Goal: Task Accomplishment & Management: Complete application form

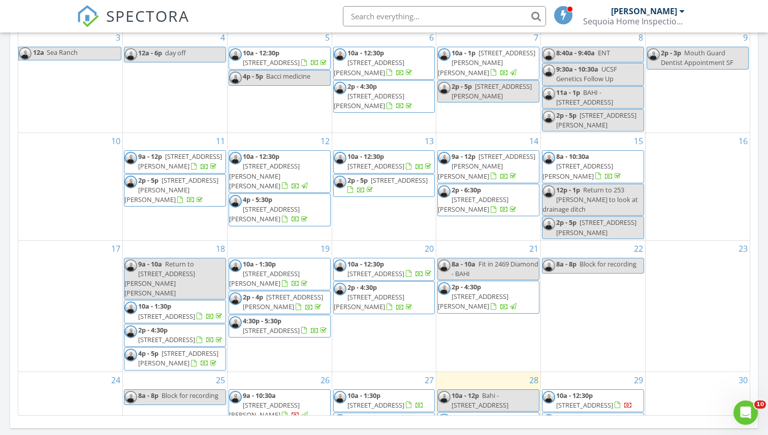
scroll to position [189, 0]
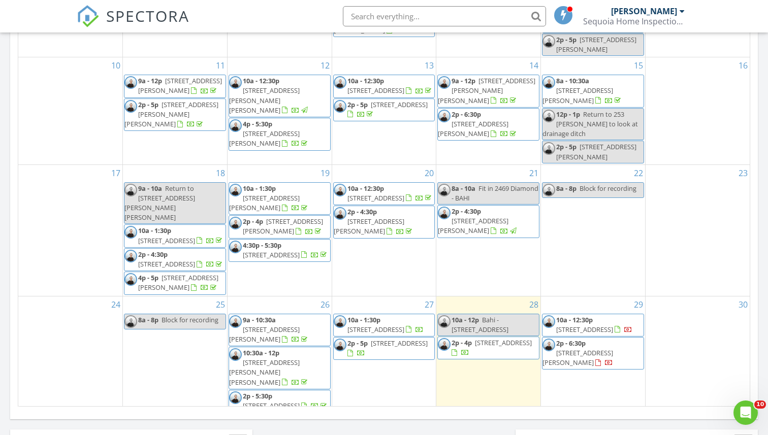
scroll to position [189, 0]
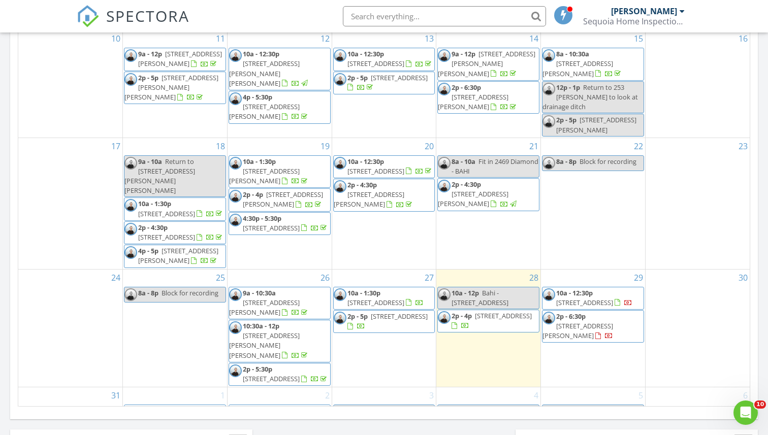
click at [291, 430] on div "2p - 5p 820 Edgemar? - Lisa" at bounding box center [279, 439] width 101 height 19
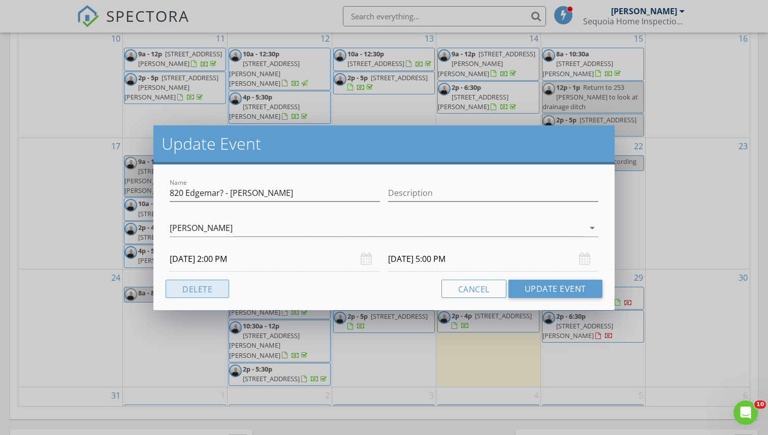
click at [207, 294] on button "Delete" at bounding box center [196, 289] width 63 height 18
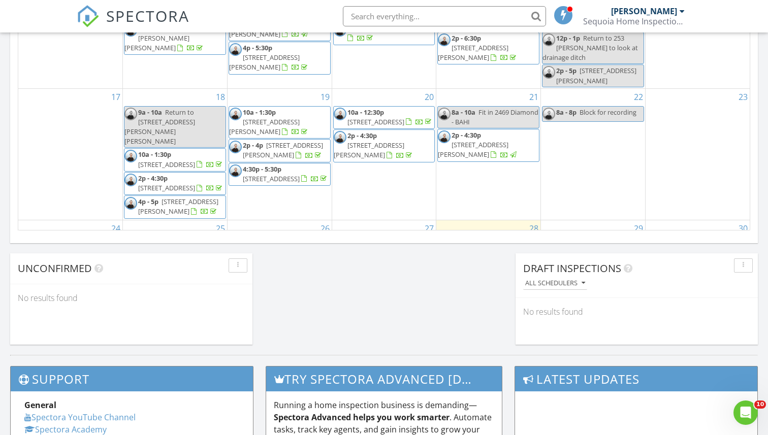
scroll to position [173, 0]
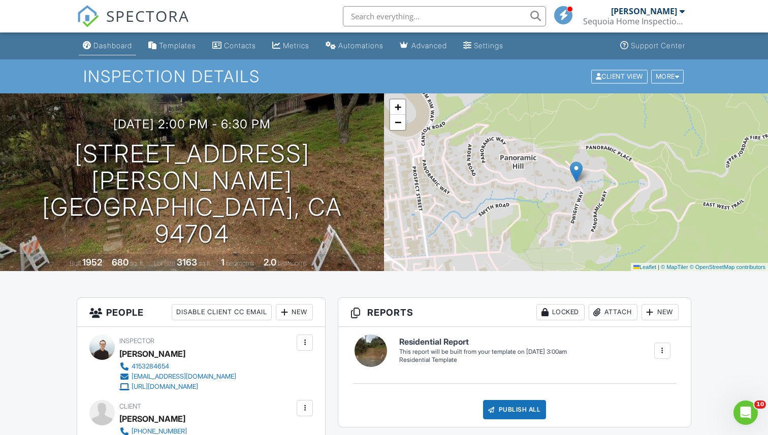
click at [110, 42] on div "Dashboard" at bounding box center [112, 45] width 39 height 9
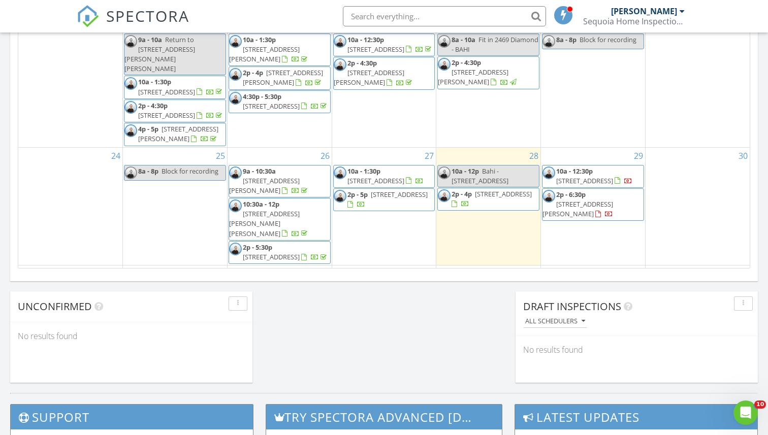
scroll to position [684, 0]
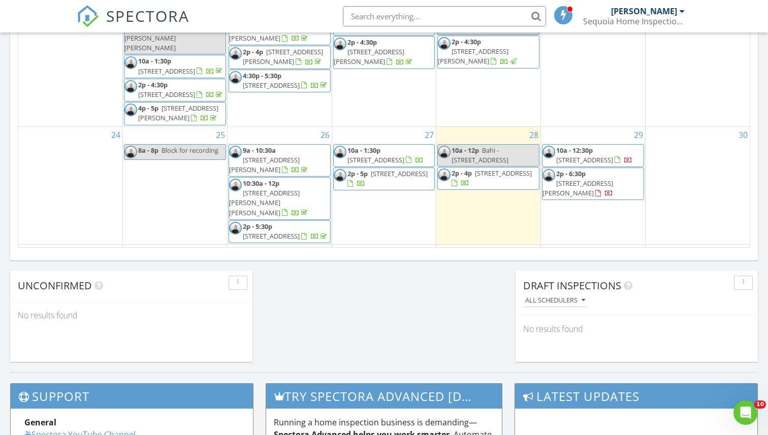
click at [427, 169] on span "2p - 5p 15 San Pablo Ct, Novato 94949" at bounding box center [384, 179] width 101 height 20
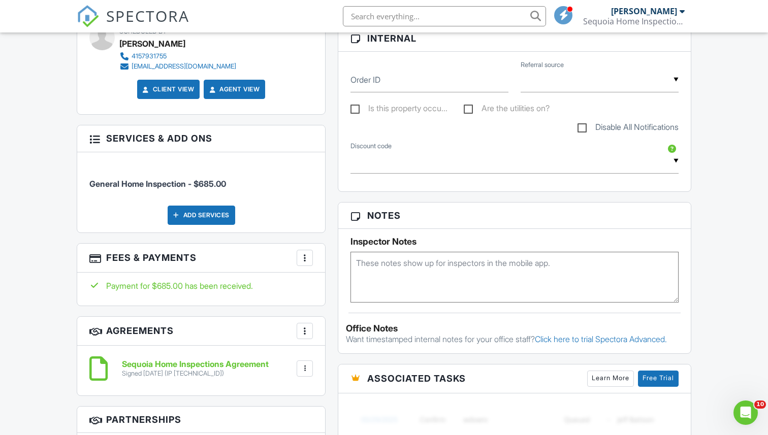
scroll to position [141, 0]
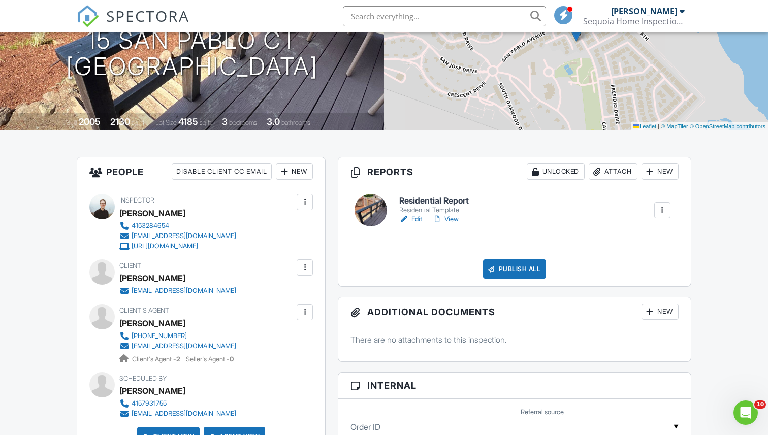
click at [445, 217] on link "View" at bounding box center [445, 219] width 26 height 10
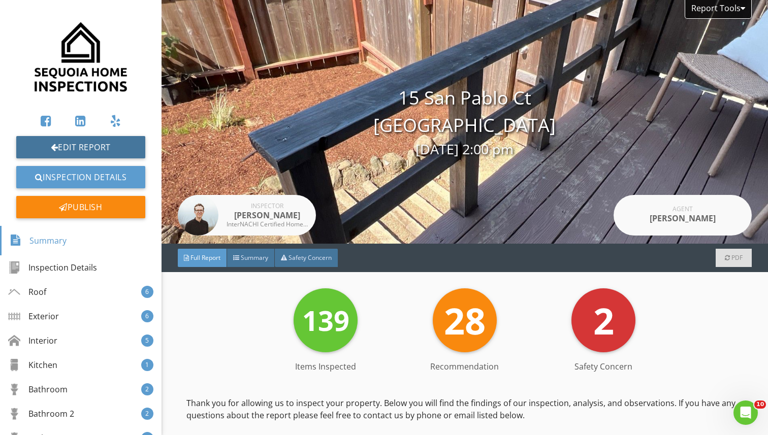
drag, startPoint x: 109, startPoint y: 146, endPoint x: 450, endPoint y: 1, distance: 370.3
click at [0, 0] on div "Edit Report Inspection Details Publish Summary Inspection Details Roof 6 Exteri…" at bounding box center [80, 217] width 161 height 435
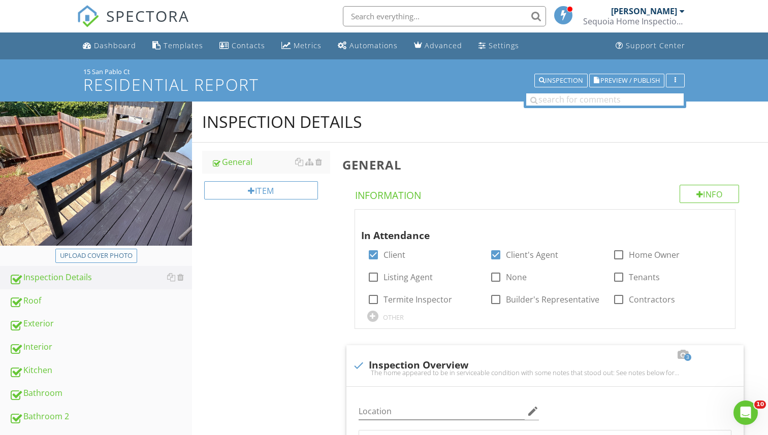
click at [73, 256] on div "Upload cover photo" at bounding box center [96, 256] width 73 height 10
type input "C:\fakepath\dji_fly_20250826_144838_544_1756331040483_photo.JPG"
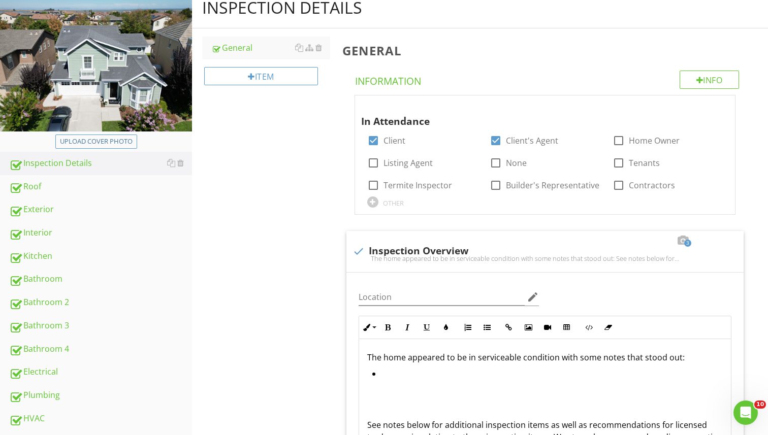
scroll to position [119, 0]
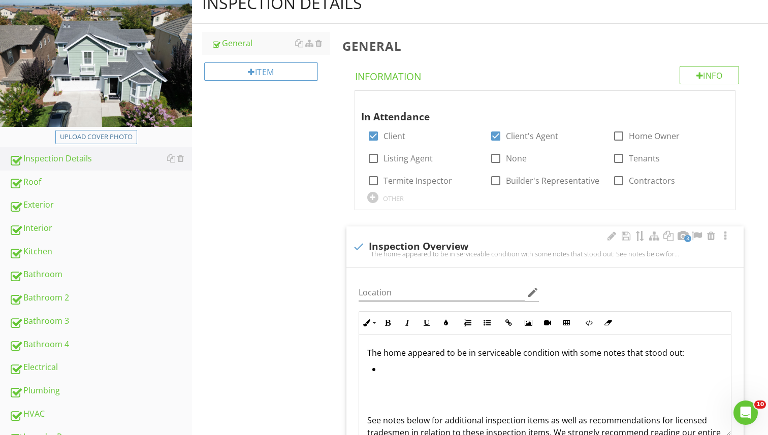
click at [392, 363] on li at bounding box center [547, 370] width 351 height 15
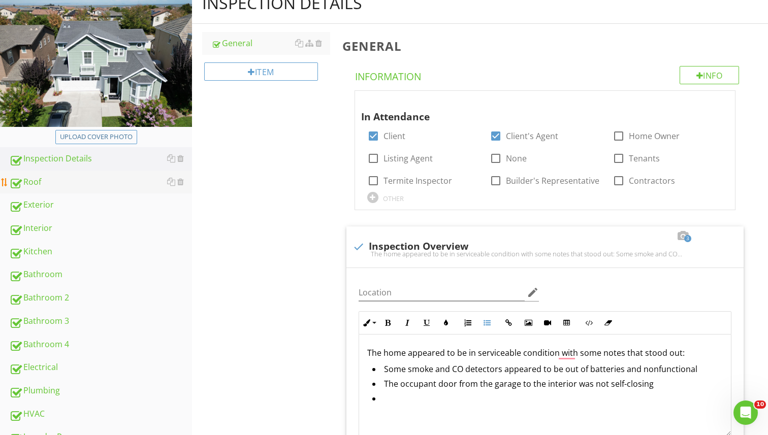
click at [66, 183] on div "Roof" at bounding box center [100, 182] width 183 height 13
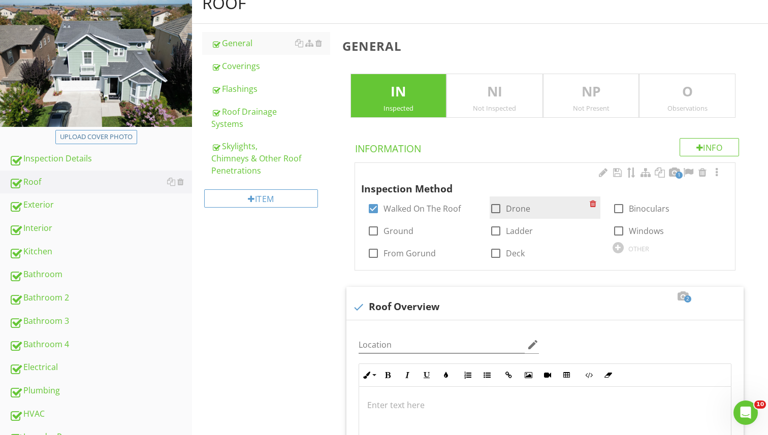
click at [499, 208] on div at bounding box center [495, 208] width 17 height 17
checkbox input "true"
click at [715, 172] on div at bounding box center [716, 173] width 12 height 10
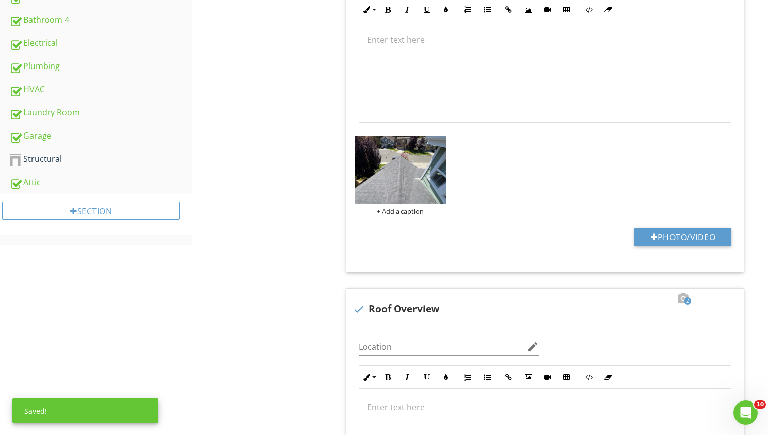
scroll to position [477, 0]
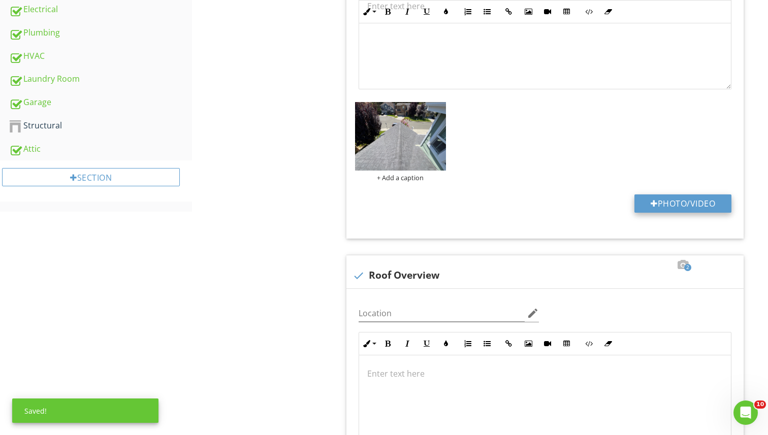
click at [679, 200] on button "Photo/Video" at bounding box center [682, 203] width 97 height 18
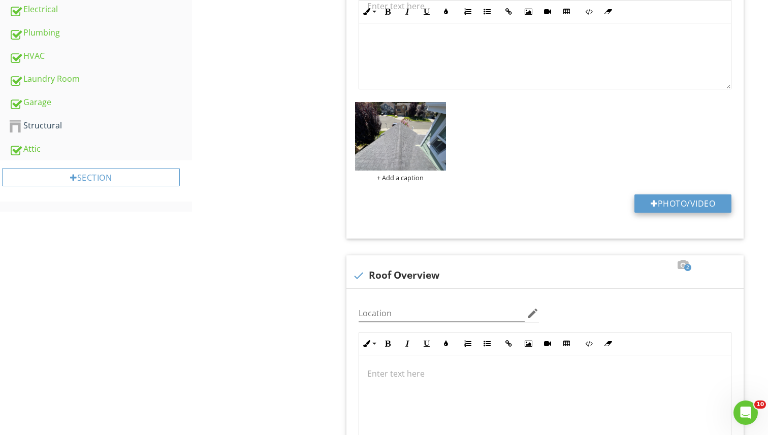
type input "C:\fakepath\dji_fly_20250826_144846_545_1756331040179_photo.JPG"
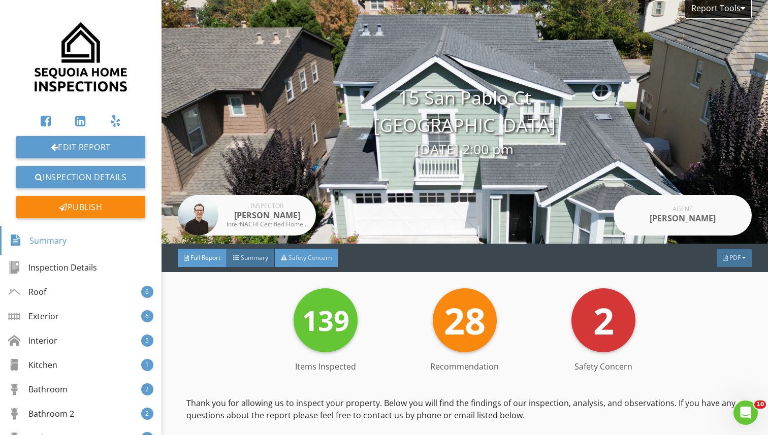
click at [307, 253] on div "Safety Concern" at bounding box center [306, 258] width 63 height 18
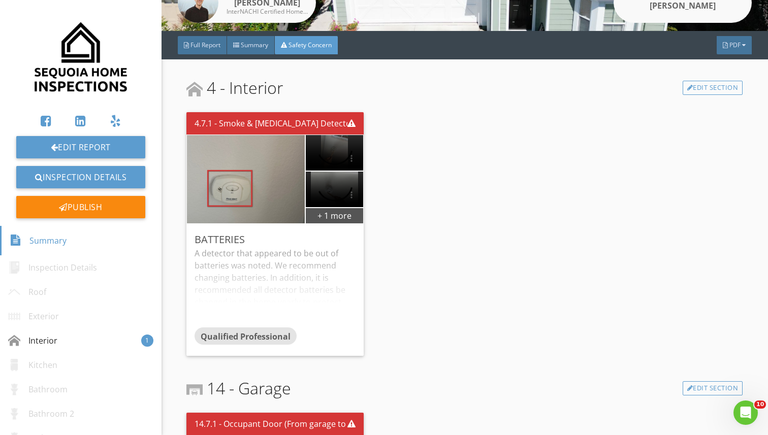
scroll to position [206, 0]
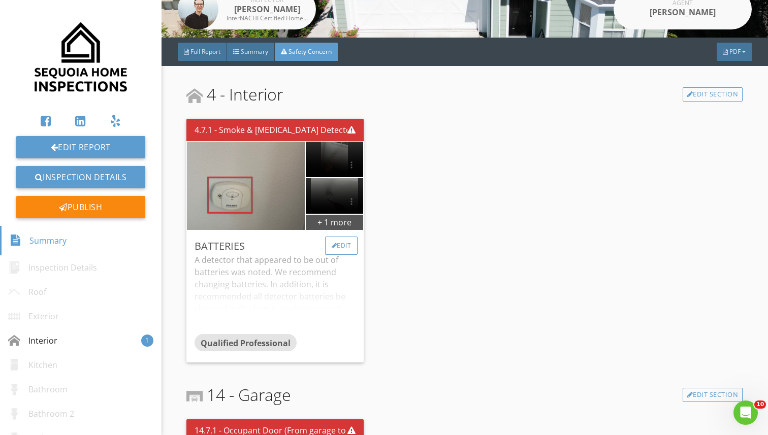
click at [331, 252] on div "Edit" at bounding box center [341, 246] width 33 height 18
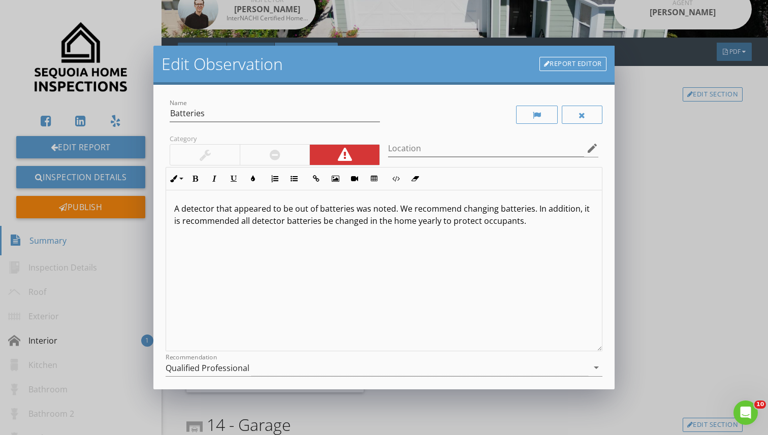
click at [182, 210] on p "A detector that appeared to be out of batteries was noted. We recommend changin…" at bounding box center [383, 215] width 419 height 24
click at [228, 208] on p "A few detector that appeared to be out of batteries was noted. We recommend cha…" at bounding box center [383, 215] width 419 height 24
click at [380, 211] on p "A few detectors that appeared to be out of batteries was noted. We recommend ch…" at bounding box center [383, 215] width 419 height 24
click at [396, 262] on div "A few detectors that appeared to be out of batteries were noted. We recommend c…" at bounding box center [383, 270] width 435 height 161
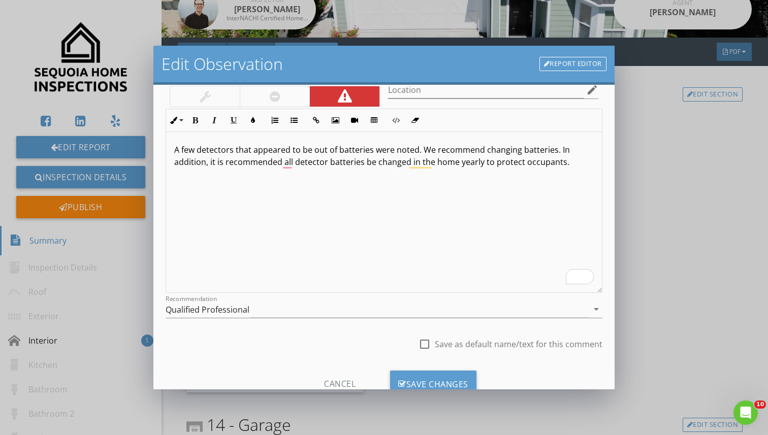
scroll to position [95, 0]
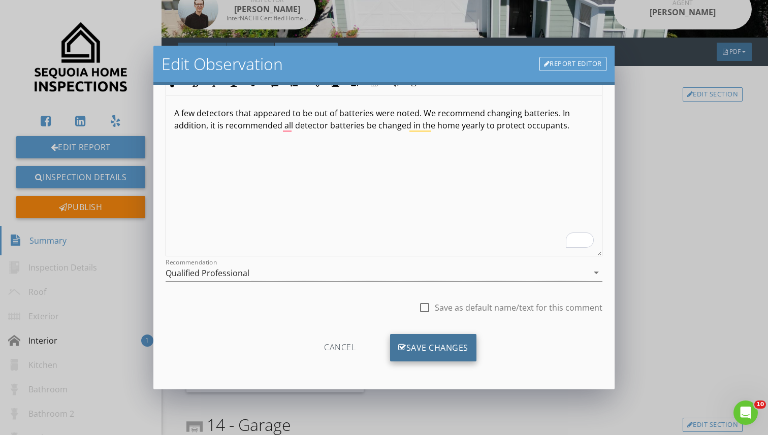
click at [417, 348] on div "Save Changes" at bounding box center [433, 347] width 86 height 27
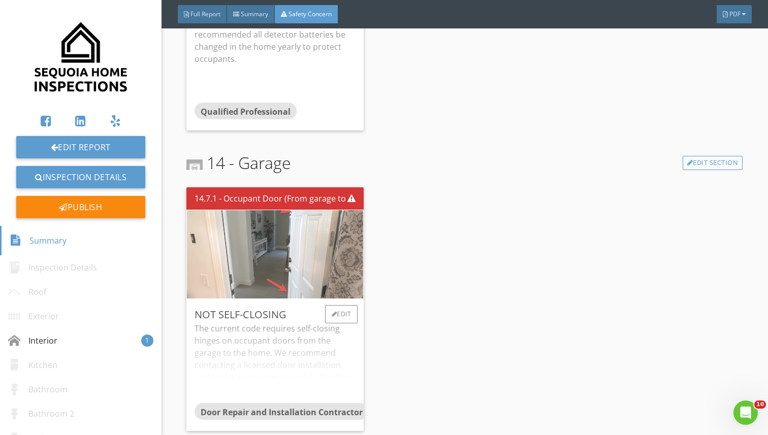
scroll to position [0, 0]
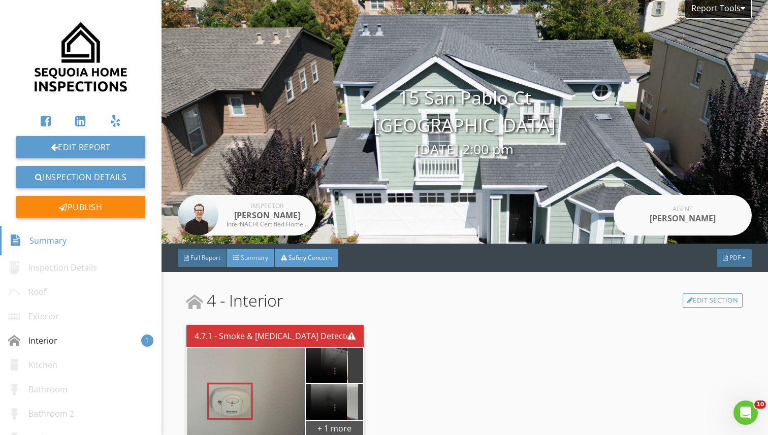
click at [252, 259] on span "Summary" at bounding box center [254, 257] width 27 height 9
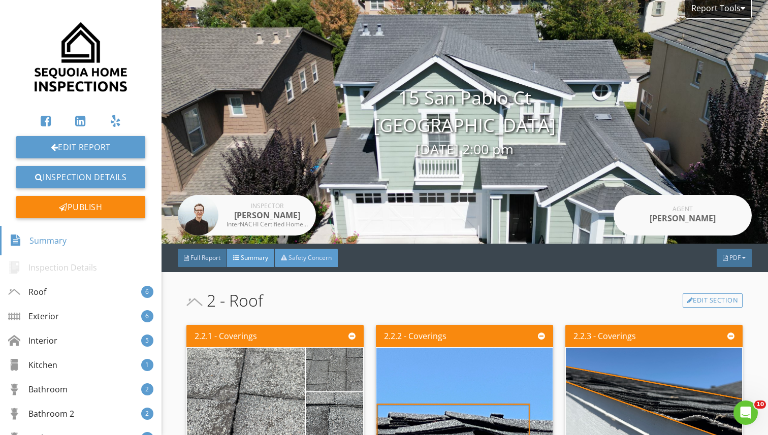
click at [306, 256] on span "Safety Concern" at bounding box center [309, 257] width 43 height 9
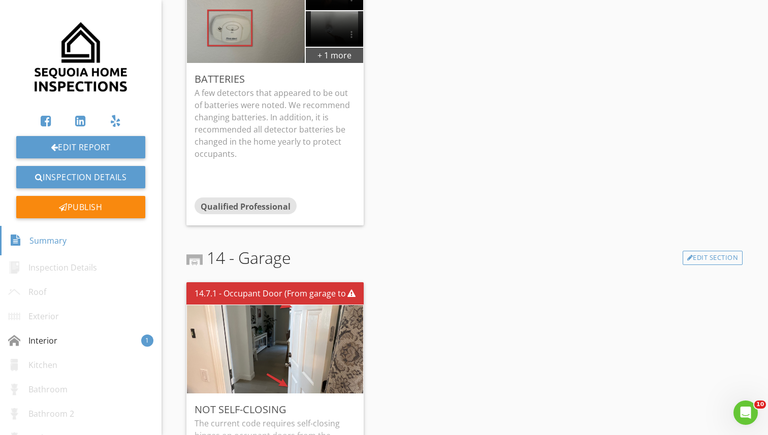
scroll to position [440, 0]
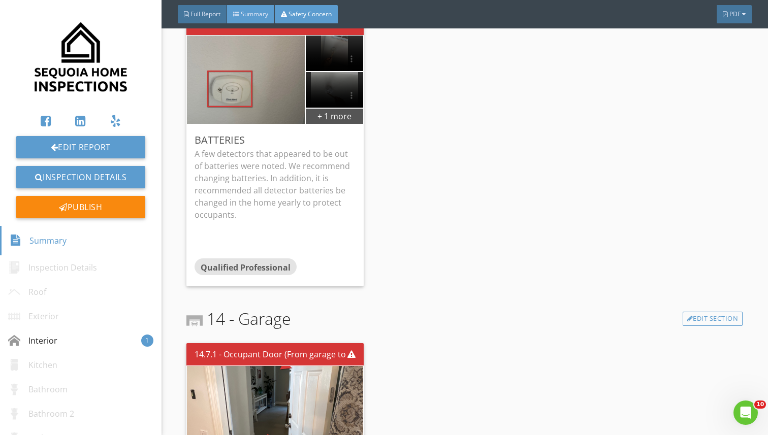
click at [256, 12] on span "Summary" at bounding box center [254, 14] width 27 height 9
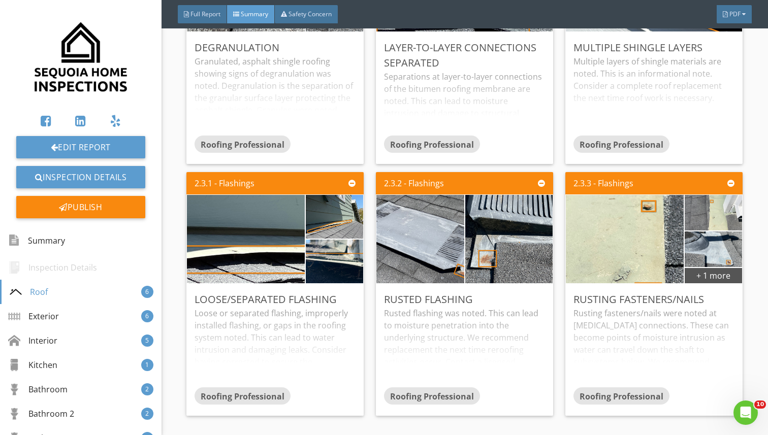
scroll to position [377, 0]
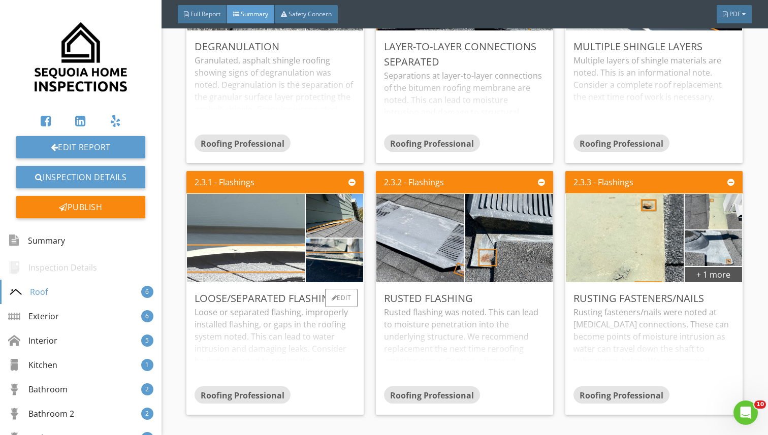
click at [265, 234] on img at bounding box center [245, 238] width 293 height 220
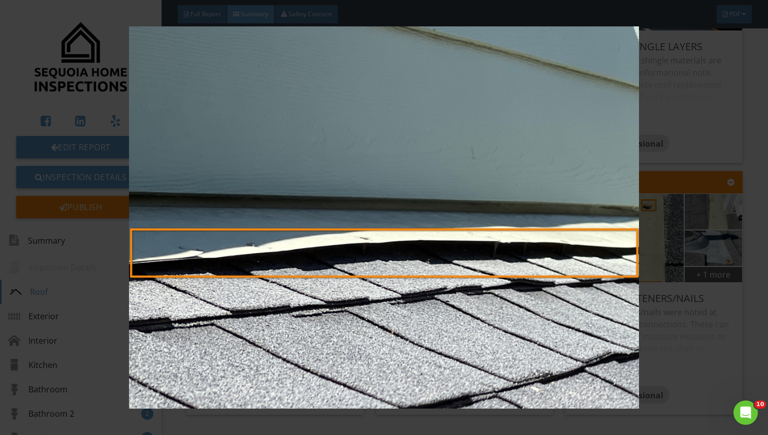
click at [95, 209] on img at bounding box center [384, 217] width 698 height 382
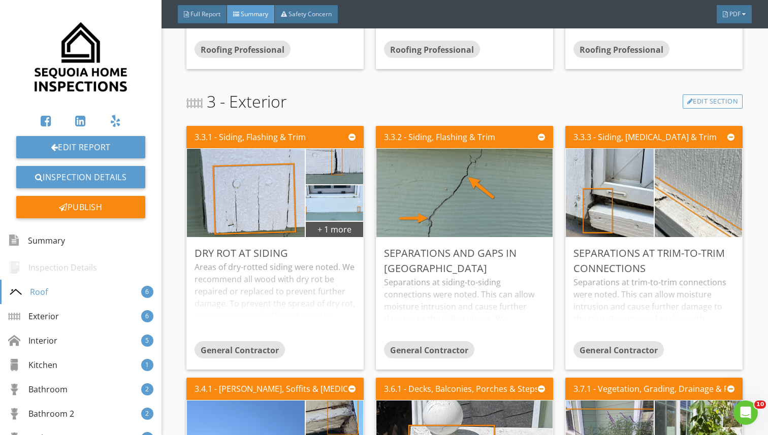
scroll to position [725, 0]
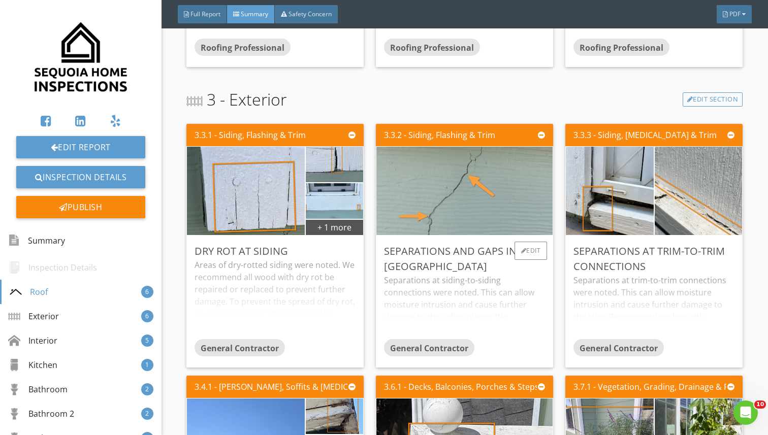
click at [446, 197] on img at bounding box center [464, 191] width 294 height 221
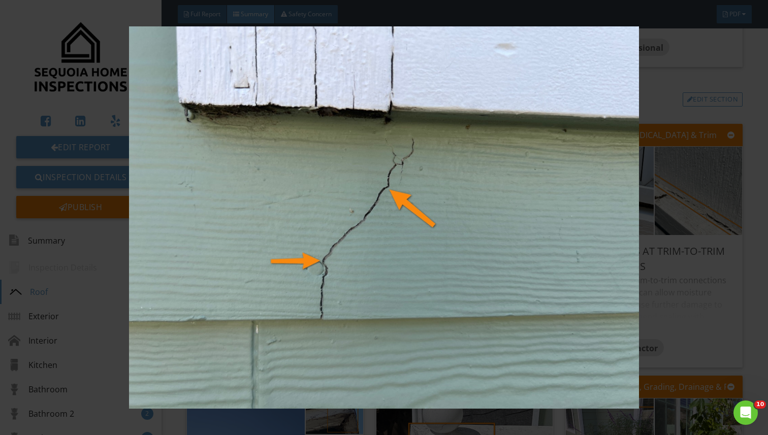
click at [694, 226] on img at bounding box center [384, 217] width 698 height 382
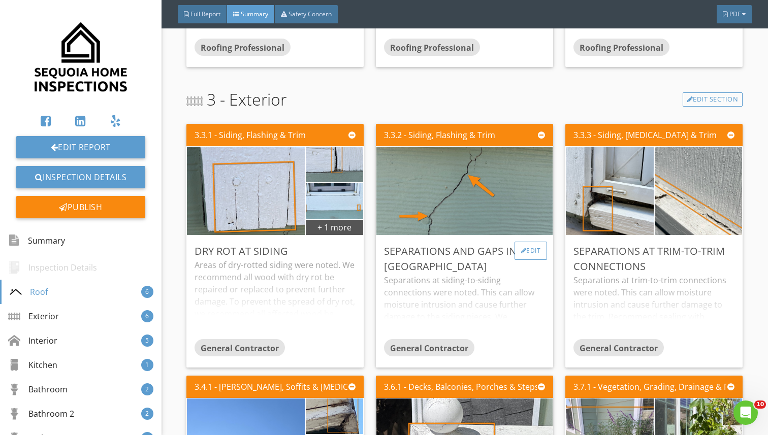
click at [532, 250] on div "Edit" at bounding box center [530, 251] width 33 height 18
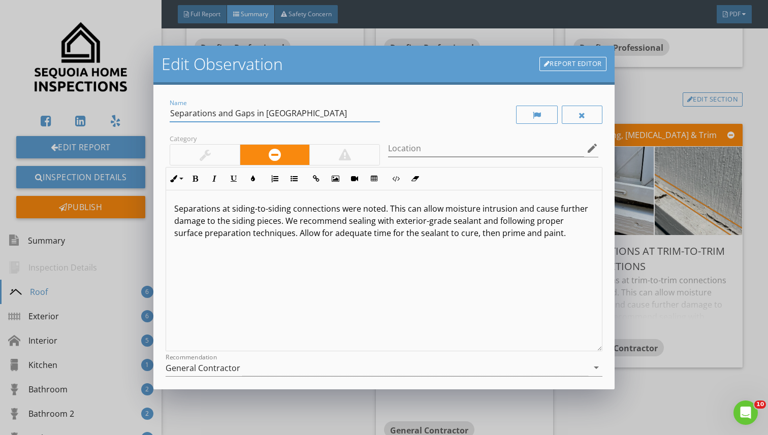
drag, startPoint x: 291, startPoint y: 113, endPoint x: 163, endPoint y: 113, distance: 127.9
click at [163, 113] on div "Name Separations and Gaps in Siding Category Location edit Inline Style XLarge …" at bounding box center [383, 237] width 460 height 305
type input "Cracking"
click at [301, 231] on p "Separations at siding-to-siding connections were noted. This can allow moisture…" at bounding box center [383, 221] width 419 height 37
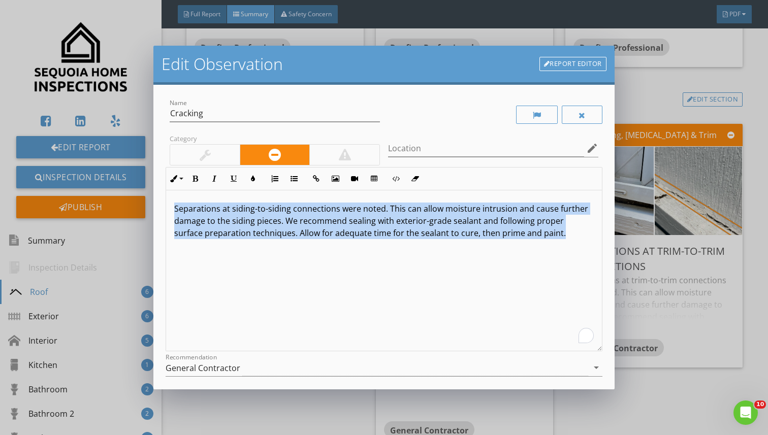
click at [301, 231] on p "Separations at siding-to-siding connections were noted. This can allow moisture…" at bounding box center [383, 221] width 419 height 37
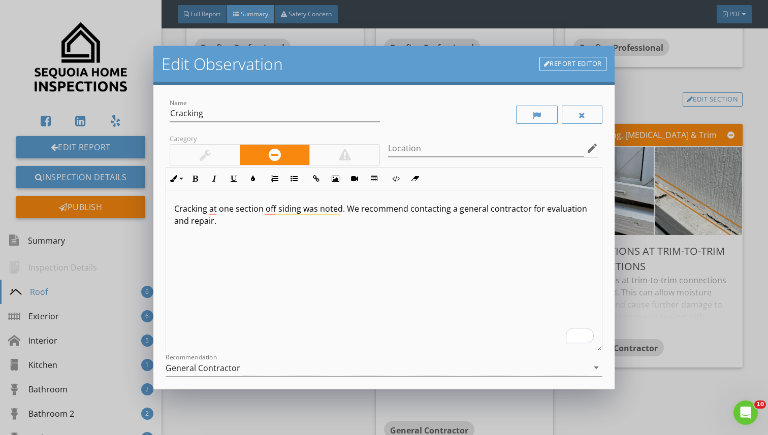
click at [538, 207] on p "Cracking at one section off siding was noted. We recommend contacting a general…" at bounding box center [383, 215] width 419 height 24
click at [410, 253] on div "Cracking at one section off siding was noted. We recommend contacting a general…" at bounding box center [383, 270] width 435 height 161
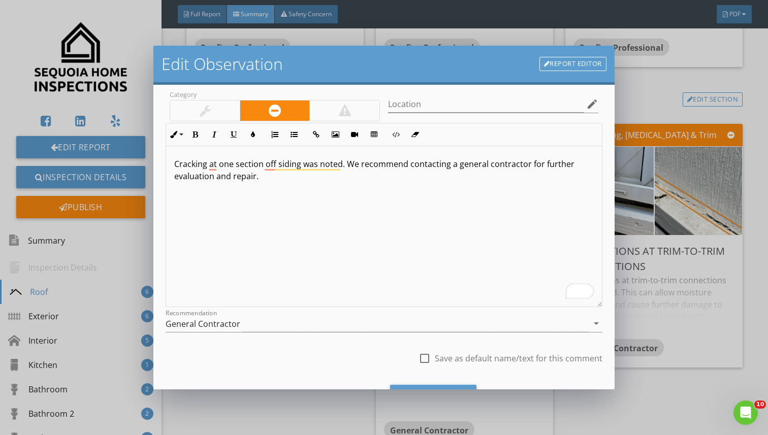
scroll to position [95, 0]
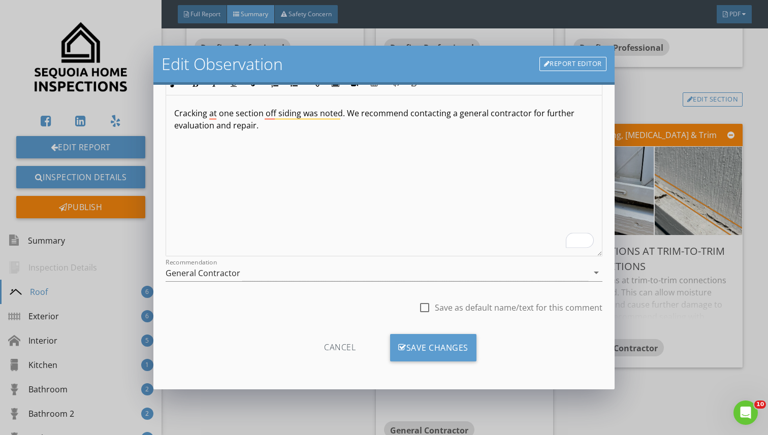
click at [430, 362] on div "Cancel Save Changes" at bounding box center [383, 351] width 436 height 35
click at [433, 356] on div "Save Changes" at bounding box center [433, 347] width 86 height 27
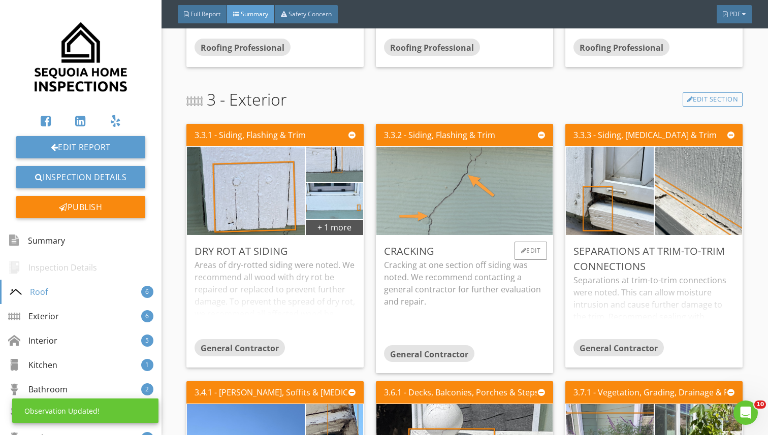
click at [450, 199] on img at bounding box center [464, 191] width 294 height 221
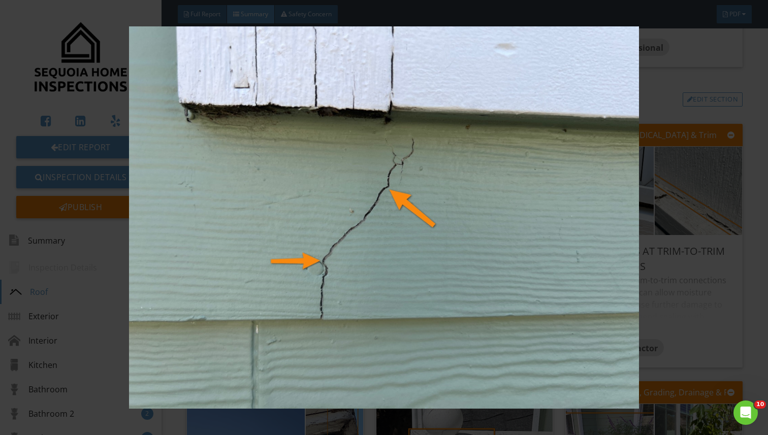
click at [650, 264] on img at bounding box center [384, 217] width 698 height 382
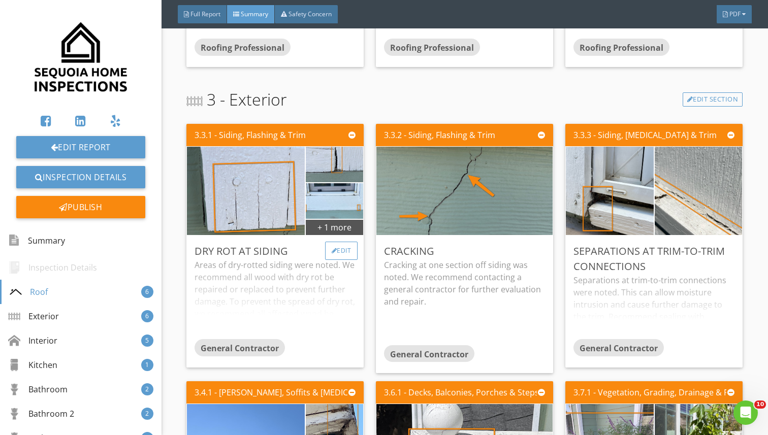
click at [340, 244] on div "Edit" at bounding box center [341, 251] width 33 height 18
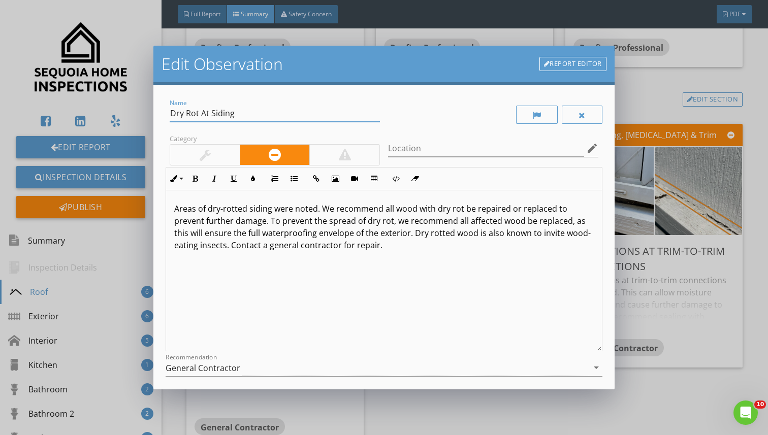
click at [238, 109] on input "Dry Rot At Siding" at bounding box center [275, 113] width 210 height 17
type input "Dry Rot At Siding/Trim"
click at [270, 211] on p "Areas of dry-rotted siding were noted. We recommend all wood with dry rot be re…" at bounding box center [383, 227] width 419 height 49
click at [238, 114] on input "Dry Rot At Siding/Trim" at bounding box center [275, 113] width 210 height 17
type input "Dry Rot At Trim"
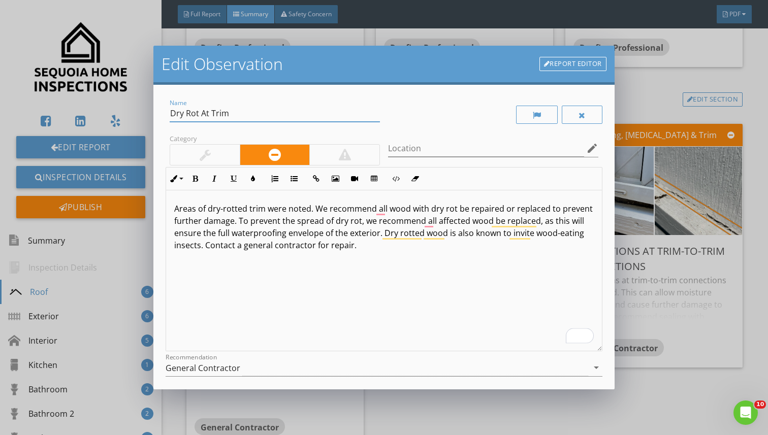
click at [360, 287] on div "Areas of dry-rotted trim were noted. We recommend all wood with dry rot be repa…" at bounding box center [383, 270] width 435 height 161
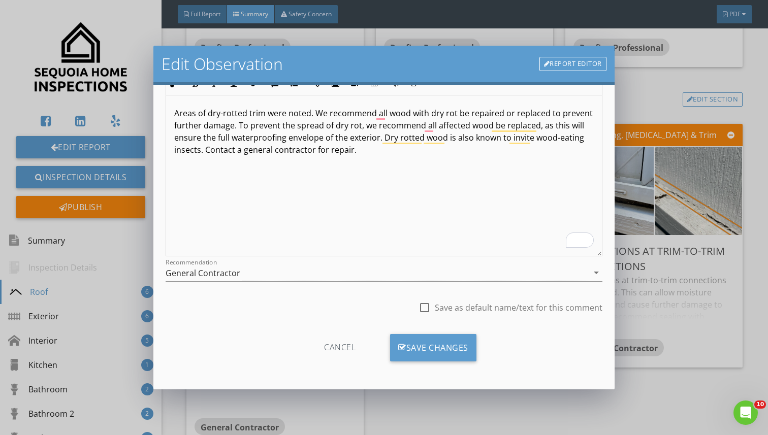
click at [422, 350] on div "Save Changes" at bounding box center [433, 347] width 86 height 27
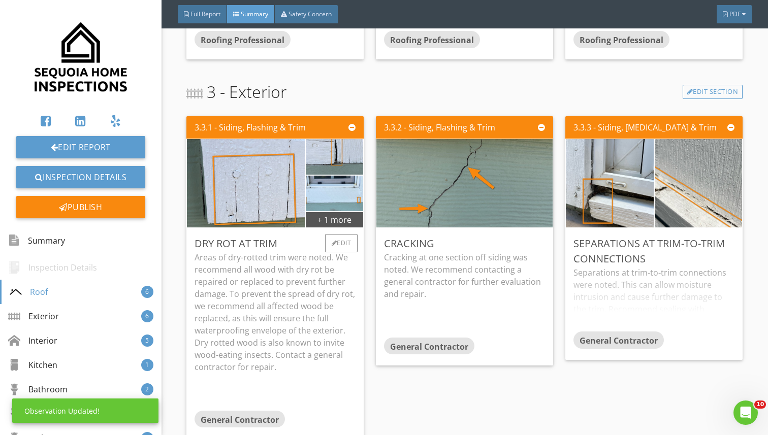
scroll to position [733, 0]
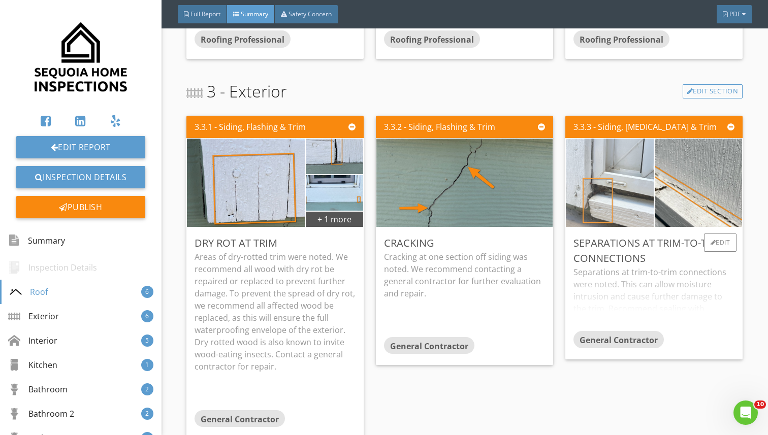
click at [632, 213] on img at bounding box center [609, 183] width 219 height 164
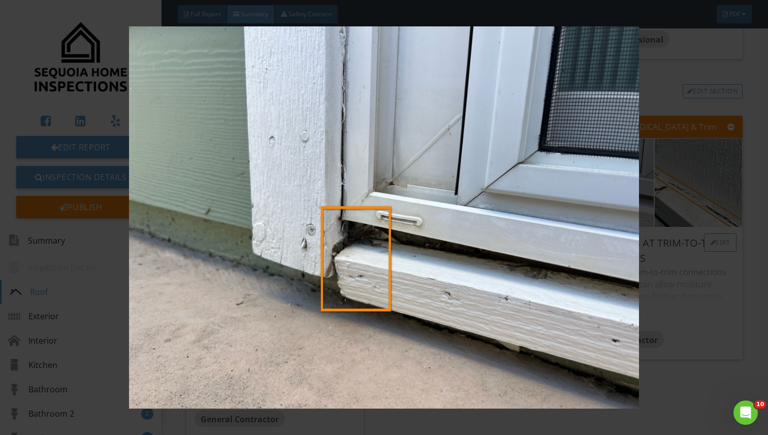
click at [632, 213] on img at bounding box center [384, 217] width 698 height 382
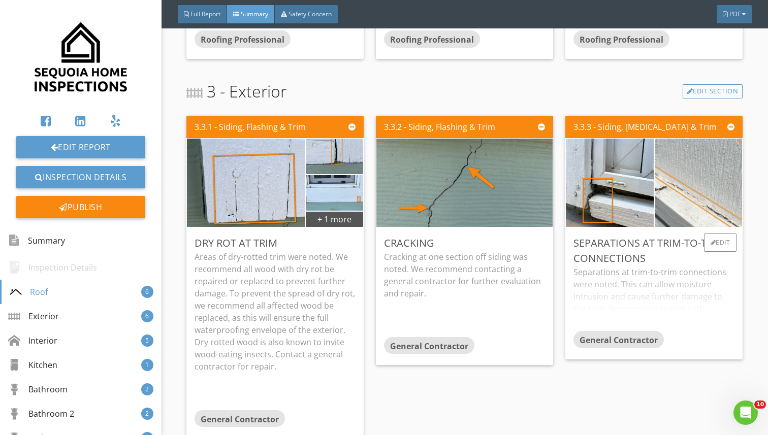
click at [718, 213] on img at bounding box center [697, 183] width 219 height 164
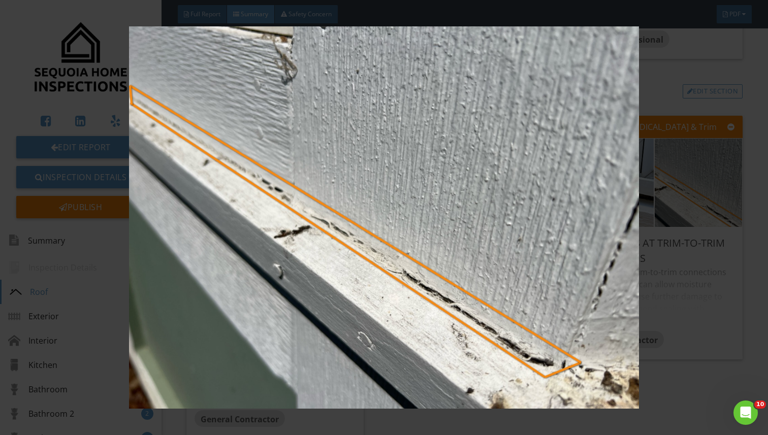
click at [717, 247] on img at bounding box center [384, 217] width 698 height 382
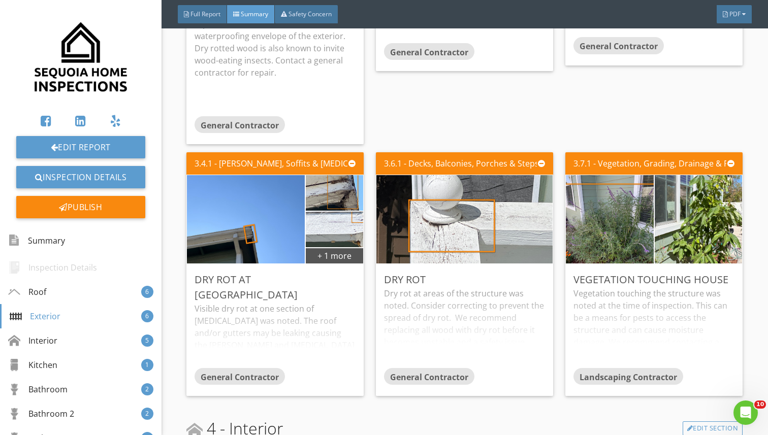
scroll to position [1061, 0]
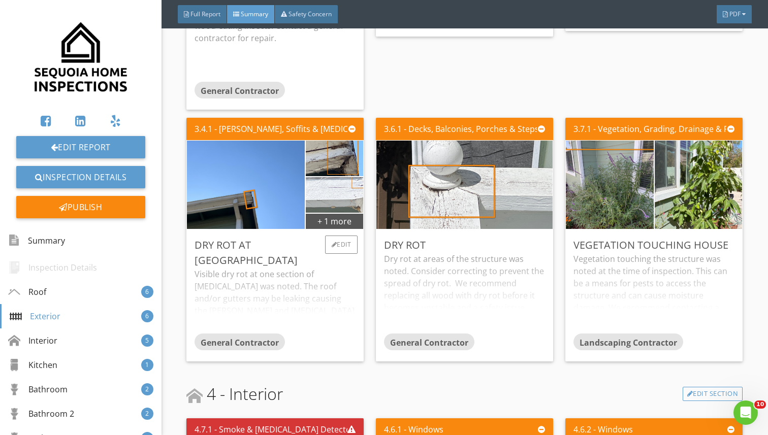
click at [339, 177] on img at bounding box center [334, 195] width 118 height 89
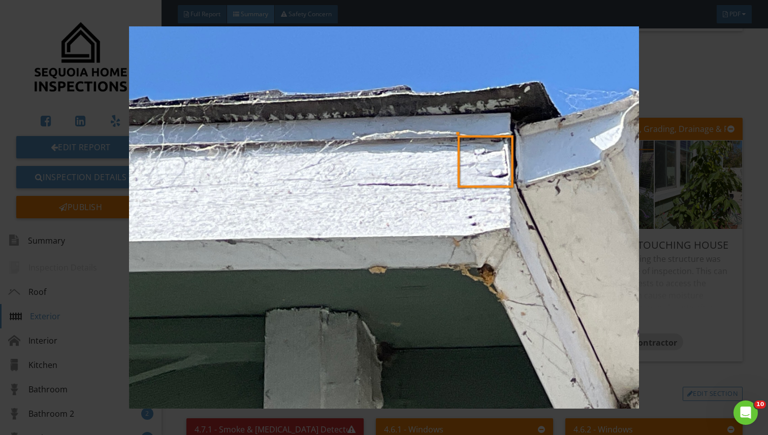
click at [702, 238] on img at bounding box center [384, 217] width 698 height 382
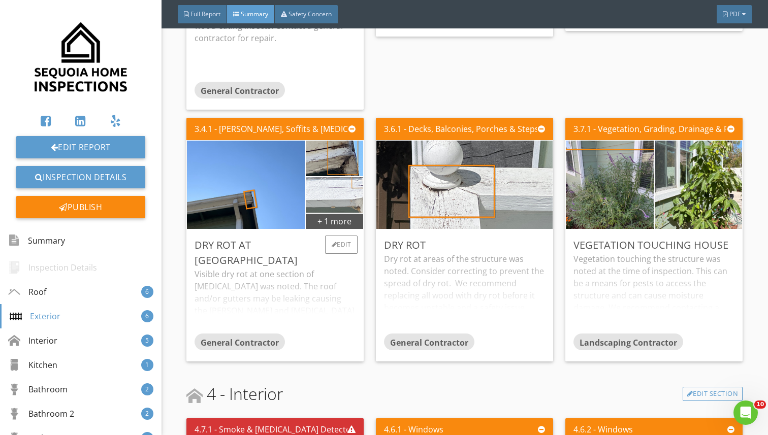
click at [324, 189] on img at bounding box center [334, 195] width 118 height 89
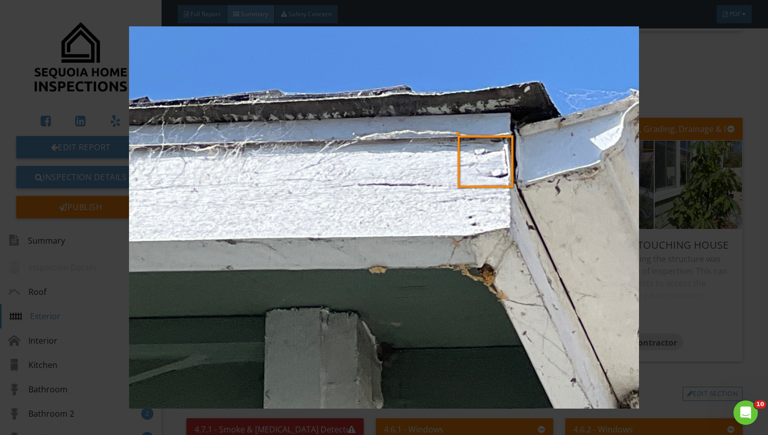
click at [508, 189] on img at bounding box center [384, 217] width 698 height 382
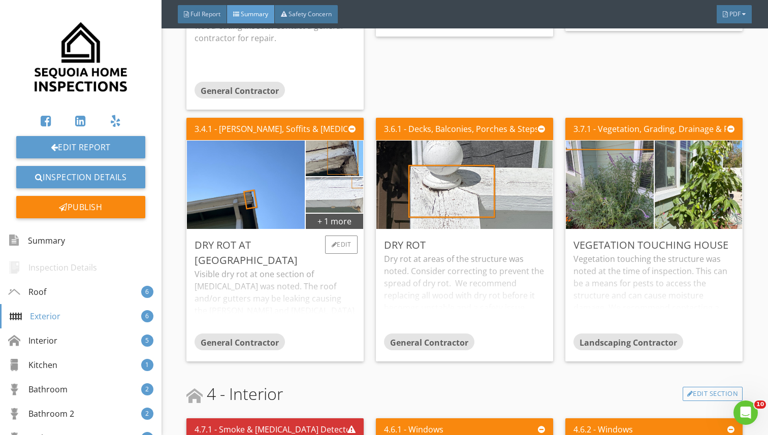
click at [334, 209] on img at bounding box center [334, 195] width 118 height 89
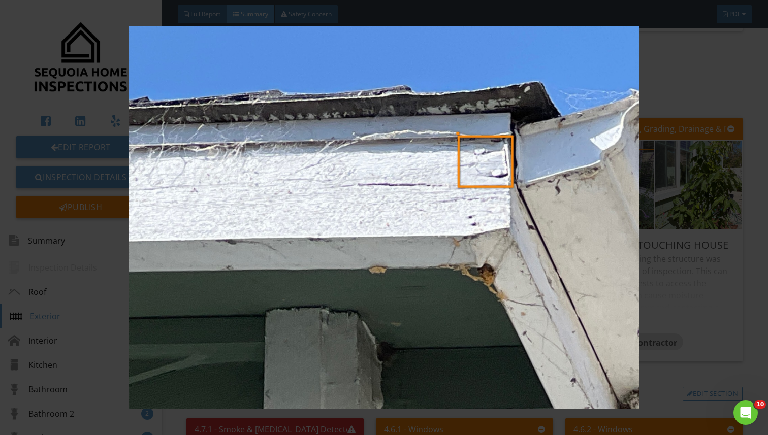
click at [474, 214] on img at bounding box center [384, 217] width 698 height 382
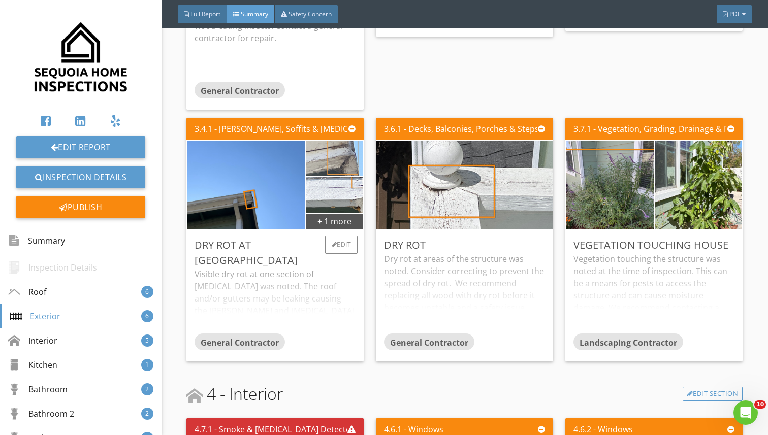
click at [321, 155] on img at bounding box center [334, 158] width 118 height 89
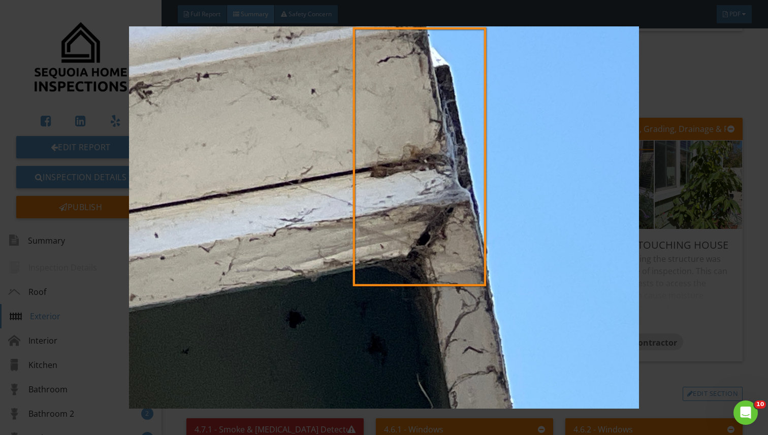
click at [392, 179] on img at bounding box center [384, 217] width 698 height 382
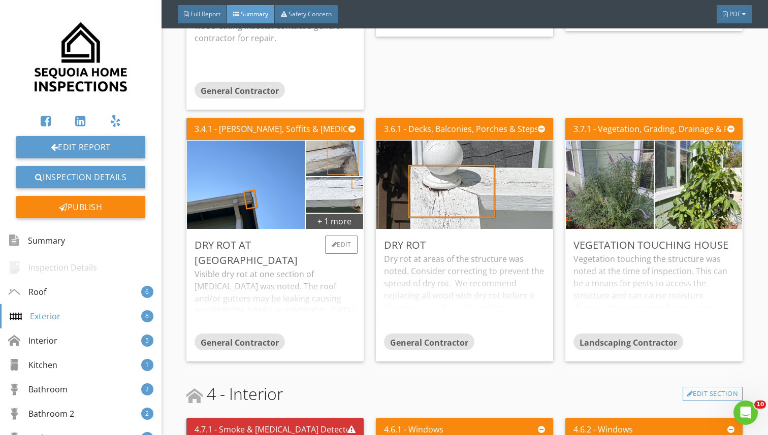
click at [334, 153] on img at bounding box center [334, 158] width 118 height 89
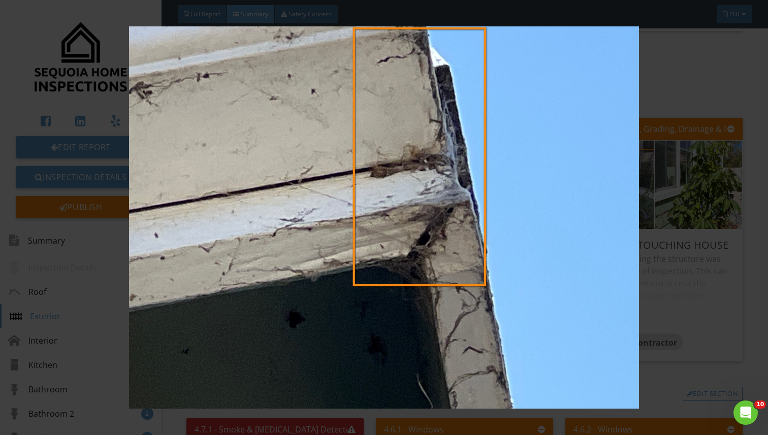
click at [698, 146] on img at bounding box center [384, 217] width 698 height 382
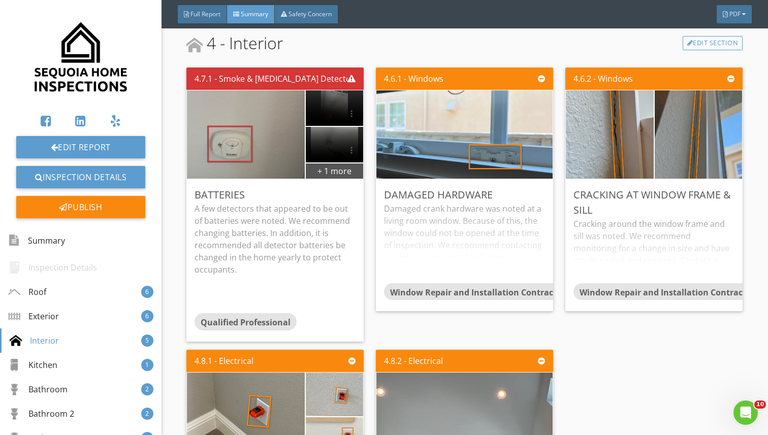
scroll to position [1413, 0]
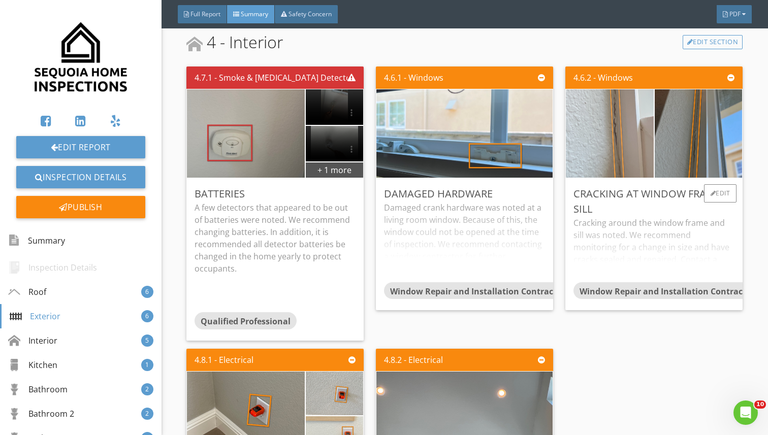
click at [641, 125] on img at bounding box center [609, 134] width 219 height 164
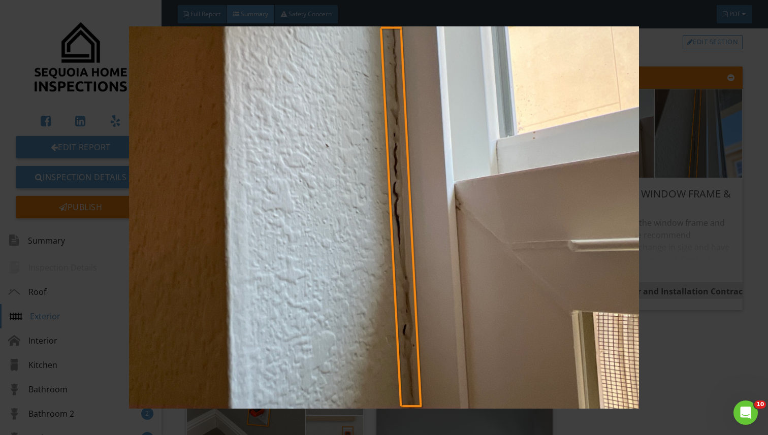
click at [655, 124] on img at bounding box center [384, 217] width 698 height 382
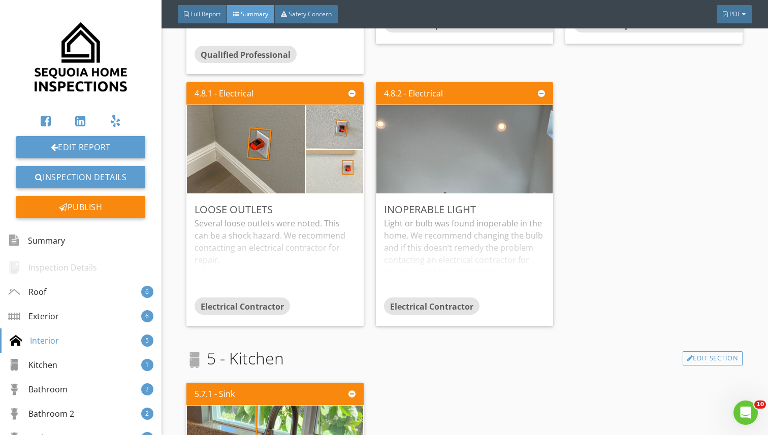
scroll to position [1682, 0]
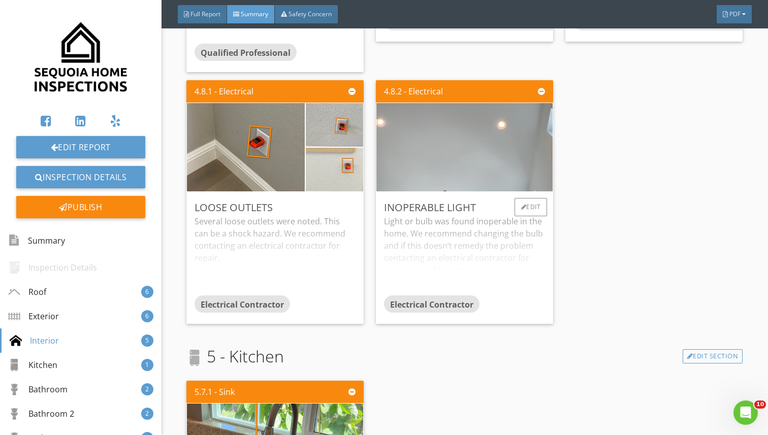
click at [478, 127] on img at bounding box center [464, 147] width 294 height 221
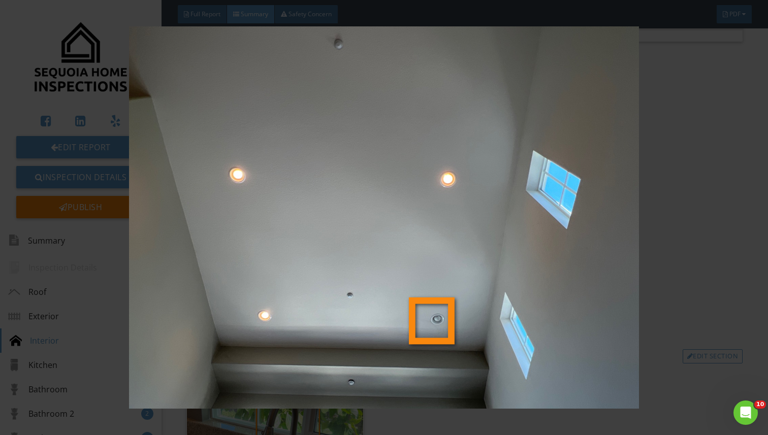
click at [601, 208] on img at bounding box center [384, 217] width 698 height 382
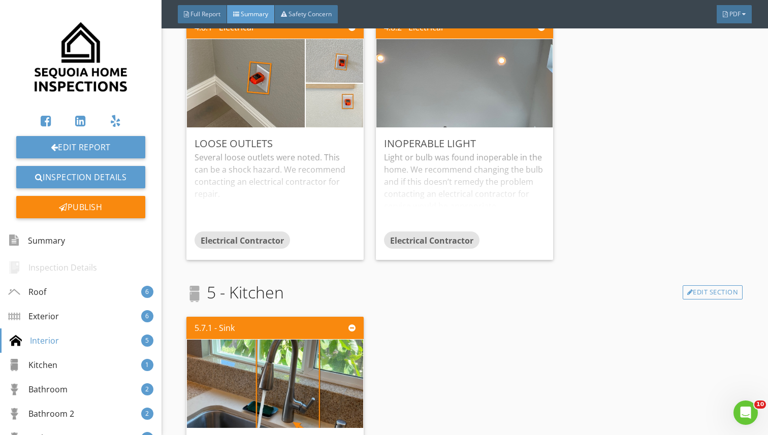
scroll to position [1690, 0]
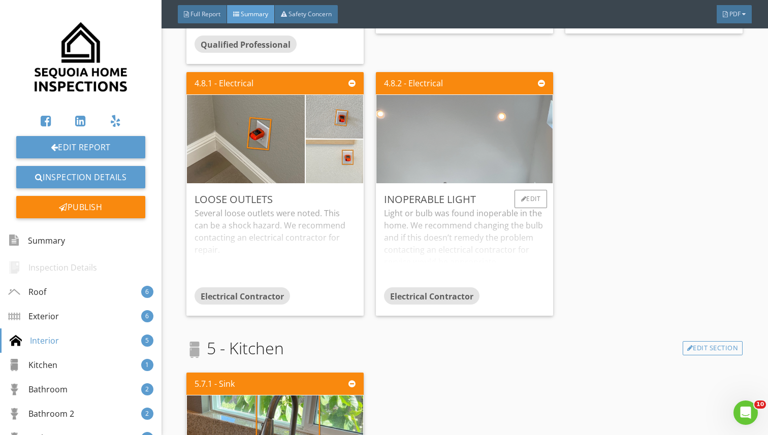
click at [461, 108] on img at bounding box center [464, 138] width 294 height 221
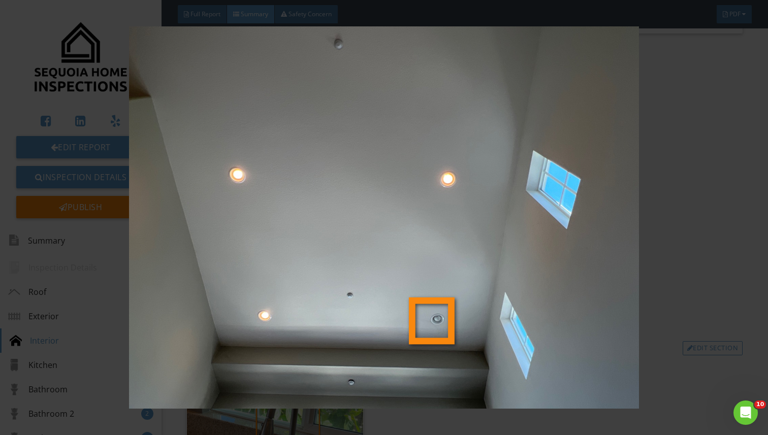
click at [643, 126] on img at bounding box center [384, 217] width 698 height 382
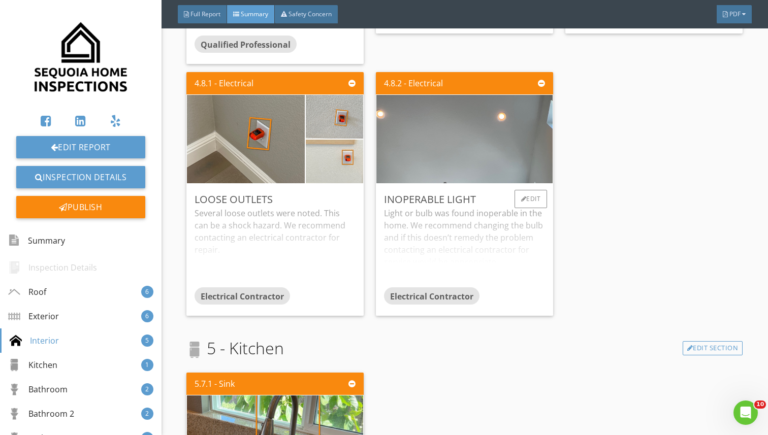
scroll to position [1970, 0]
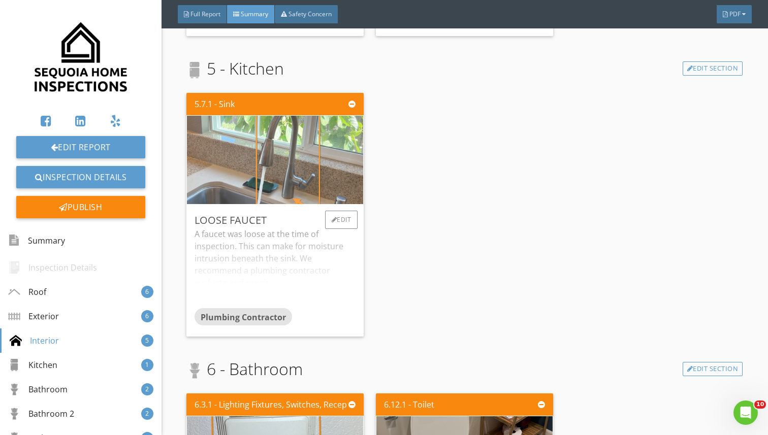
click at [312, 164] on img at bounding box center [275, 159] width 294 height 221
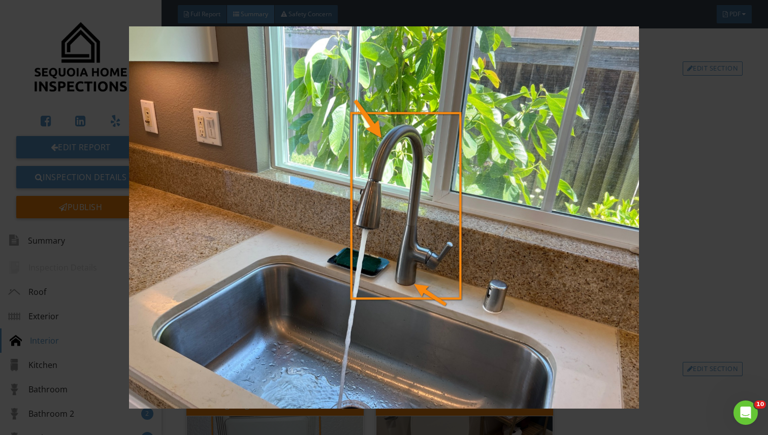
click at [688, 175] on img at bounding box center [384, 217] width 698 height 382
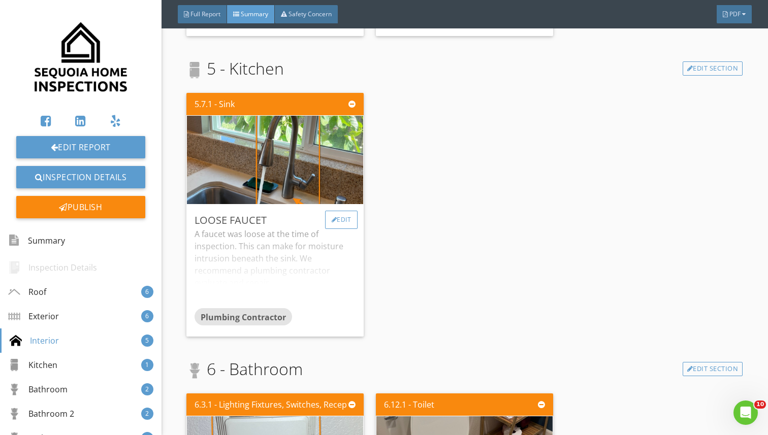
click at [343, 219] on div "Edit" at bounding box center [341, 220] width 33 height 18
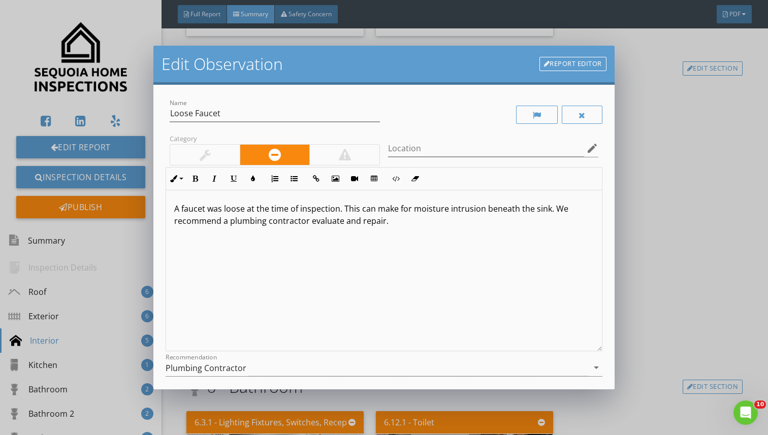
click at [644, 115] on div "Edit Observation Report Editor Name Loose Faucet Category Location edit Inline …" at bounding box center [384, 217] width 768 height 435
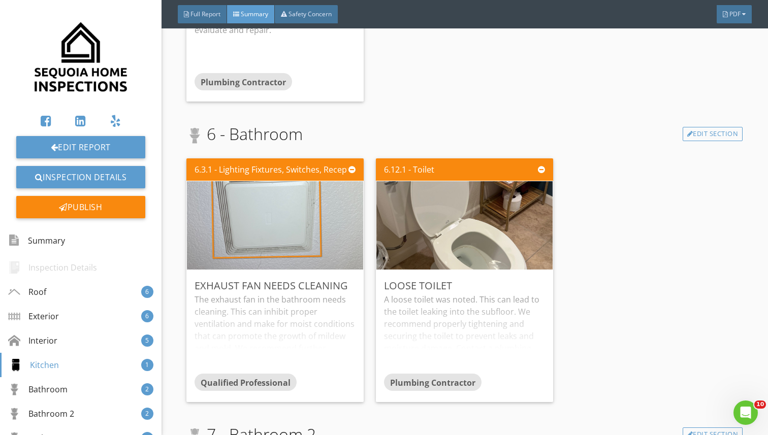
scroll to position [2224, 0]
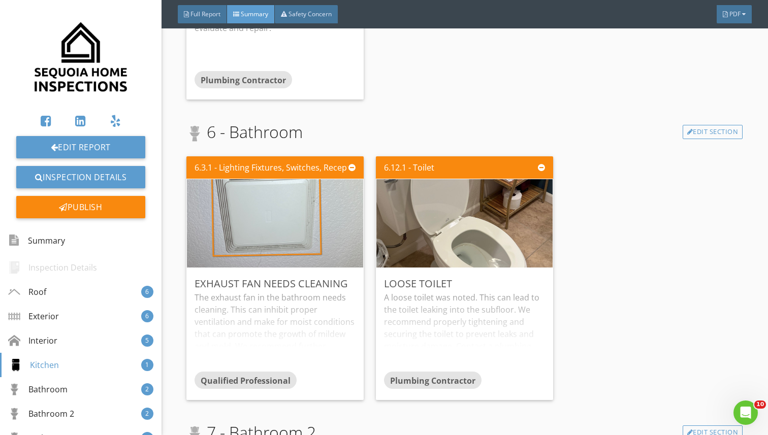
click at [429, 265] on img at bounding box center [464, 223] width 294 height 221
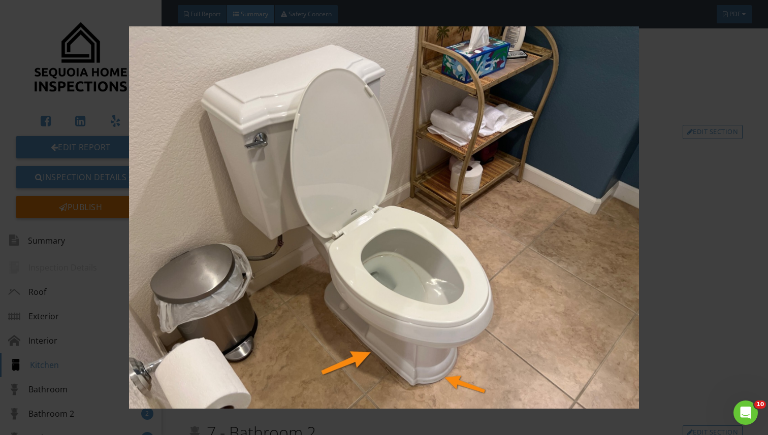
click at [619, 231] on img at bounding box center [384, 217] width 698 height 382
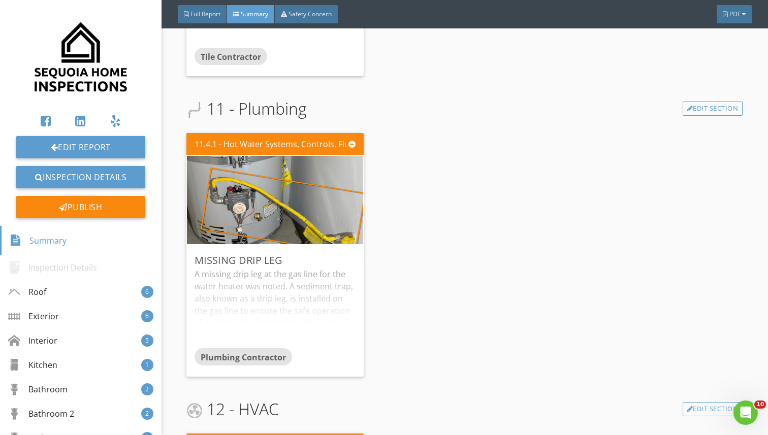
scroll to position [3451, 0]
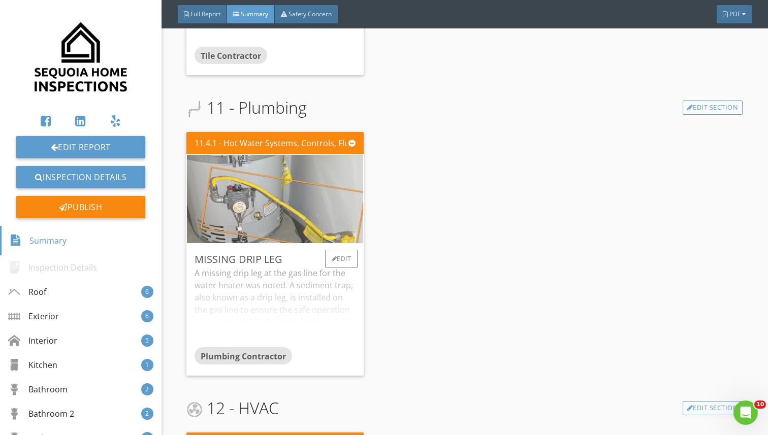
click at [336, 218] on img at bounding box center [275, 198] width 294 height 221
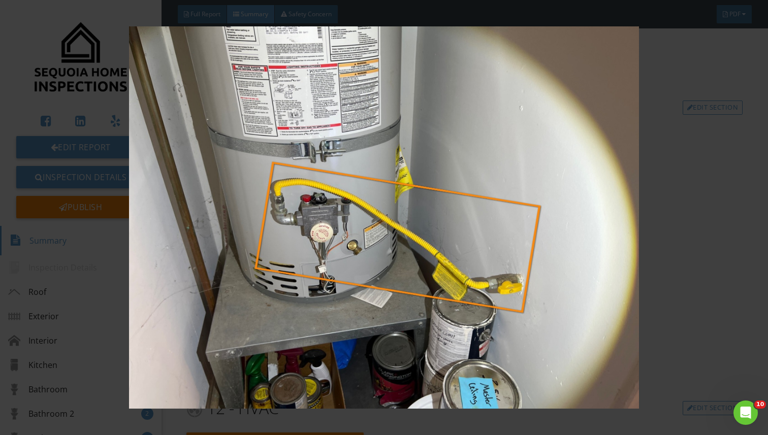
click at [592, 218] on img at bounding box center [384, 217] width 698 height 382
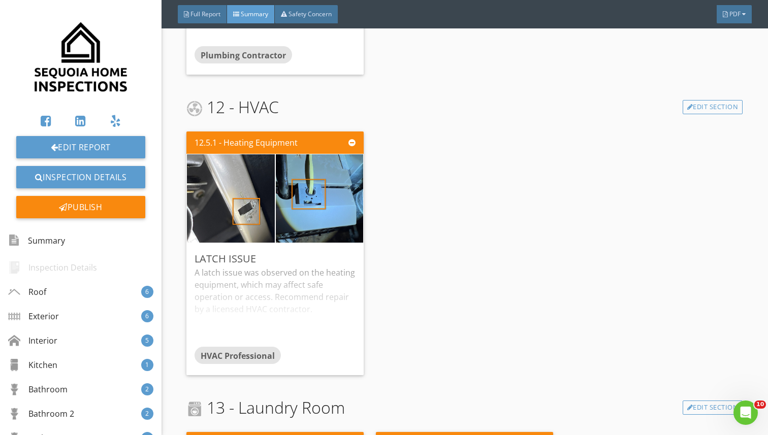
scroll to position [3735, 0]
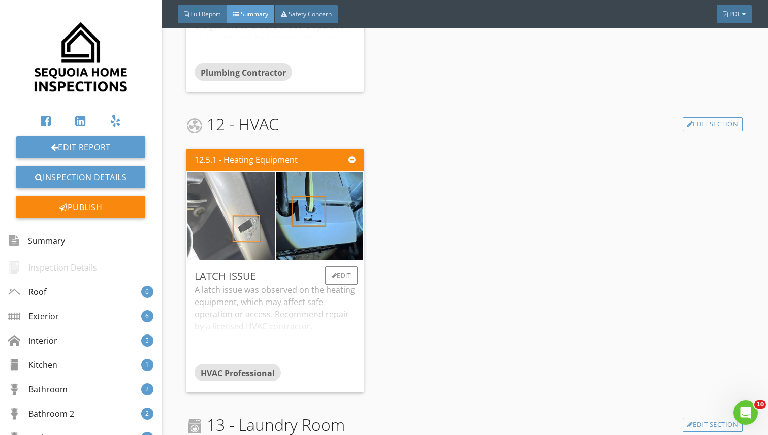
click at [273, 221] on img at bounding box center [230, 216] width 219 height 164
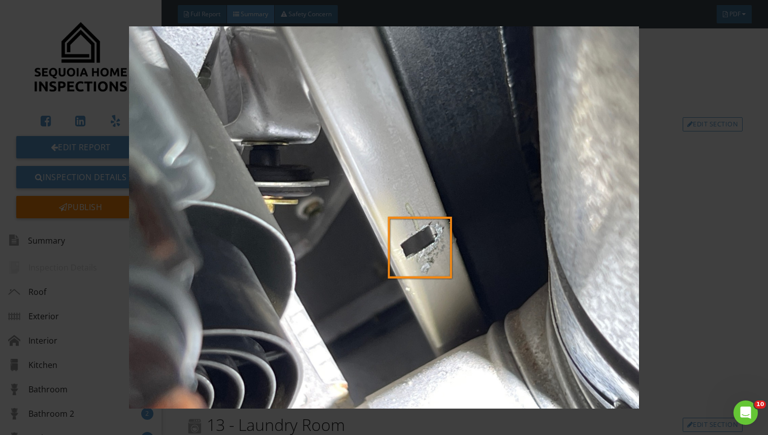
click at [634, 177] on img at bounding box center [384, 217] width 698 height 382
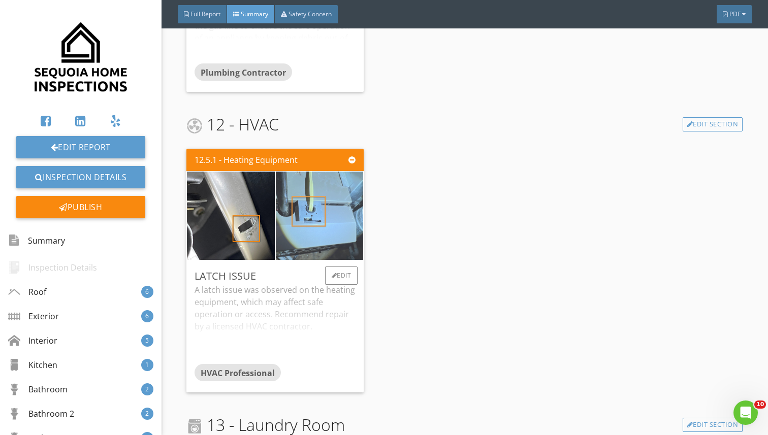
click at [318, 198] on img at bounding box center [319, 216] width 219 height 164
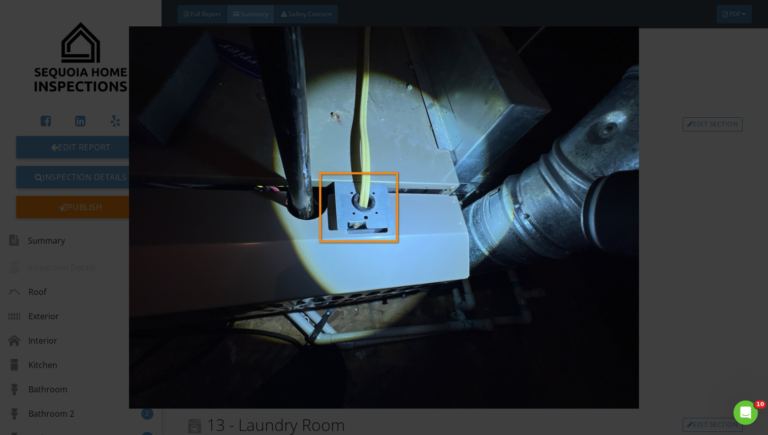
click at [538, 189] on img at bounding box center [384, 217] width 698 height 382
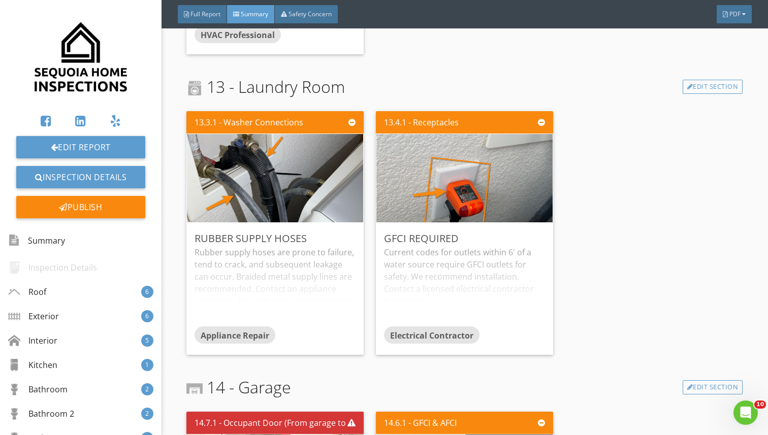
scroll to position [4072, 0]
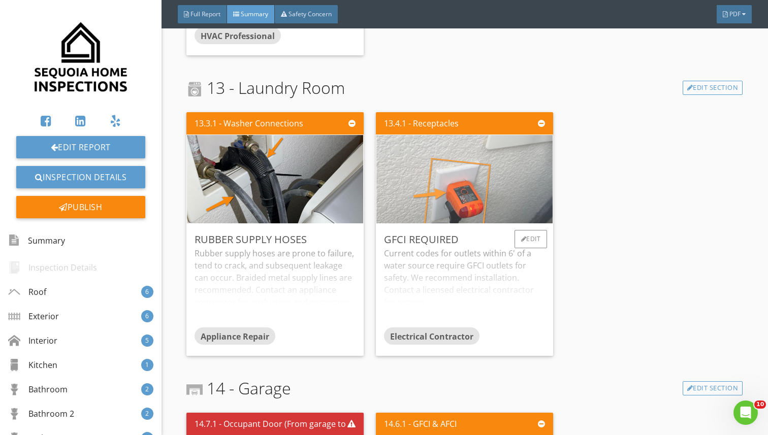
click at [454, 165] on img at bounding box center [464, 179] width 294 height 221
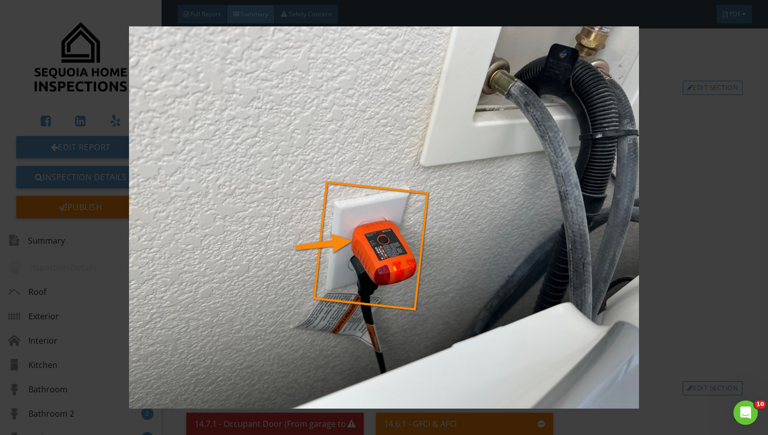
click at [627, 213] on img at bounding box center [384, 217] width 698 height 382
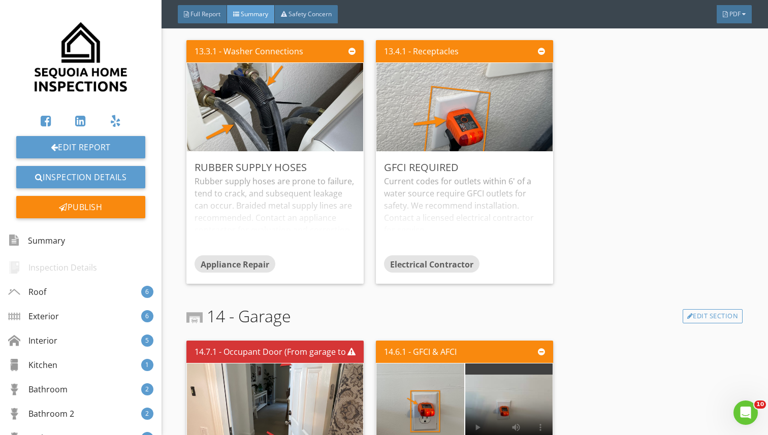
scroll to position [4297, 0]
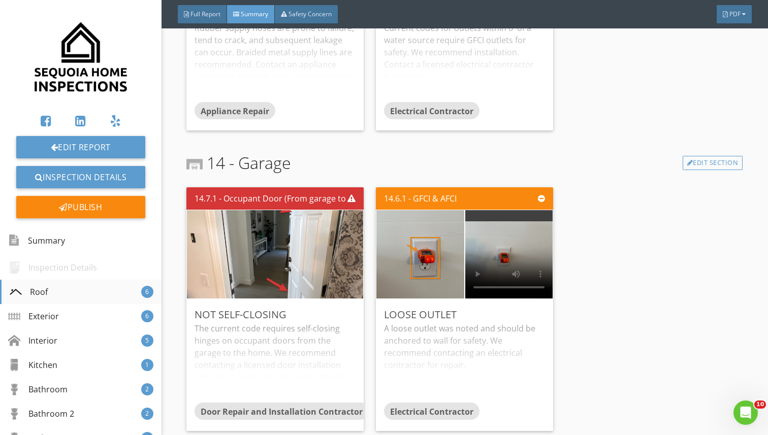
click at [82, 290] on div "Roof 6" at bounding box center [80, 292] width 161 height 24
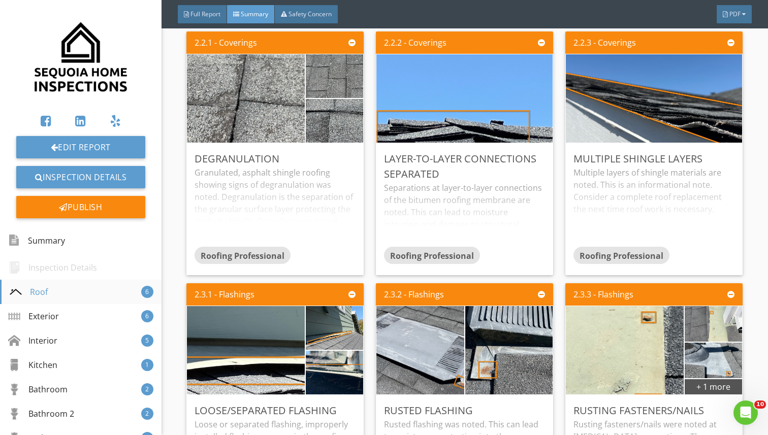
scroll to position [260, 0]
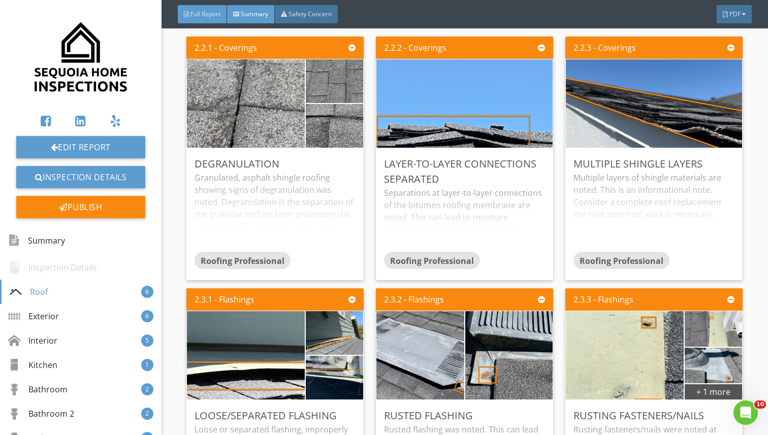
click at [199, 13] on span "Full Report" at bounding box center [205, 14] width 30 height 9
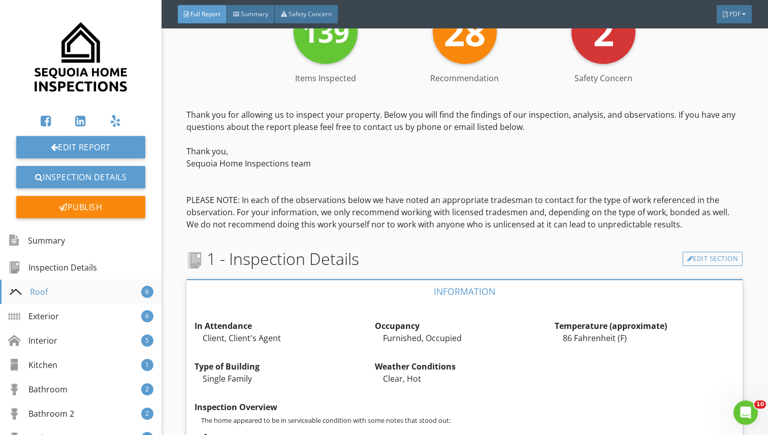
click at [75, 296] on div "Roof 6" at bounding box center [80, 292] width 161 height 24
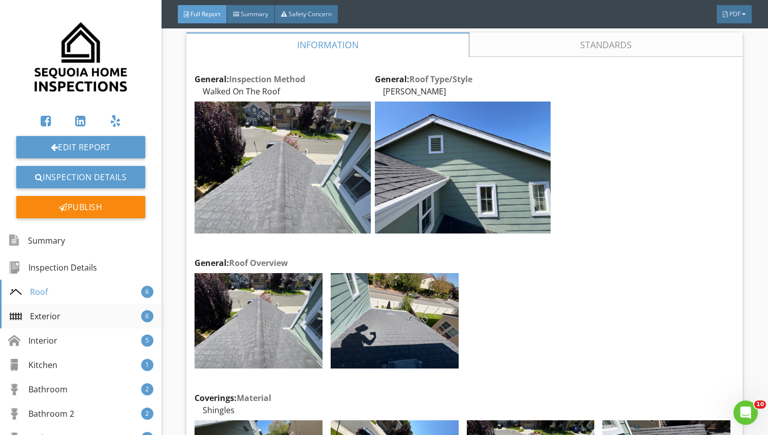
click at [73, 311] on div "Exterior 6" at bounding box center [80, 316] width 161 height 24
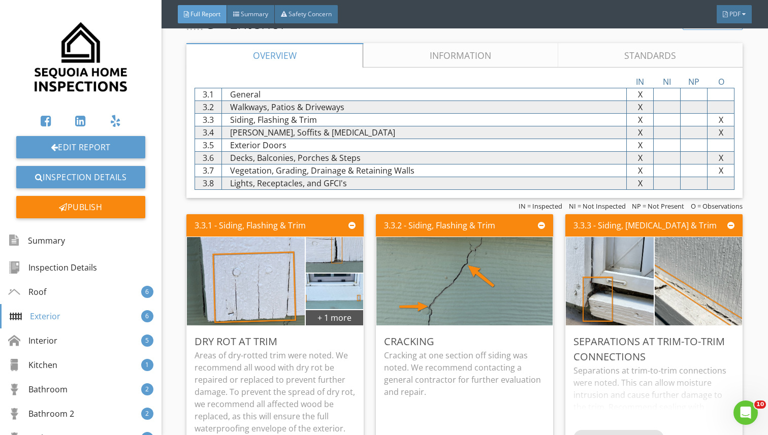
scroll to position [3027, 0]
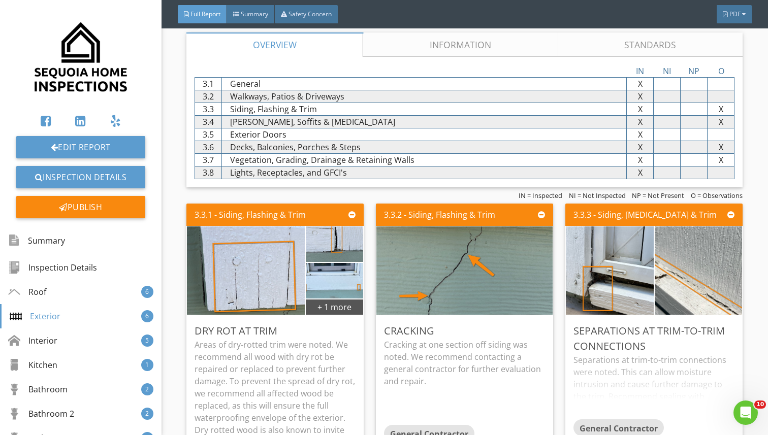
click at [486, 31] on div "3 - Exterior Edit Section Overview Information Standards IN NI NP O 3.1 General…" at bounding box center [464, 391] width 556 height 782
click at [474, 41] on link "Information" at bounding box center [460, 44] width 194 height 24
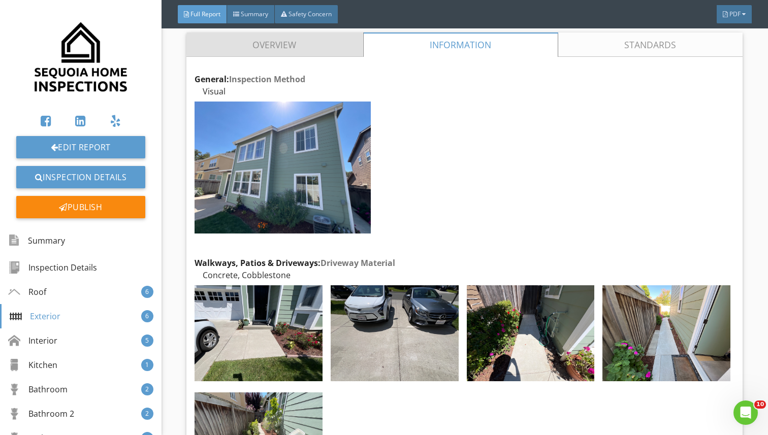
click at [261, 49] on link "Overview" at bounding box center [274, 44] width 177 height 24
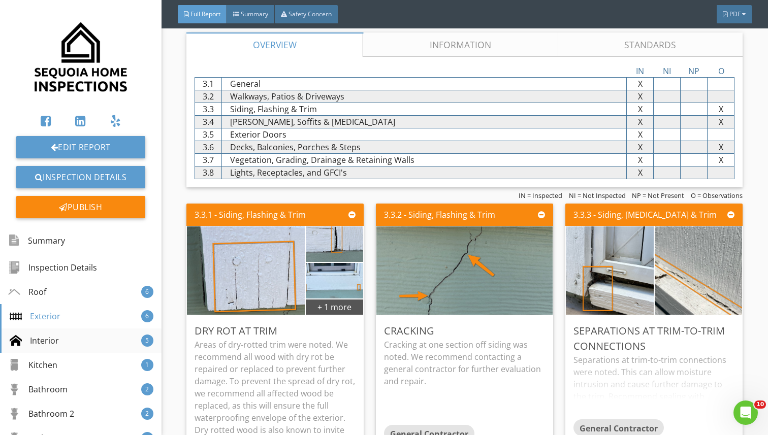
click at [86, 341] on div "Interior 5" at bounding box center [80, 340] width 161 height 24
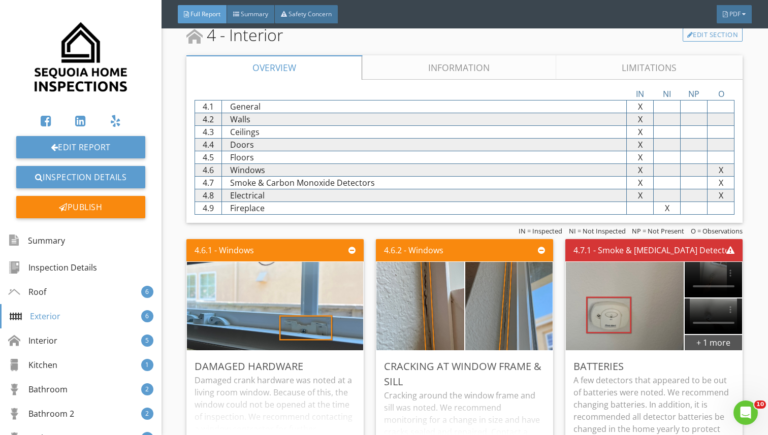
scroll to position [3798, 0]
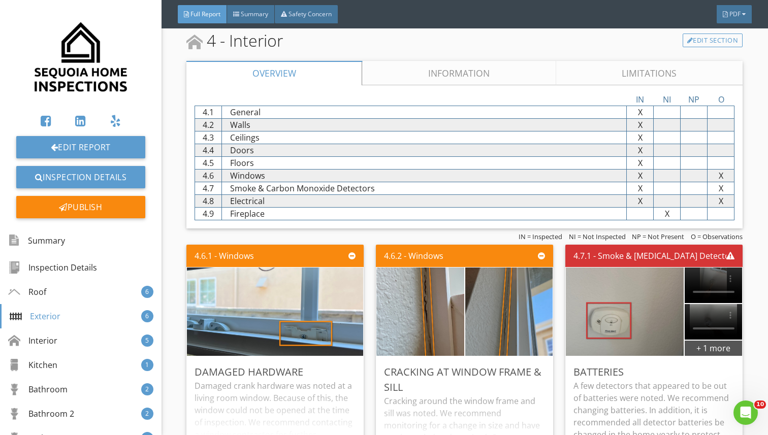
click at [629, 74] on link "Limitations" at bounding box center [649, 73] width 186 height 24
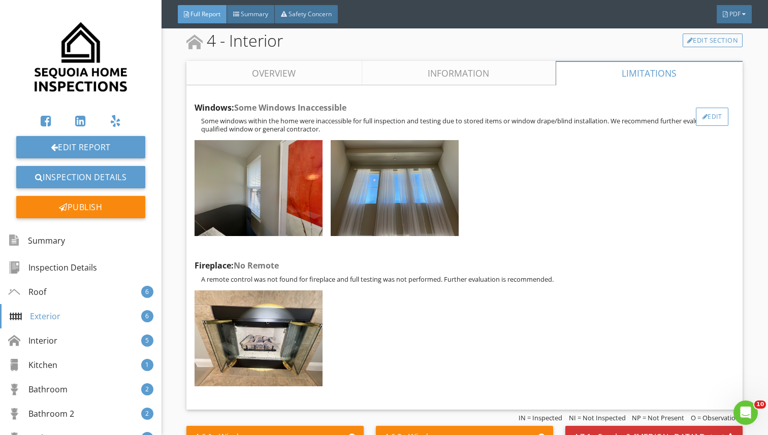
click at [709, 116] on div "Edit" at bounding box center [711, 117] width 33 height 18
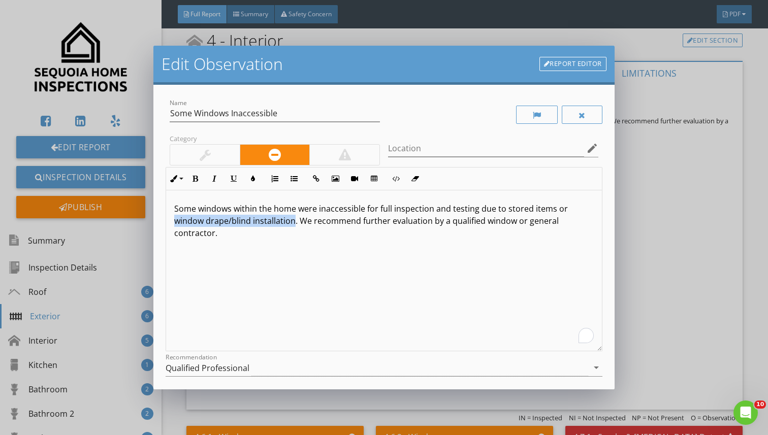
drag, startPoint x: 292, startPoint y: 220, endPoint x: 160, endPoint y: 222, distance: 132.0
click at [160, 222] on div "Name Some Windows Inaccessible Category Location edit Inline Style XLarge Large…" at bounding box center [383, 237] width 460 height 305
click at [257, 281] on div "Some windows within the home were inaccessible for full inspection and testing …" at bounding box center [383, 270] width 435 height 161
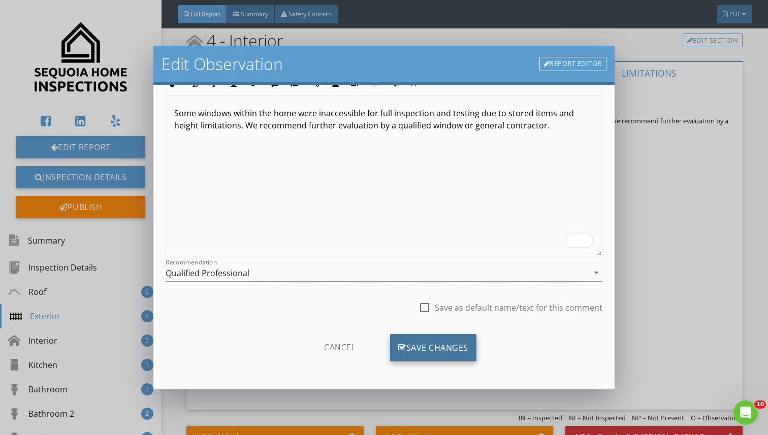
click at [406, 343] on div "Save Changes" at bounding box center [433, 347] width 86 height 27
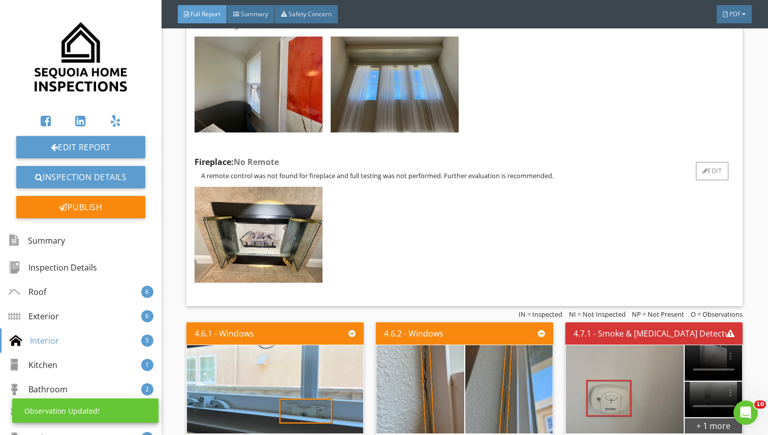
scroll to position [3902, 0]
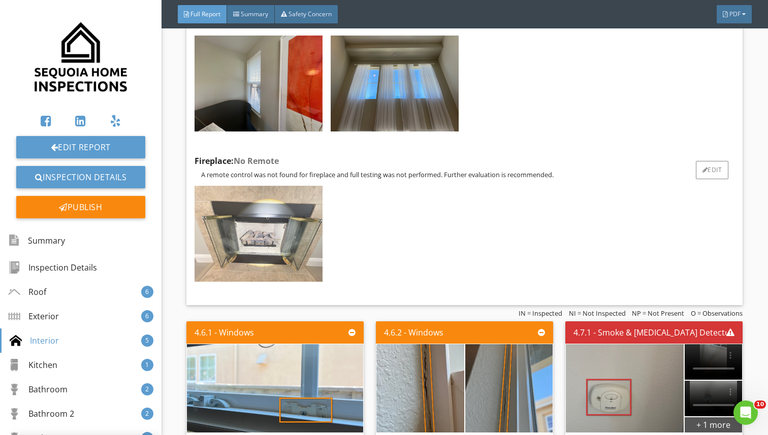
click at [264, 247] on img at bounding box center [258, 234] width 128 height 96
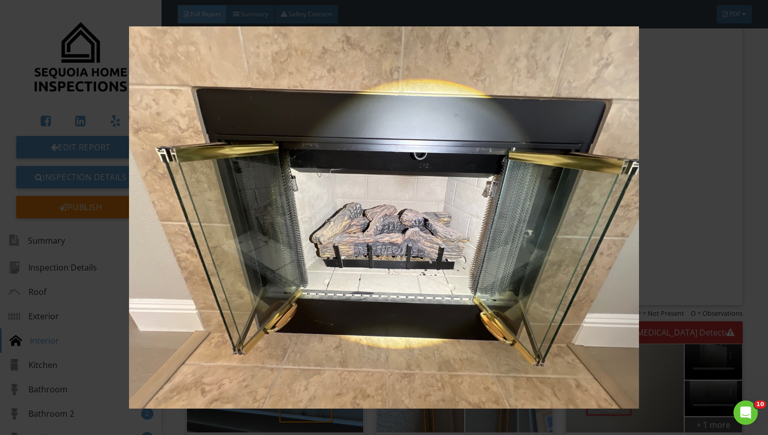
click at [649, 218] on img at bounding box center [384, 217] width 698 height 382
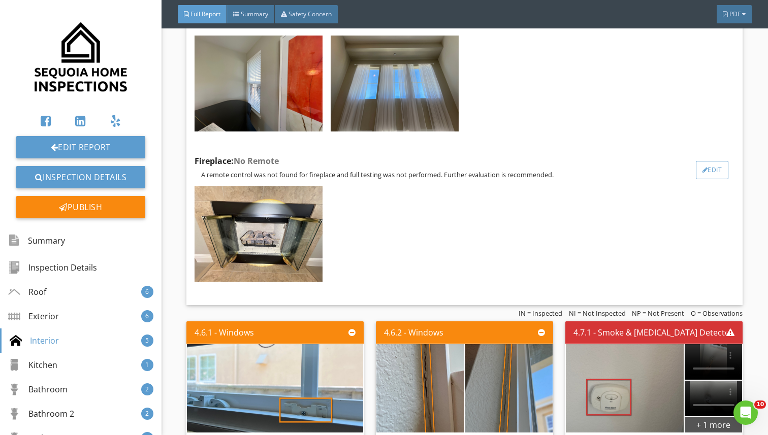
click at [724, 169] on div "Edit" at bounding box center [711, 170] width 33 height 18
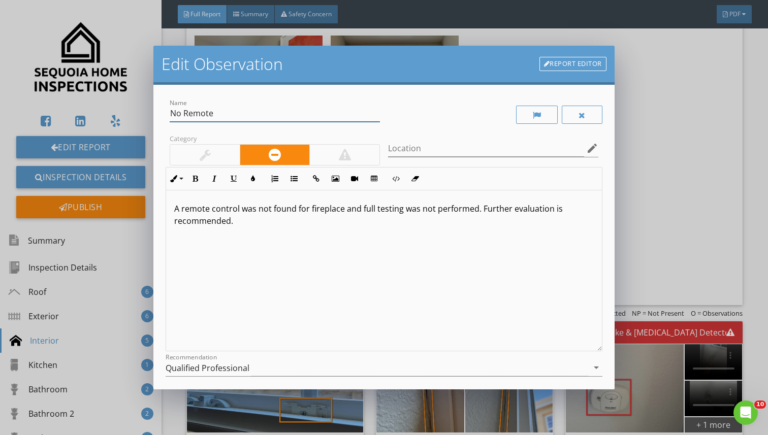
click at [229, 112] on input "No Remote" at bounding box center [275, 113] width 210 height 17
type input "No Remote/Ignition Device Found"
click at [239, 208] on p "A remote control was not found for fireplace and full testing was not performed…" at bounding box center [383, 215] width 419 height 24
click at [340, 231] on div "A remote control or ignition device was not found for the fireplace, and full t…" at bounding box center [383, 270] width 435 height 161
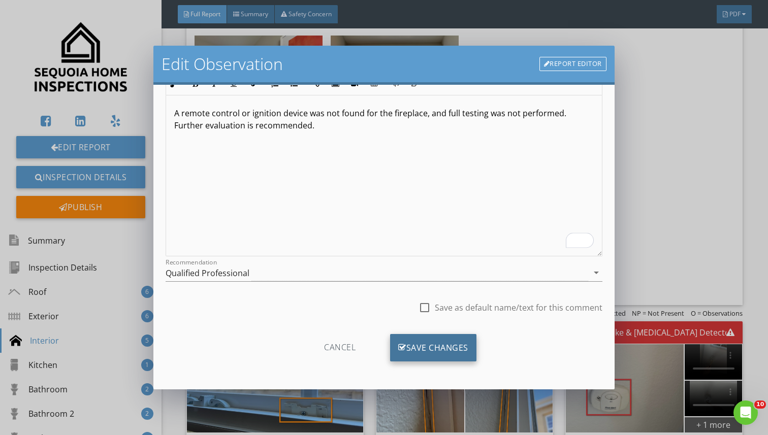
click at [414, 351] on div "Save Changes" at bounding box center [433, 347] width 86 height 27
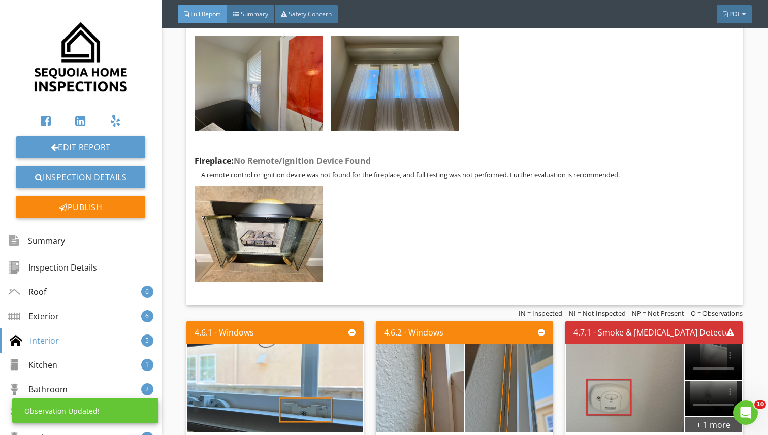
scroll to position [4082, 0]
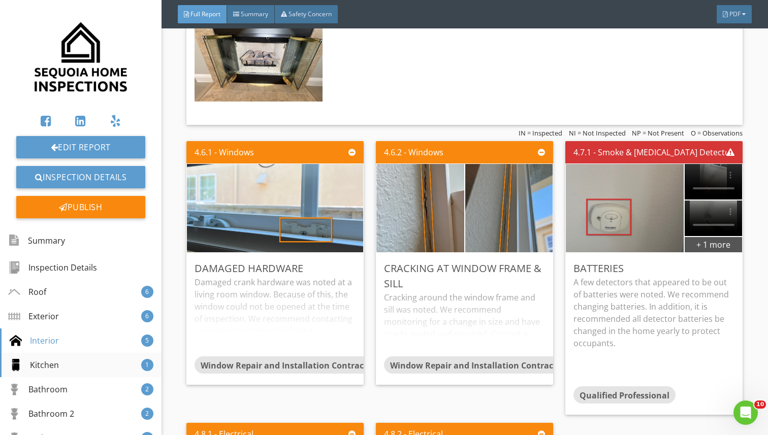
click at [60, 372] on div "Kitchen 1" at bounding box center [80, 365] width 161 height 24
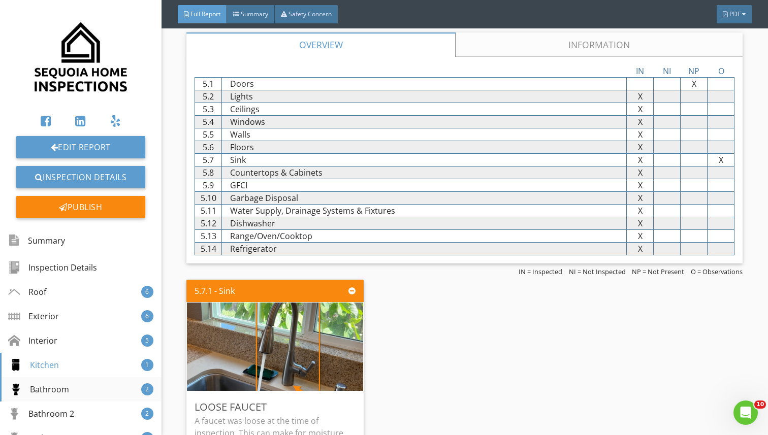
click at [79, 391] on div "Bathroom 2" at bounding box center [80, 389] width 161 height 24
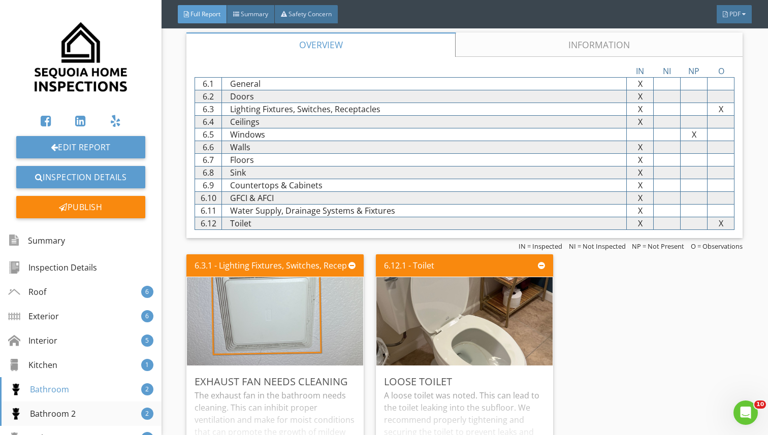
click at [68, 412] on div "Bathroom 2" at bounding box center [43, 414] width 66 height 12
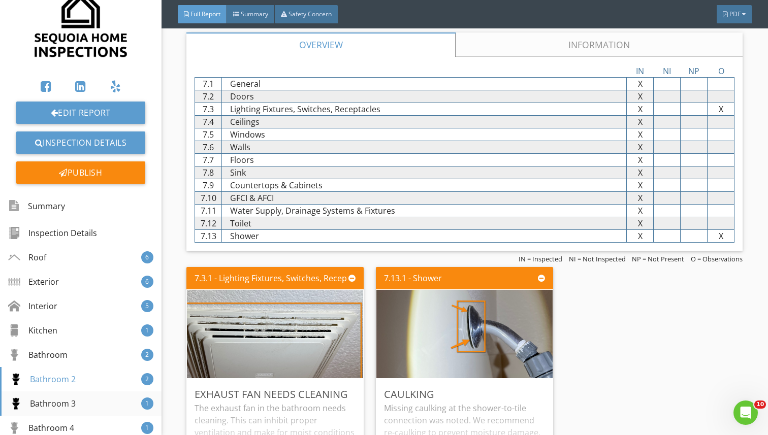
scroll to position [42, 0]
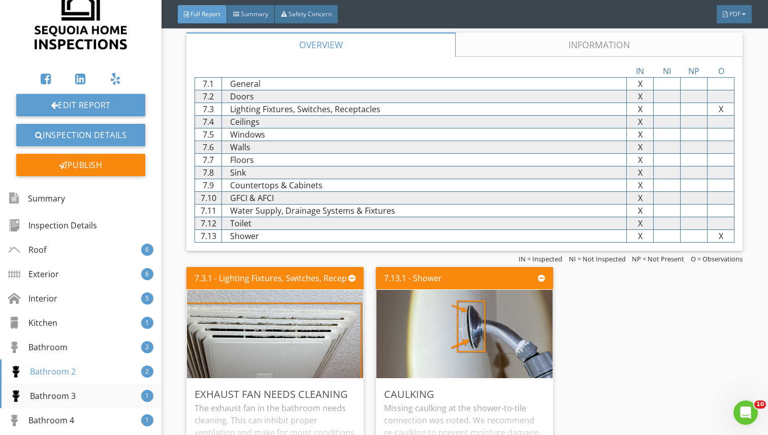
click at [76, 396] on div "Bathroom 3 1" at bounding box center [80, 396] width 161 height 24
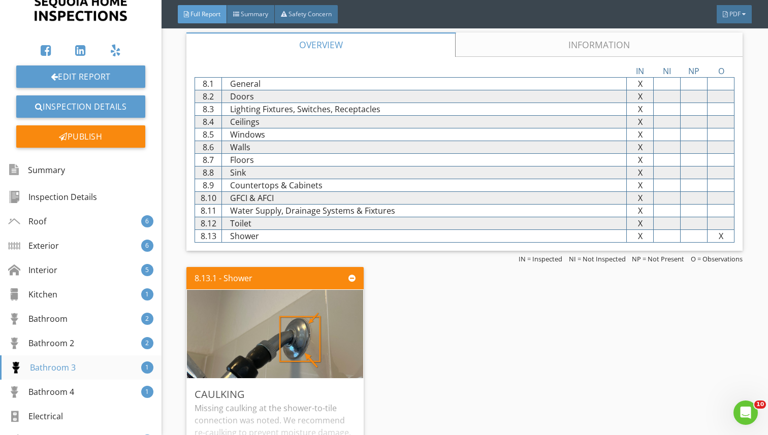
scroll to position [74, 0]
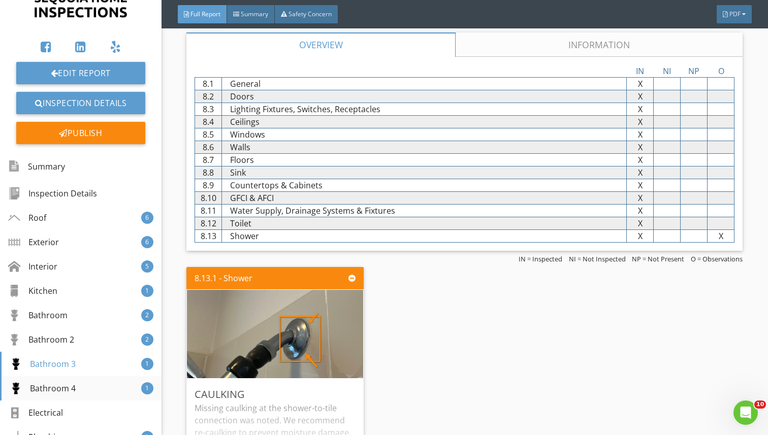
click at [76, 395] on div "Bathroom 4 1" at bounding box center [80, 388] width 161 height 24
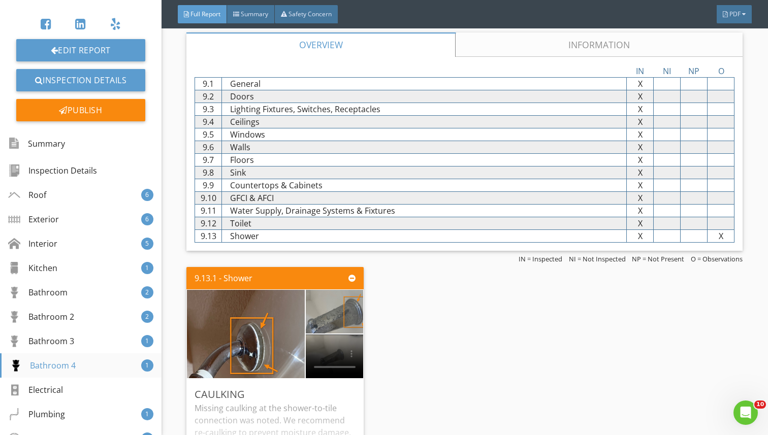
scroll to position [99, 0]
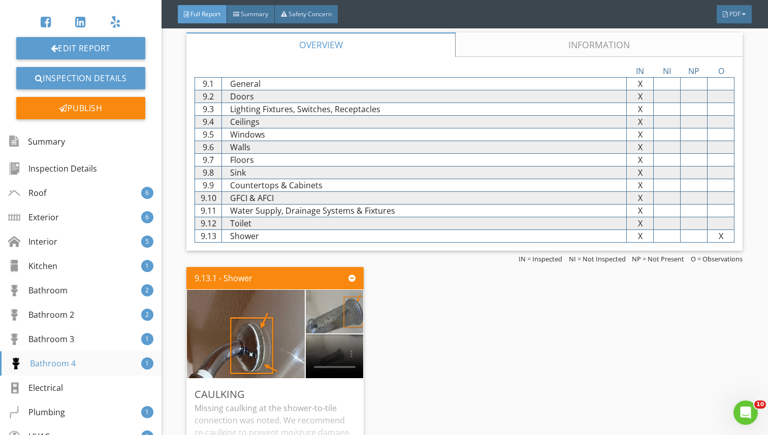
click at [76, 395] on div "Electrical" at bounding box center [80, 388] width 161 height 24
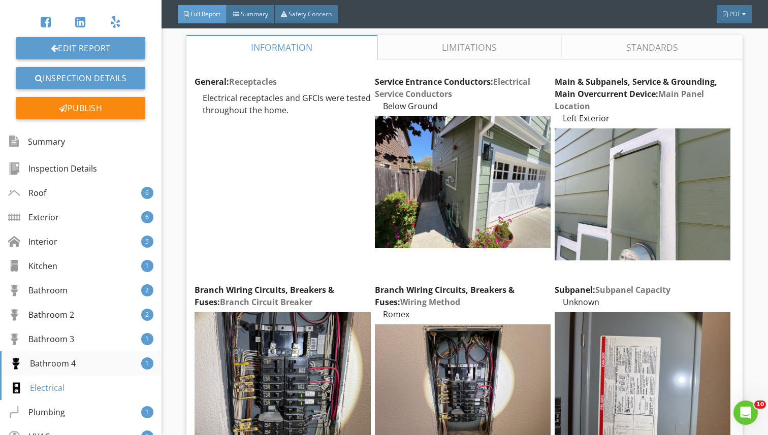
scroll to position [7442, 0]
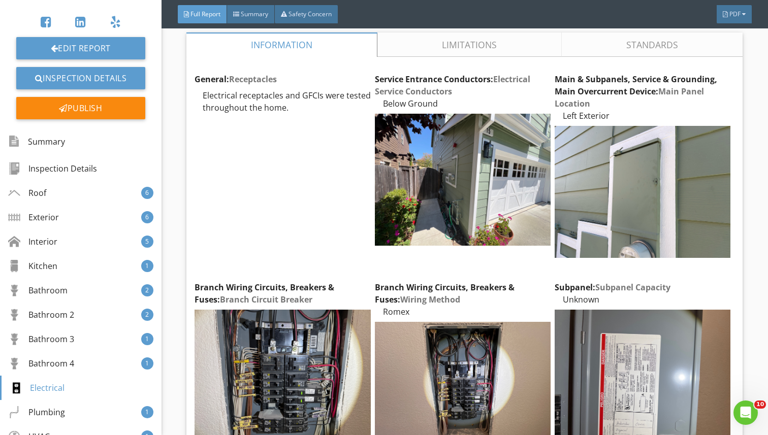
click at [461, 40] on link "Limitations" at bounding box center [469, 44] width 184 height 24
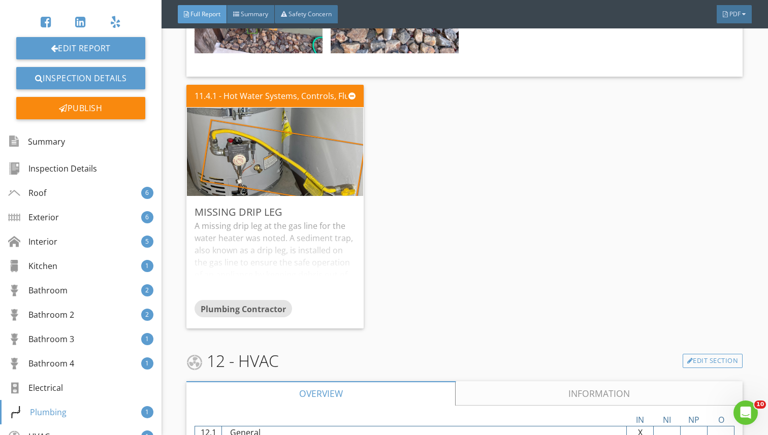
scroll to position [9175, 0]
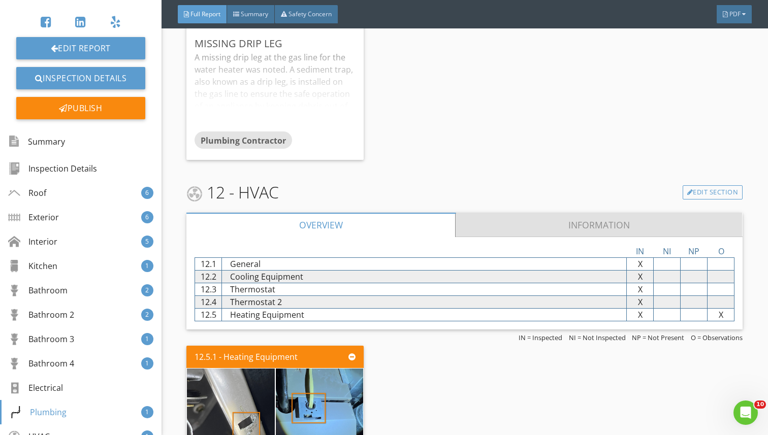
click at [564, 226] on link "Information" at bounding box center [599, 225] width 286 height 24
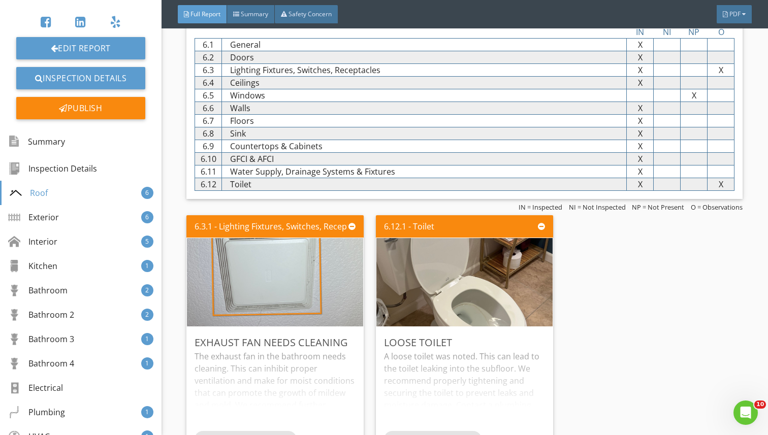
scroll to position [0, 0]
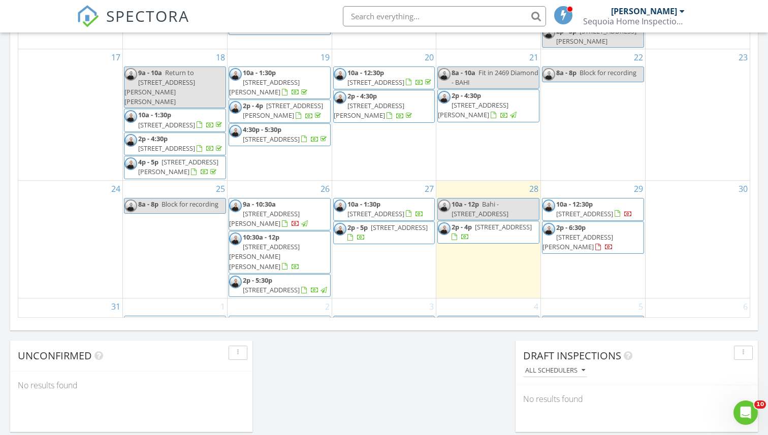
scroll to position [696, 0]
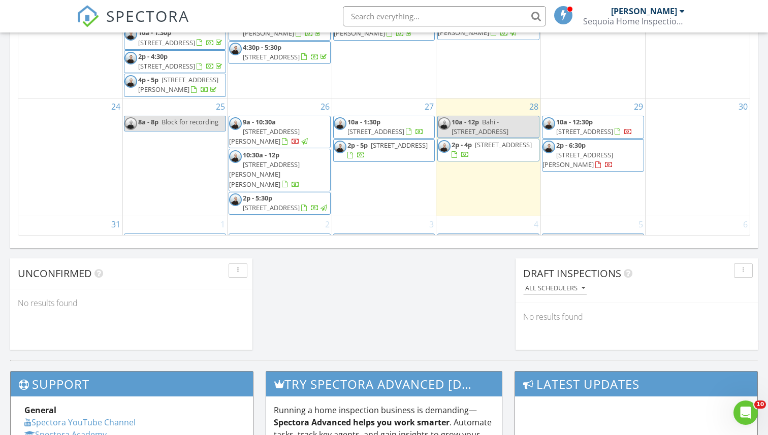
click at [176, 227] on div "1 10a - 12:30p 3329 Ramona St, Palo Alto 94306" at bounding box center [175, 248] width 104 height 64
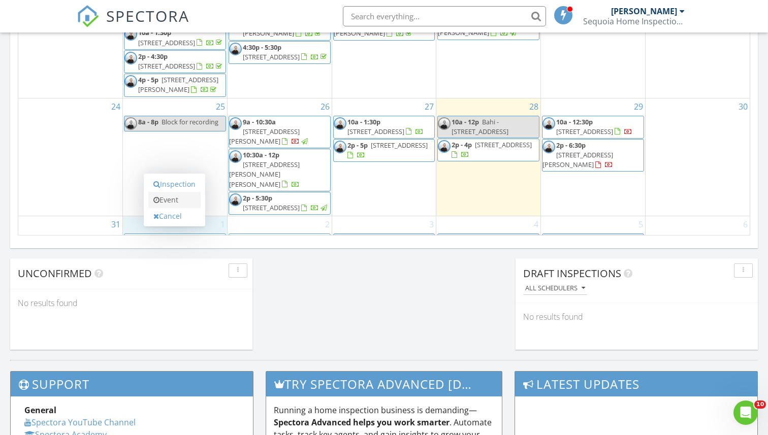
click at [168, 197] on link "Event" at bounding box center [174, 200] width 52 height 16
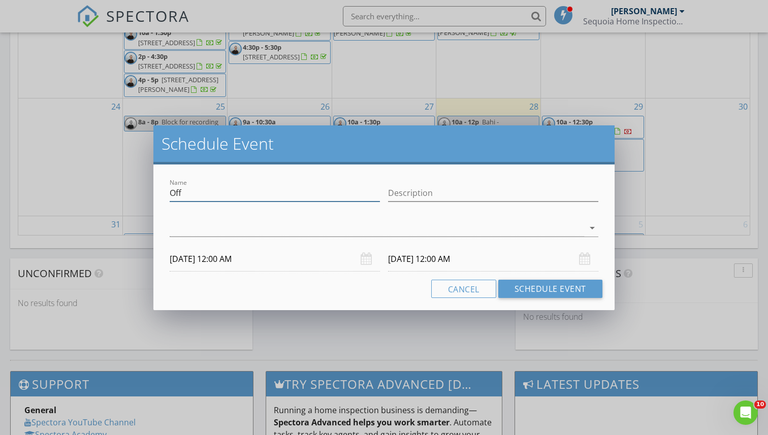
click at [177, 196] on input "Off" at bounding box center [275, 193] width 210 height 17
type input "Hold for Imran - Petaluma"
click at [180, 231] on div at bounding box center [377, 228] width 414 height 17
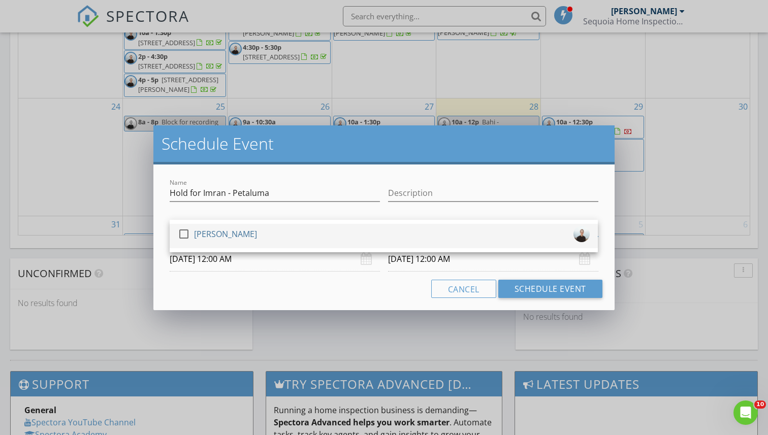
click at [180, 236] on div at bounding box center [183, 233] width 17 height 17
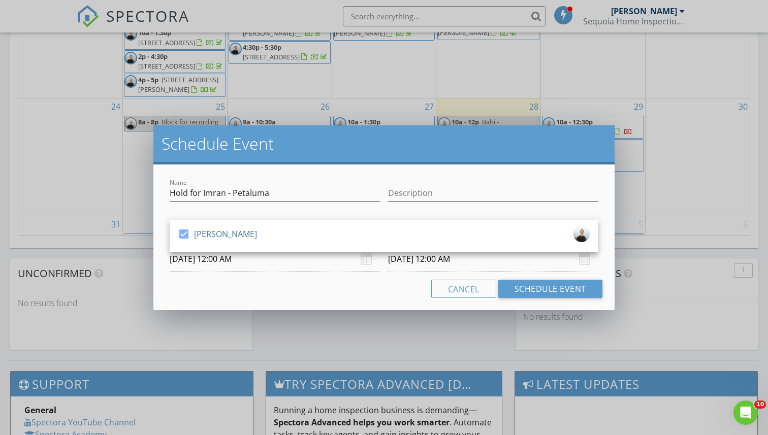
click at [188, 278] on div "Name Hold for Imran - Petaluma Description check_box John Byars John Byars arro…" at bounding box center [383, 237] width 460 height 146
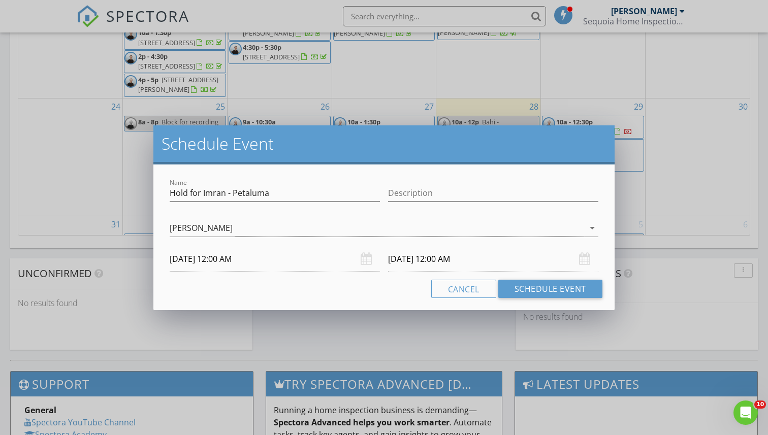
click at [189, 254] on input "09/01/2025 12:00 AM" at bounding box center [275, 259] width 210 height 25
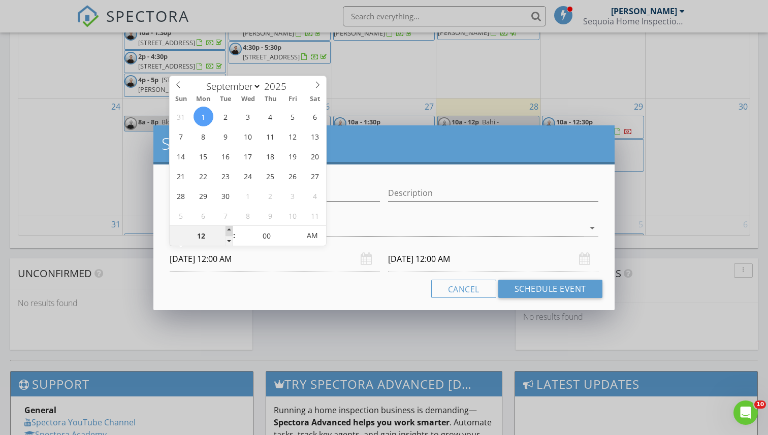
type input "01"
type input "09/01/2025 1:00 AM"
click at [229, 229] on span at bounding box center [228, 231] width 7 height 10
type input "02"
type input "09/01/2025 2:00 AM"
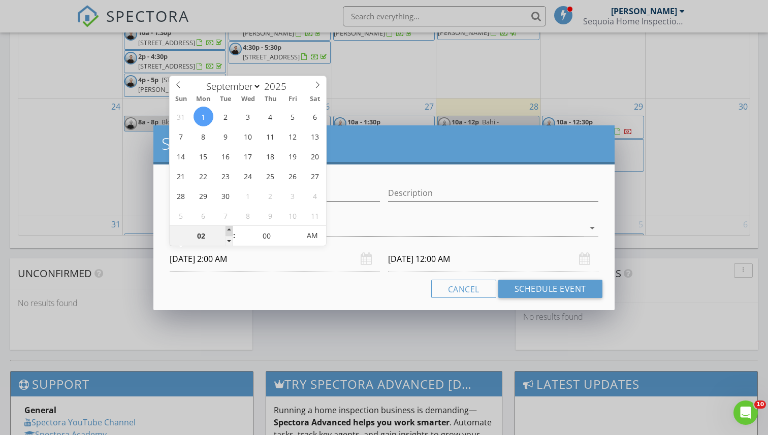
click at [229, 229] on span at bounding box center [228, 231] width 7 height 10
type input "09/02/2025 2:00 AM"
type input "09/01/2025 2:00 PM"
click at [308, 233] on span "AM" at bounding box center [312, 235] width 28 height 20
click at [331, 283] on div "Cancel Schedule Event" at bounding box center [383, 289] width 436 height 18
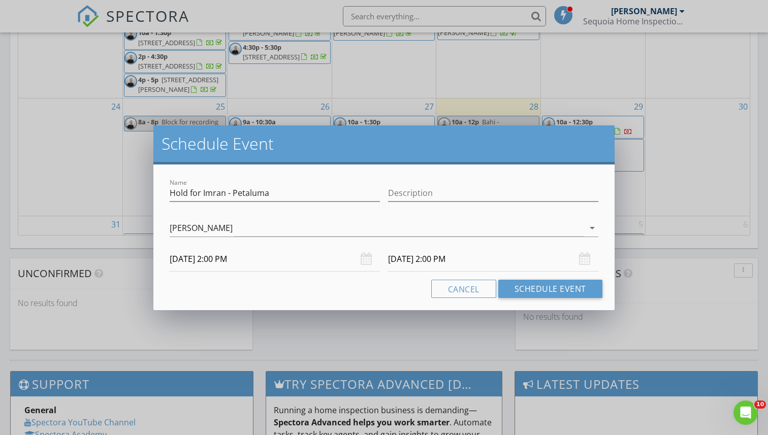
click at [415, 264] on input "09/02/2025 2:00 PM" at bounding box center [493, 259] width 210 height 25
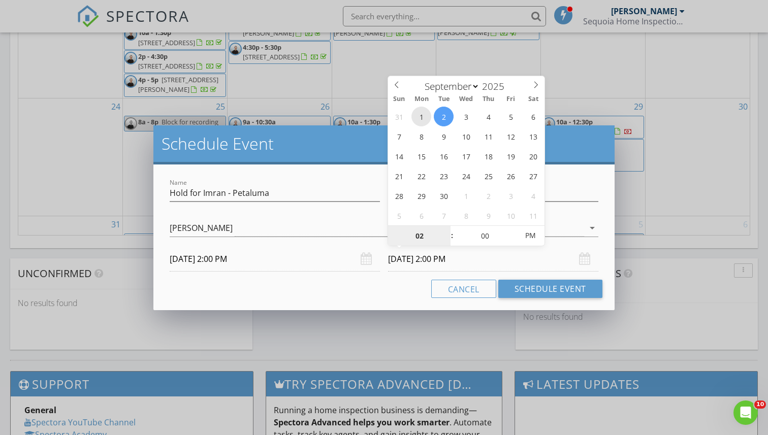
type input "09/01/2025 2:00 PM"
type input "03"
type input "09/01/2025 3:00 PM"
click at [446, 230] on span at bounding box center [446, 231] width 7 height 10
type input "04"
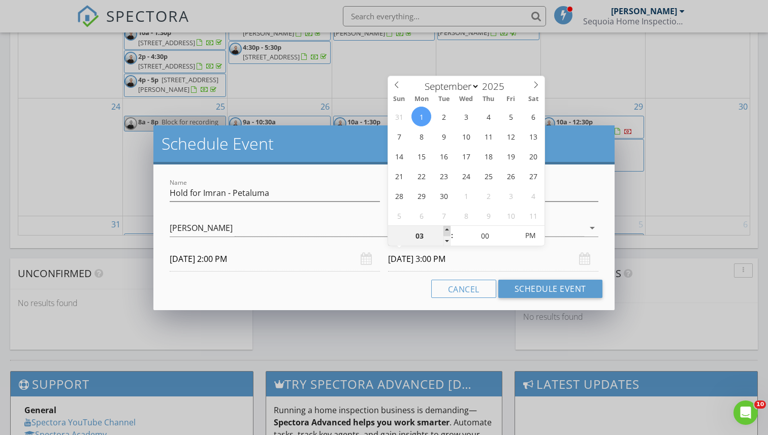
type input "09/01/2025 4:00 PM"
click at [446, 230] on span at bounding box center [446, 231] width 7 height 10
type input "05"
type input "09/01/2025 5:00 PM"
click at [446, 230] on span at bounding box center [446, 231] width 7 height 10
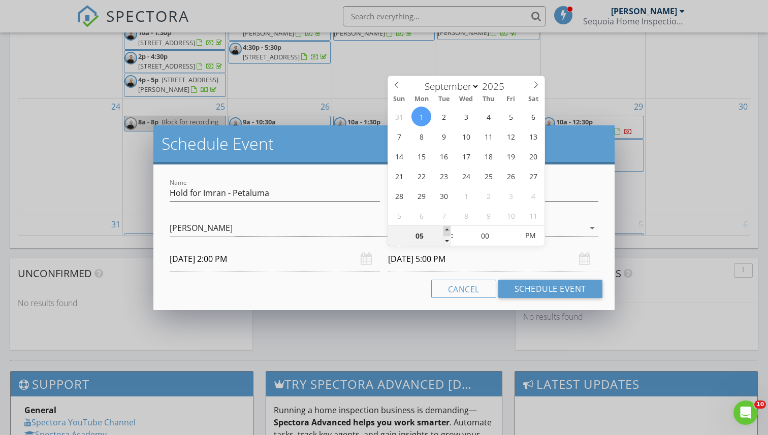
type input "06"
type input "09/01/2025 6:00 PM"
click at [446, 230] on span at bounding box center [446, 231] width 7 height 10
type input "05"
type input "09/01/2025 5:00 PM"
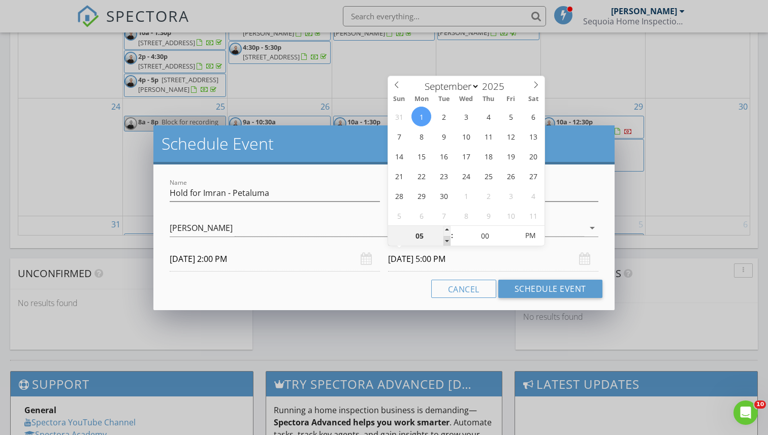
click at [447, 238] on span at bounding box center [446, 241] width 7 height 10
click at [517, 291] on button "Schedule Event" at bounding box center [550, 289] width 104 height 18
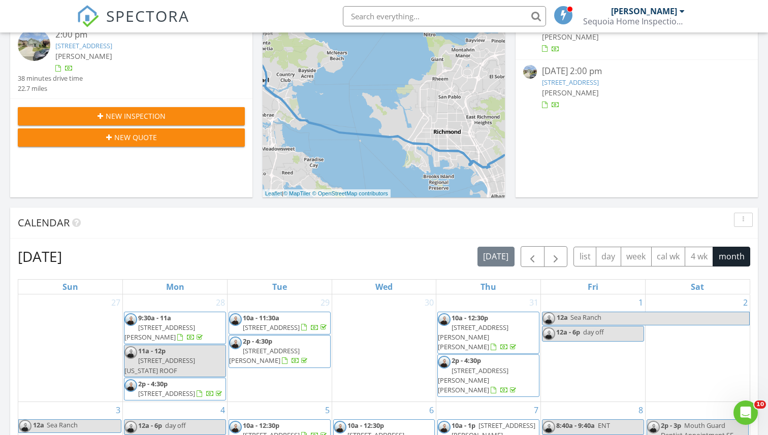
scroll to position [145, 0]
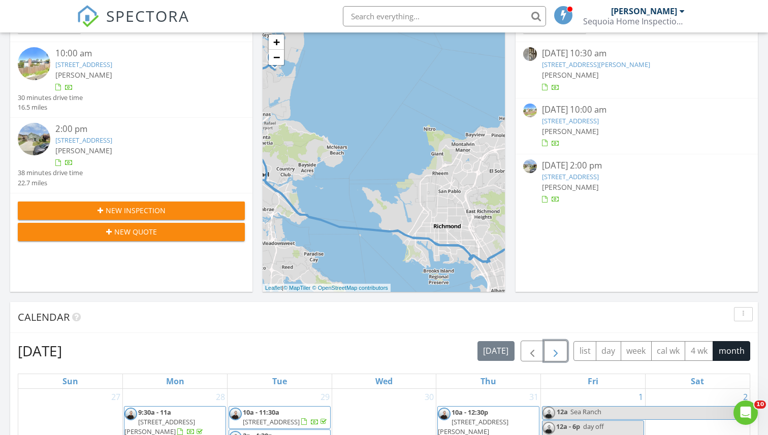
click at [558, 350] on span "button" at bounding box center [555, 351] width 12 height 12
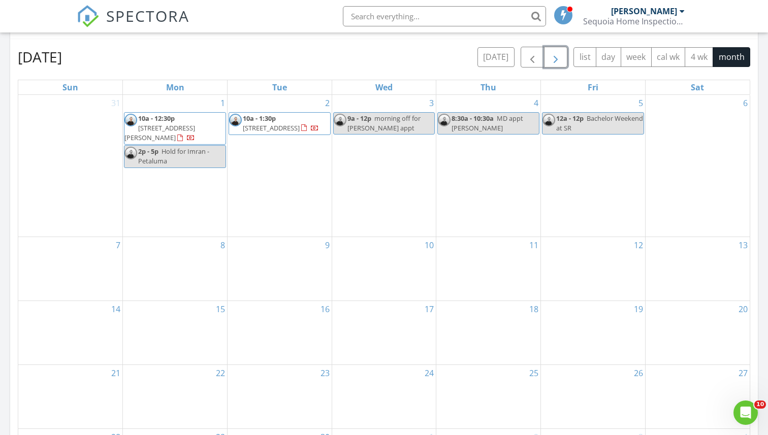
scroll to position [505, 0]
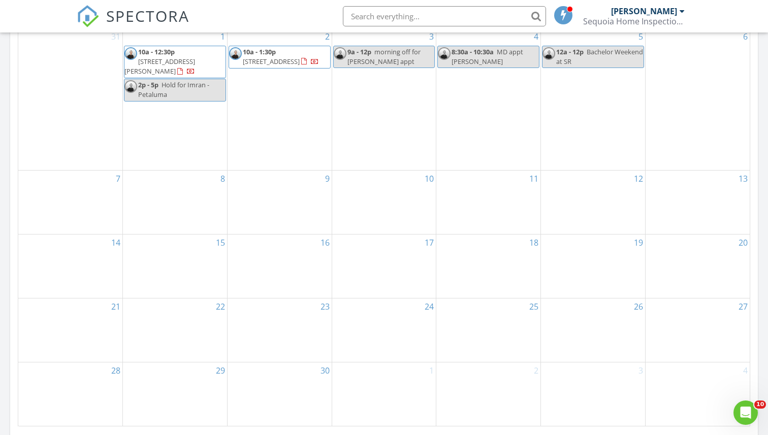
click at [198, 195] on div "8" at bounding box center [175, 202] width 104 height 63
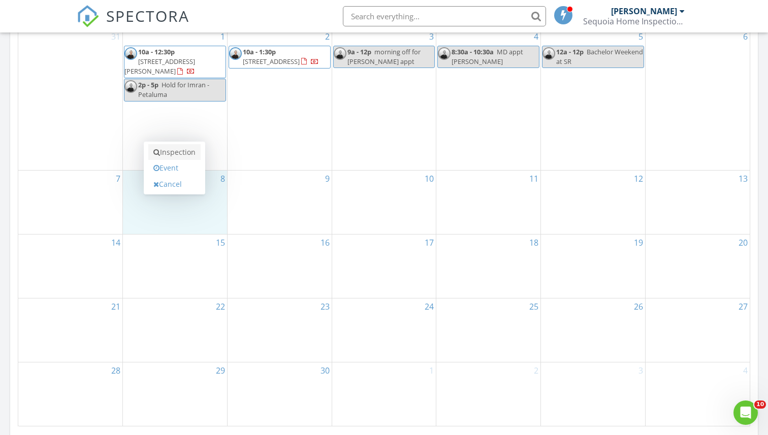
click at [187, 155] on link "Inspection" at bounding box center [174, 152] width 52 height 16
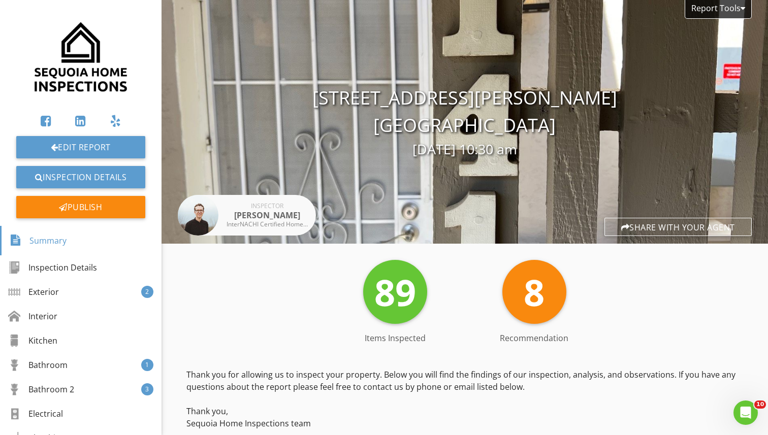
scroll to position [11374, 0]
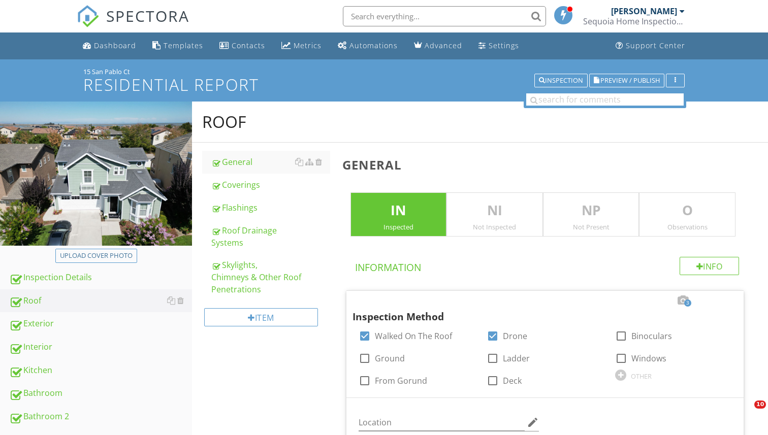
scroll to position [676, 0]
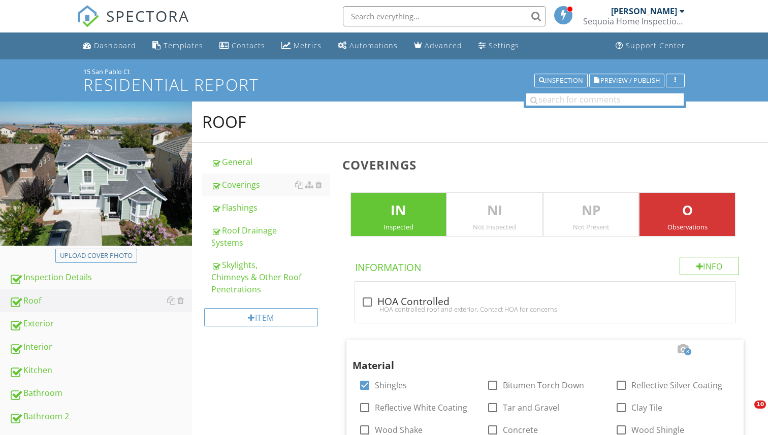
scroll to position [1197, 0]
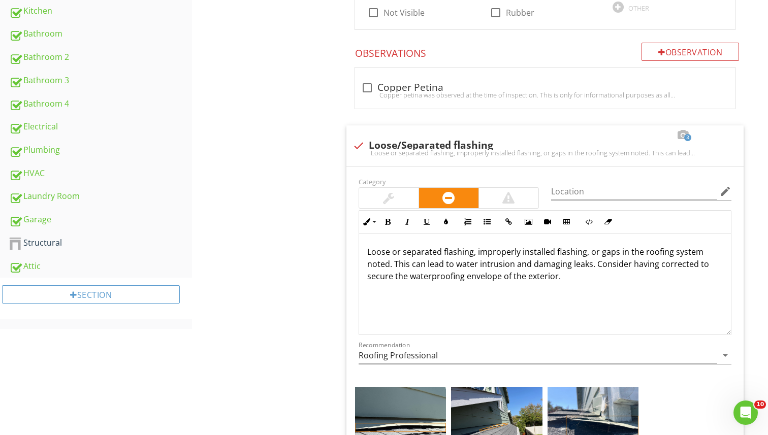
scroll to position [472, 0]
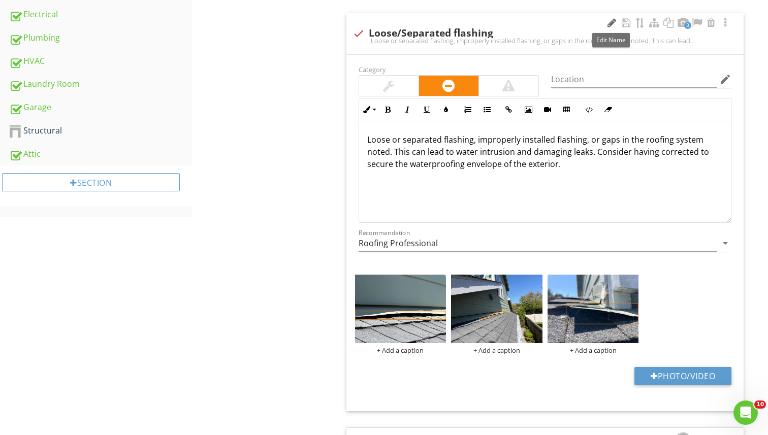
click at [607, 19] on div at bounding box center [611, 23] width 12 height 10
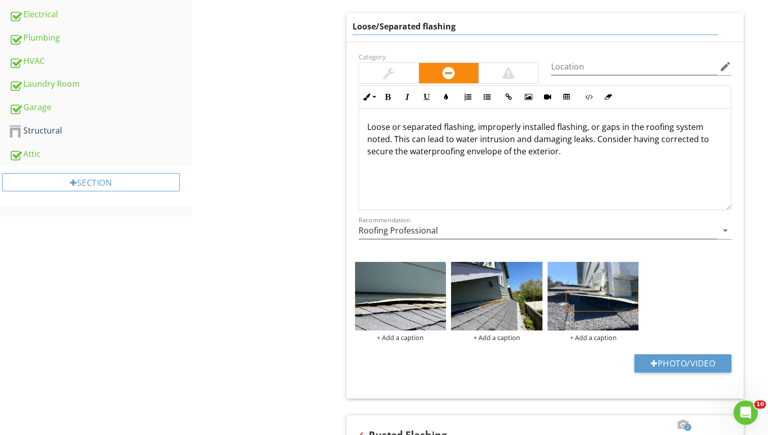
click at [446, 27] on input "Loose/Separated flashing" at bounding box center [535, 26] width 366 height 17
type input "Flashing Separation"
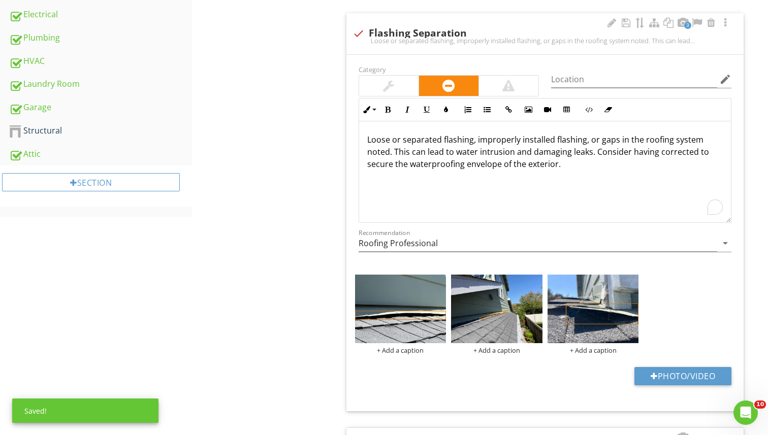
drag, startPoint x: 426, startPoint y: 126, endPoint x: 369, endPoint y: 127, distance: 57.4
click at [369, 127] on div "Loose or separated flashing, improperly installed flashing, or gaps in the roof…" at bounding box center [545, 172] width 372 height 102
drag, startPoint x: 397, startPoint y: 142, endPoint x: 355, endPoint y: 142, distance: 41.6
click at [355, 142] on div "Inline Style XLarge Large Normal Small Light Small/Light Bold Italic Underline …" at bounding box center [544, 160] width 385 height 125
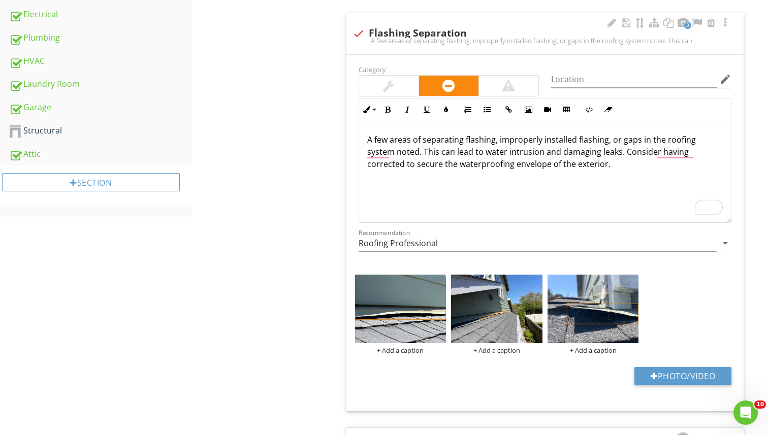
click at [494, 141] on p "A few areas of separating flashing, improperly installed flashing, or gaps in t…" at bounding box center [545, 152] width 356 height 37
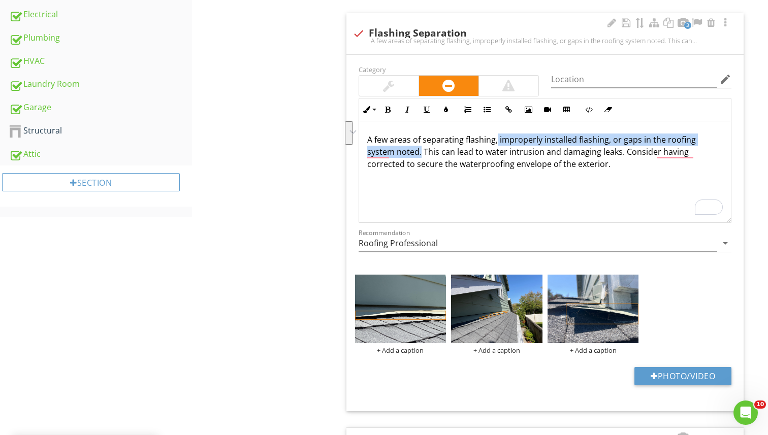
drag, startPoint x: 390, startPoint y: 152, endPoint x: 495, endPoint y: 140, distance: 105.3
click at [495, 140] on p "A few areas of separating flashing, improperly installed flashing, or gaps in t…" at bounding box center [545, 152] width 356 height 37
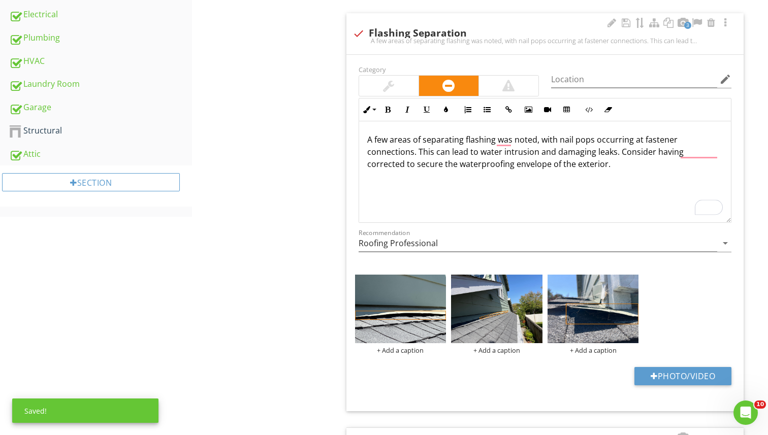
click at [564, 152] on p "A few areas of separating flashing was noted, with nail pops occurring at faste…" at bounding box center [545, 152] width 356 height 37
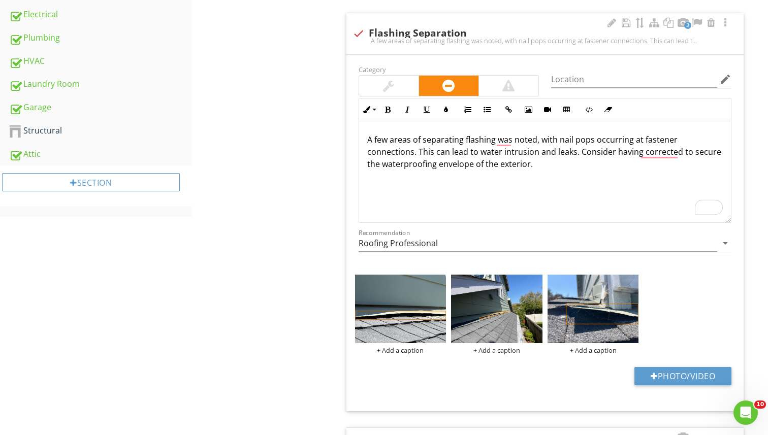
click at [573, 154] on p "A few areas of separating flashing was noted, with nail pops occurring at faste…" at bounding box center [545, 152] width 356 height 37
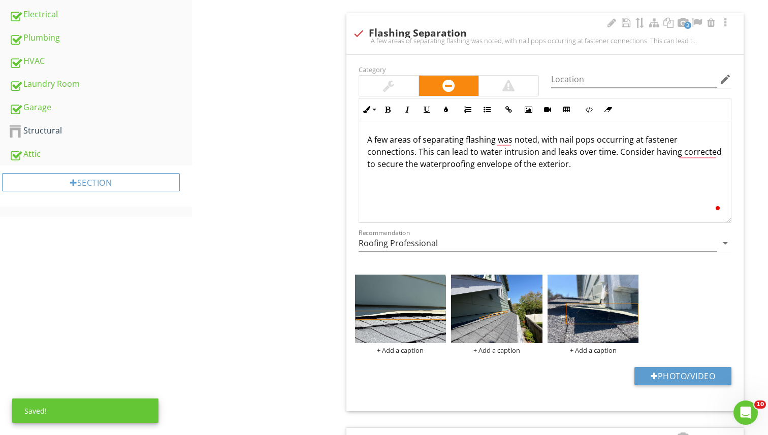
click at [596, 167] on p "A few areas of separating flashing was noted, with nail pops occurring at faste…" at bounding box center [545, 152] width 356 height 37
click at [616, 150] on p "A few areas of separating flashing was noted, with nail pops occurring at faste…" at bounding box center [545, 152] width 356 height 37
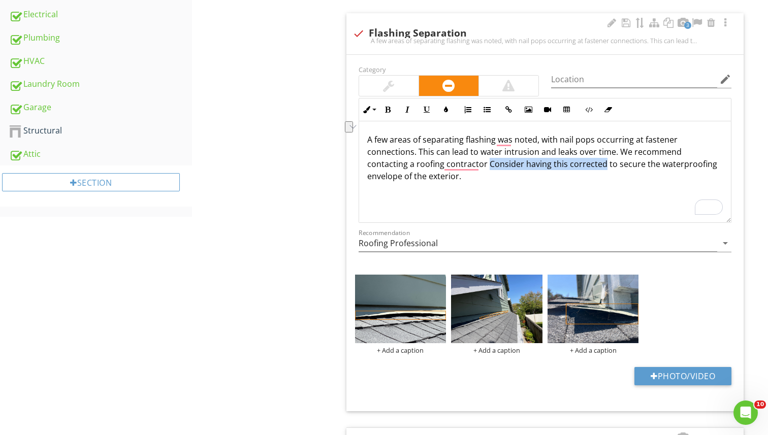
drag, startPoint x: 444, startPoint y: 164, endPoint x: 560, endPoint y: 165, distance: 116.3
click at [560, 165] on p "A few areas of separating flashing was noted, with nail pops occurring at faste…" at bounding box center [545, 158] width 356 height 49
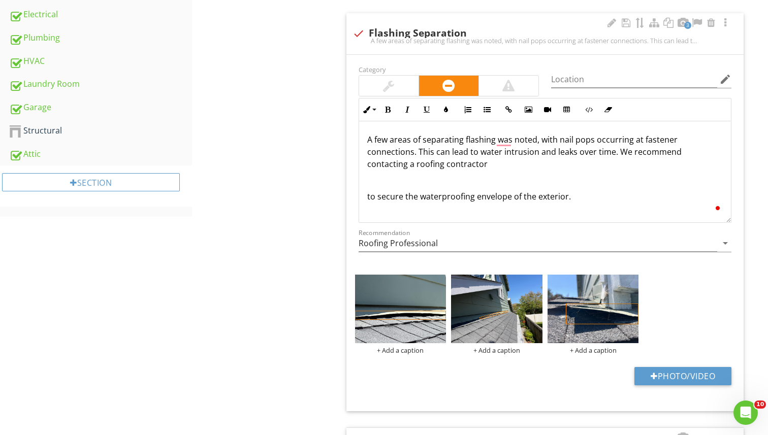
click at [475, 164] on p "A few areas of separating flashing was noted, with nail pops occurring at faste…" at bounding box center [545, 152] width 356 height 37
click at [368, 194] on p "to secure the waterproofing envelope of the exterior." at bounding box center [545, 196] width 356 height 12
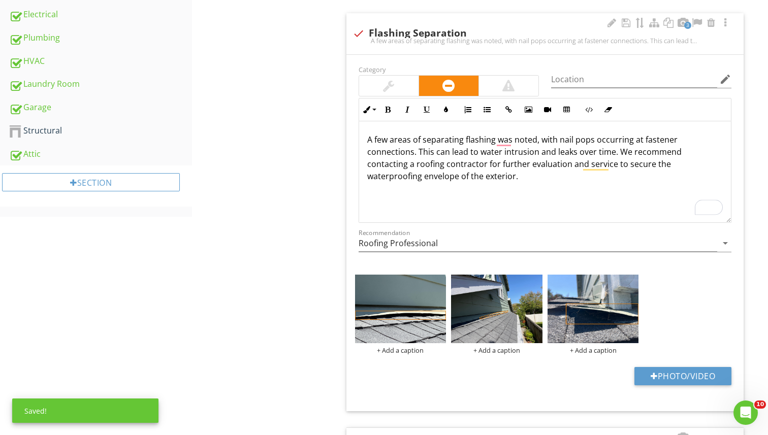
click at [396, 191] on div "A few areas of separating flashing was noted, with nail pops occurring at faste…" at bounding box center [545, 172] width 372 height 102
click at [436, 317] on img at bounding box center [400, 309] width 91 height 69
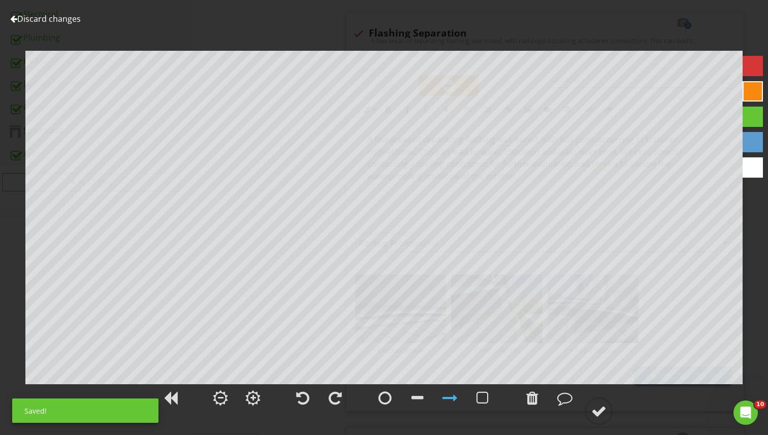
click at [55, 17] on link "Discard changes" at bounding box center [45, 18] width 71 height 11
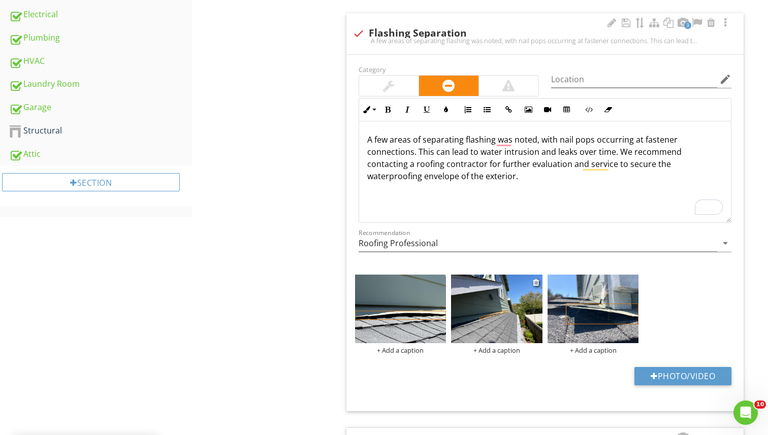
click at [498, 306] on img at bounding box center [496, 309] width 91 height 69
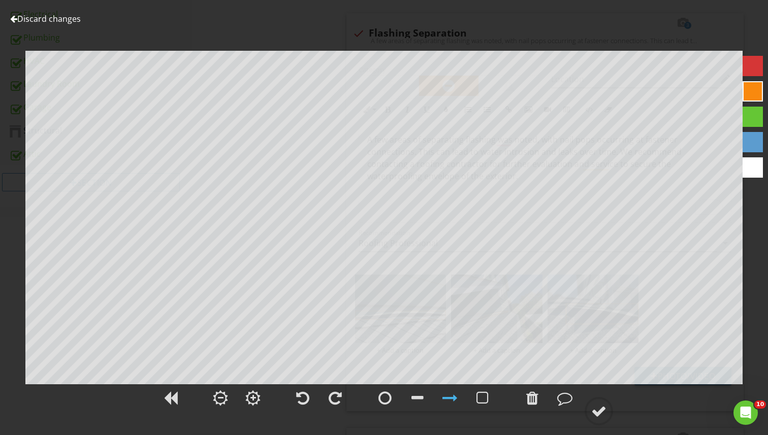
click at [53, 20] on link "Discard changes" at bounding box center [45, 18] width 71 height 11
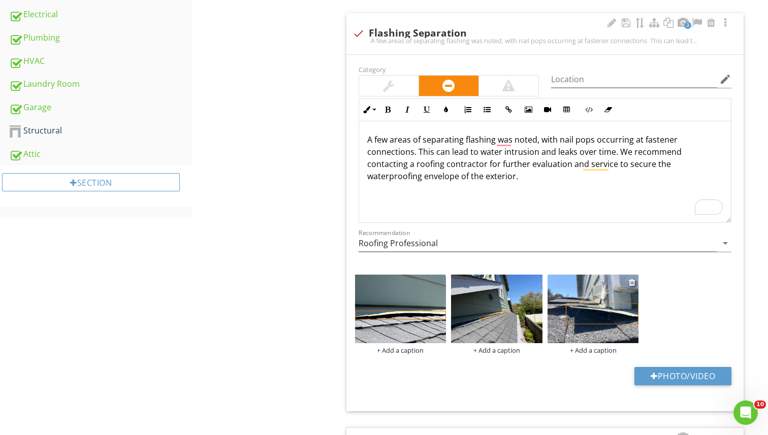
click at [593, 319] on img at bounding box center [592, 309] width 91 height 69
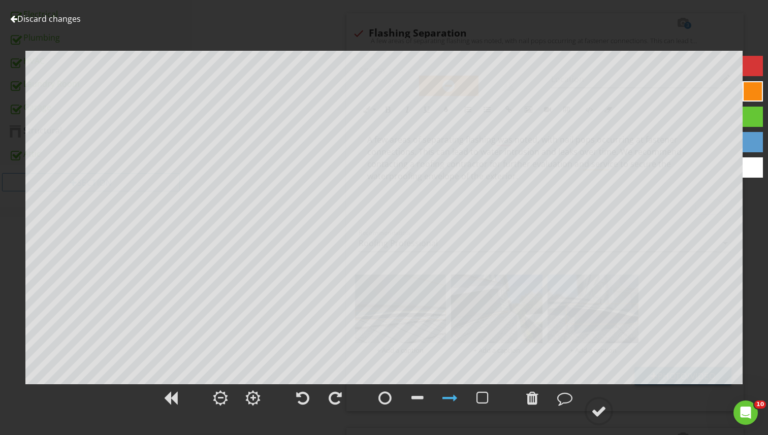
click at [53, 16] on link "Discard changes" at bounding box center [45, 18] width 71 height 11
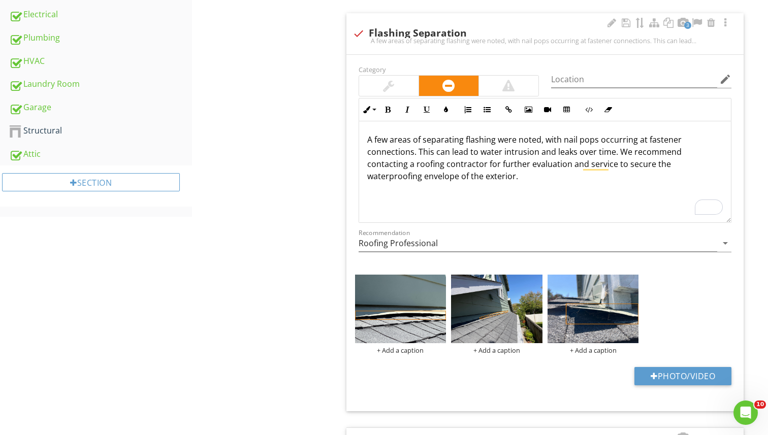
click at [506, 188] on div "A few areas of separating flashing were noted, with nail pops occurring at fast…" at bounding box center [545, 172] width 372 height 102
drag, startPoint x: 573, startPoint y: 165, endPoint x: 574, endPoint y: 172, distance: 7.3
click at [574, 172] on p "A few areas of separating flashing were noted, with nail pops occurring at fast…" at bounding box center [545, 158] width 356 height 49
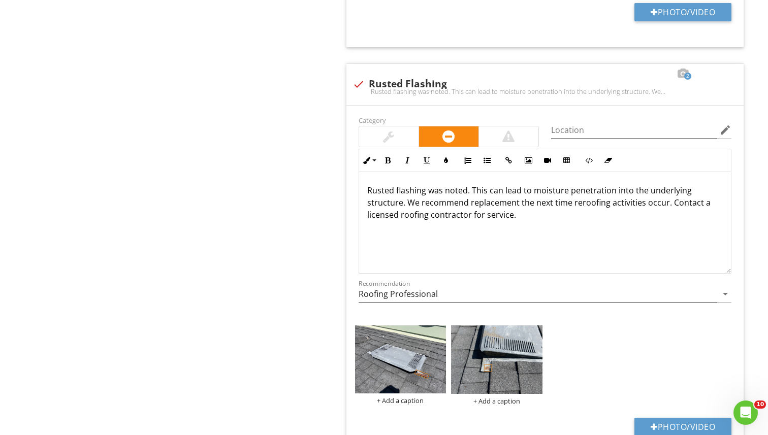
scroll to position [940, 0]
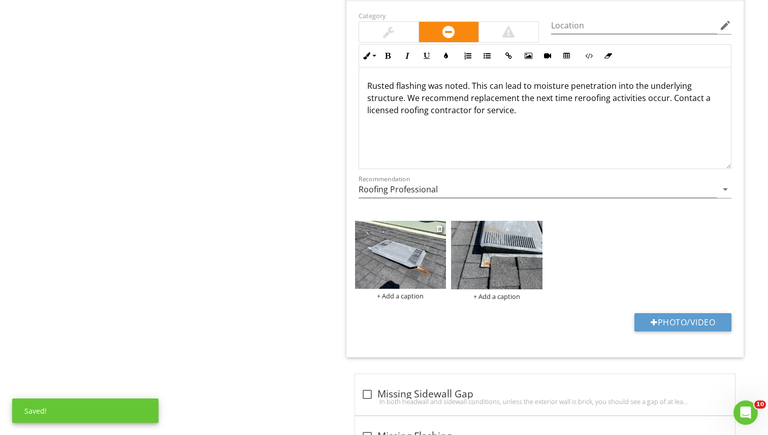
click at [433, 269] on img at bounding box center [400, 255] width 91 height 69
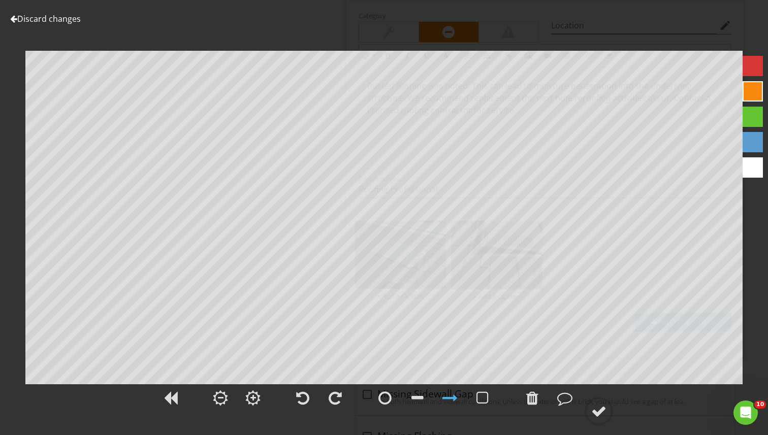
click at [74, 21] on link "Discard changes" at bounding box center [45, 18] width 71 height 11
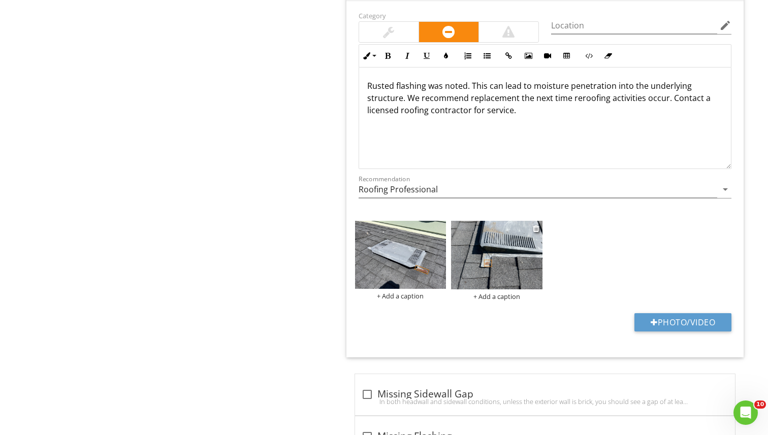
click at [470, 237] on img at bounding box center [496, 255] width 91 height 69
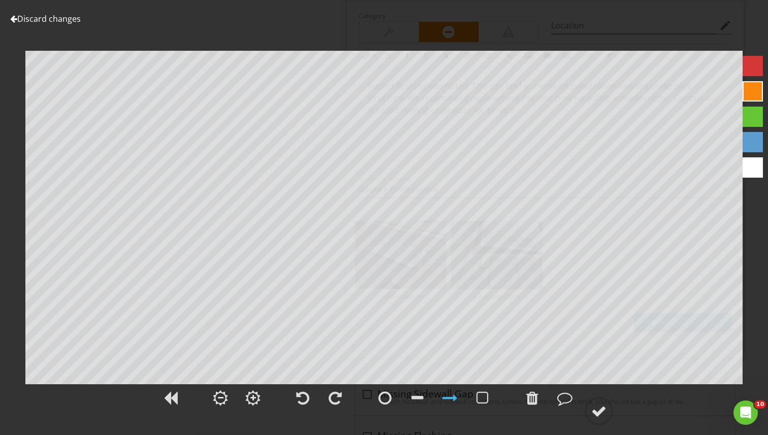
click at [43, 17] on link "Discard changes" at bounding box center [45, 18] width 71 height 11
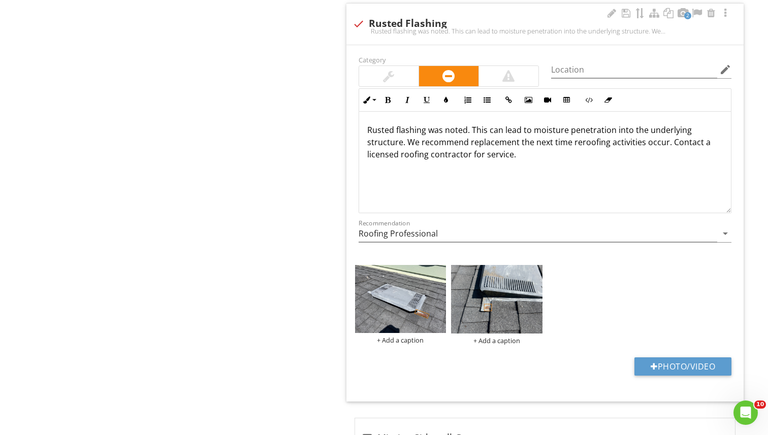
scroll to position [885, 0]
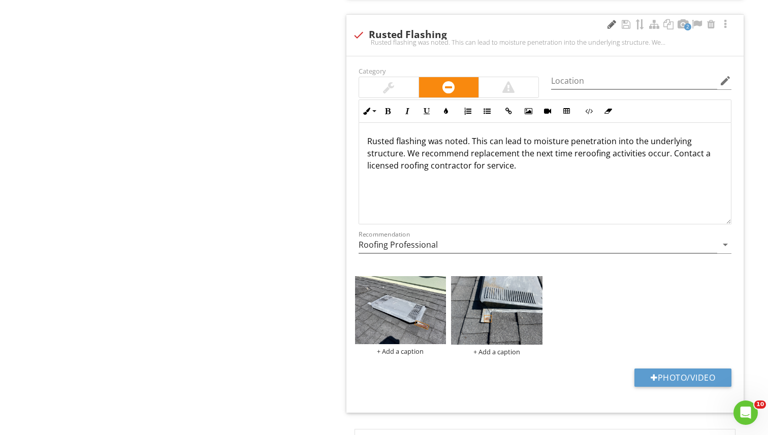
click at [607, 24] on div at bounding box center [611, 24] width 12 height 10
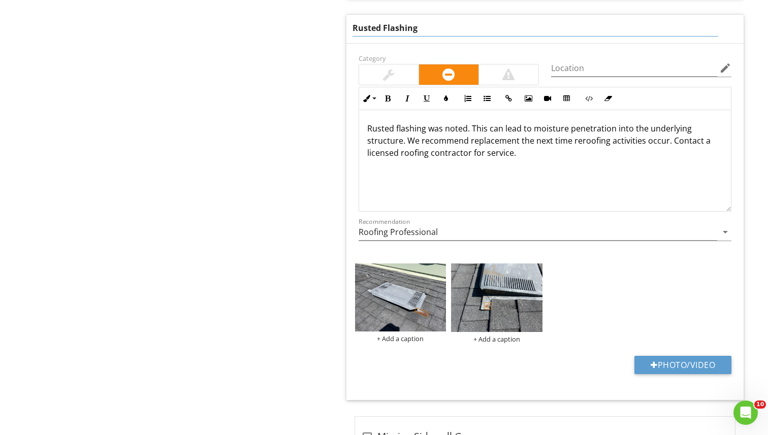
click at [380, 30] on input "Rusted Flashing" at bounding box center [535, 28] width 366 height 17
type input "Rusting Flashing"
click at [393, 128] on div "Rusted flashing was noted. This can lead to moisture penetration into the under…" at bounding box center [545, 161] width 372 height 102
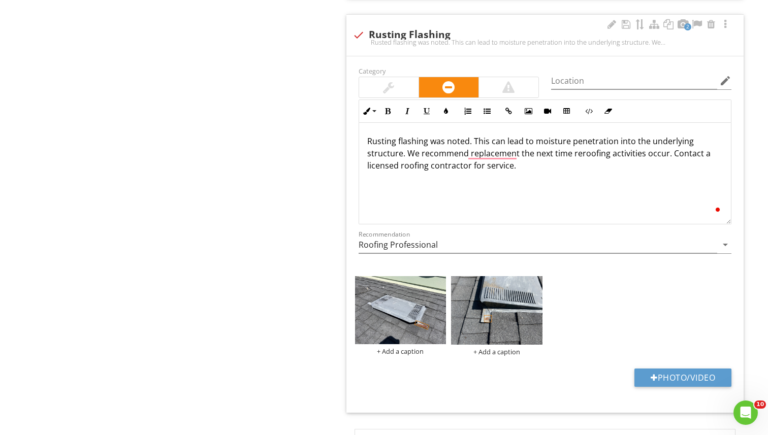
click at [465, 179] on div "Rusting flashing was noted. This can lead to moisture penetration into the unde…" at bounding box center [545, 174] width 372 height 102
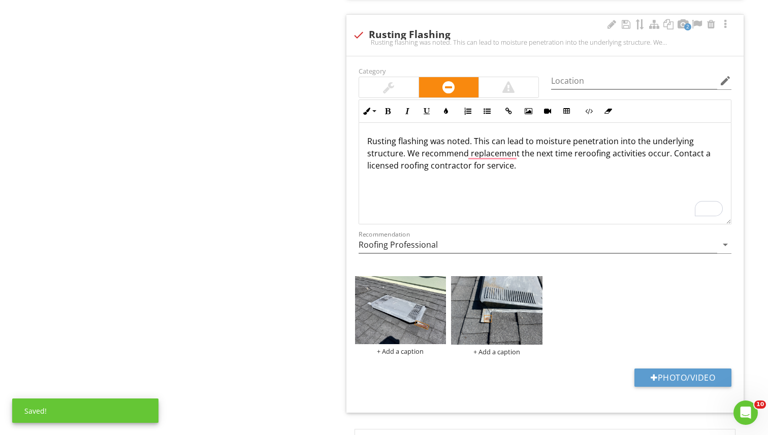
click at [465, 143] on p "Rusting flashing was noted. This can lead to moisture penetration into the unde…" at bounding box center [545, 153] width 356 height 37
click at [467, 144] on p "Rusting flashing was noted. This can lead to moisture penetration into the unde…" at bounding box center [545, 153] width 356 height 37
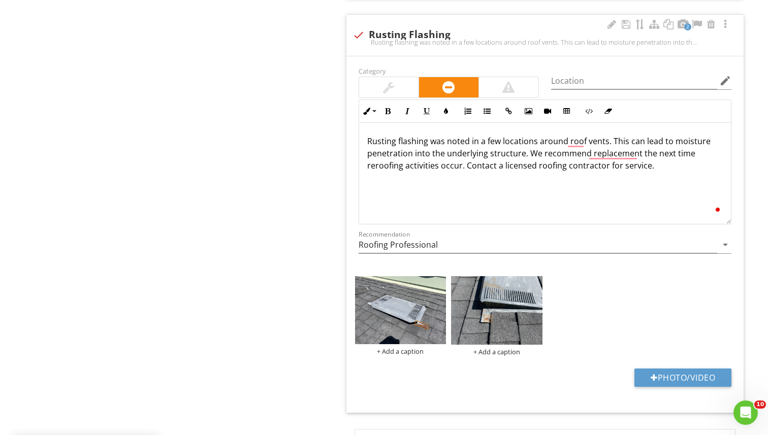
click at [479, 183] on div "Rusting flashing was noted in a few locations around roof vents. This can lead …" at bounding box center [545, 174] width 372 height 102
click at [522, 156] on p "Rusting flashing was noted in a few locations around roof vents. This can lead …" at bounding box center [545, 153] width 356 height 37
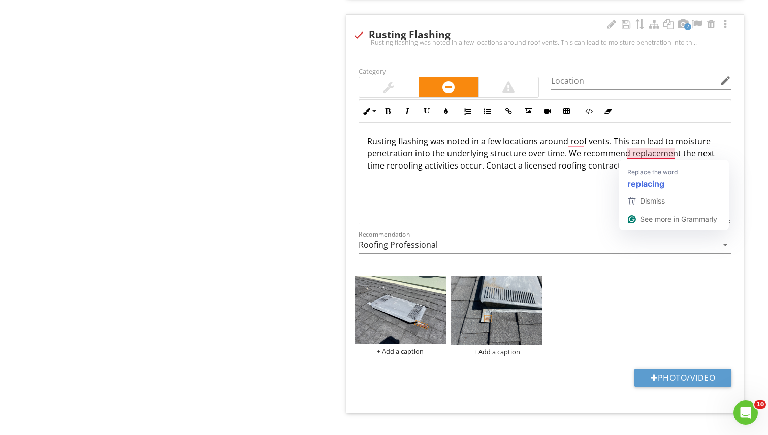
click at [627, 156] on p "Rusting flashing was noted in a few locations around roof vents. This can lead …" at bounding box center [545, 153] width 356 height 37
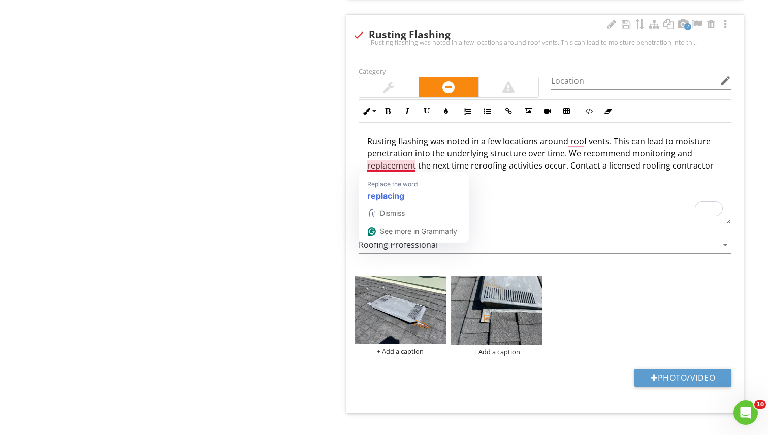
click at [523, 182] on p "Rusting flashing was noted in a few locations around roof vents. This can lead …" at bounding box center [545, 159] width 356 height 49
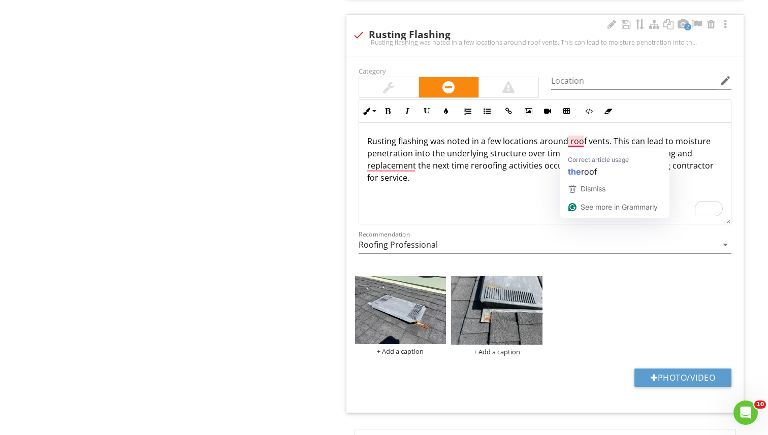
click at [531, 177] on p "Rusting flashing was noted in a few locations around roof vents. This can lead …" at bounding box center [545, 159] width 356 height 49
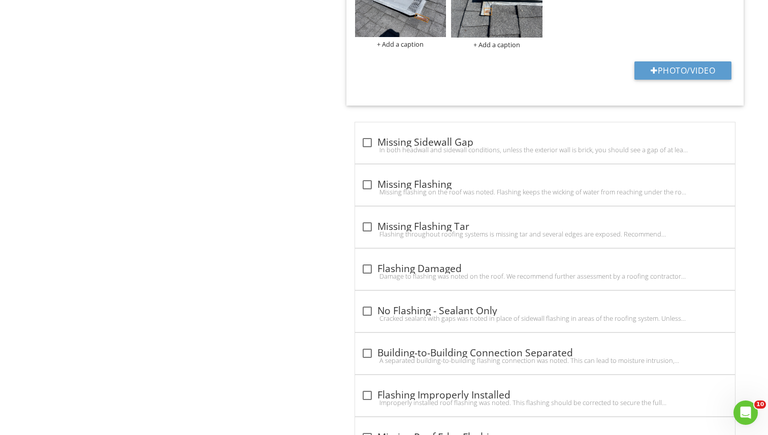
scroll to position [1192, 0]
click at [261, 229] on div "Roof General Coverings Flashings Roof Drainage Systems Skylights, Chimneys & Ot…" at bounding box center [480, 122] width 576 height 2426
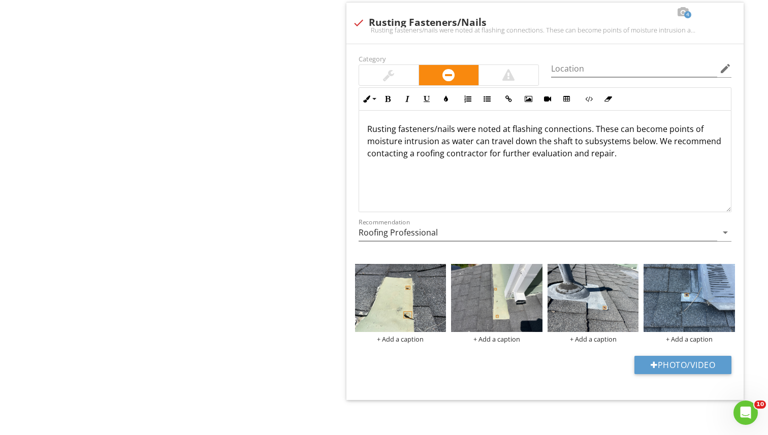
scroll to position [2085, 0]
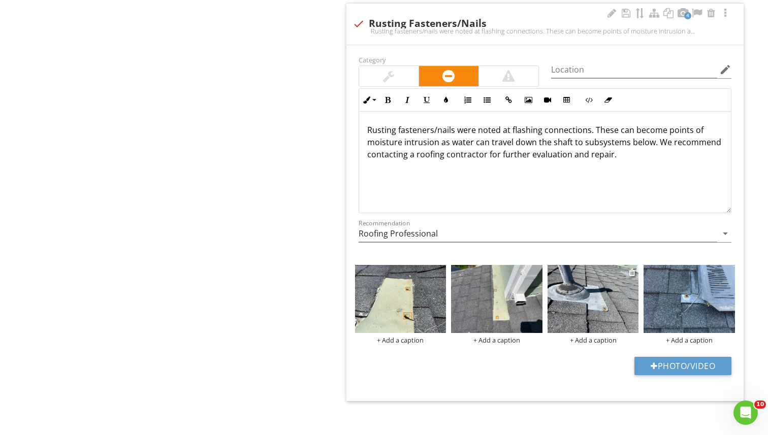
click at [595, 302] on img at bounding box center [592, 299] width 91 height 69
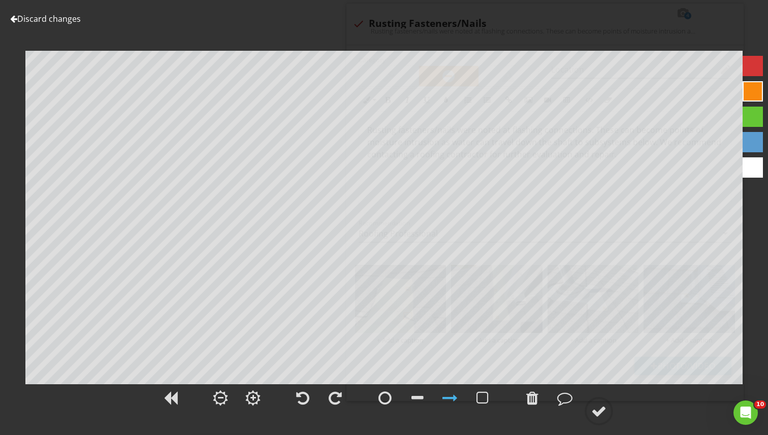
click at [63, 15] on link "Discard changes" at bounding box center [45, 18] width 71 height 11
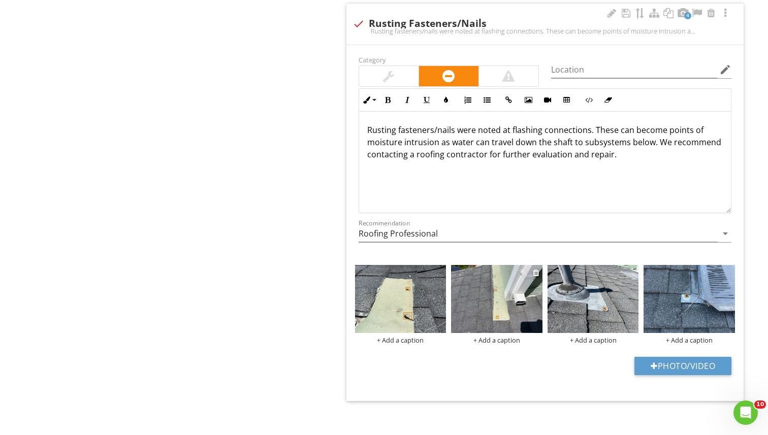
click at [459, 306] on img at bounding box center [496, 299] width 91 height 69
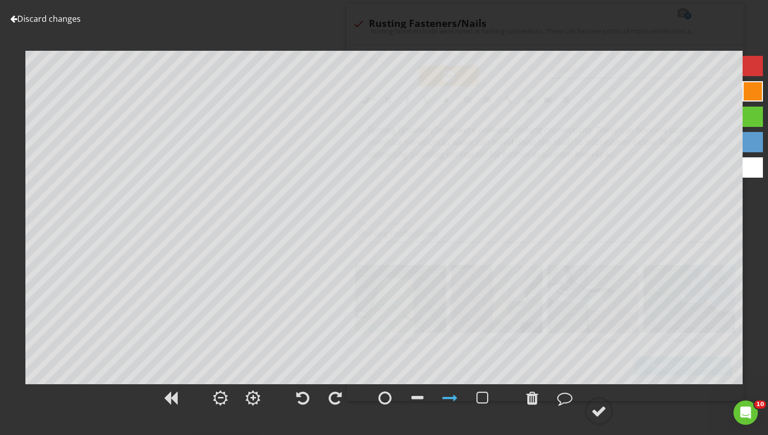
click at [41, 20] on link "Discard changes" at bounding box center [45, 18] width 71 height 11
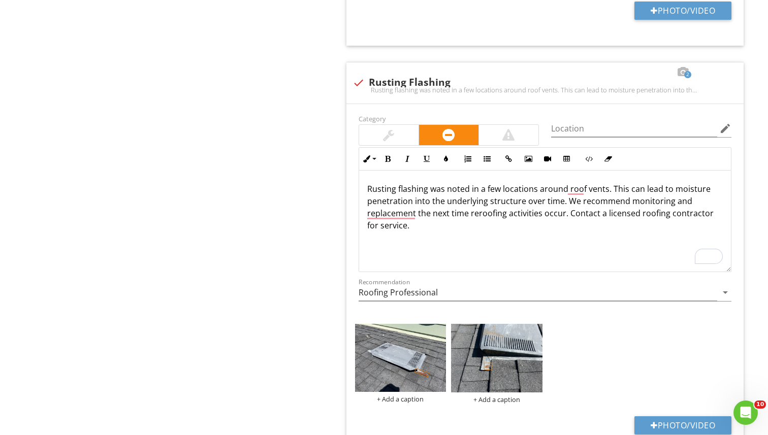
scroll to position [0, 0]
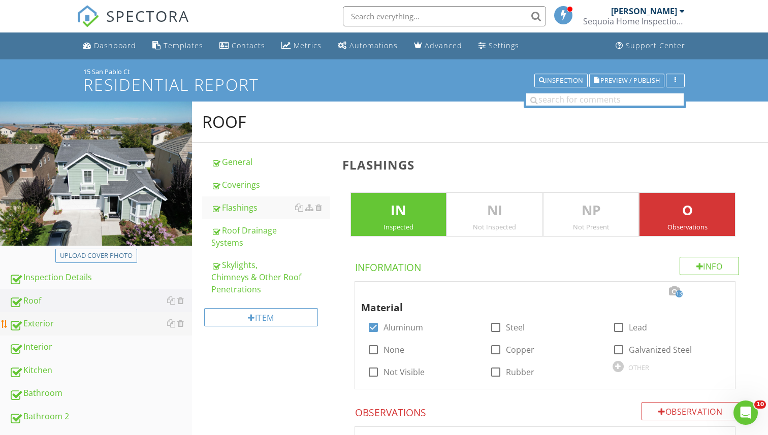
click at [56, 330] on link "Exterior" at bounding box center [100, 323] width 183 height 23
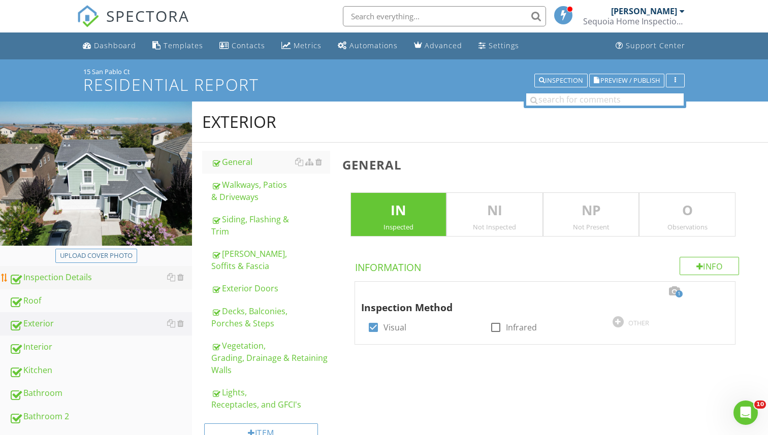
click at [82, 283] on div "Inspection Details" at bounding box center [100, 277] width 183 height 13
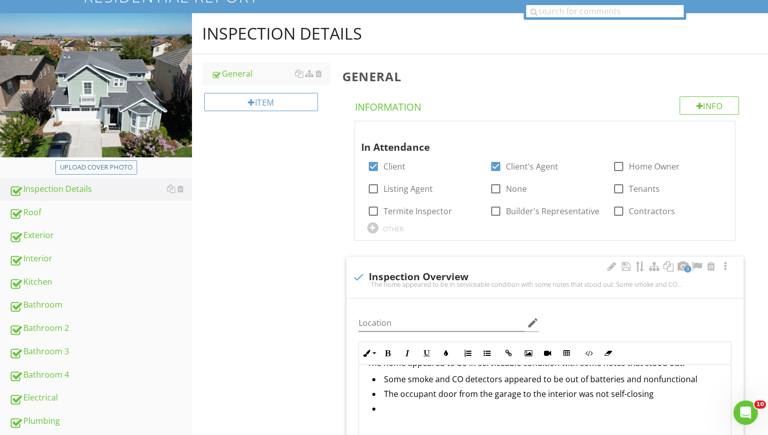
scroll to position [20, 0]
click at [389, 408] on li "To enrich screen reader interactions, please activate Accessibility in Grammarl…" at bounding box center [547, 410] width 351 height 15
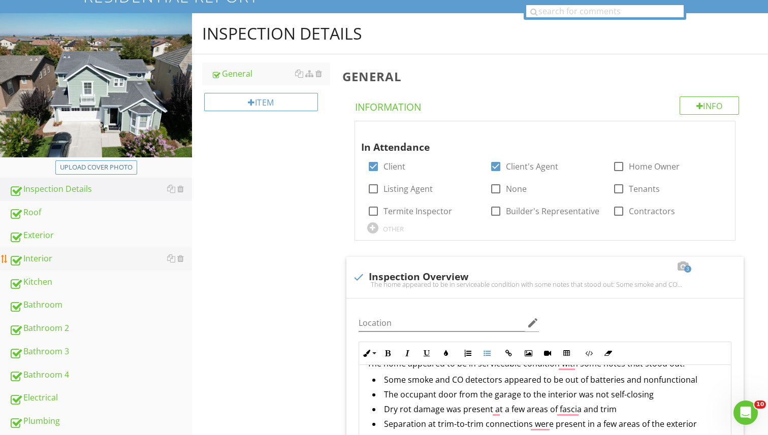
click at [67, 259] on div "Interior" at bounding box center [100, 258] width 183 height 13
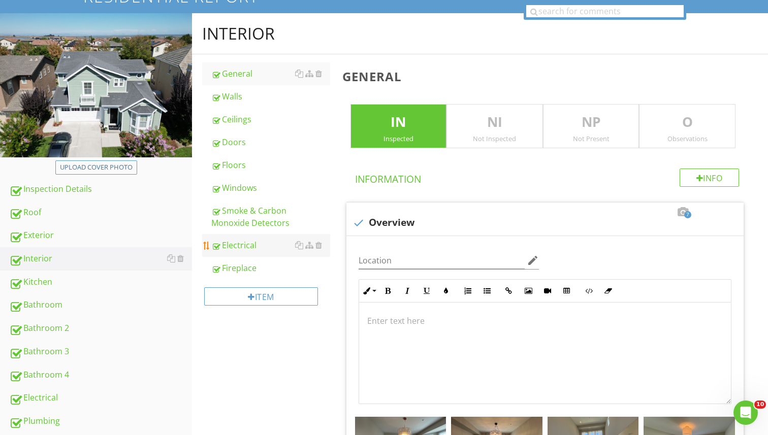
click at [234, 245] on div "Electrical" at bounding box center [270, 245] width 119 height 12
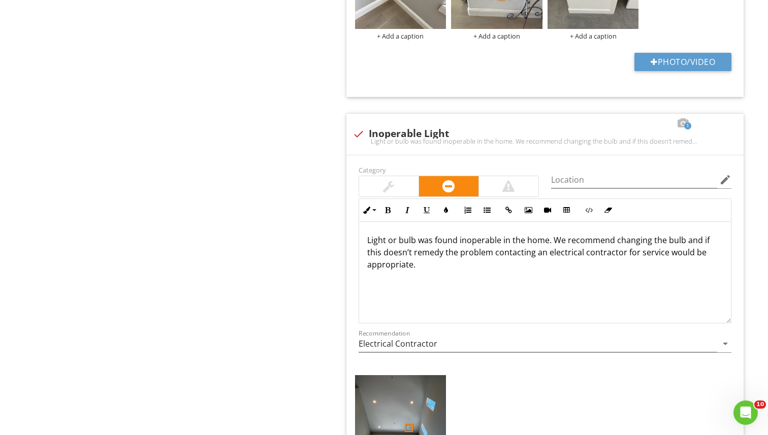
scroll to position [1, 0]
click at [403, 414] on img at bounding box center [400, 409] width 91 height 69
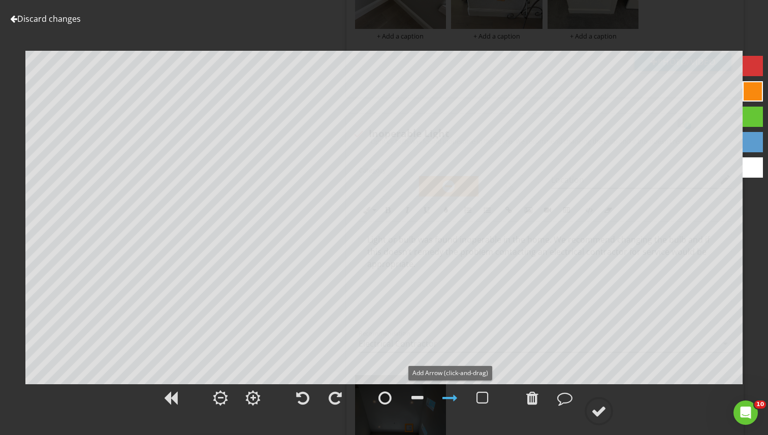
click at [442, 396] on div at bounding box center [449, 397] width 15 height 15
click at [610, 413] on circle at bounding box center [598, 411] width 26 height 26
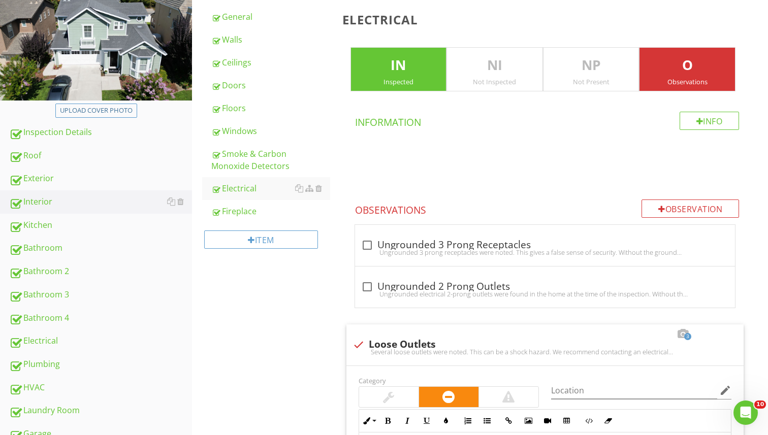
scroll to position [151, 0]
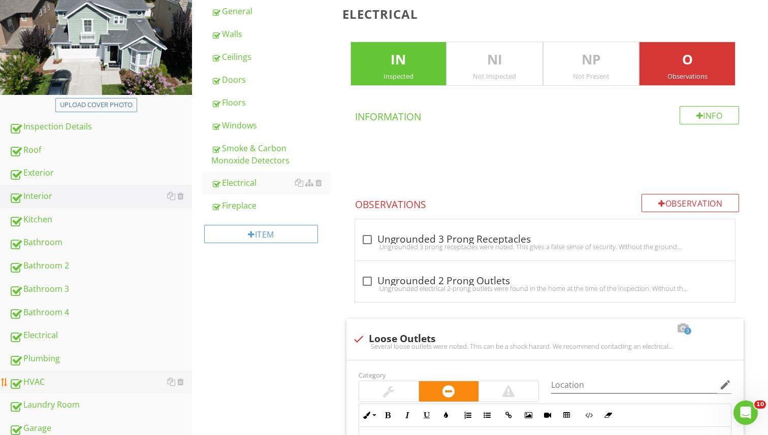
click at [72, 382] on div "HVAC" at bounding box center [100, 382] width 183 height 13
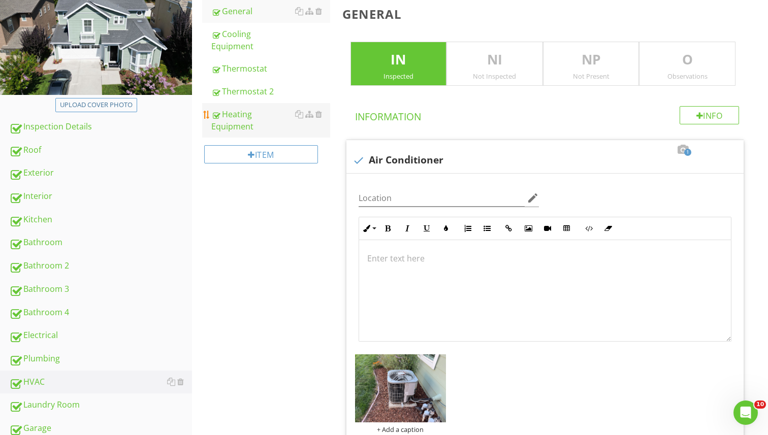
click at [248, 108] on div "Heating Equipment" at bounding box center [270, 120] width 119 height 24
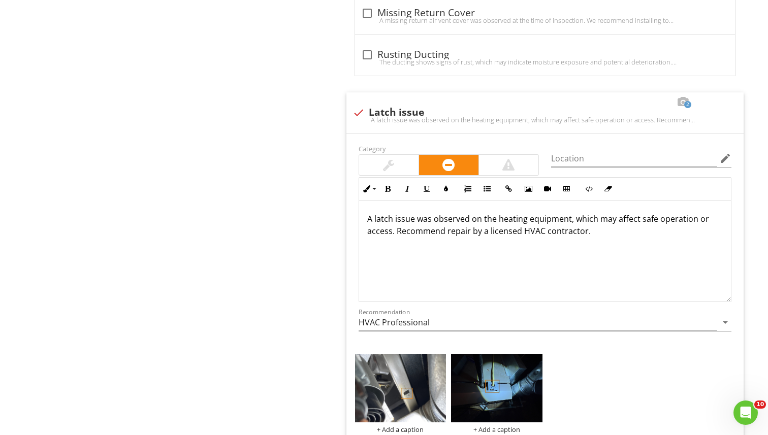
scroll to position [3605, 0]
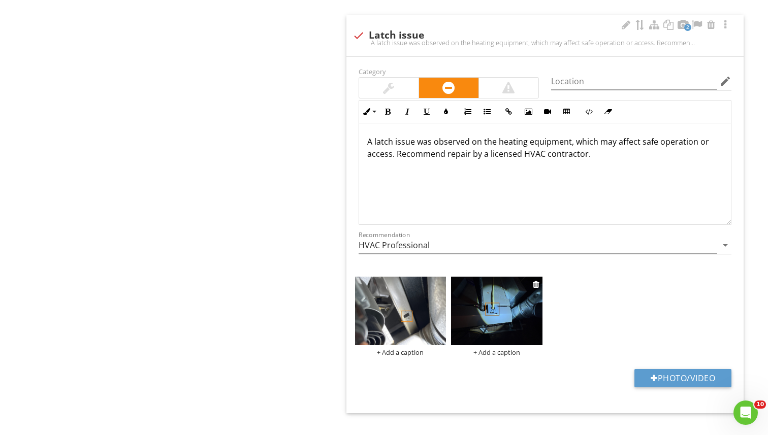
click at [491, 297] on img at bounding box center [496, 311] width 91 height 69
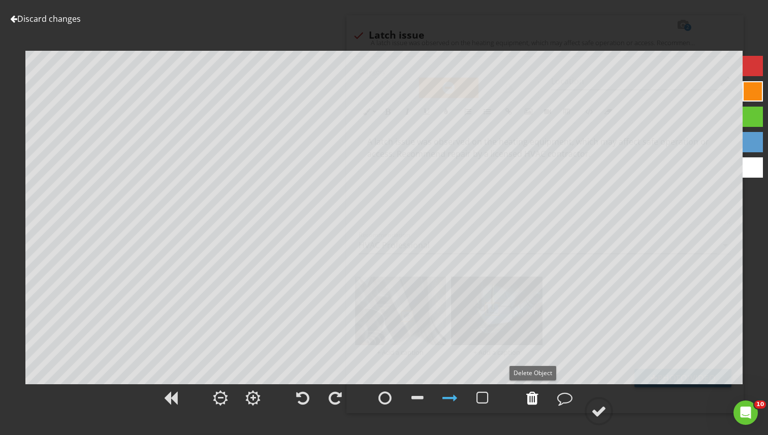
click at [533, 403] on div at bounding box center [532, 397] width 12 height 15
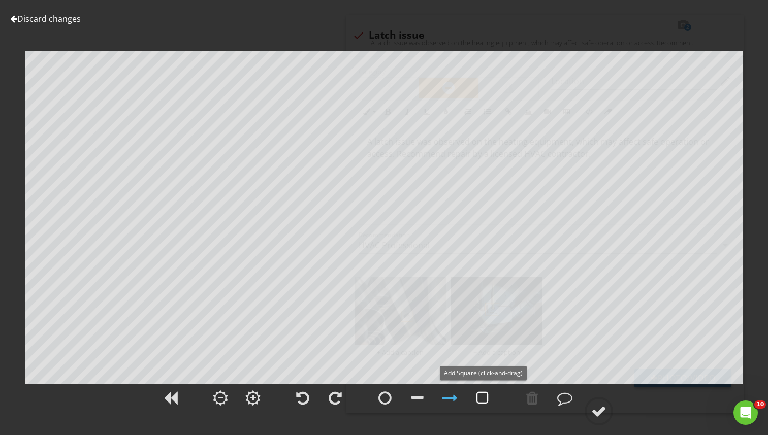
click at [479, 397] on div at bounding box center [482, 397] width 12 height 15
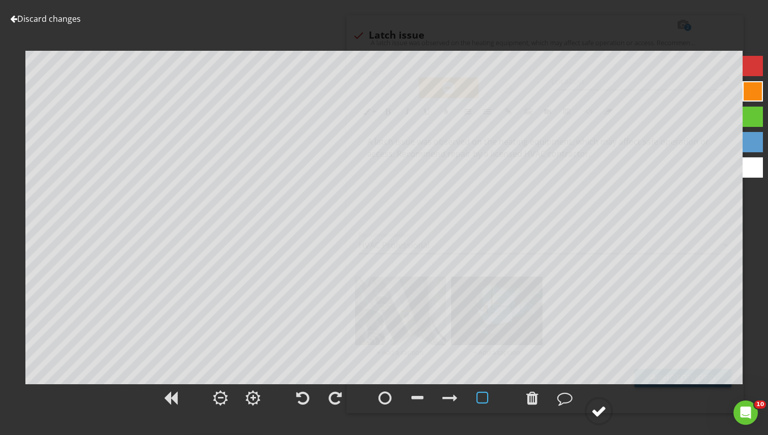
click at [602, 421] on circle at bounding box center [598, 411] width 26 height 26
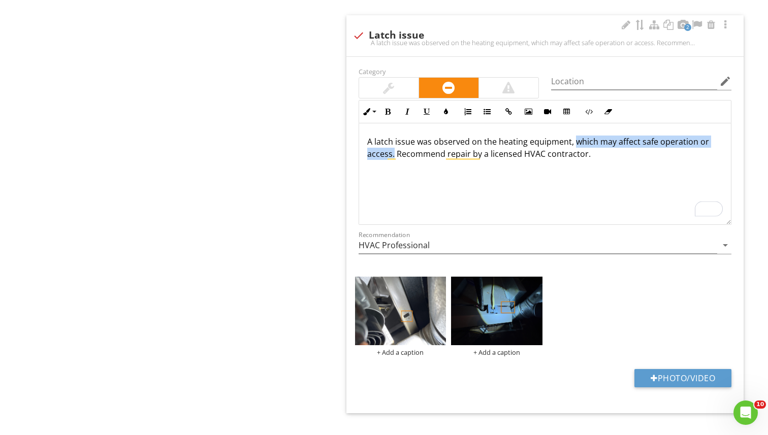
drag, startPoint x: 393, startPoint y: 134, endPoint x: 572, endPoint y: 127, distance: 178.8
click at [572, 136] on p "A latch issue was observed on the heating equipment, which may affect safe oper…" at bounding box center [545, 148] width 356 height 24
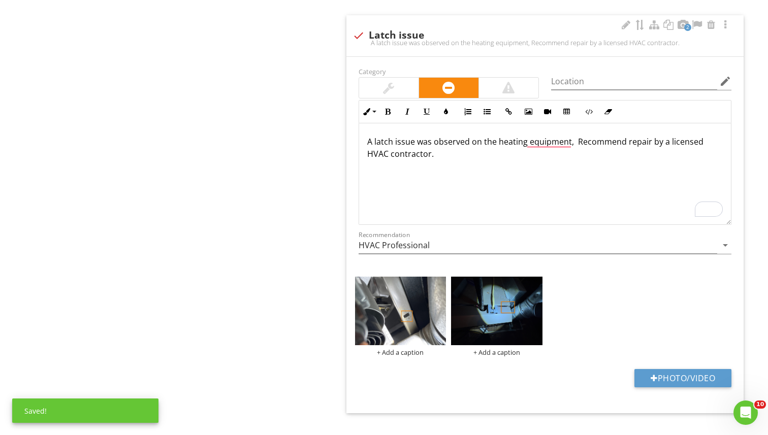
click at [473, 136] on p "A latch issue was observed on the heating equipment, Recommend repair by a lice…" at bounding box center [545, 148] width 356 height 24
click at [547, 136] on p "A latch issue was observed at the heating equipment, Recommend repair by a lice…" at bounding box center [545, 148] width 356 height 24
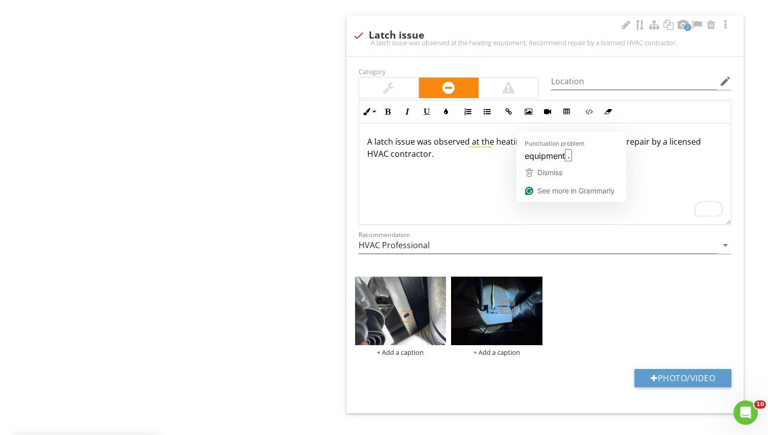
click at [547, 136] on p "A latch issue was observed at the heating equipment, Recommend repair by a lice…" at bounding box center [545, 148] width 356 height 24
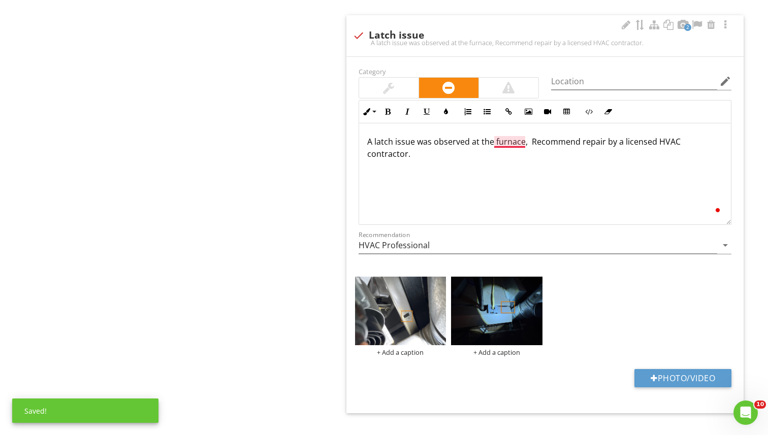
click at [525, 136] on p "A latch issue was observed at the furnace, Recommend repair by a licensed HVAC …" at bounding box center [545, 148] width 356 height 24
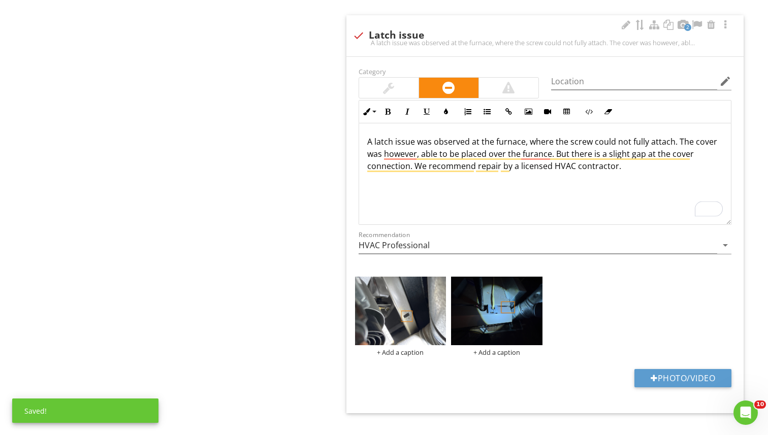
click at [474, 148] on p "A latch issue was observed at the furnace, where the screw could not fully atta…" at bounding box center [545, 154] width 356 height 37
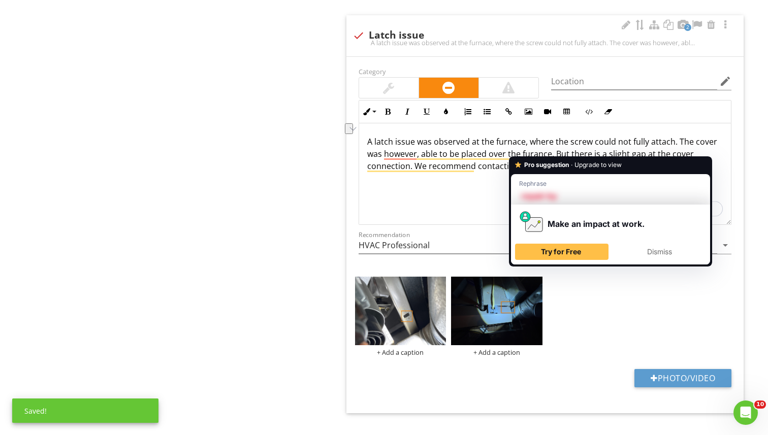
drag, startPoint x: 551, startPoint y: 149, endPoint x: 516, endPoint y: 150, distance: 35.0
click at [516, 150] on p "A latch issue was observed at the furnace, where the screw could not fully atta…" at bounding box center [545, 154] width 356 height 37
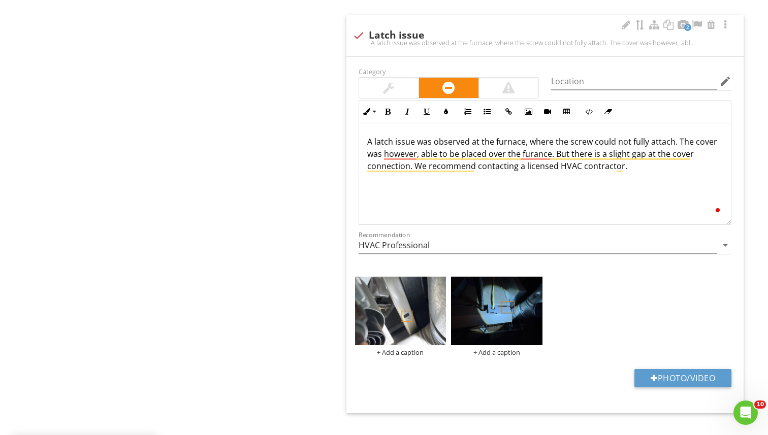
click at [631, 151] on p "A latch issue was observed at the furnace, where the screw could not fully atta…" at bounding box center [545, 154] width 356 height 37
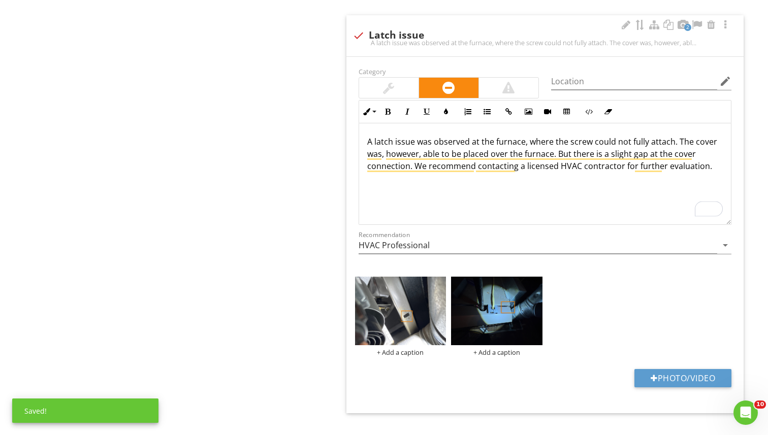
click at [483, 174] on div "A latch issue was observed at the furnace, where the screw could not fully atta…" at bounding box center [545, 174] width 372 height 102
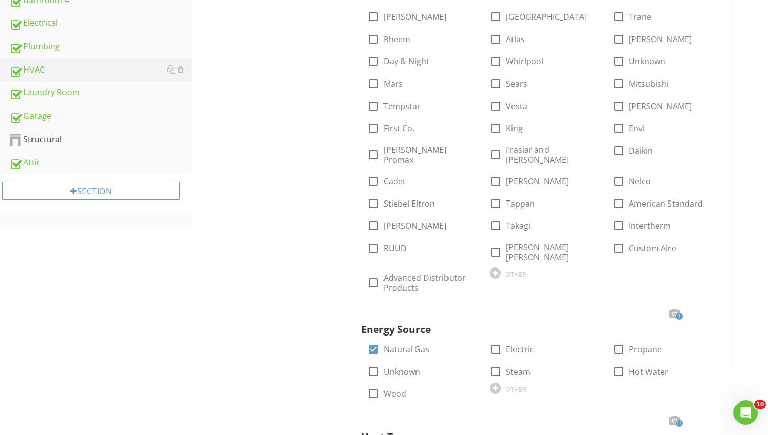
scroll to position [405, 0]
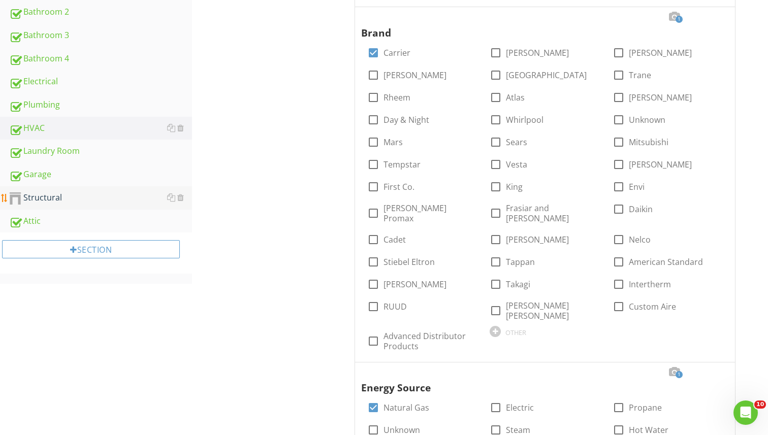
click at [72, 193] on div "Structural" at bounding box center [100, 197] width 183 height 13
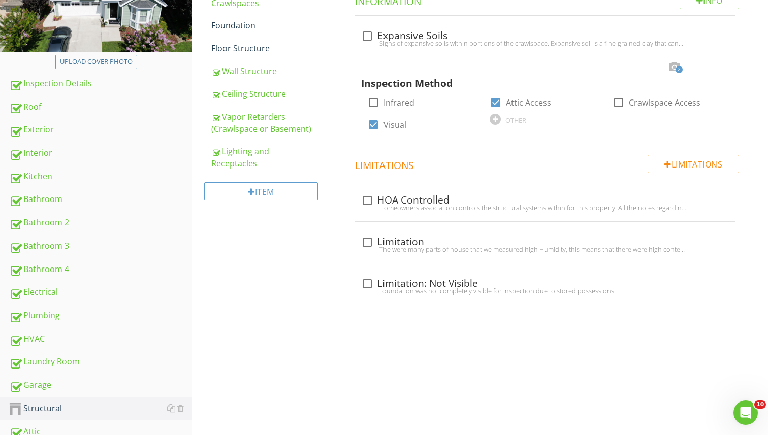
scroll to position [185, 0]
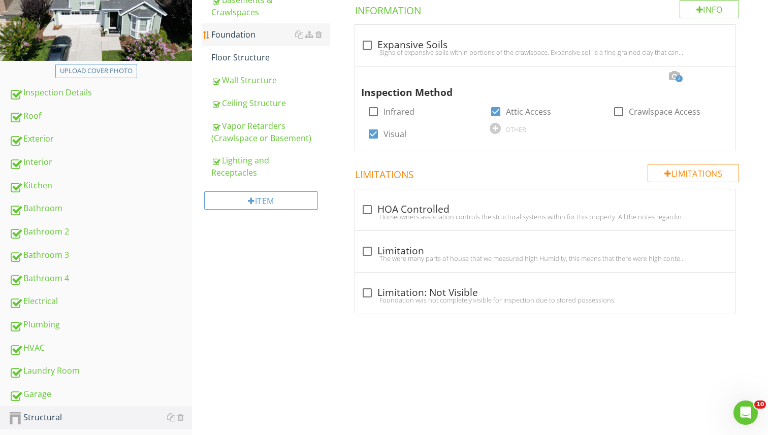
click at [261, 43] on link "Foundation" at bounding box center [270, 34] width 119 height 22
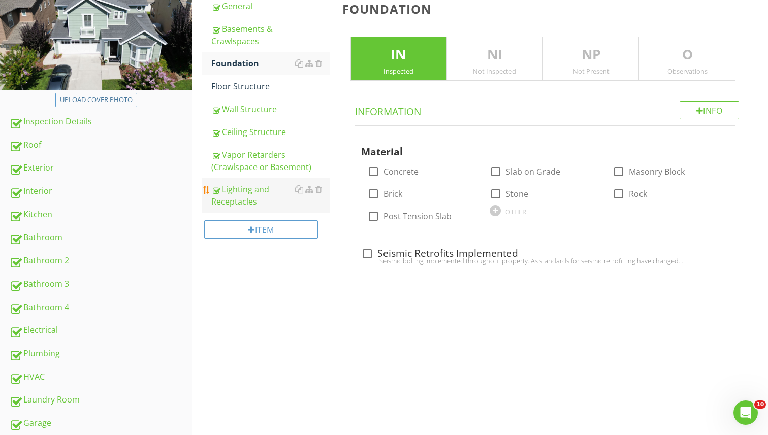
scroll to position [147, 0]
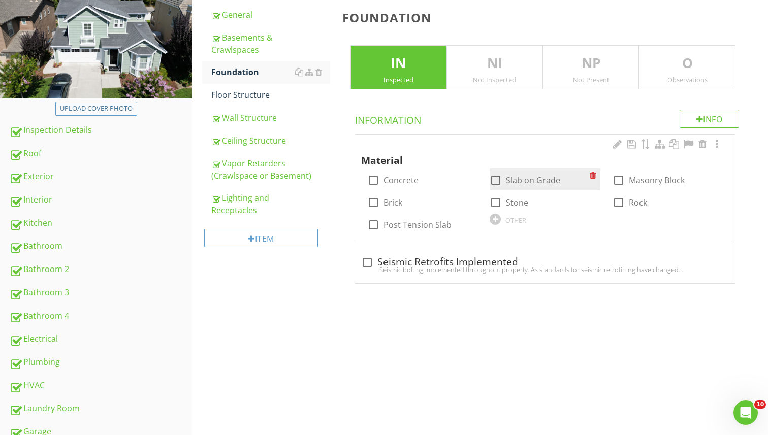
click at [498, 181] on div at bounding box center [495, 180] width 17 height 17
checkbox input "true"
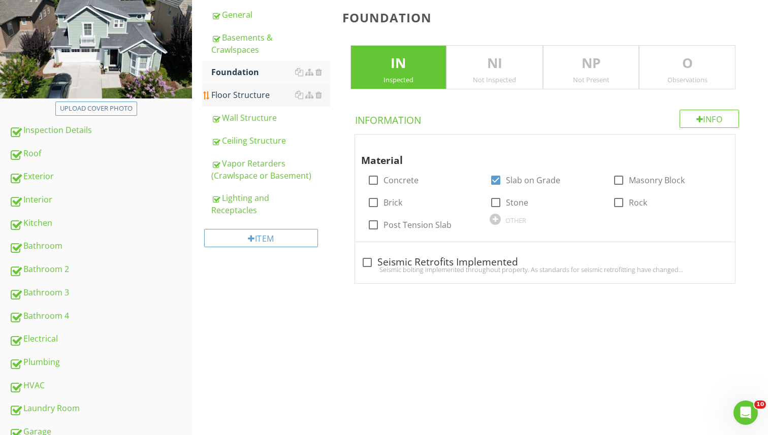
click at [254, 90] on div "Floor Structure" at bounding box center [270, 95] width 119 height 12
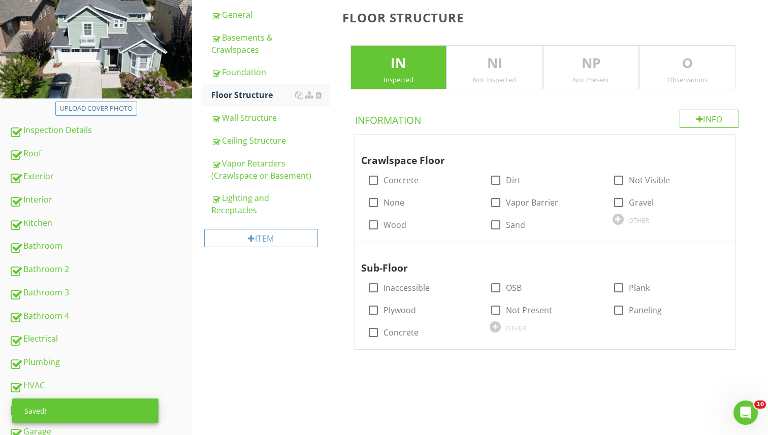
click at [515, 63] on p "NI" at bounding box center [494, 63] width 95 height 20
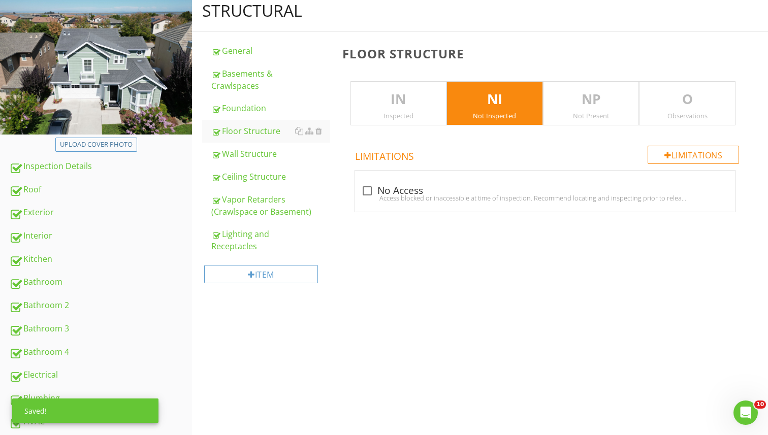
scroll to position [102, 0]
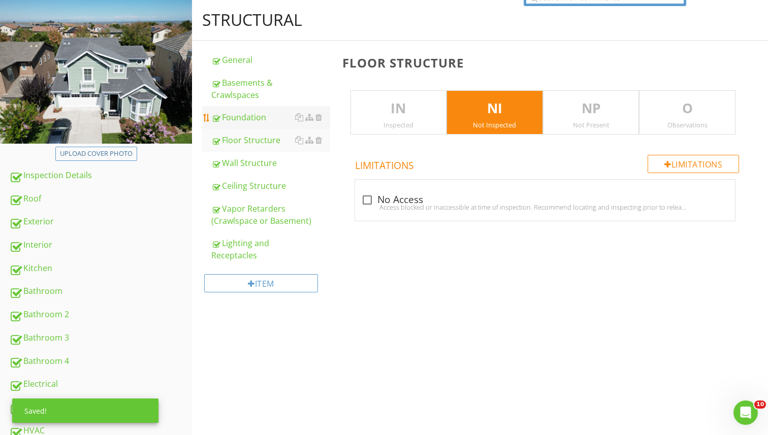
click at [262, 114] on div "Foundation" at bounding box center [270, 117] width 119 height 12
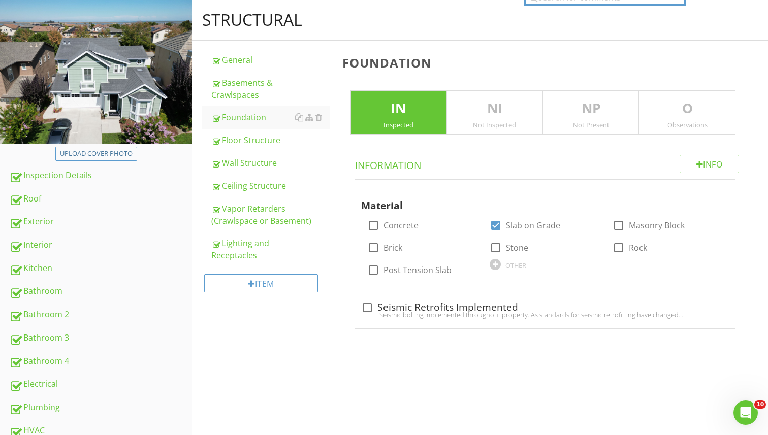
click at [507, 116] on p "NI" at bounding box center [494, 108] width 95 height 20
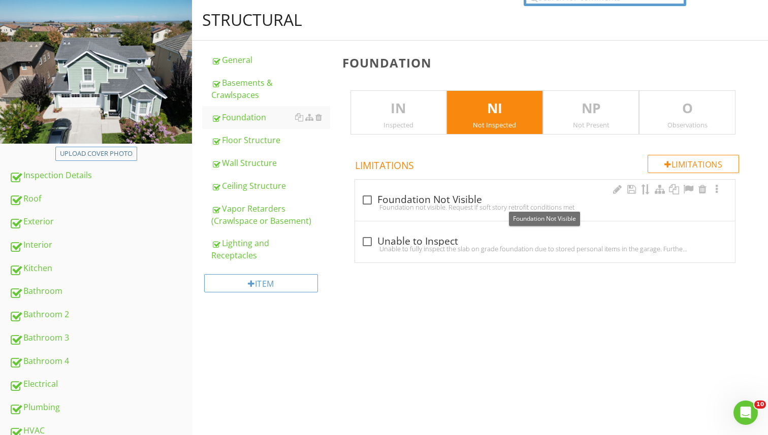
click at [389, 193] on div "check_box_outline_blank Foundation Not Visible" at bounding box center [545, 199] width 368 height 14
checkbox input "true"
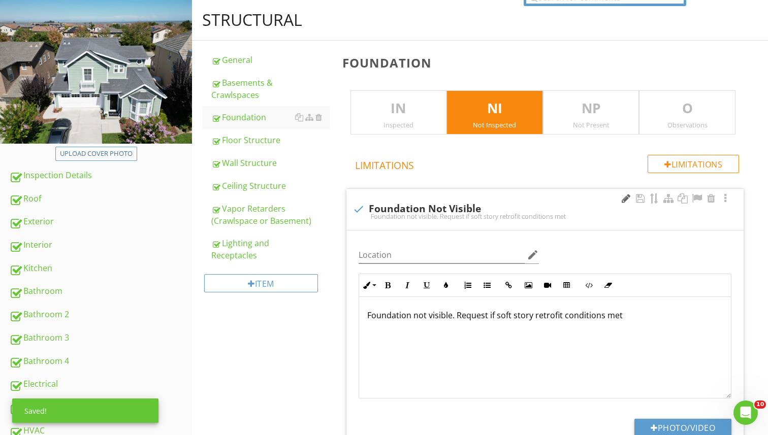
click at [622, 198] on div at bounding box center [625, 198] width 12 height 10
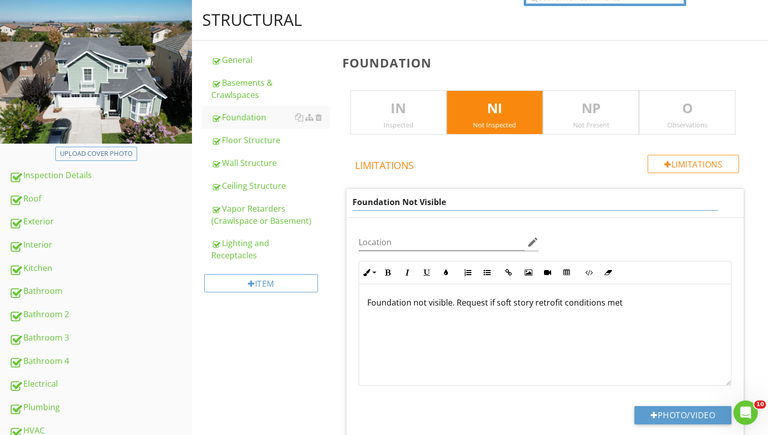
click at [417, 201] on input "Foundation Not Visible" at bounding box center [535, 202] width 366 height 17
type input "Foundation Not Fully Visible"
click at [381, 302] on div "Foundation not visible. Request if soft story retrofit conditions met" at bounding box center [545, 335] width 372 height 102
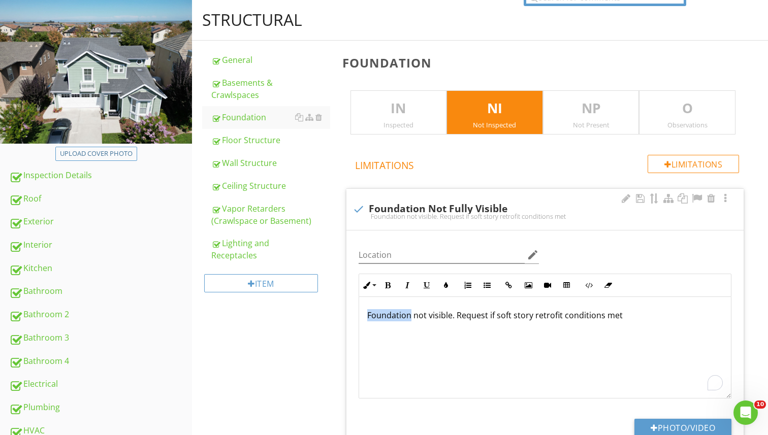
click at [381, 302] on div "Foundation not visible. Request if soft story retrofit conditions met" at bounding box center [545, 348] width 372 height 102
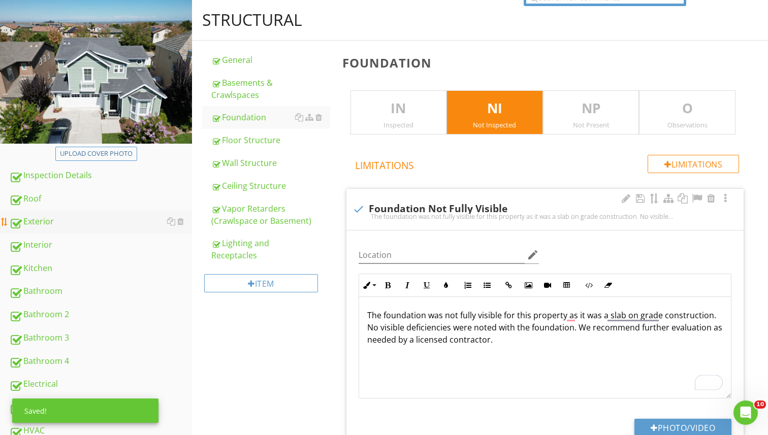
click at [62, 221] on div "Exterior" at bounding box center [100, 221] width 183 height 13
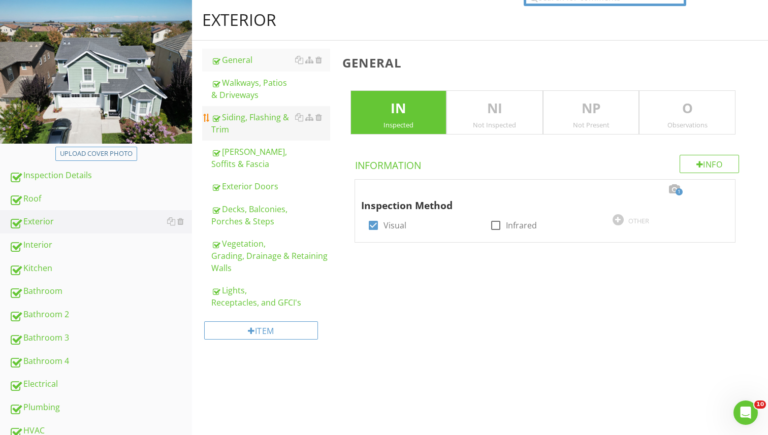
click at [282, 135] on div "Siding, Flashing & Trim" at bounding box center [270, 123] width 119 height 24
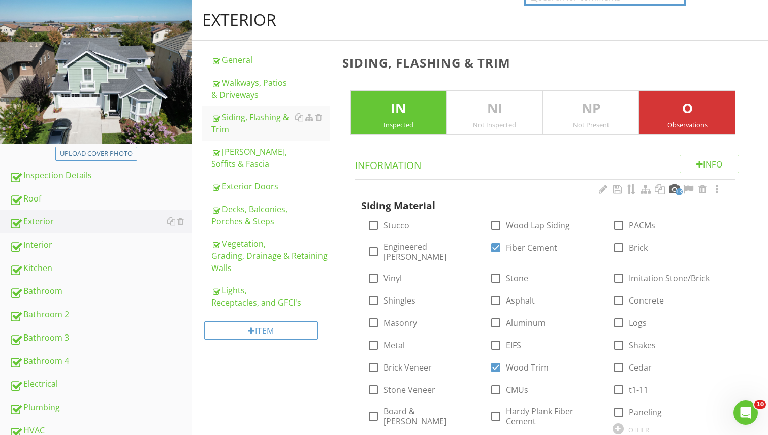
click at [673, 192] on div at bounding box center [674, 189] width 12 height 10
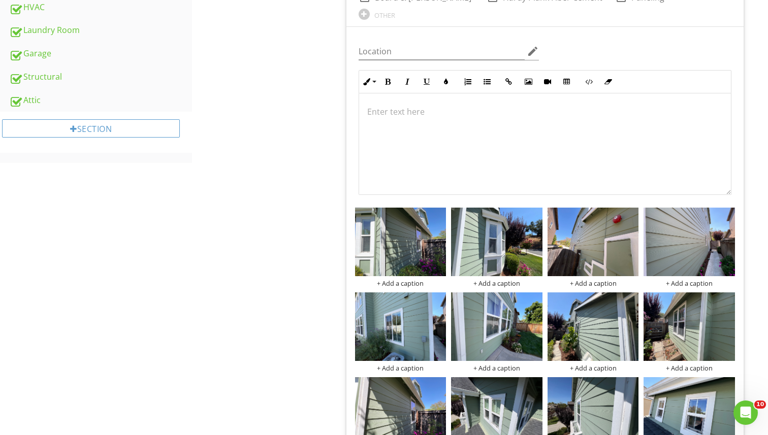
scroll to position [683, 0]
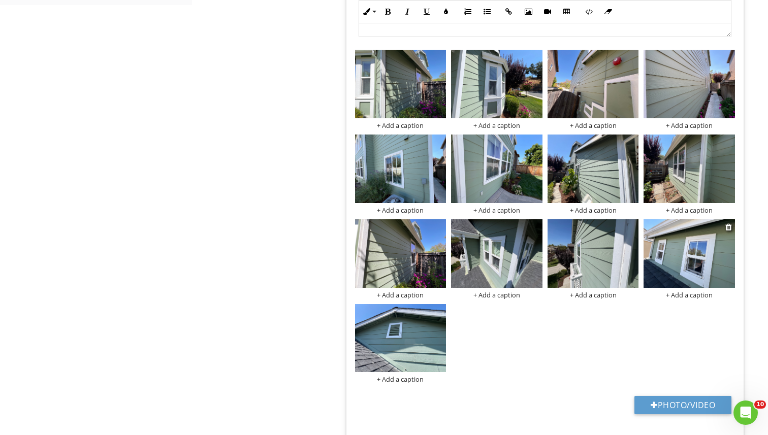
click at [667, 253] on img at bounding box center [688, 253] width 91 height 69
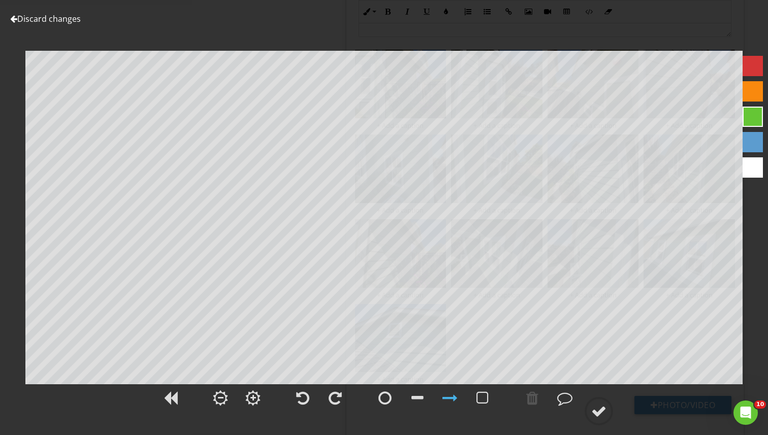
click at [36, 16] on link "Discard changes" at bounding box center [45, 18] width 71 height 11
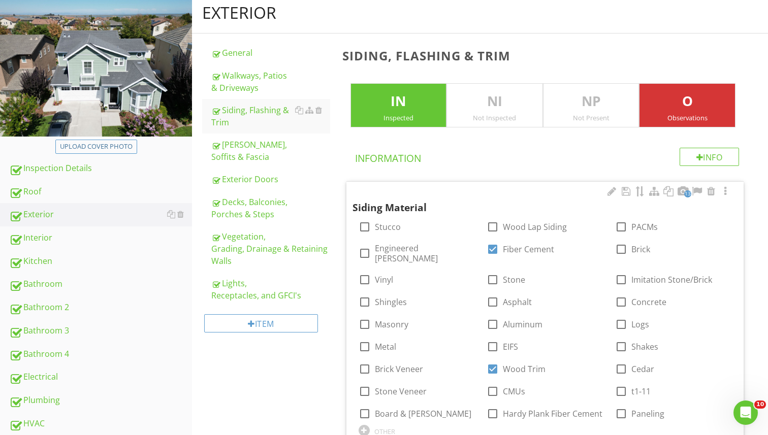
scroll to position [0, 0]
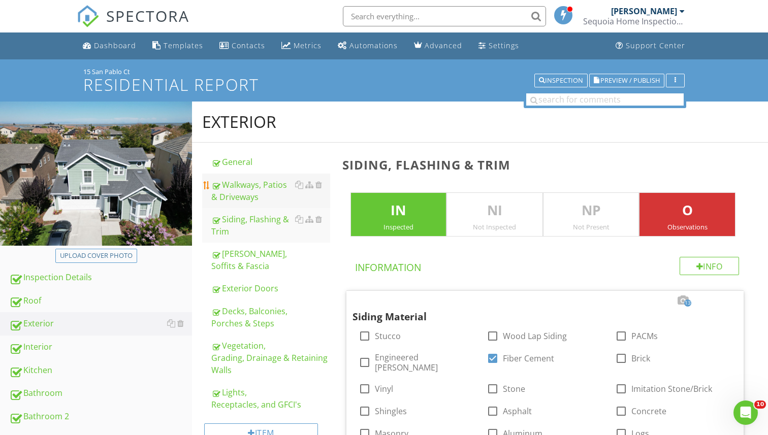
click at [234, 195] on div "Walkways, Patios & Driveways" at bounding box center [270, 191] width 119 height 24
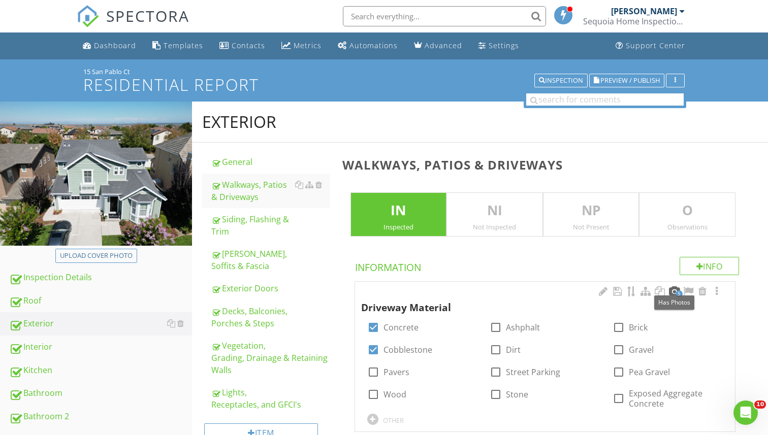
click at [671, 294] on div at bounding box center [674, 291] width 12 height 10
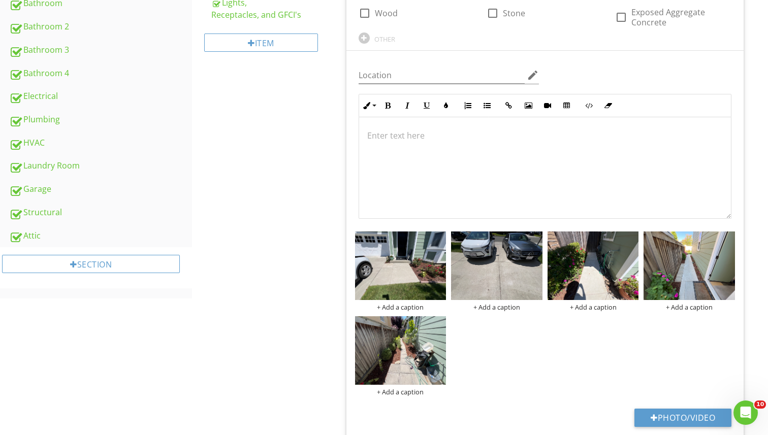
scroll to position [449, 0]
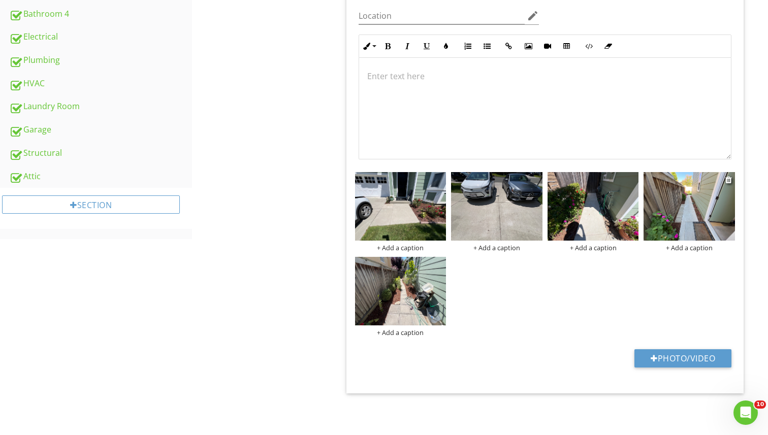
click at [684, 216] on img at bounding box center [688, 206] width 91 height 69
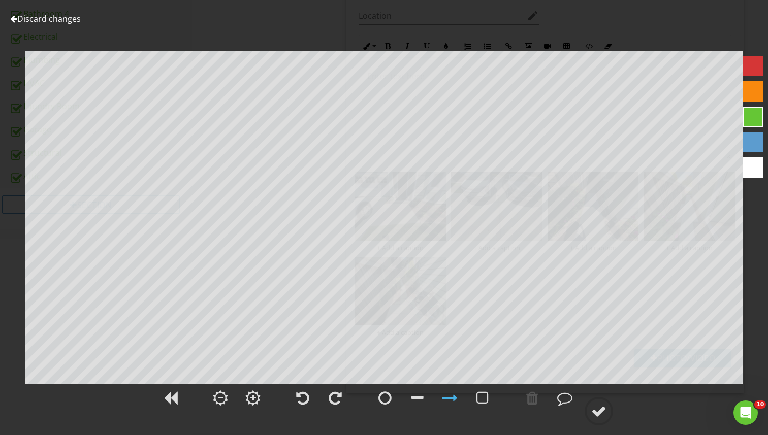
click at [59, 23] on link "Discard changes" at bounding box center [45, 18] width 71 height 11
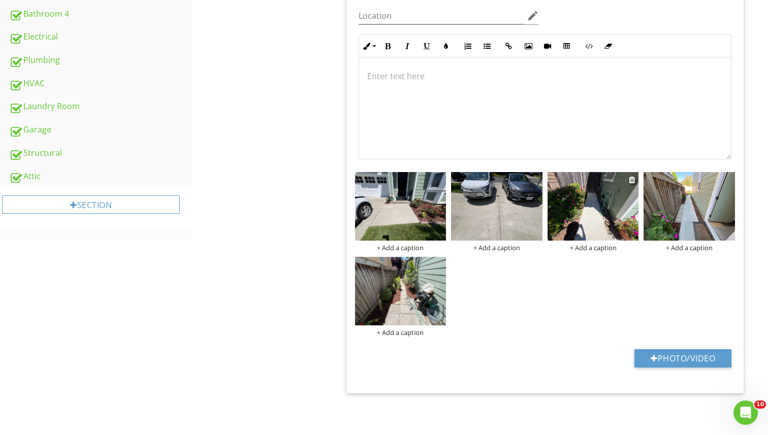
click at [581, 204] on img at bounding box center [592, 206] width 91 height 69
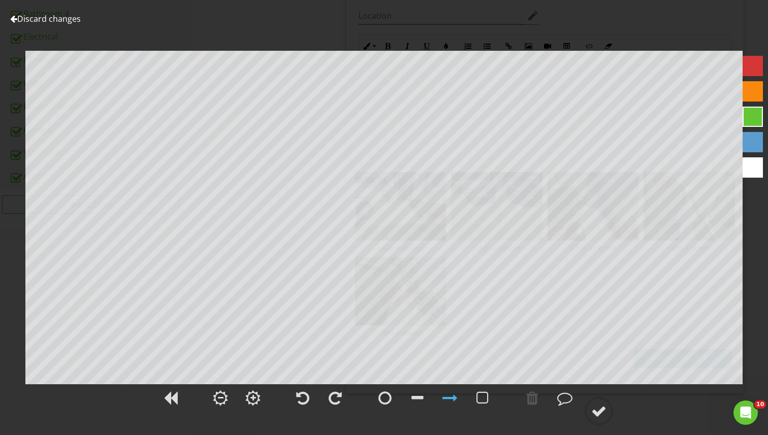
click at [63, 19] on link "Discard changes" at bounding box center [45, 18] width 71 height 11
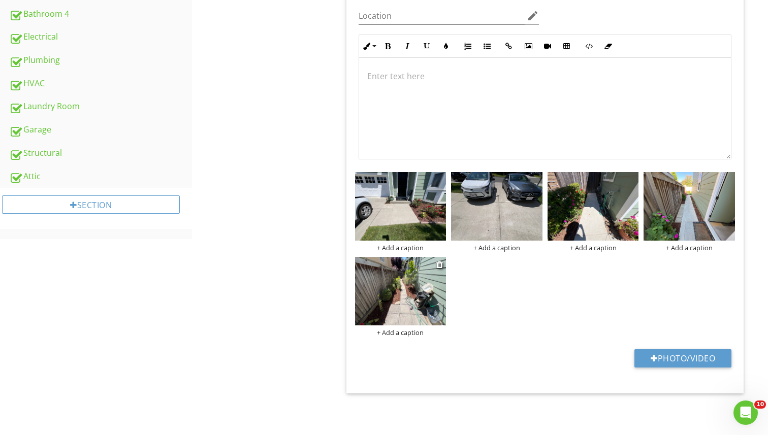
click at [388, 280] on img at bounding box center [400, 291] width 91 height 69
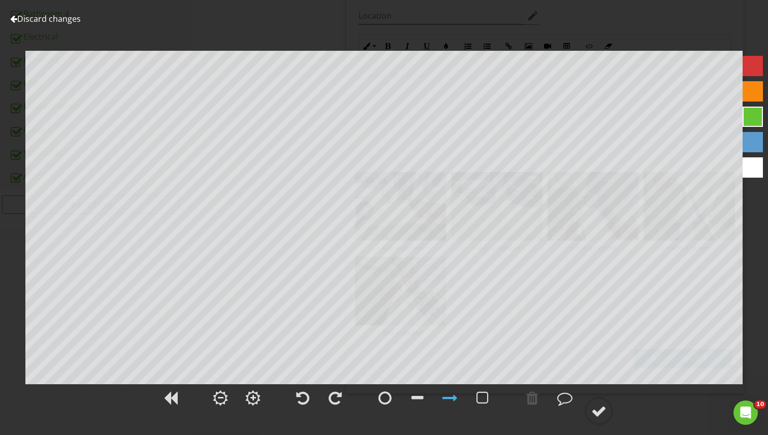
click at [47, 20] on link "Discard changes" at bounding box center [45, 18] width 71 height 11
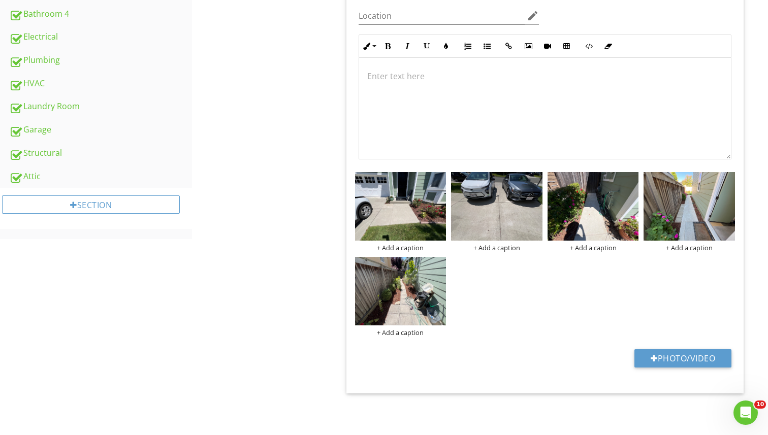
drag, startPoint x: 681, startPoint y: 210, endPoint x: 569, endPoint y: 109, distance: 151.3
click at [0, 0] on div "Upload cover photo Inspection Details Roof Exterior Interior Kitchen Bathroom B…" at bounding box center [384, 43] width 768 height 782
click at [76, 159] on link "Structural" at bounding box center [100, 153] width 183 height 23
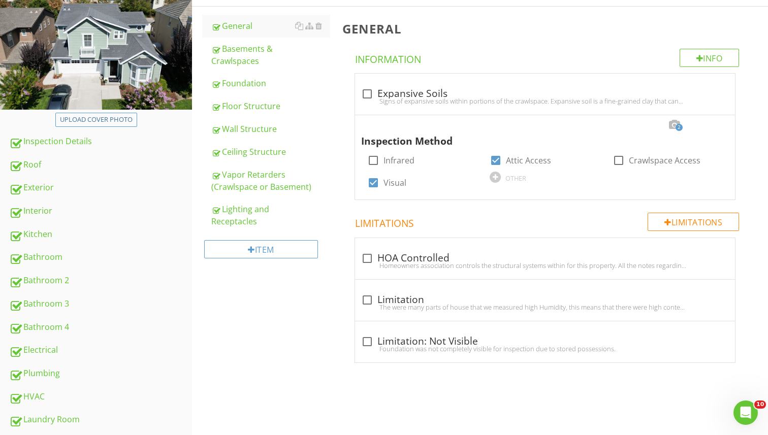
scroll to position [89, 0]
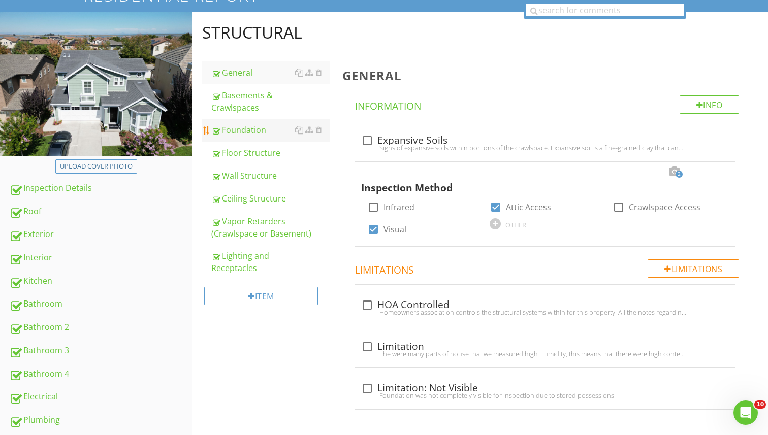
click at [249, 136] on link "Foundation" at bounding box center [270, 130] width 119 height 22
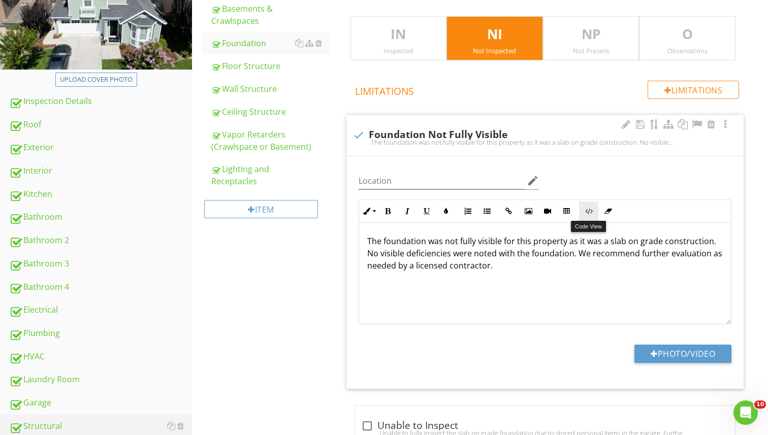
scroll to position [253, 0]
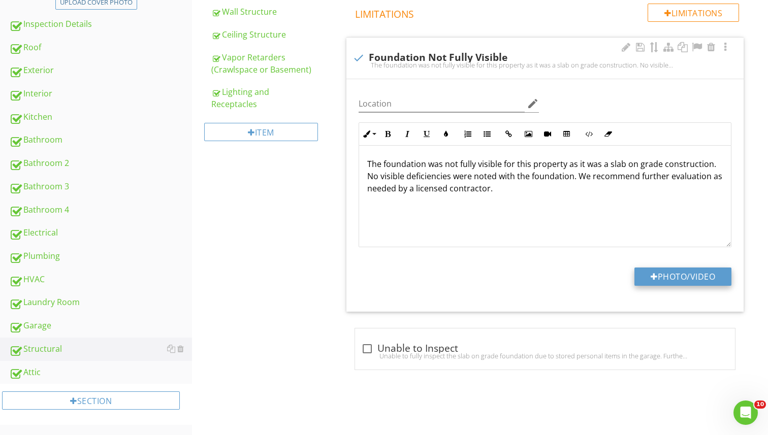
click at [677, 282] on button "Photo/Video" at bounding box center [682, 277] width 97 height 18
type input "C:\fakepath\photo (84).jpg"
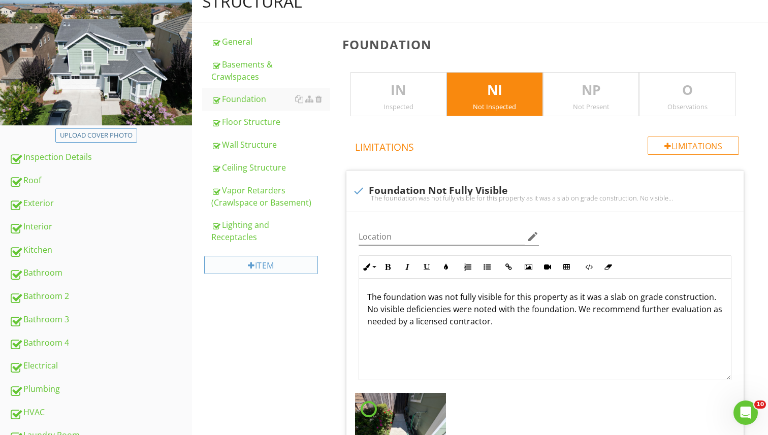
scroll to position [0, 0]
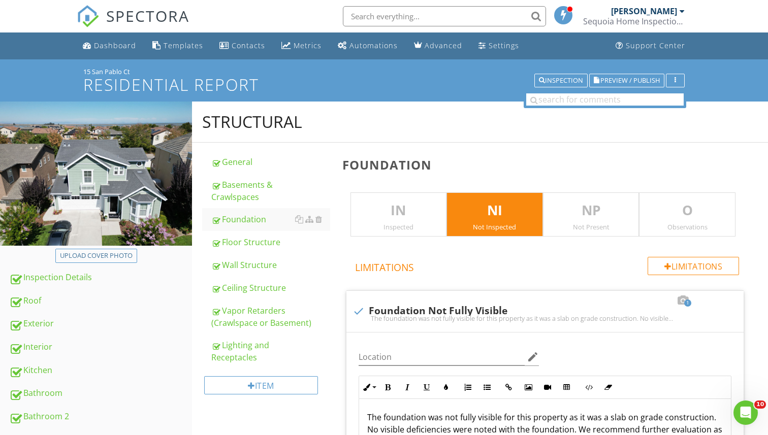
click at [405, 204] on p "IN" at bounding box center [398, 211] width 95 height 20
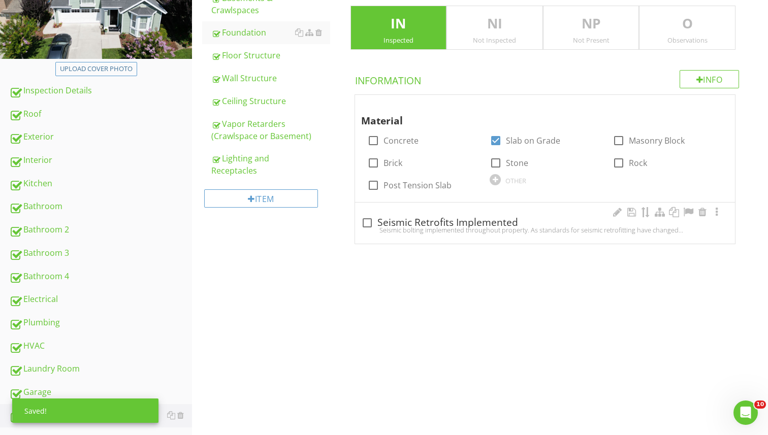
scroll to position [172, 0]
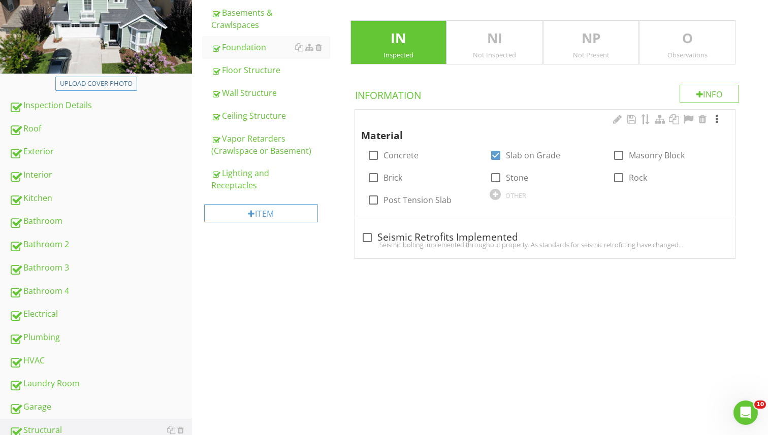
click at [716, 118] on div at bounding box center [716, 119] width 12 height 10
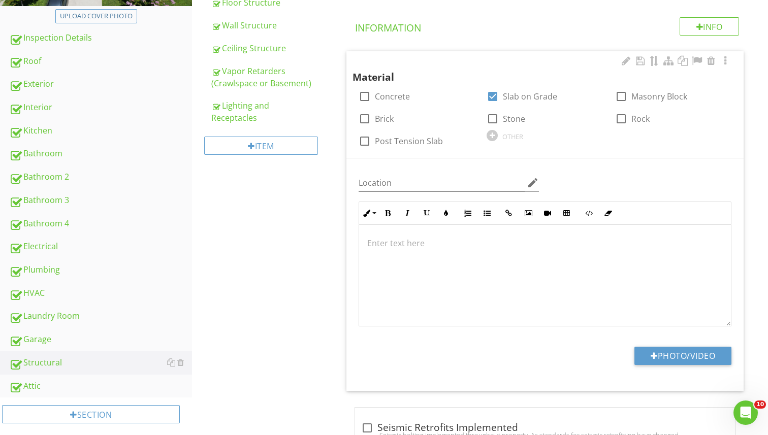
scroll to position [279, 0]
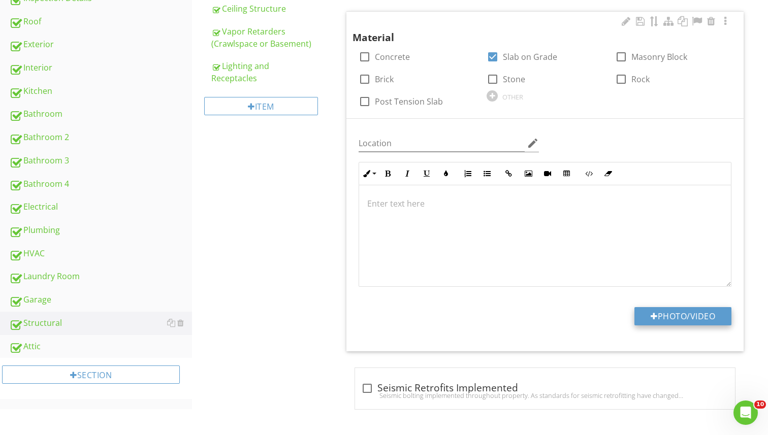
click at [689, 312] on button "Photo/Video" at bounding box center [682, 316] width 97 height 18
type input "C:\fakepath\photo (84).jpg"
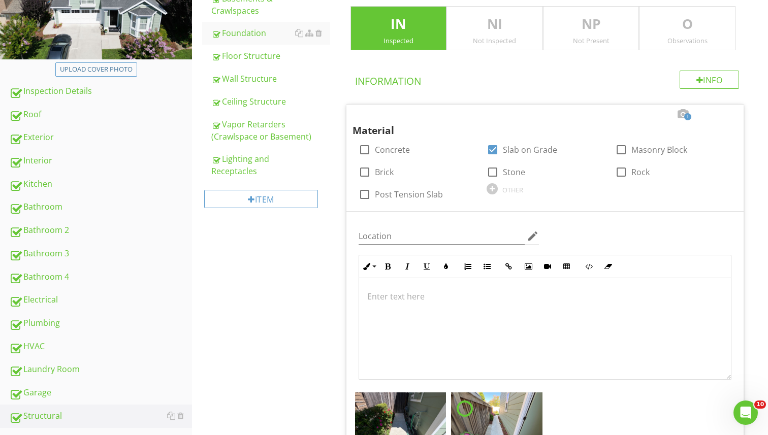
scroll to position [188, 0]
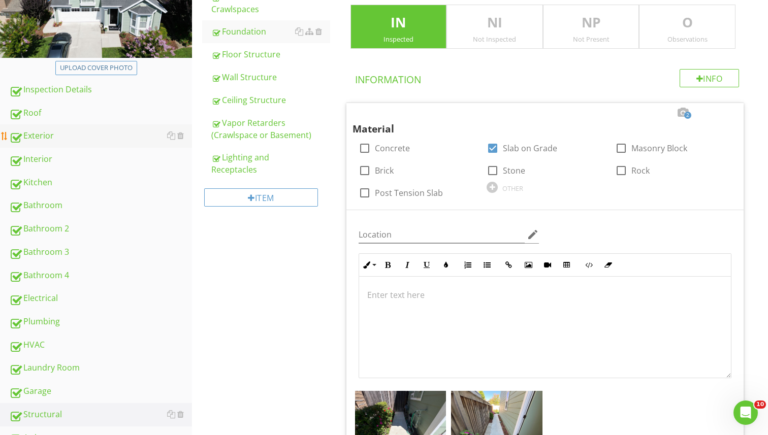
click at [40, 141] on div "Exterior" at bounding box center [100, 135] width 183 height 13
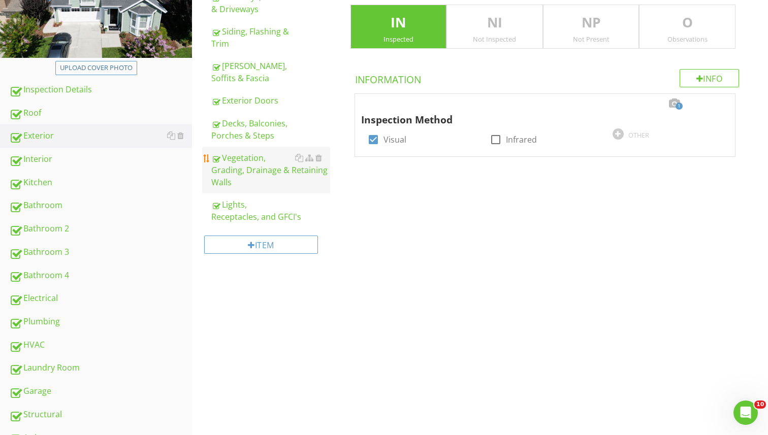
click at [226, 164] on div "Vegetation, Grading, Drainage & Retaining Walls" at bounding box center [270, 170] width 119 height 37
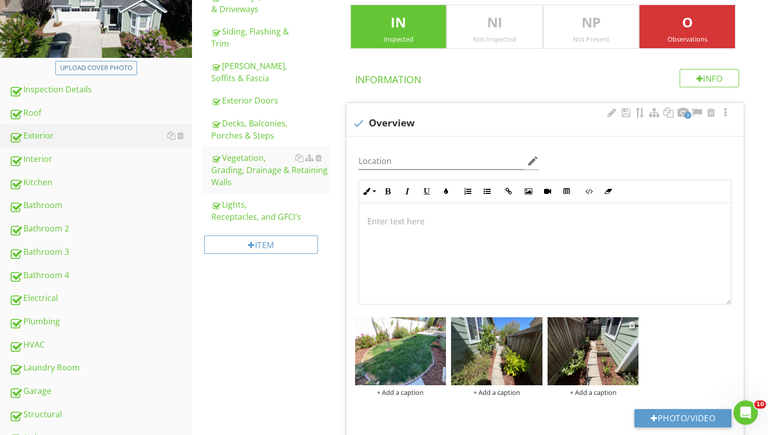
click at [582, 328] on img at bounding box center [592, 351] width 91 height 69
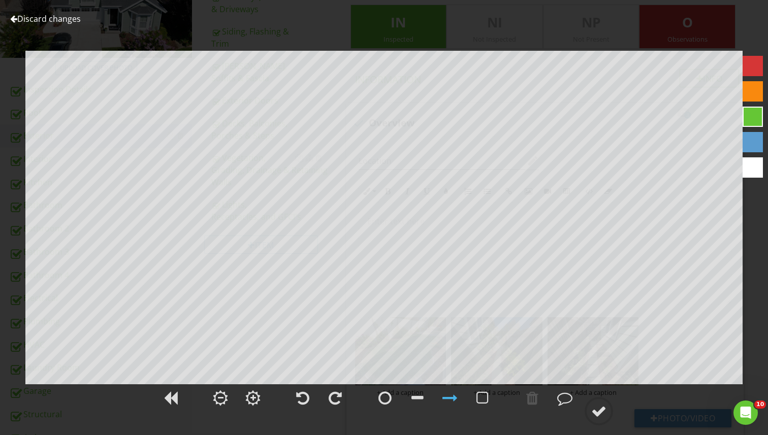
click at [66, 19] on link "Discard changes" at bounding box center [45, 18] width 71 height 11
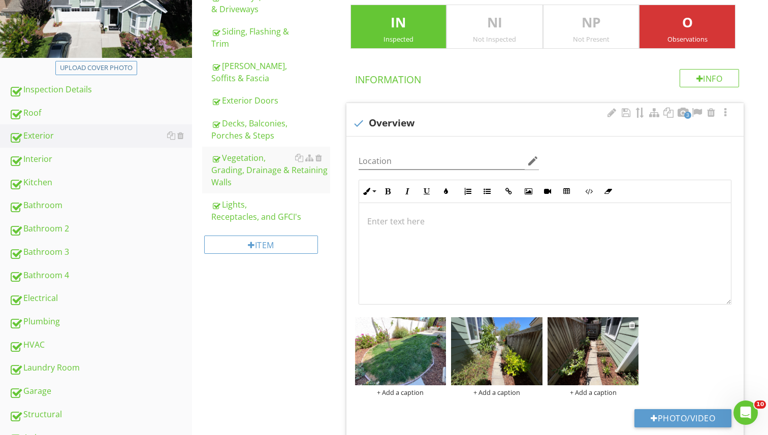
click at [595, 336] on img at bounding box center [592, 351] width 91 height 69
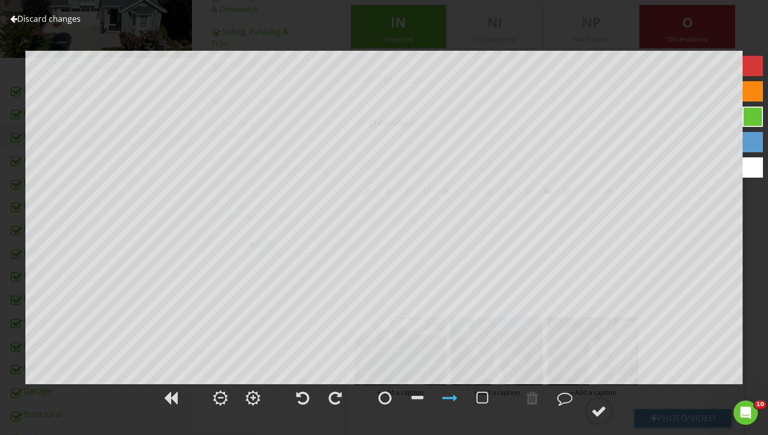
click at [25, 18] on link "Discard changes" at bounding box center [45, 18] width 71 height 11
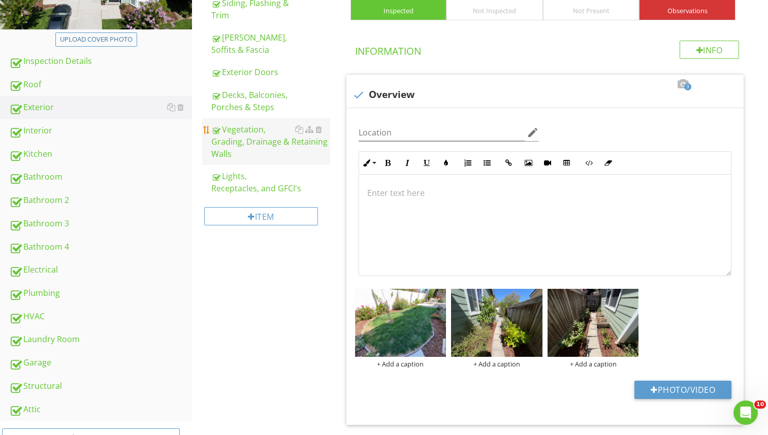
scroll to position [230, 0]
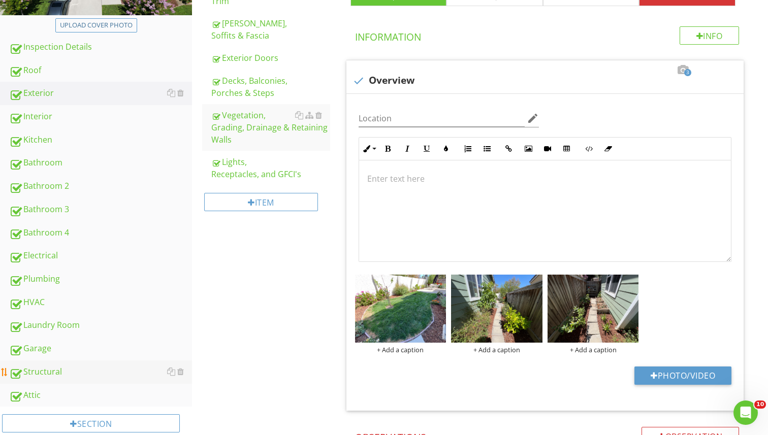
click at [57, 375] on div "Structural" at bounding box center [100, 371] width 183 height 13
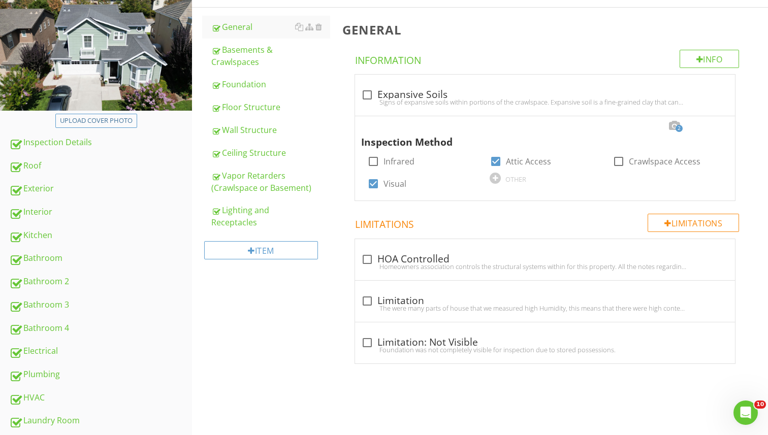
scroll to position [130, 0]
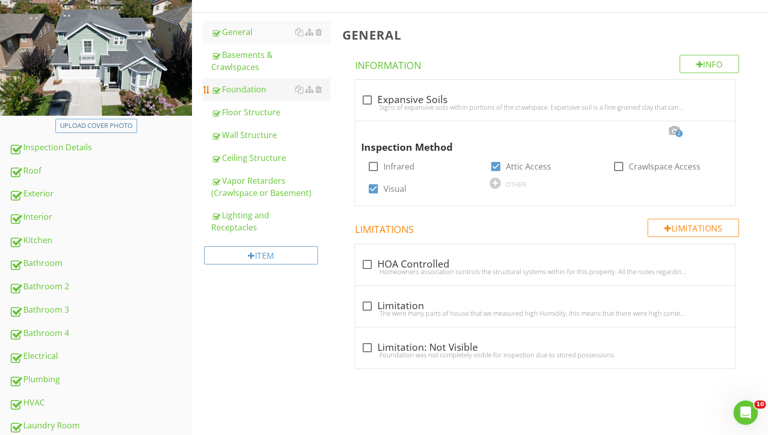
click at [243, 83] on link "Foundation" at bounding box center [270, 89] width 119 height 22
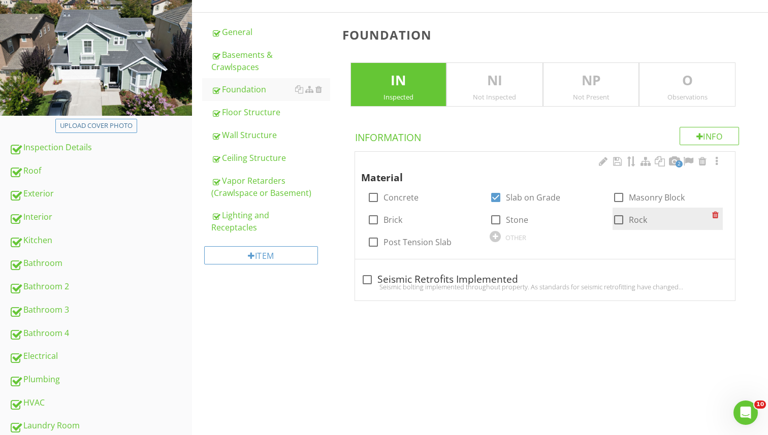
drag, startPoint x: 677, startPoint y: 160, endPoint x: 675, endPoint y: 229, distance: 69.1
click at [677, 160] on span "2" at bounding box center [678, 163] width 7 height 7
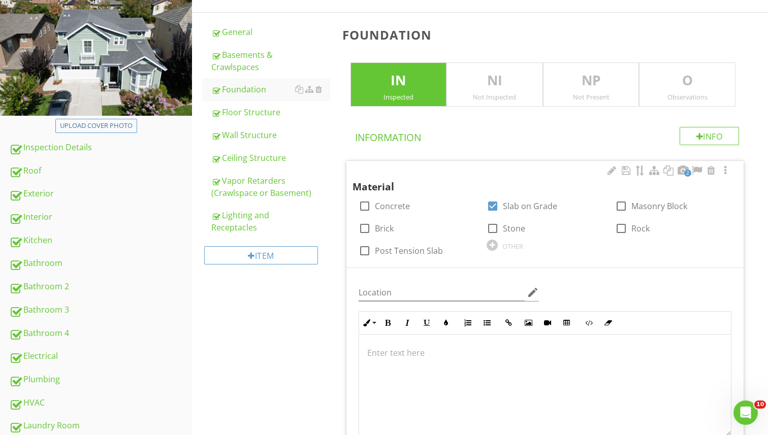
scroll to position [337, 0]
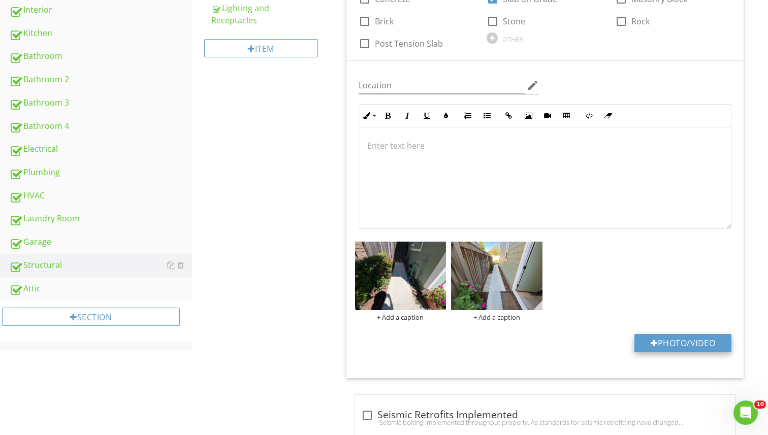
click at [695, 351] on button "Photo/Video" at bounding box center [682, 343] width 97 height 18
type input "C:\fakepath\photo (86).jpg"
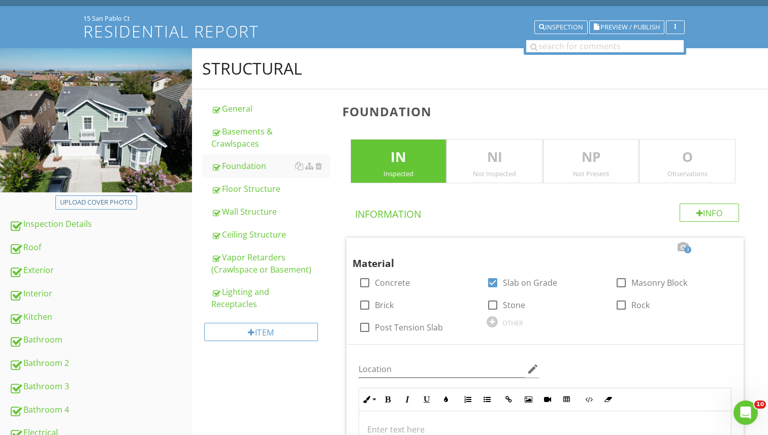
click at [493, 152] on p "NI" at bounding box center [494, 157] width 95 height 20
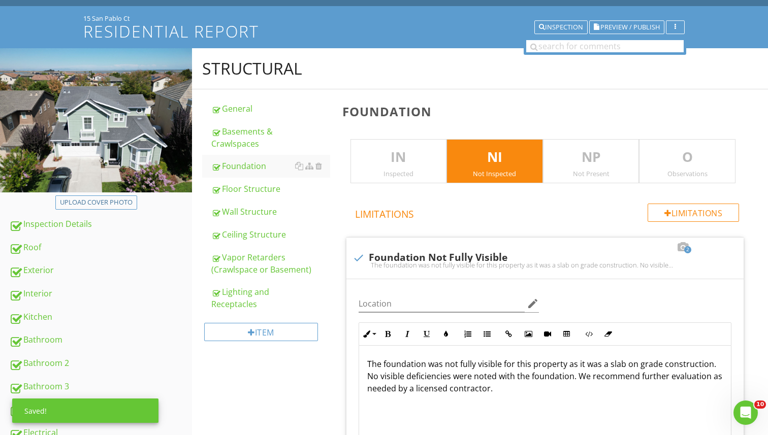
scroll to position [273, 0]
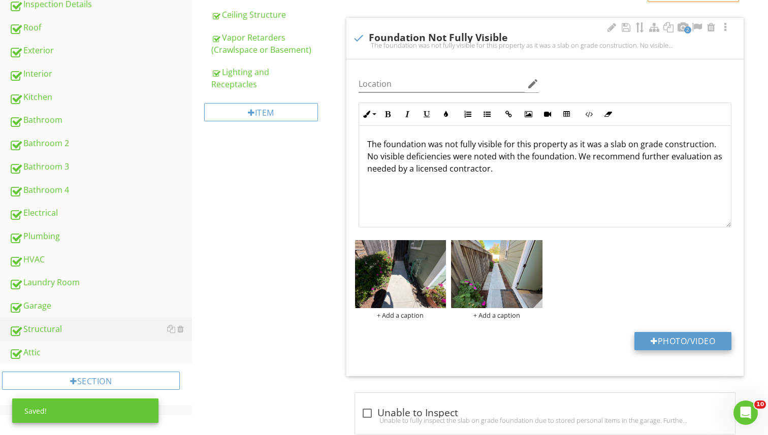
click at [684, 346] on button "Photo/Video" at bounding box center [682, 341] width 97 height 18
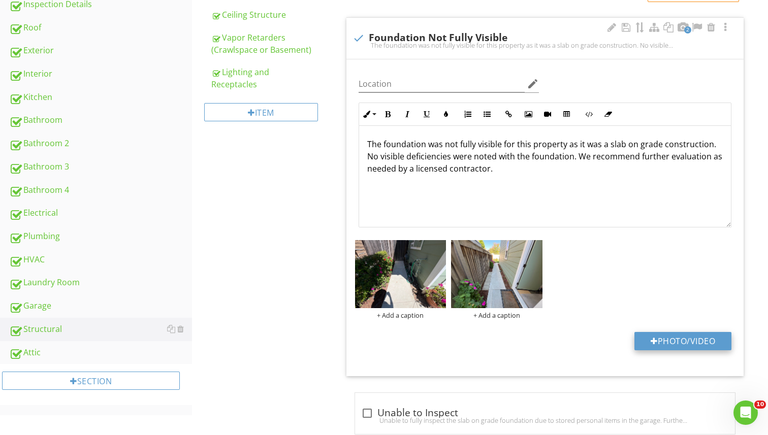
type input "C:\fakepath\photo (86).jpg"
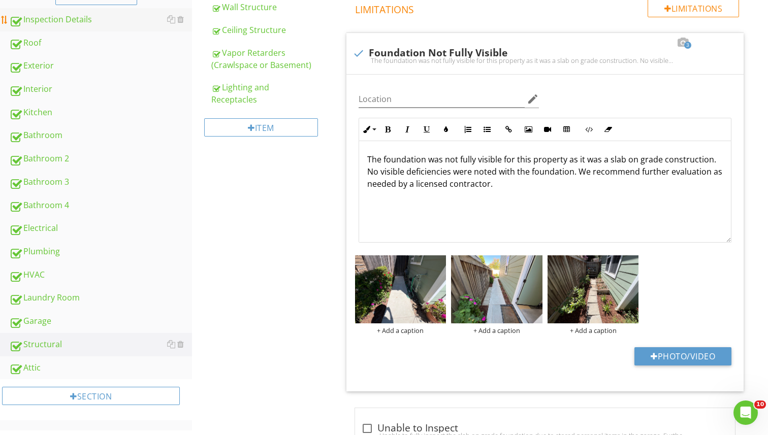
scroll to position [298, 0]
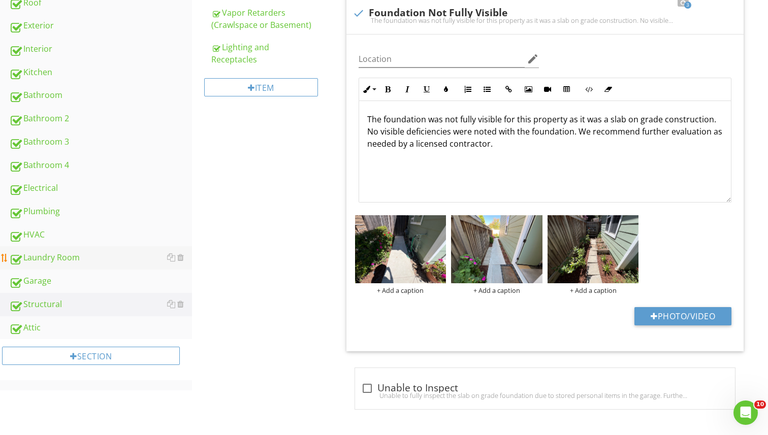
click at [53, 249] on link "Laundry Room" at bounding box center [100, 257] width 183 height 23
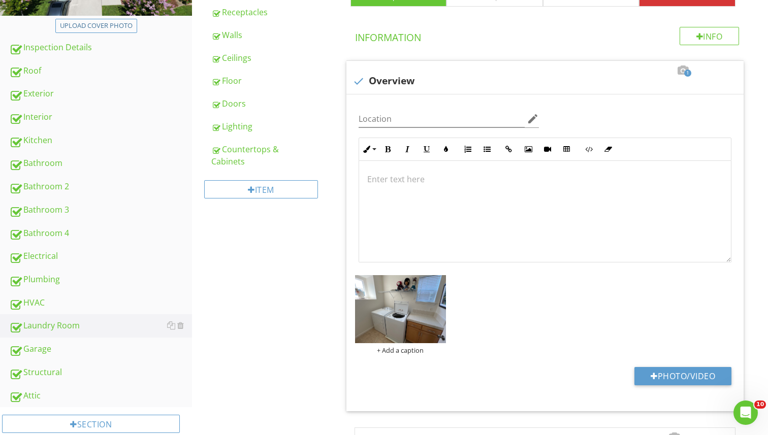
scroll to position [208, 0]
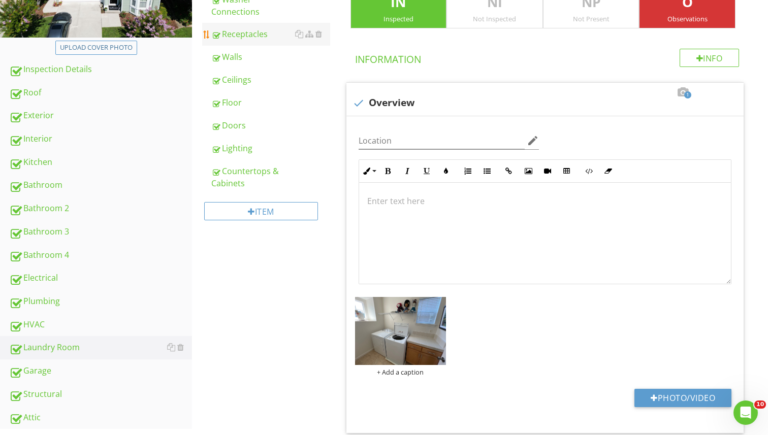
click at [252, 36] on div "Receptacles" at bounding box center [270, 34] width 119 height 12
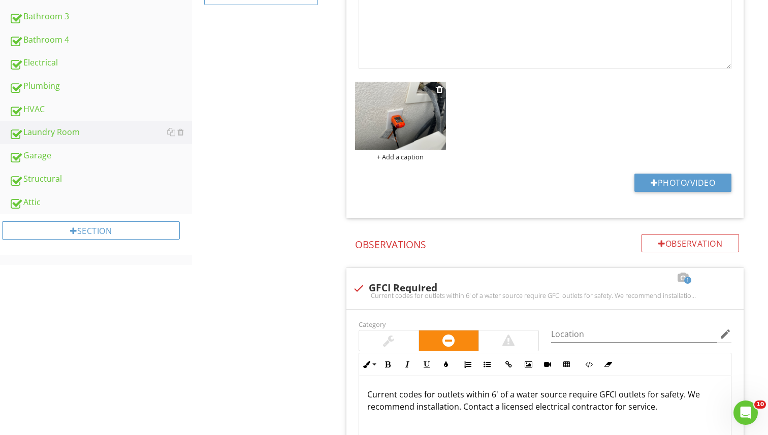
scroll to position [610, 0]
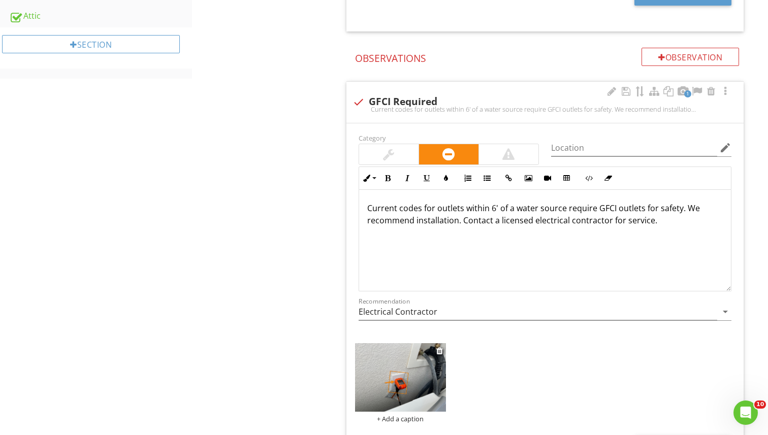
click at [425, 374] on img at bounding box center [400, 377] width 91 height 69
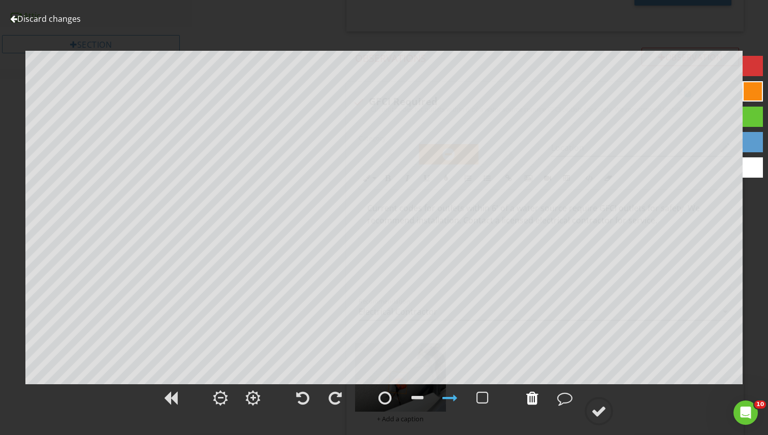
click at [531, 398] on div at bounding box center [532, 397] width 12 height 15
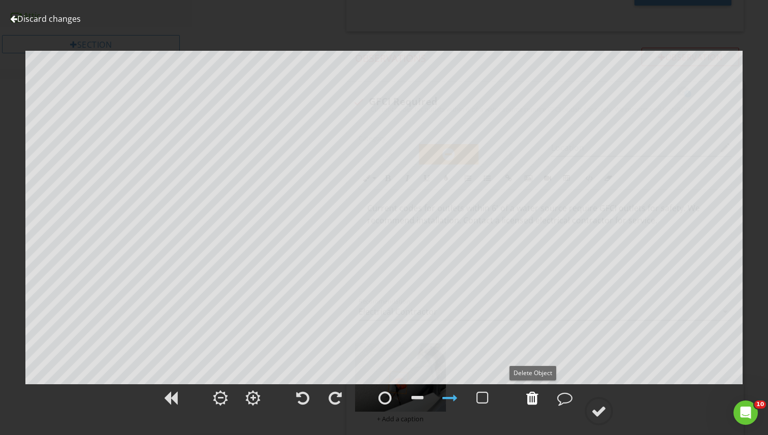
click at [537, 398] on div at bounding box center [532, 397] width 12 height 15
click at [480, 398] on div at bounding box center [482, 397] width 12 height 15
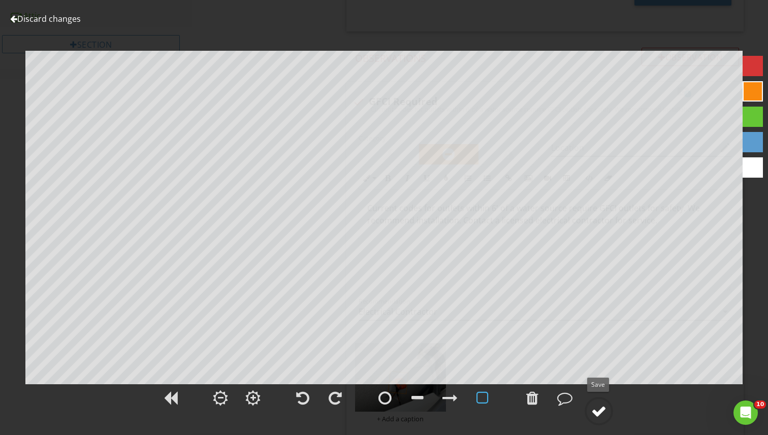
click at [598, 410] on div at bounding box center [598, 411] width 15 height 15
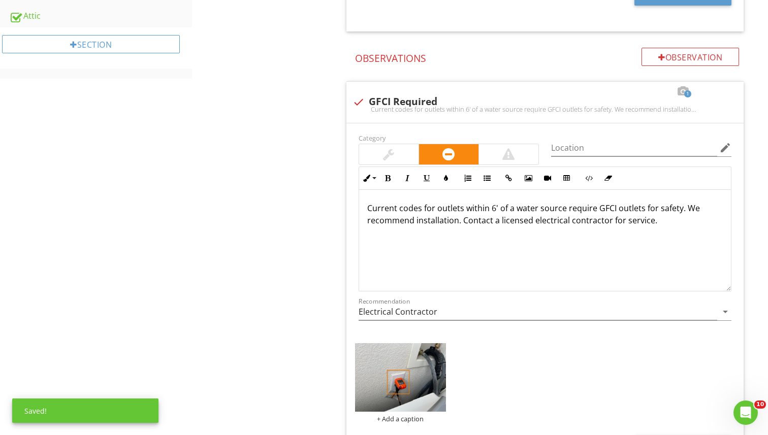
click at [251, 135] on div "Laundry Room General Dryer Vent Washer Connections Receptacles Walls Ceilings F…" at bounding box center [480, 154] width 576 height 1324
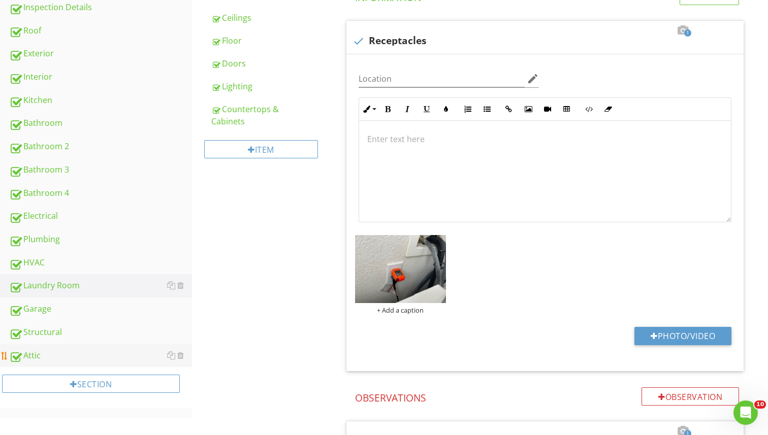
scroll to position [271, 0]
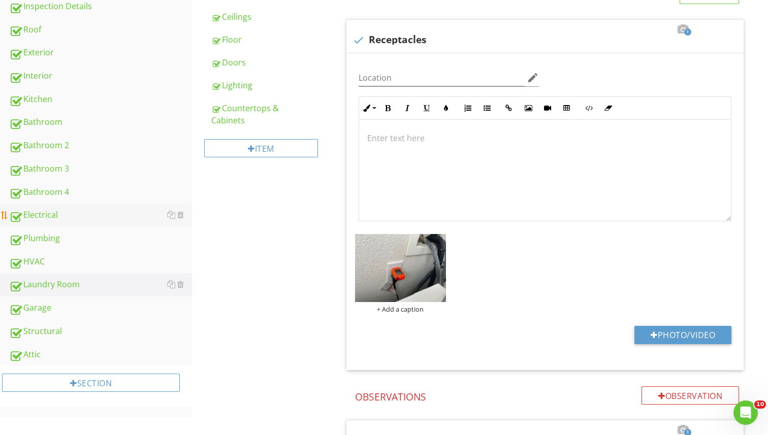
click at [84, 216] on div "Electrical" at bounding box center [100, 215] width 183 height 13
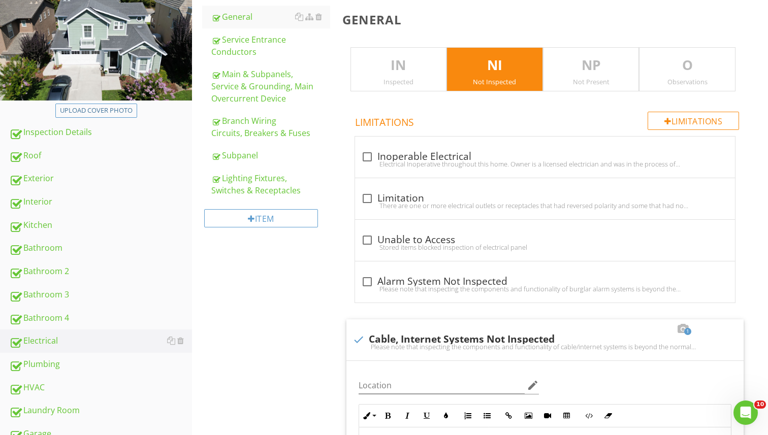
scroll to position [146, 0]
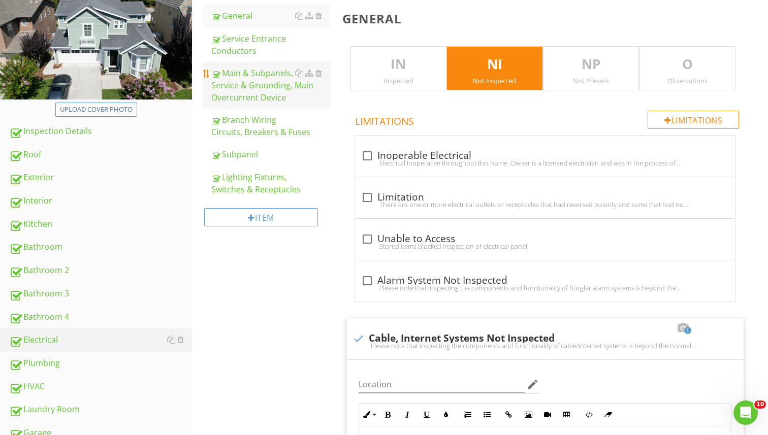
click at [283, 96] on div "Main & Subpanels, Service & Grounding, Main Overcurrent Device" at bounding box center [270, 85] width 119 height 37
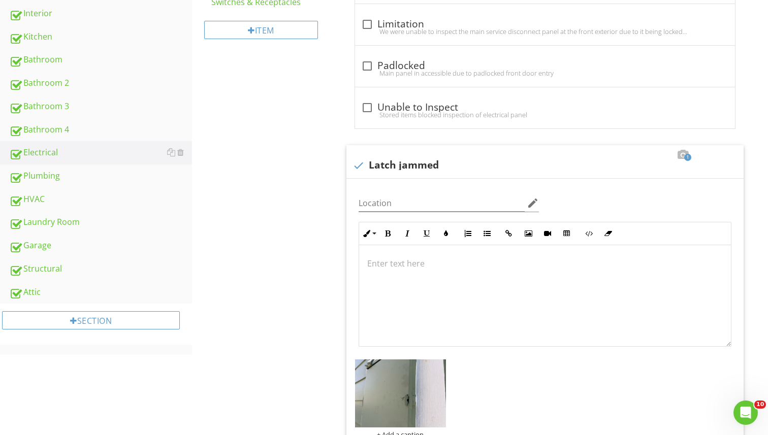
scroll to position [1, 0]
click at [461, 279] on div "To enrich screen reader interactions, please activate Accessibility in Grammarl…" at bounding box center [545, 296] width 372 height 102
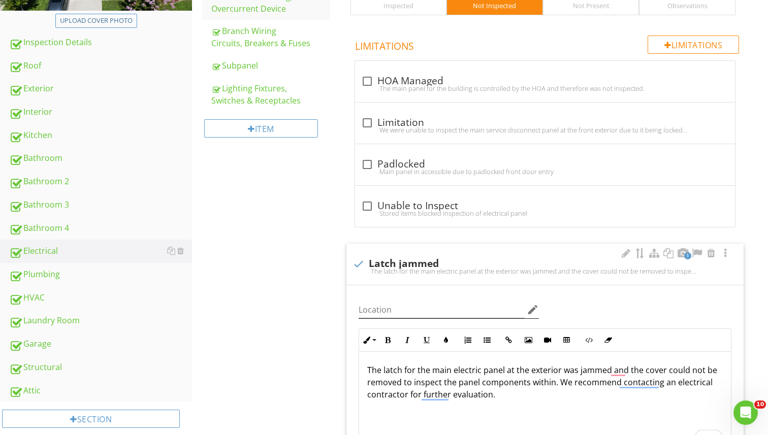
scroll to position [0, 0]
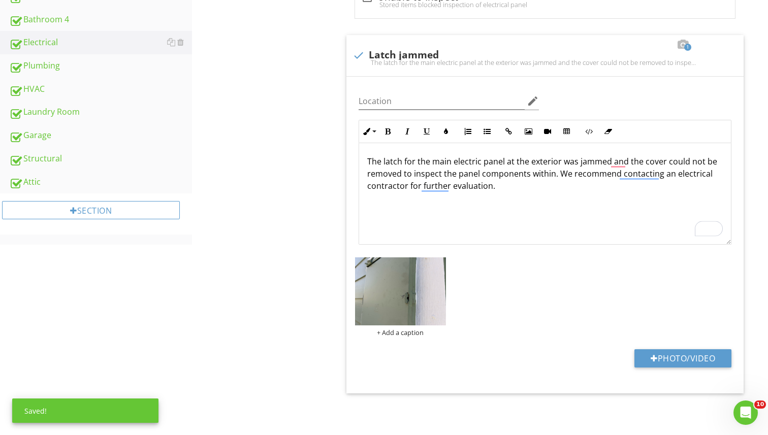
scroll to position [1, 0]
click at [421, 283] on img at bounding box center [400, 291] width 91 height 69
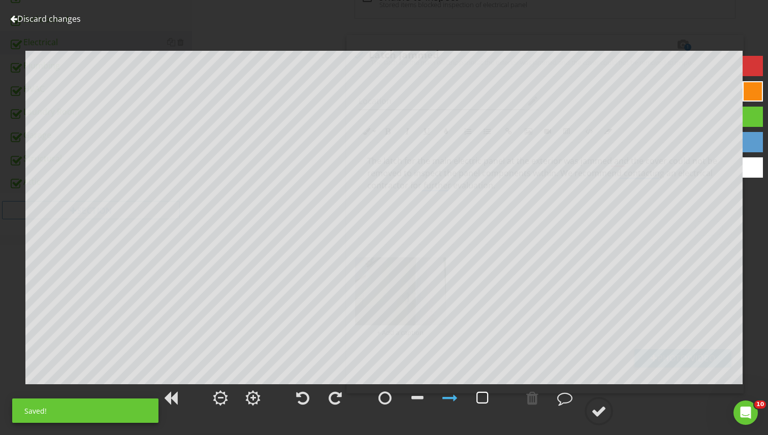
click at [482, 399] on div at bounding box center [482, 397] width 12 height 15
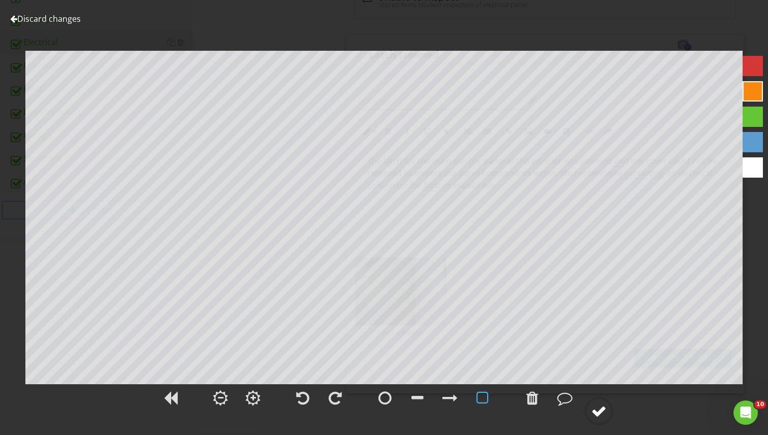
click at [596, 411] on div at bounding box center [598, 411] width 15 height 15
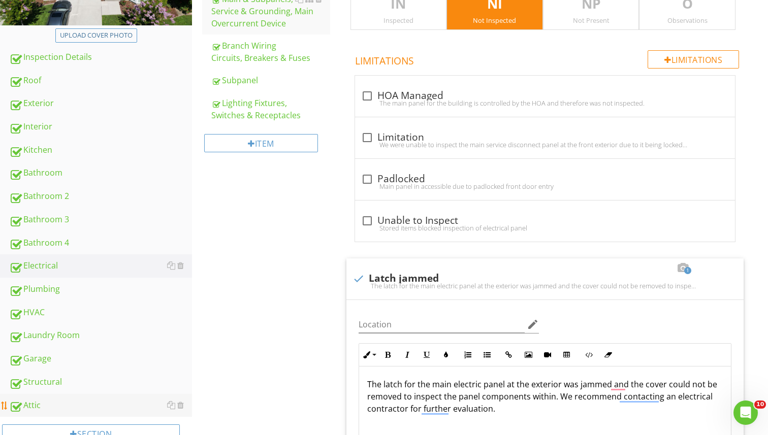
scroll to position [221, 0]
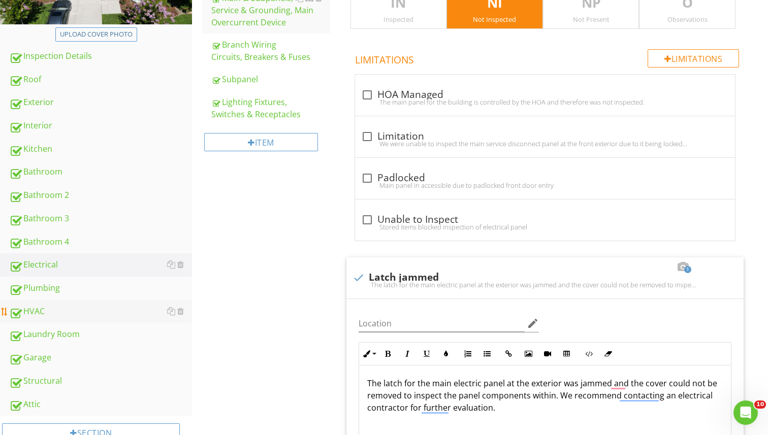
click at [48, 307] on div "HVAC" at bounding box center [100, 311] width 183 height 13
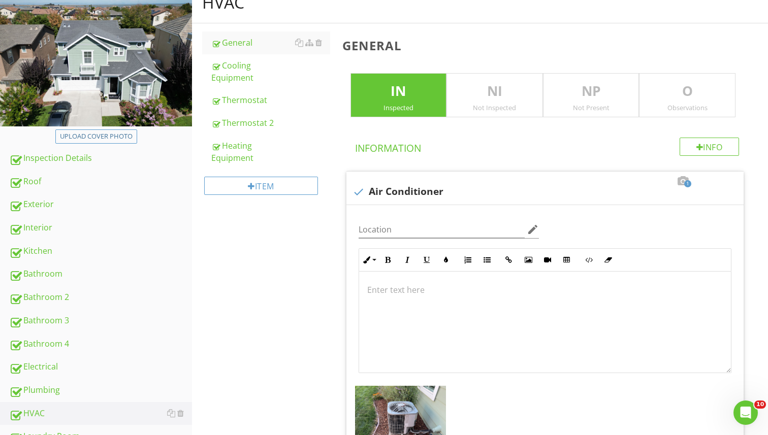
scroll to position [112, 0]
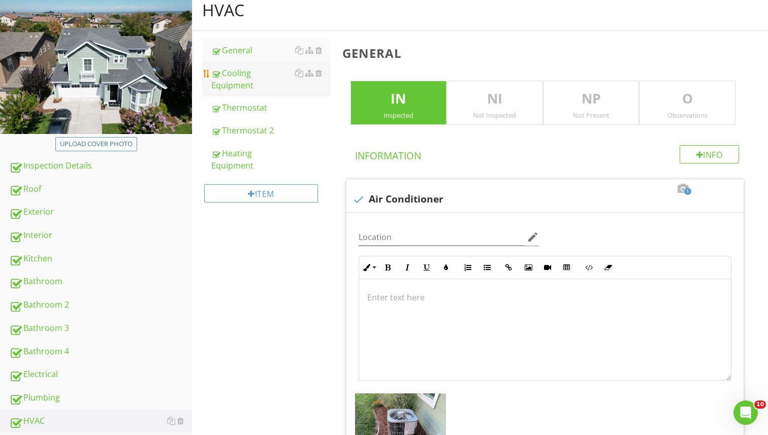
click at [263, 65] on link "Cooling Equipment" at bounding box center [270, 79] width 119 height 35
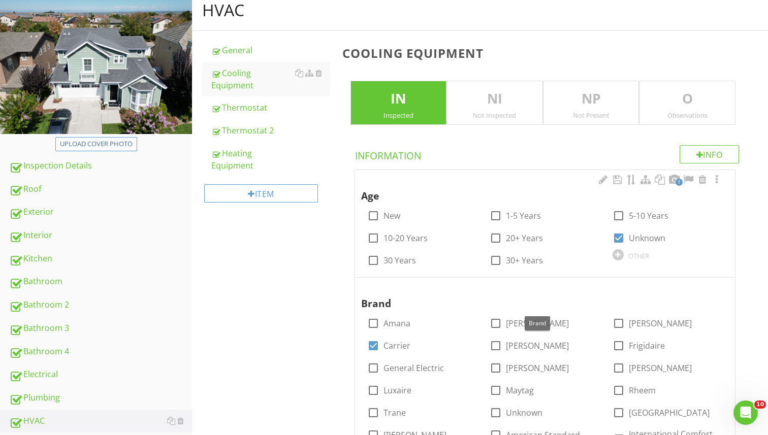
scroll to position [180, 0]
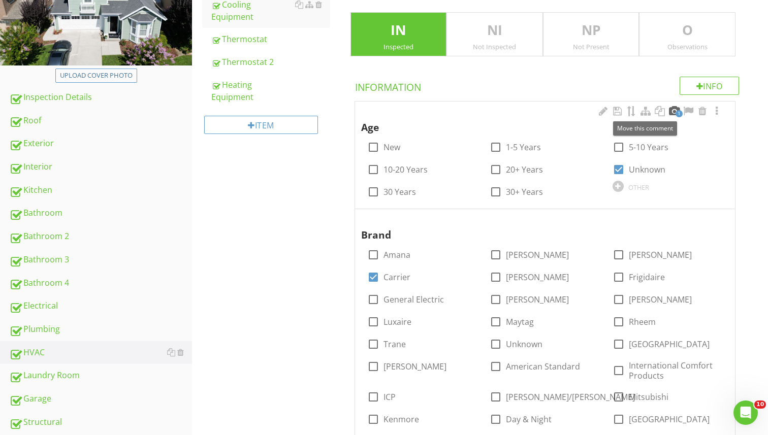
click at [674, 113] on div at bounding box center [674, 111] width 12 height 10
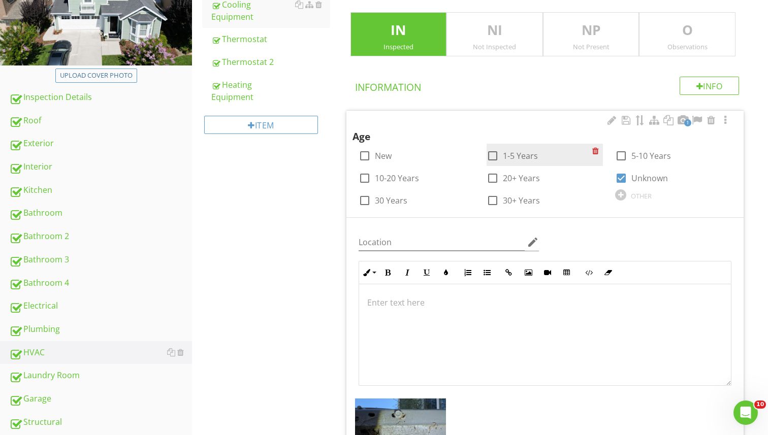
scroll to position [438, 0]
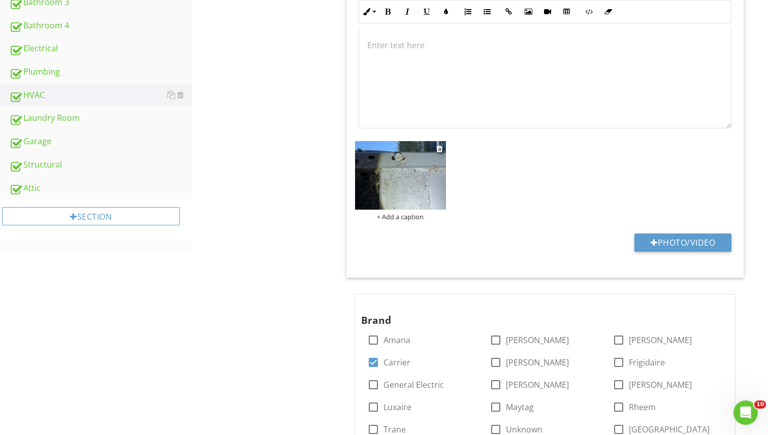
click at [423, 161] on img at bounding box center [400, 175] width 91 height 69
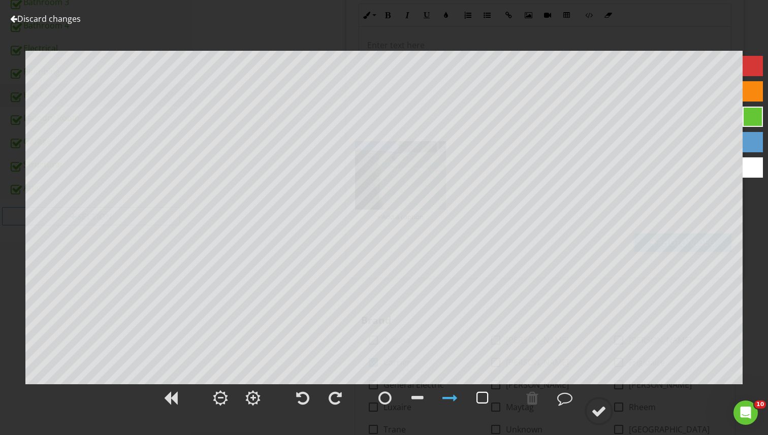
click at [485, 393] on div at bounding box center [482, 397] width 12 height 15
click at [454, 389] on div at bounding box center [449, 397] width 25 height 25
click at [597, 404] on div at bounding box center [598, 411] width 15 height 15
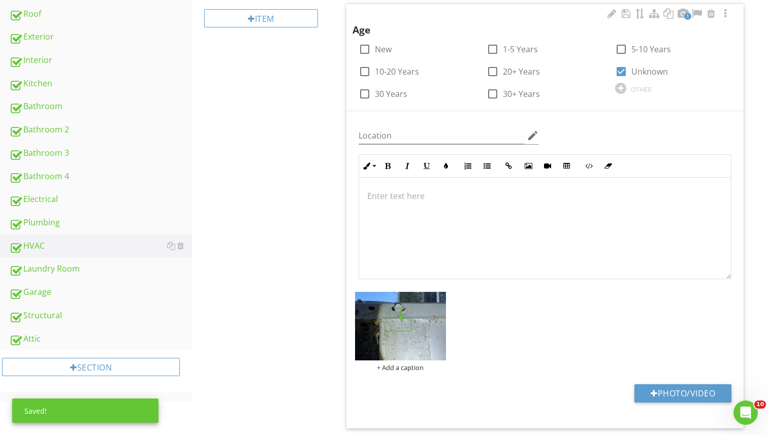
scroll to position [270, 0]
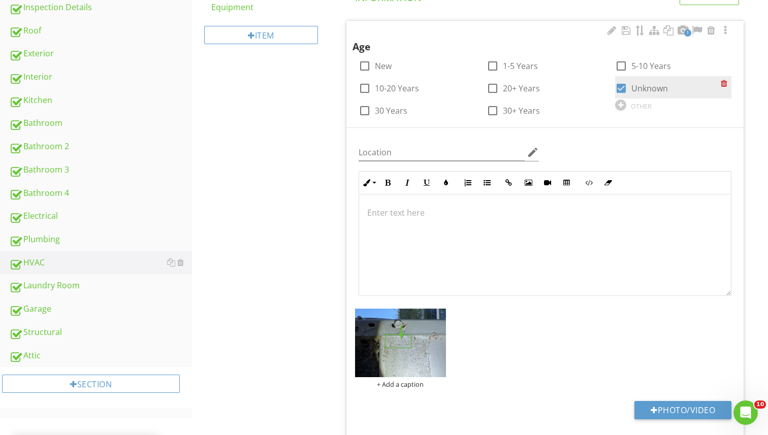
click at [623, 89] on div at bounding box center [620, 88] width 17 height 17
checkbox input "false"
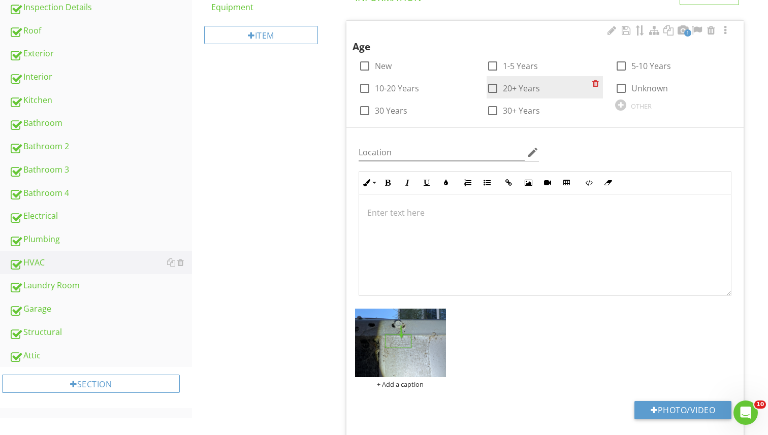
click at [494, 88] on div at bounding box center [492, 88] width 17 height 17
checkbox input "true"
click at [462, 244] on div at bounding box center [545, 245] width 372 height 102
click at [400, 209] on p "Manufactured in 2005" at bounding box center [545, 213] width 356 height 12
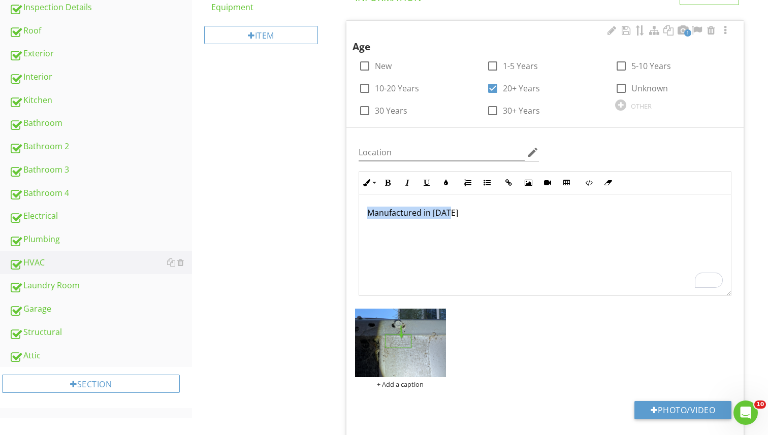
click at [400, 209] on p "Manufactured in 2005" at bounding box center [545, 213] width 356 height 12
copy p "Manufactured in 2005"
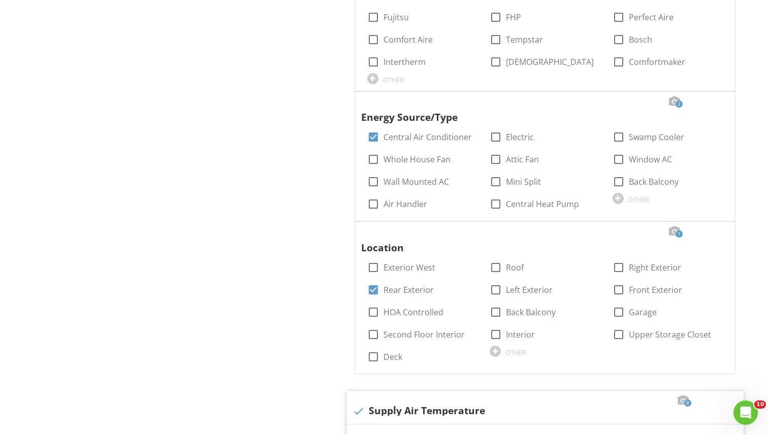
scroll to position [996, 0]
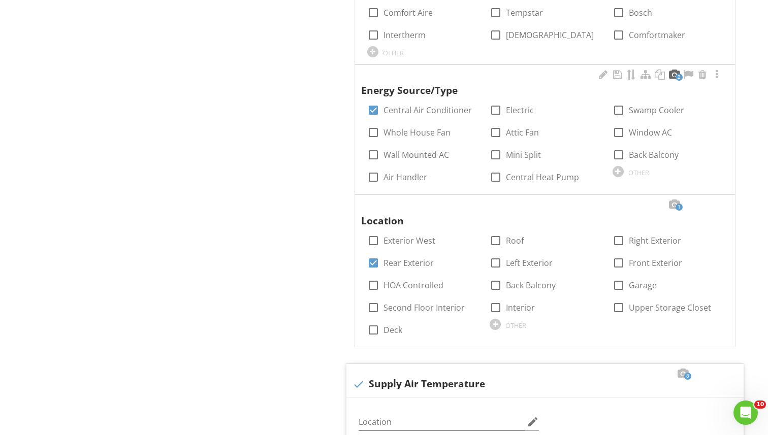
click at [673, 75] on div at bounding box center [674, 75] width 12 height 10
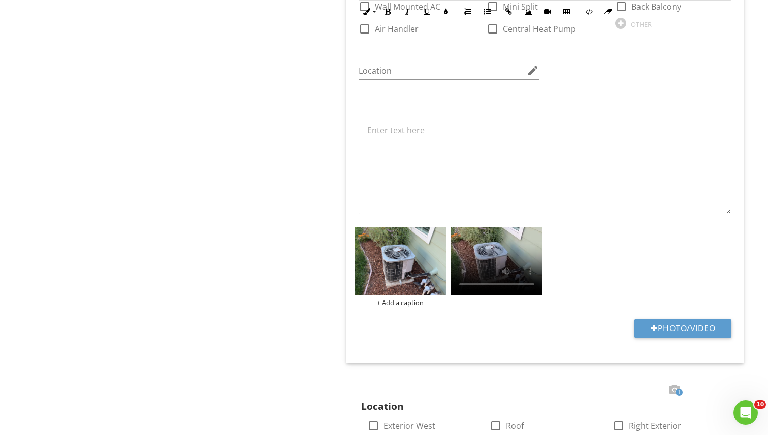
scroll to position [1406, 0]
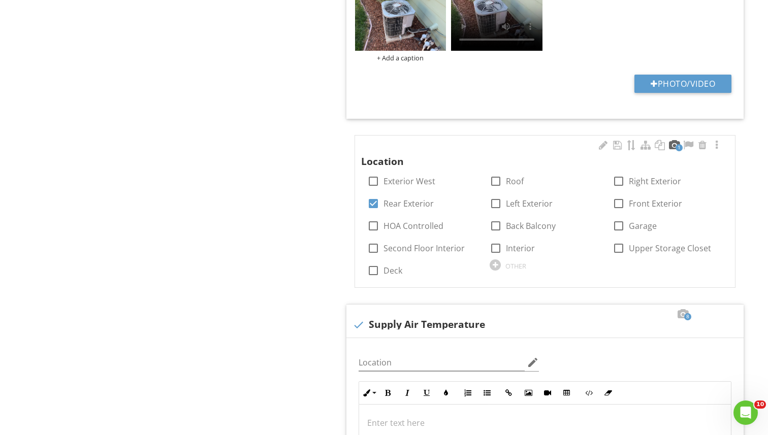
click at [671, 146] on div at bounding box center [674, 145] width 12 height 10
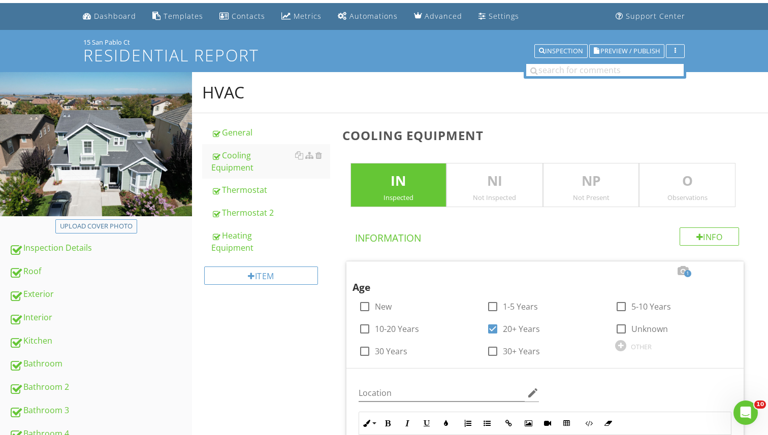
scroll to position [2, 0]
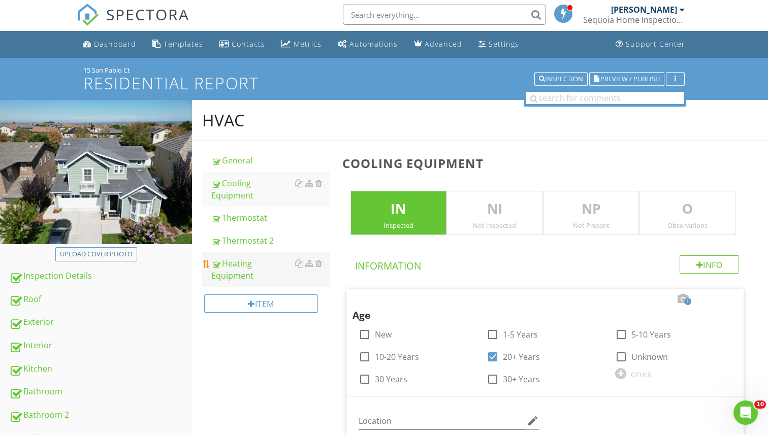
click at [241, 257] on div "Heating Equipment" at bounding box center [270, 269] width 119 height 24
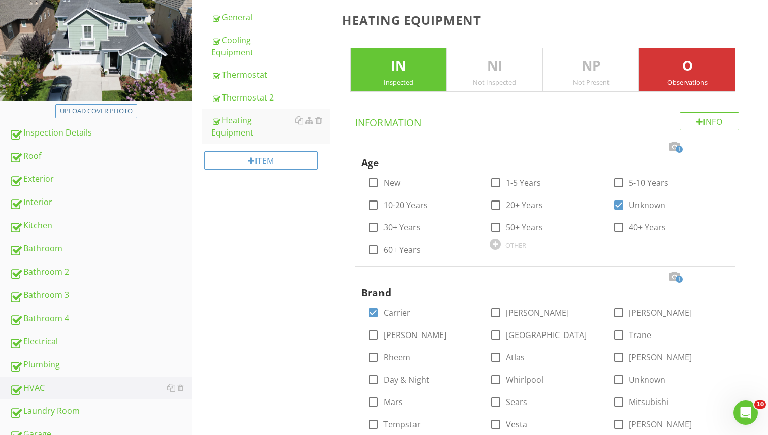
scroll to position [140, 0]
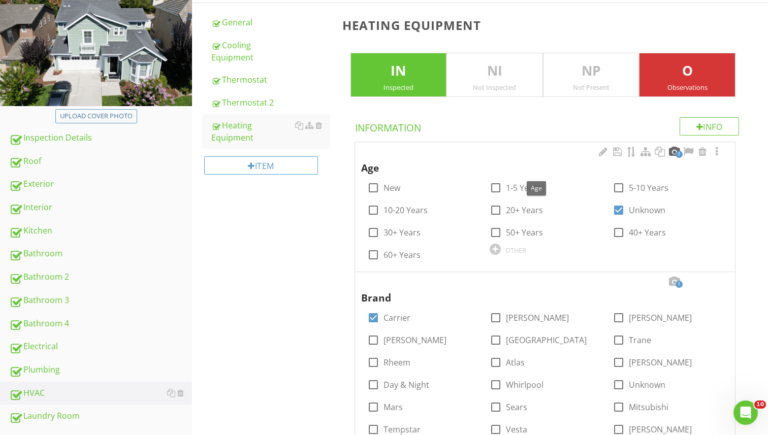
click at [674, 154] on div at bounding box center [674, 152] width 12 height 10
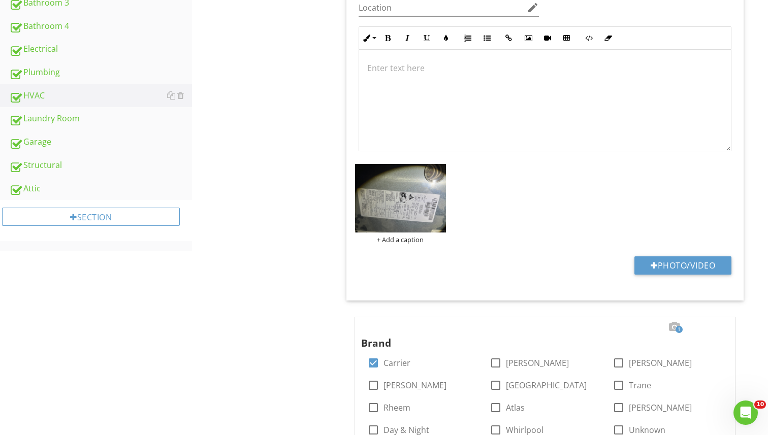
scroll to position [504, 0]
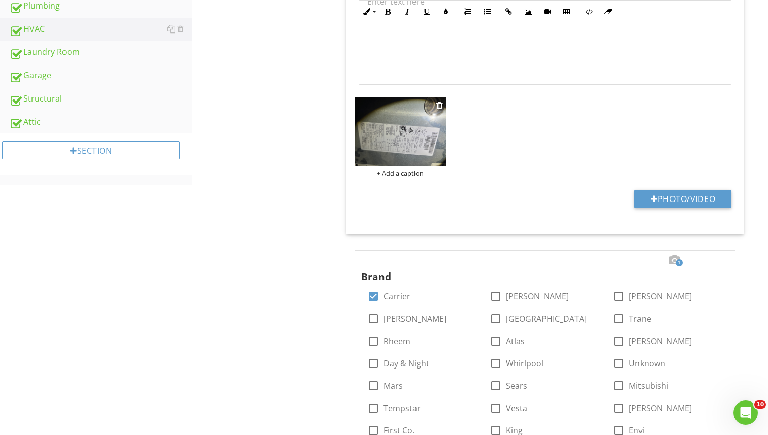
click at [392, 143] on img at bounding box center [400, 131] width 91 height 69
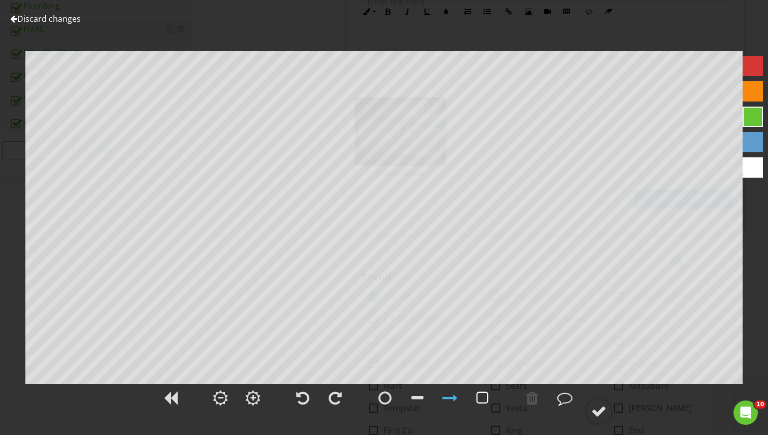
click at [482, 400] on div at bounding box center [482, 397] width 12 height 15
click at [525, 395] on div at bounding box center [531, 397] width 25 height 25
click at [597, 409] on div at bounding box center [598, 411] width 15 height 15
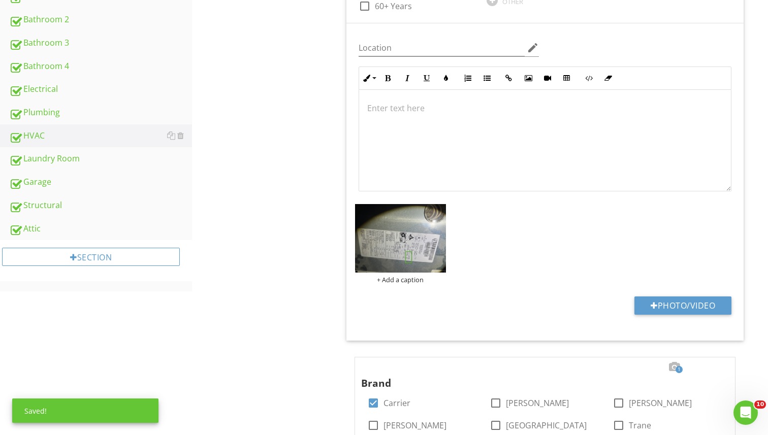
scroll to position [396, 0]
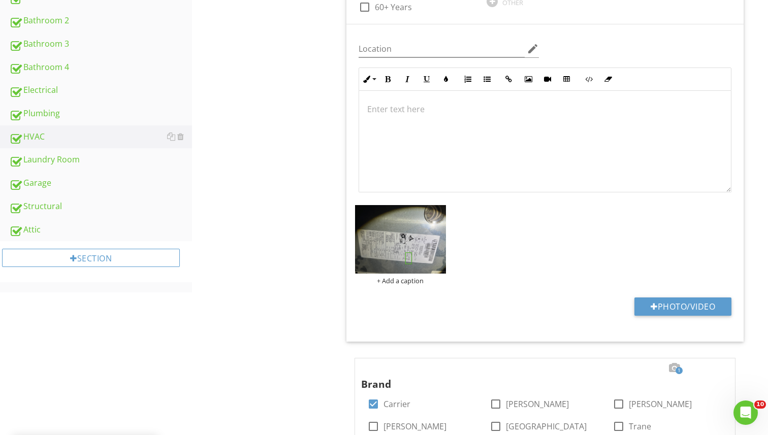
click at [404, 120] on div at bounding box center [545, 142] width 372 height 102
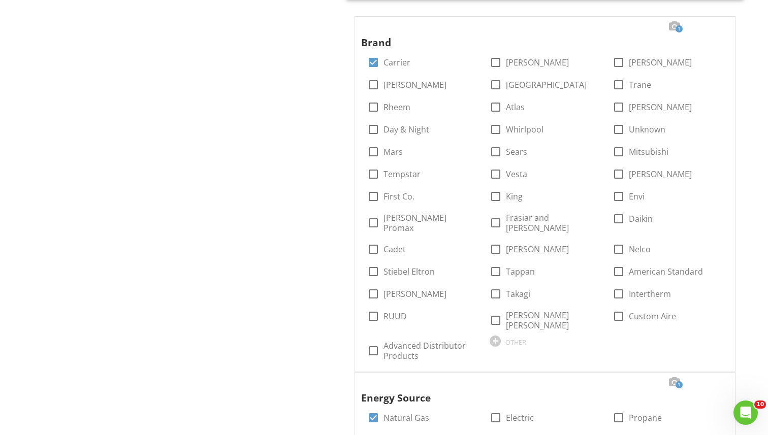
scroll to position [740, 0]
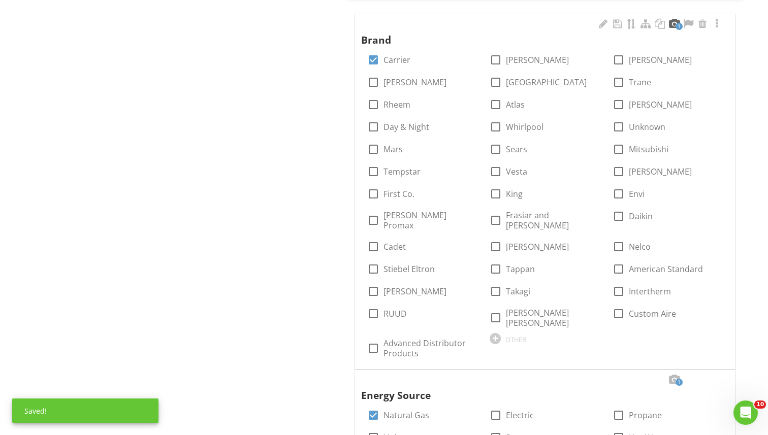
click at [675, 23] on div at bounding box center [674, 24] width 12 height 10
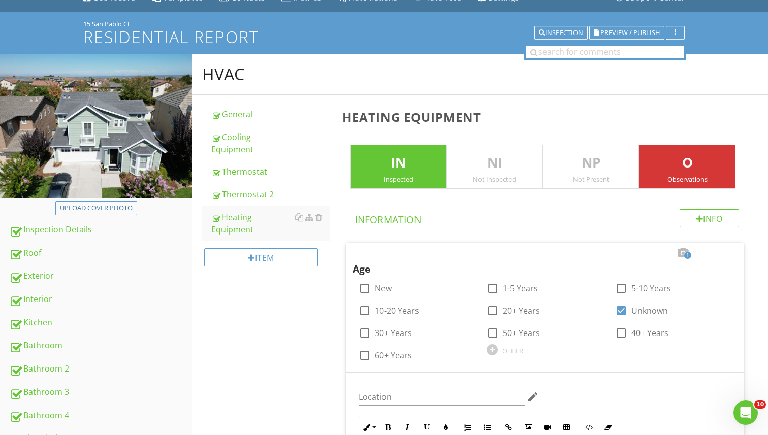
scroll to position [0, 0]
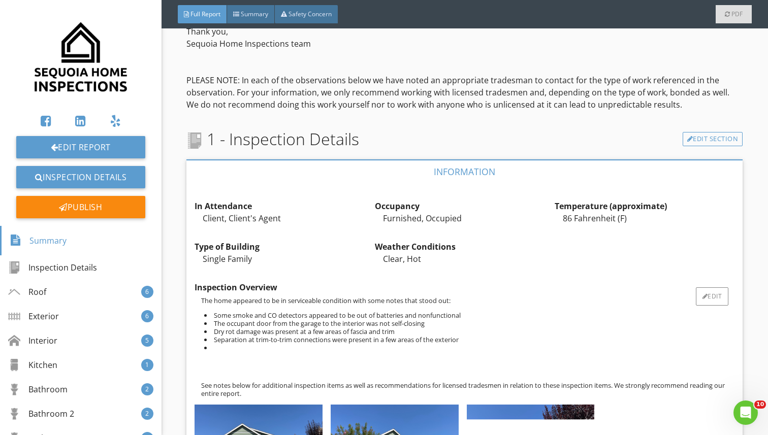
scroll to position [379, 0]
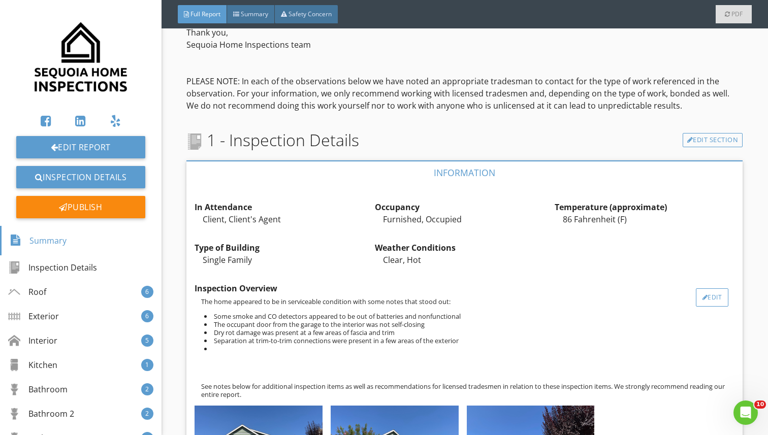
click at [706, 299] on div "Edit" at bounding box center [711, 297] width 33 height 18
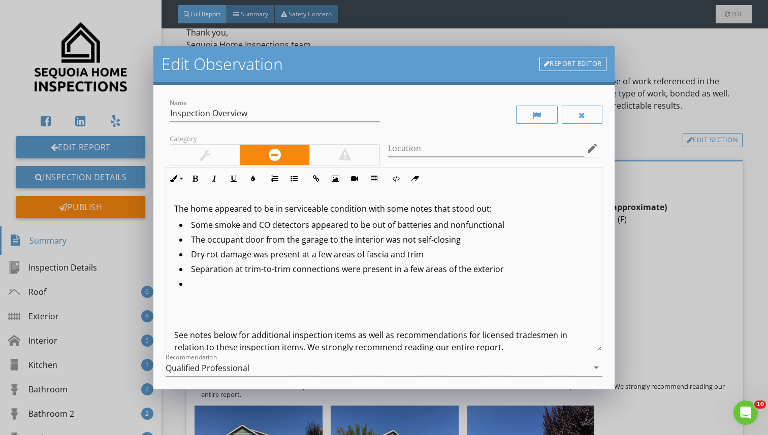
click at [243, 281] on li at bounding box center [386, 285] width 414 height 15
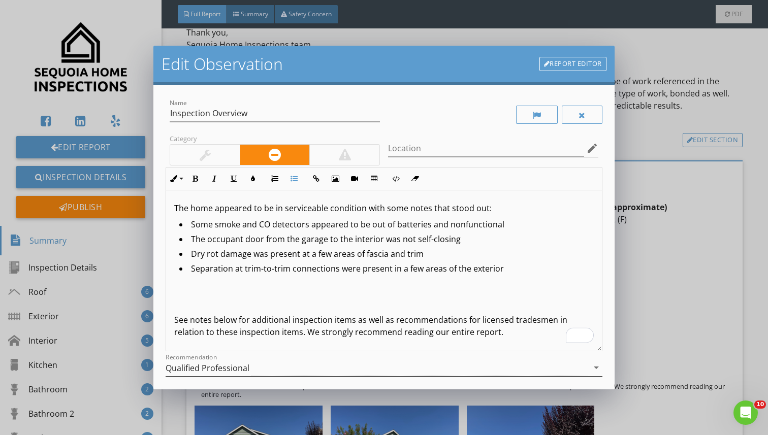
scroll to position [95, 0]
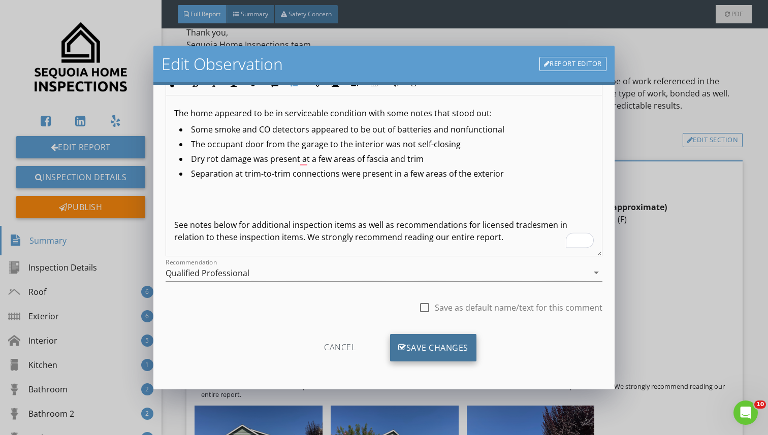
click at [430, 347] on div "Save Changes" at bounding box center [433, 347] width 86 height 27
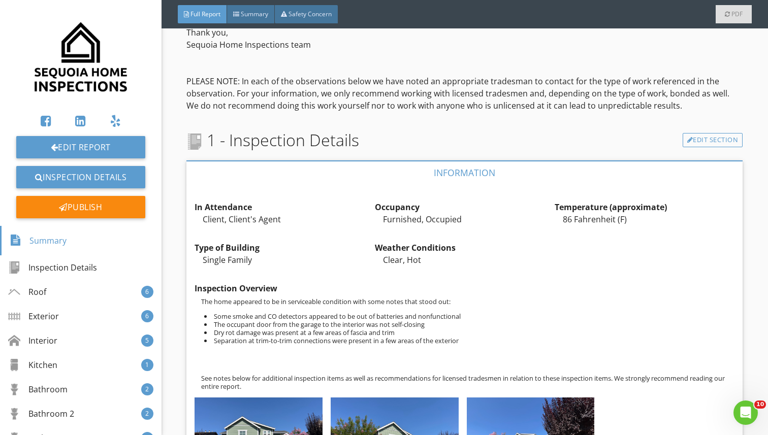
scroll to position [379, 0]
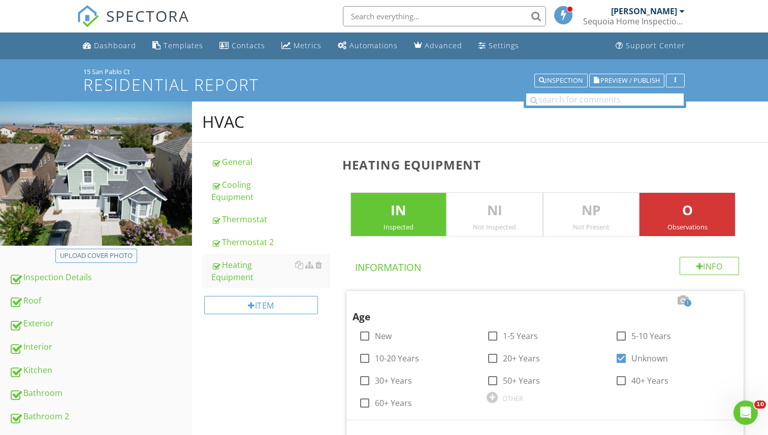
scroll to position [1, 0]
click at [76, 285] on link "Inspection Details" at bounding box center [100, 277] width 183 height 23
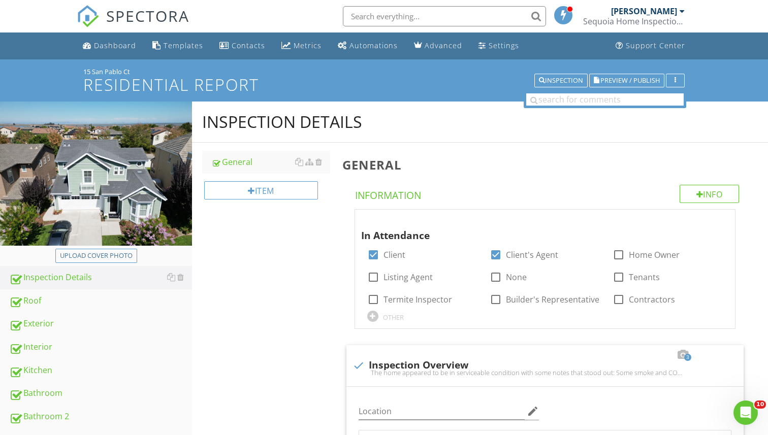
scroll to position [275, 0]
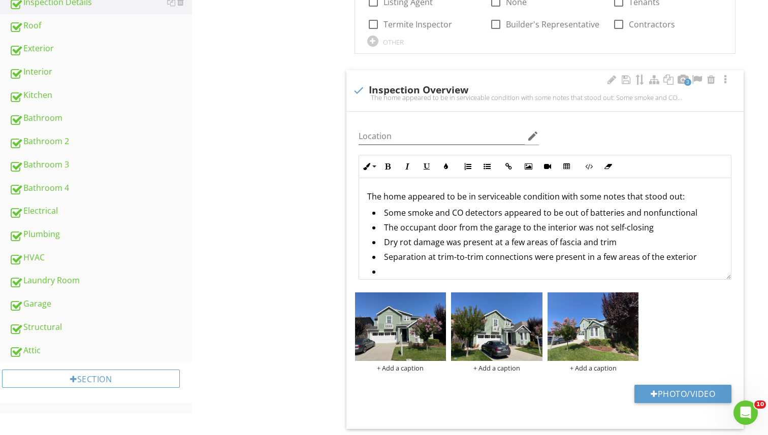
click at [404, 272] on li at bounding box center [547, 272] width 351 height 15
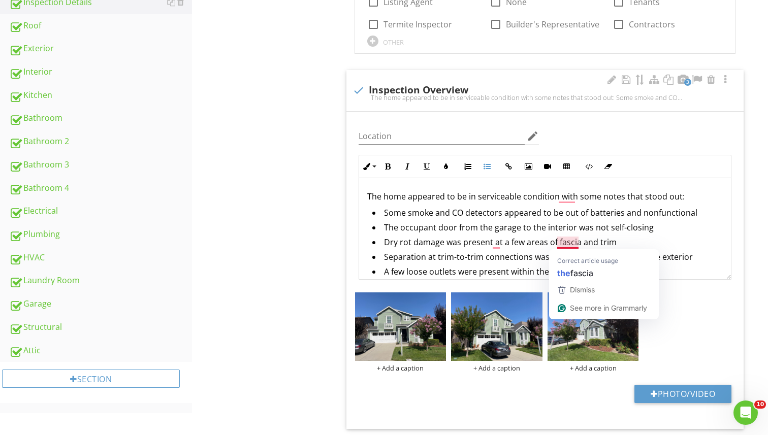
click at [631, 241] on li "Dry rot damage was present at a few areas of fascia and trim" at bounding box center [547, 243] width 351 height 15
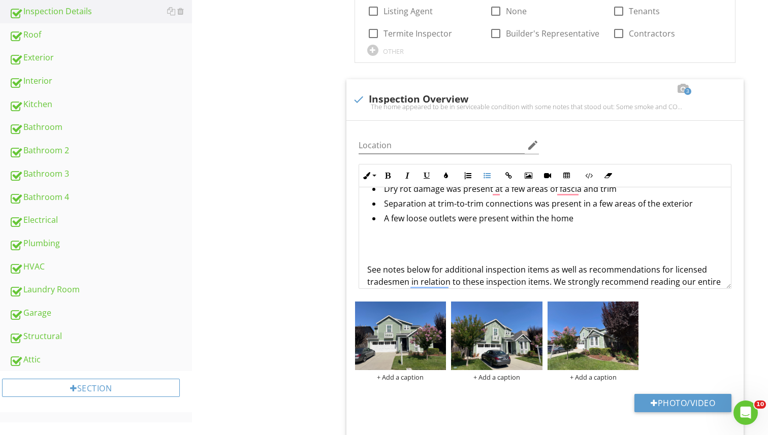
scroll to position [0, 0]
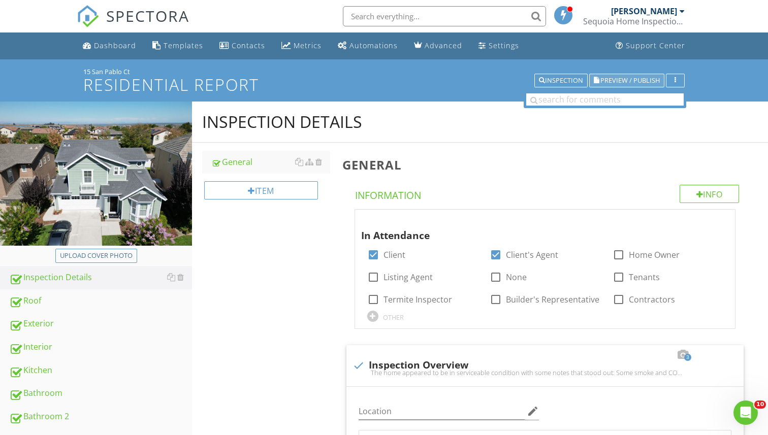
click at [601, 82] on span "Preview / Publish" at bounding box center [629, 80] width 59 height 7
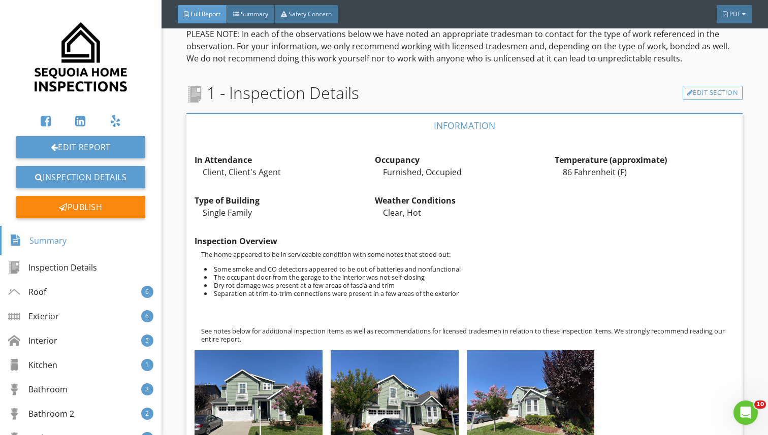
scroll to position [471, 0]
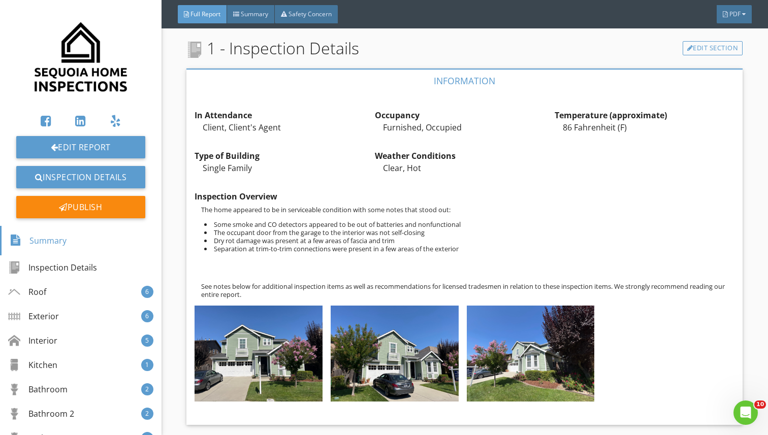
click at [249, 16] on span "Summary" at bounding box center [254, 14] width 27 height 9
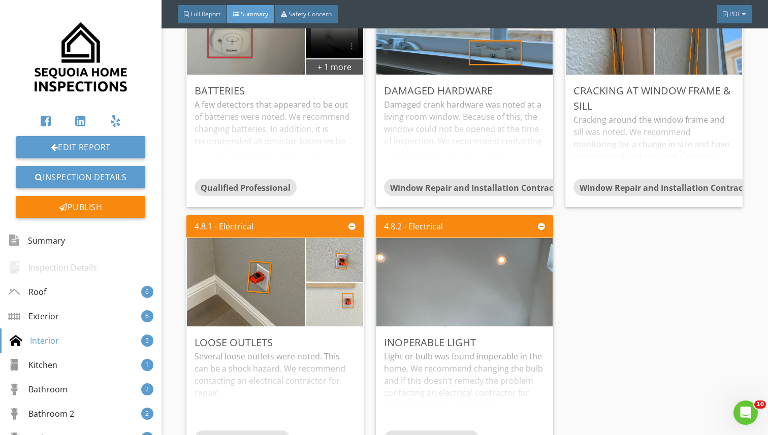
scroll to position [1506, 0]
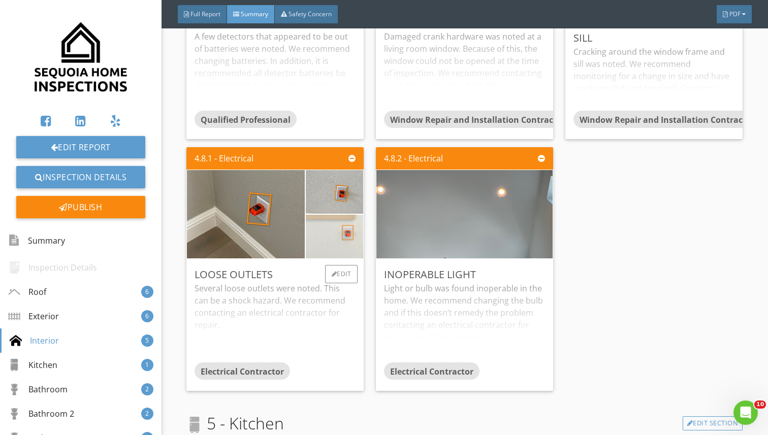
click at [338, 233] on img at bounding box center [334, 236] width 144 height 108
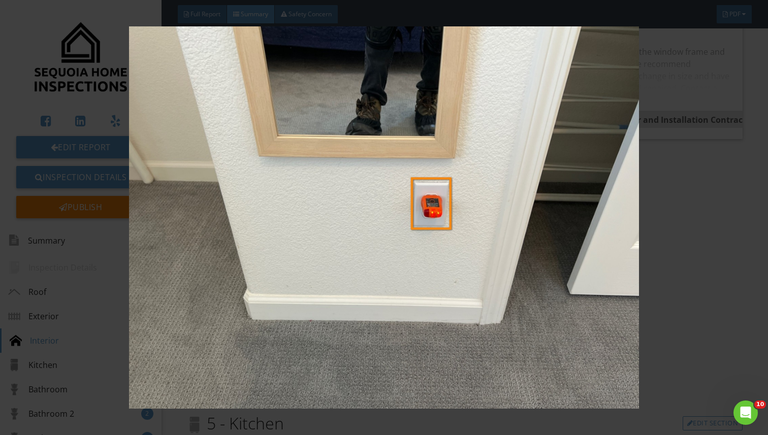
click at [599, 241] on img at bounding box center [384, 217] width 698 height 382
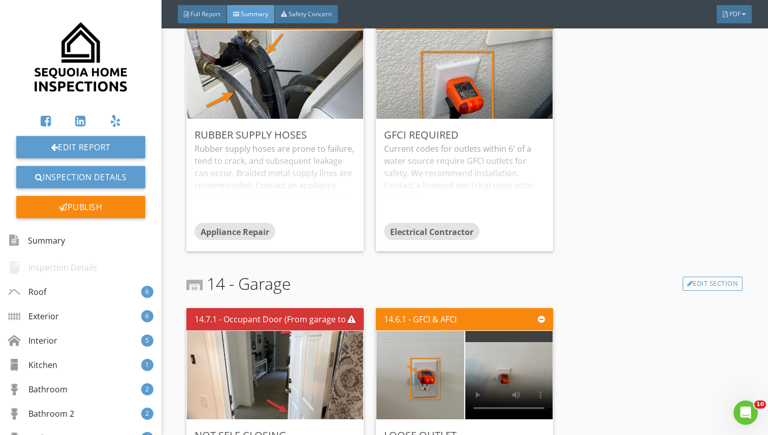
scroll to position [4051, 0]
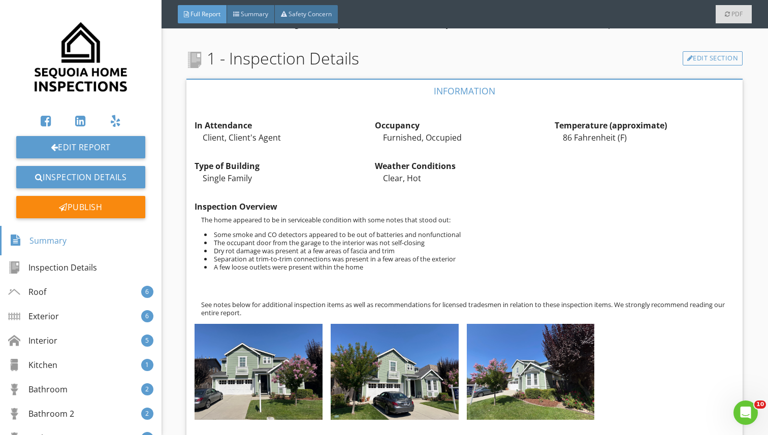
scroll to position [469, 0]
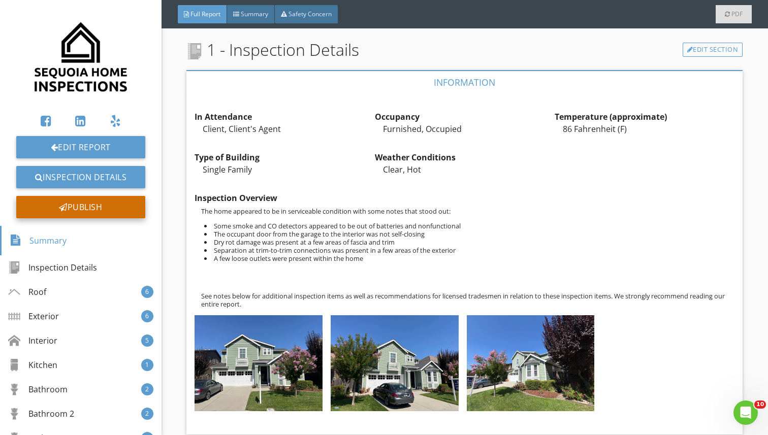
click at [111, 200] on div "Publish" at bounding box center [80, 207] width 129 height 22
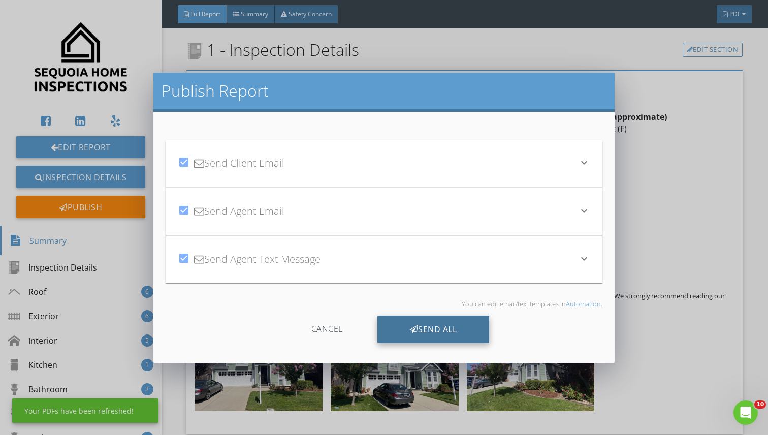
click at [423, 317] on div "Send All" at bounding box center [433, 329] width 112 height 27
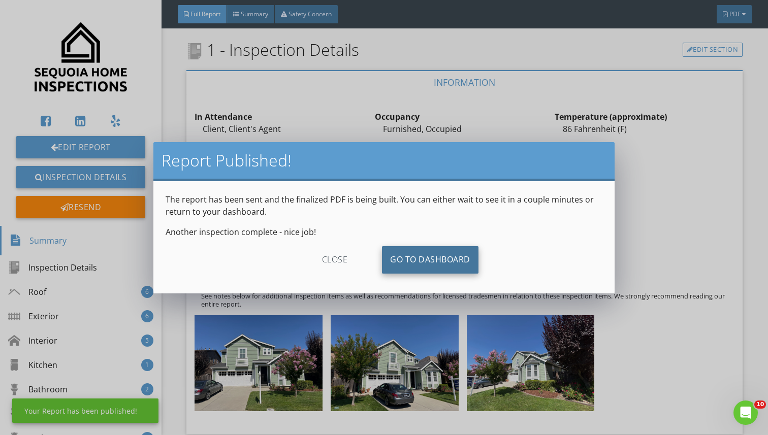
click at [449, 264] on link "Go To Dashboard" at bounding box center [430, 259] width 96 height 27
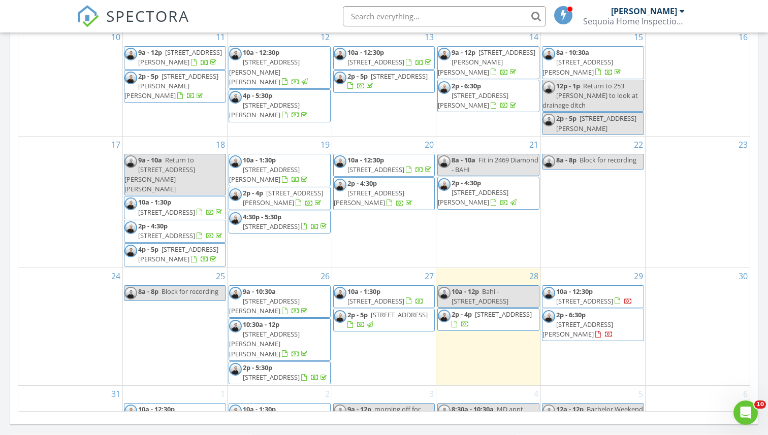
scroll to position [536, 0]
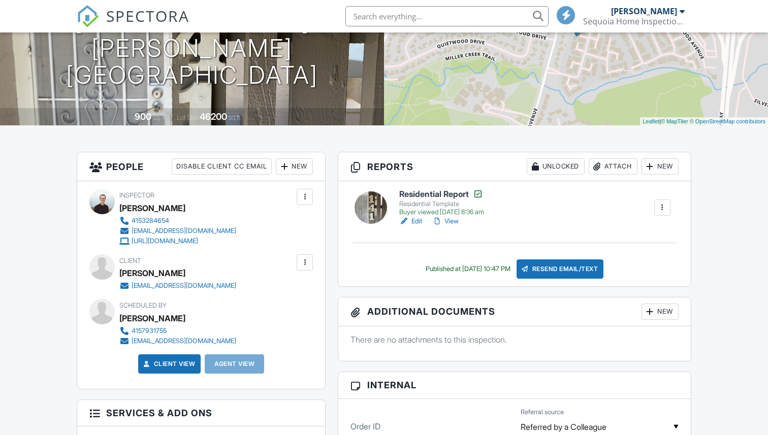
scroll to position [146, 0]
click at [307, 258] on div at bounding box center [304, 262] width 10 height 10
click at [250, 286] on li "Edit" at bounding box center [249, 293] width 113 height 25
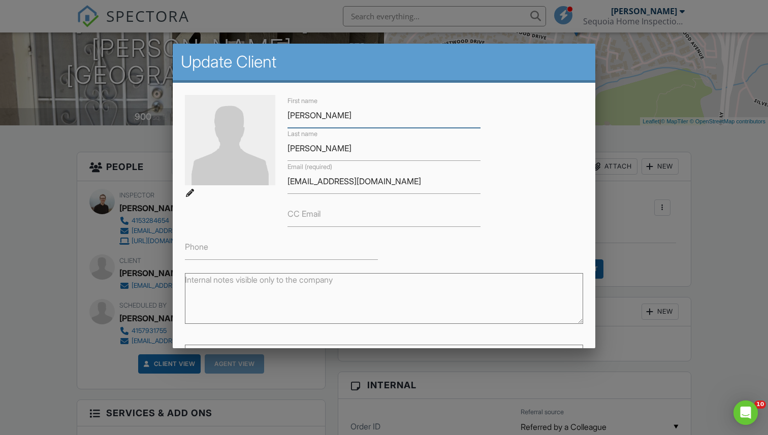
scroll to position [0, 0]
click at [243, 202] on div "First name Kimberly Last name Haghighi Email (required) kcarter1218@hotmail.com…" at bounding box center [384, 177] width 410 height 165
click at [307, 149] on input "Haghighi" at bounding box center [383, 148] width 193 height 25
click at [256, 218] on div "First name Kimberly Last name Haghighi Email (required) kcarter1218@hotmail.com…" at bounding box center [384, 177] width 410 height 165
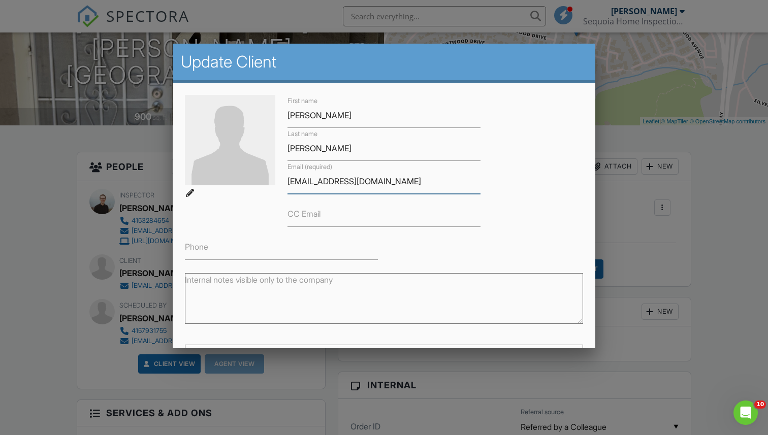
click at [305, 183] on input "kcarter1218@hotmail.com" at bounding box center [383, 181] width 193 height 25
click at [16, 201] on div at bounding box center [384, 221] width 768 height 544
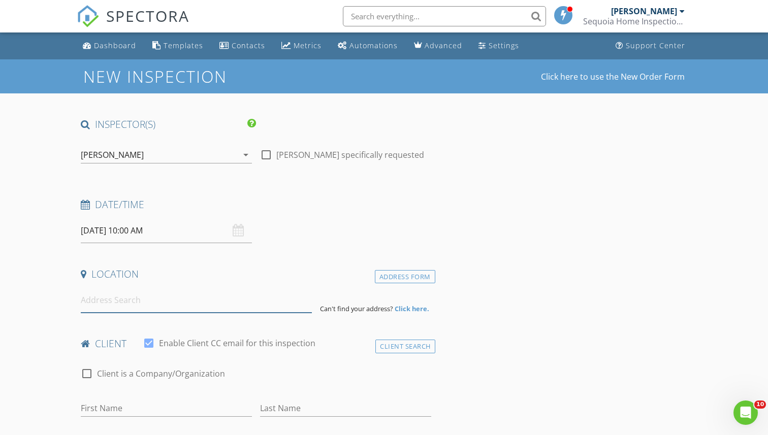
click at [109, 305] on input at bounding box center [196, 300] width 230 height 25
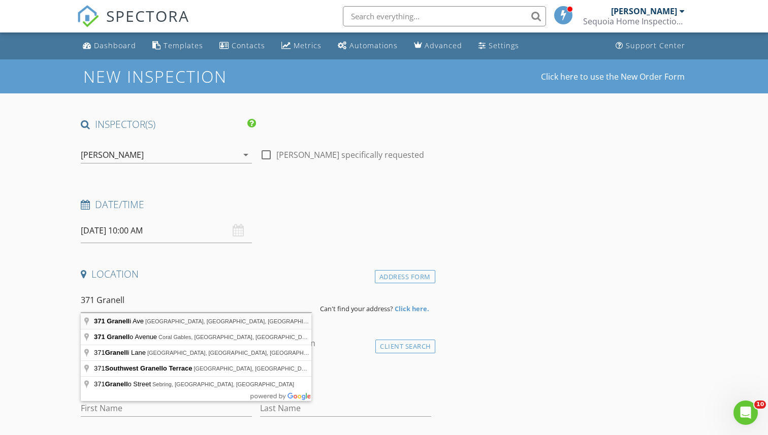
type input "[STREET_ADDRESS][PERSON_NAME]"
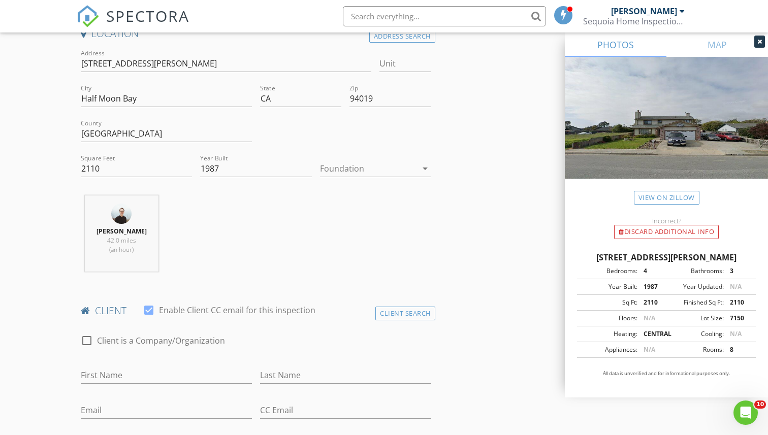
scroll to position [304, 0]
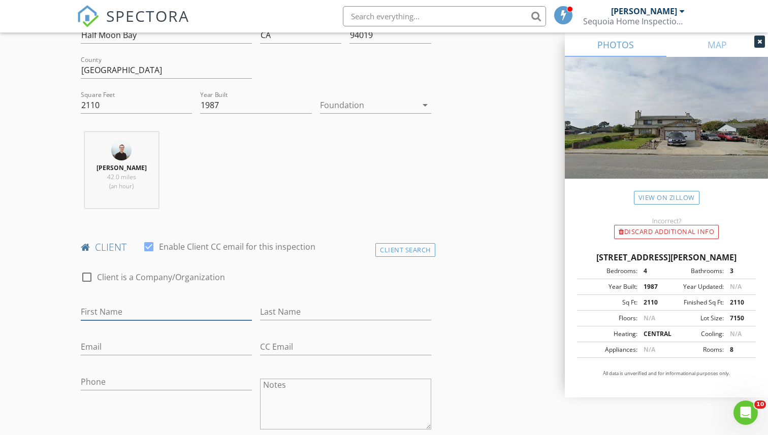
click at [105, 312] on input "First Name" at bounding box center [166, 312] width 171 height 17
type input "[PERSON_NAME]"
type input "Edhammer"
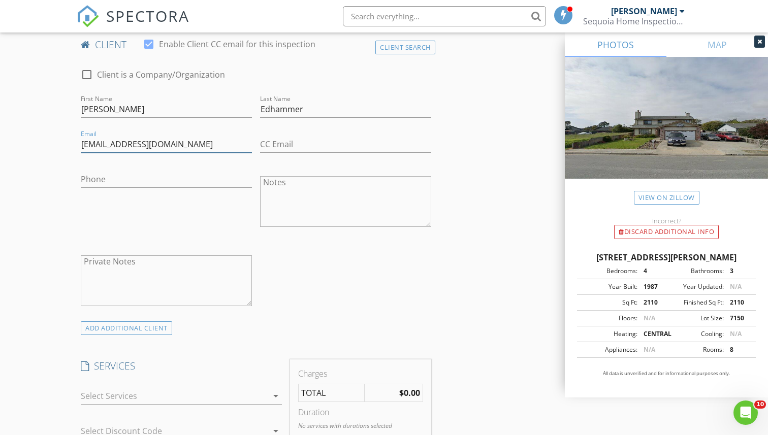
scroll to position [507, 0]
type input "[EMAIL_ADDRESS][DOMAIN_NAME]"
click at [115, 328] on div "ADD ADDITIONAL client" at bounding box center [126, 328] width 91 height 14
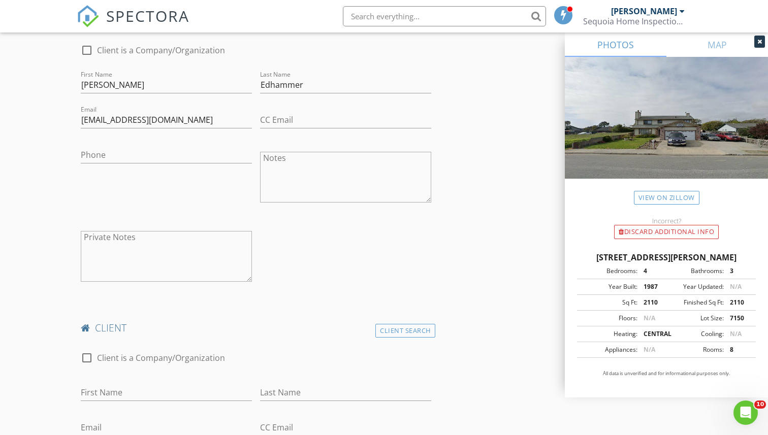
scroll to position [532, 0]
click at [116, 389] on input "First Name" at bounding box center [166, 391] width 171 height 17
type input "[PERSON_NAME]"
type input "Edhammer"
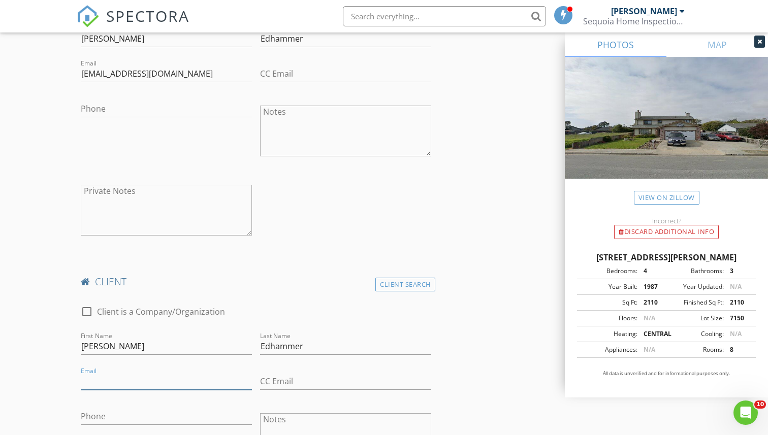
scroll to position [578, 0]
type input "[EMAIL_ADDRESS][DOMAIN_NAME]"
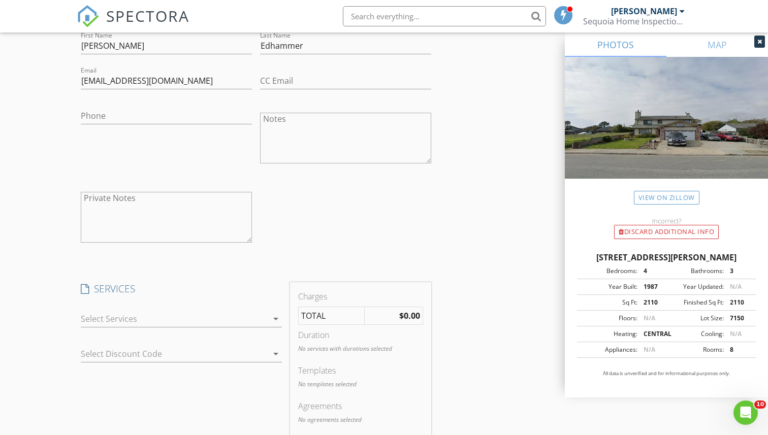
scroll to position [891, 0]
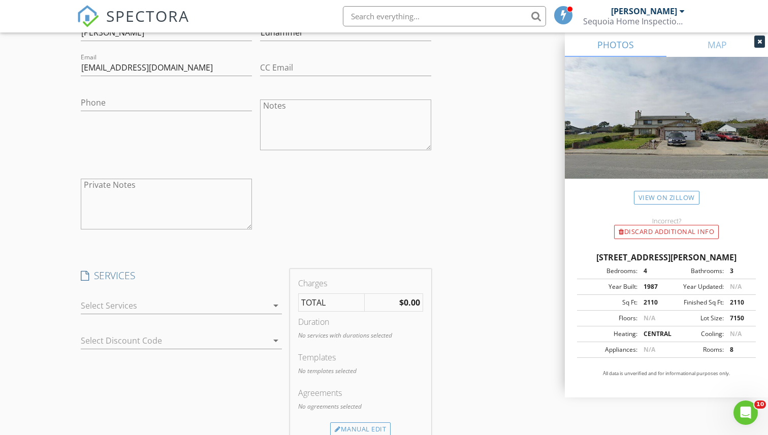
click at [97, 302] on div at bounding box center [174, 305] width 187 height 16
click at [97, 303] on div "check_box_outline_blank" at bounding box center [96, 314] width 15 height 23
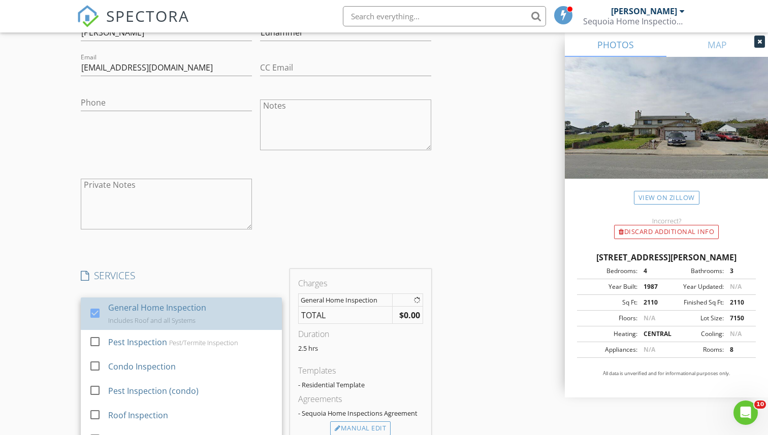
click at [57, 287] on div "New Inspection Click here to use the New Order Form INSPECTOR(S) check_box [PER…" at bounding box center [384, 206] width 768 height 2075
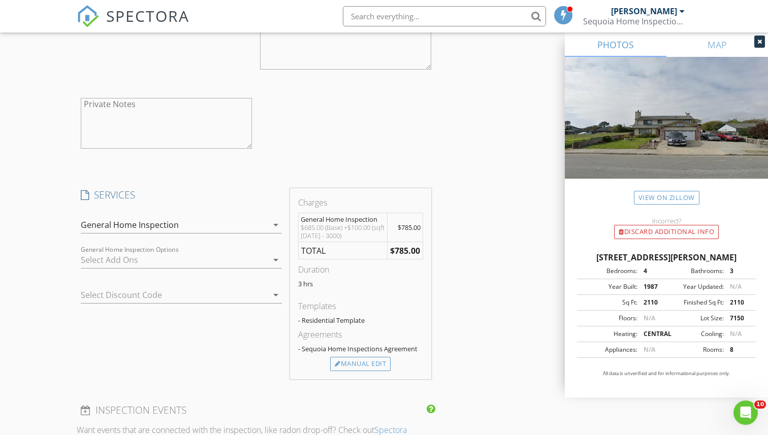
scroll to position [974, 0]
click at [111, 218] on div "General Home Inspection" at bounding box center [130, 222] width 98 height 9
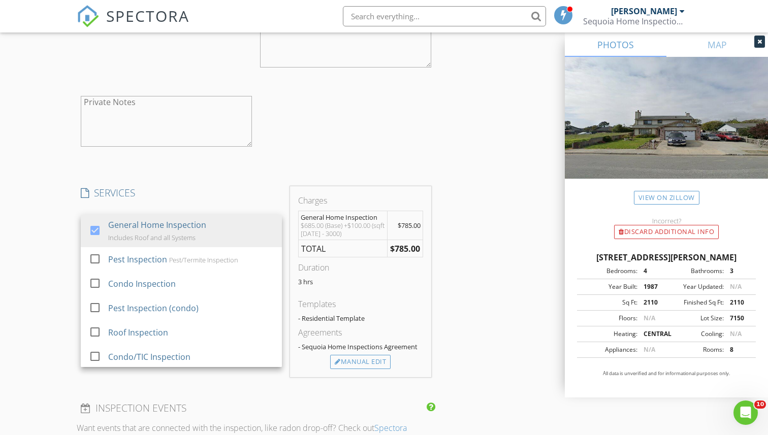
click at [52, 212] on div "New Inspection Click here to use the New Order Form INSPECTOR(S) check_box [PER…" at bounding box center [384, 131] width 768 height 2091
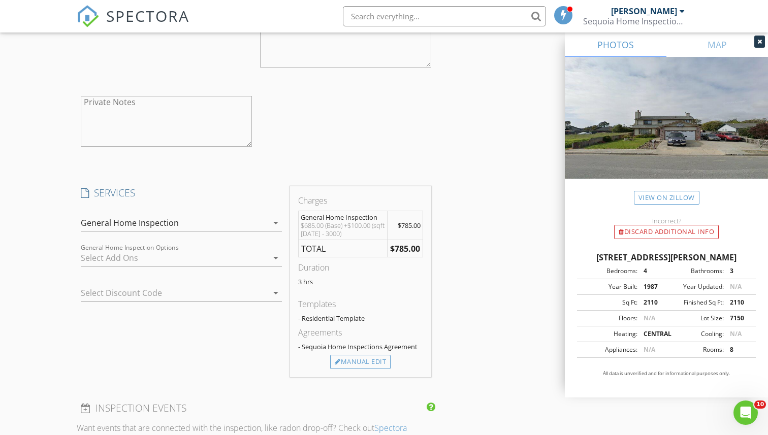
click at [117, 218] on div "General Home Inspection" at bounding box center [130, 222] width 98 height 9
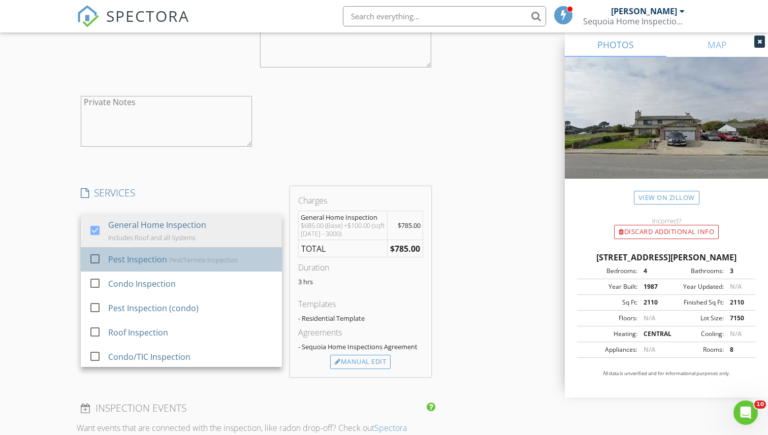
click at [115, 256] on div "Pest Inspection" at bounding box center [138, 259] width 59 height 12
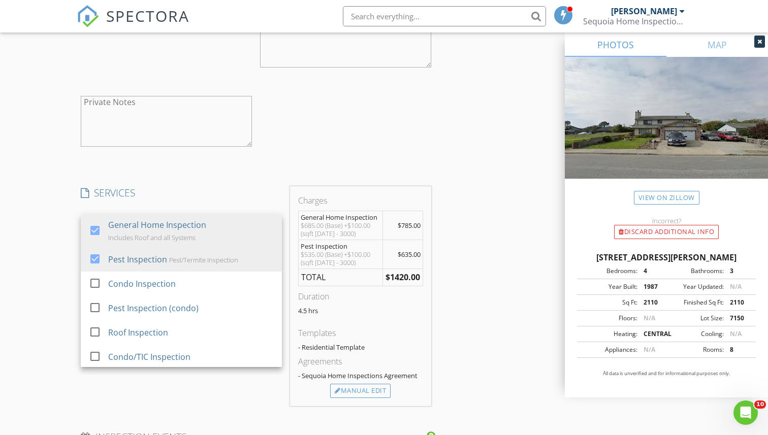
click at [65, 236] on div "New Inspection Click here to use the New Order Form INSPECTOR(S) check_box John…" at bounding box center [384, 146] width 768 height 2120
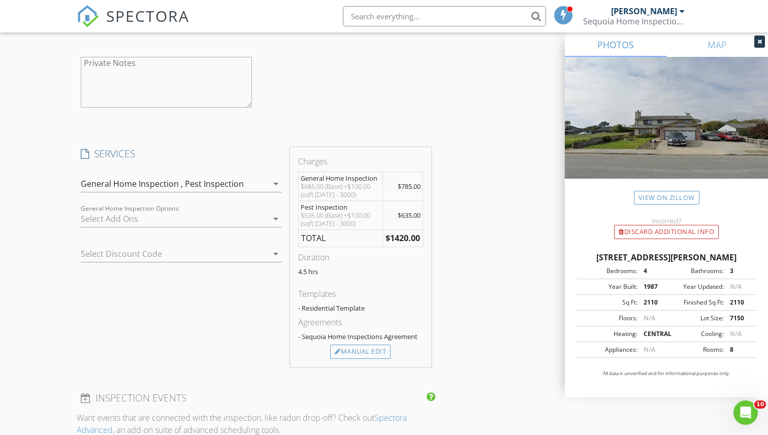
scroll to position [1015, 0]
click at [338, 348] on div at bounding box center [338, 350] width 6 height 7
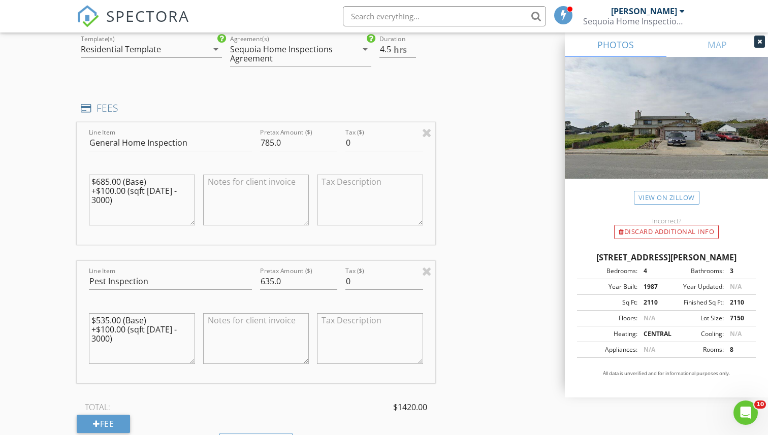
scroll to position [1150, 0]
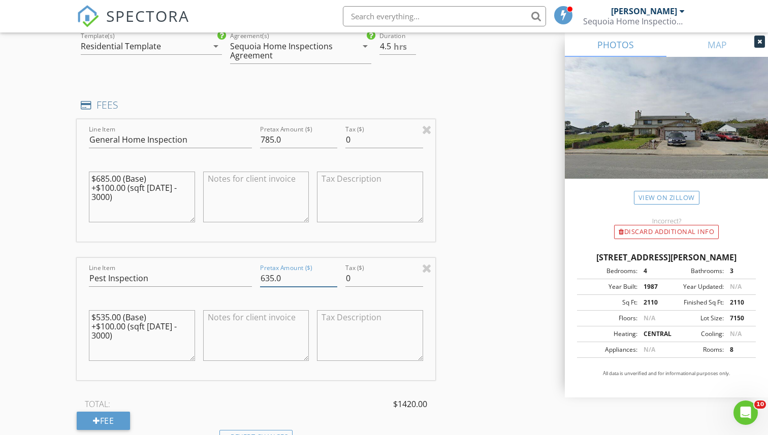
click at [272, 279] on input "635.0" at bounding box center [298, 278] width 77 height 17
type input "585.0"
click at [272, 137] on input "785.0" at bounding box center [298, 139] width 77 height 17
type input "685.0"
click at [470, 168] on div "INSPECTOR(S) check_box John Byars PRIMARY John Byars arrow_drop_down check_box_…" at bounding box center [384, 92] width 614 height 2251
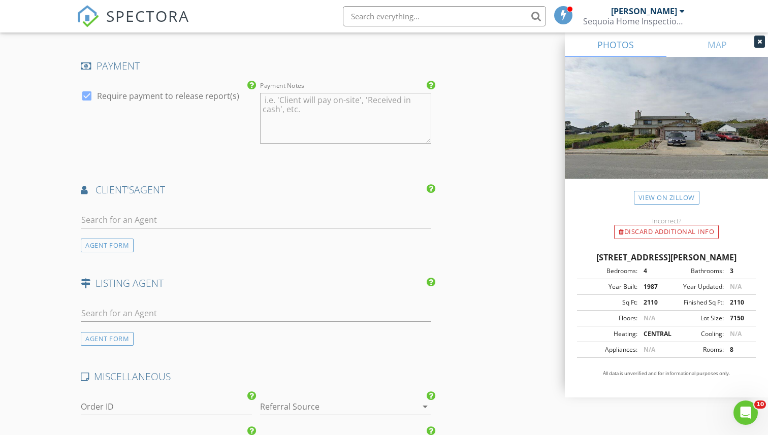
scroll to position [1639, 0]
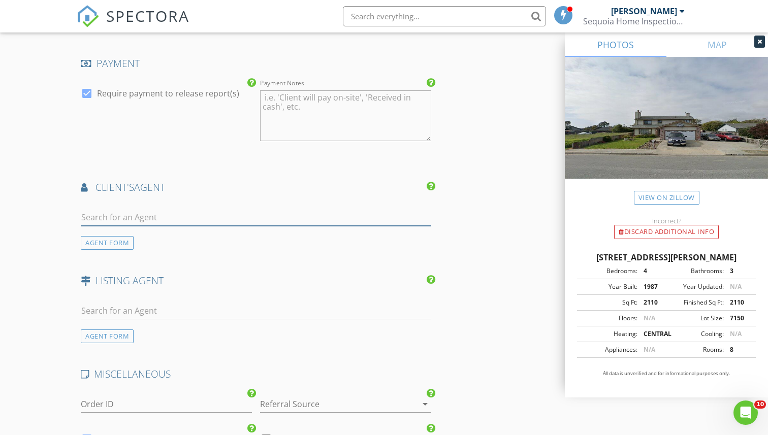
click at [136, 216] on input "text" at bounding box center [256, 217] width 350 height 17
type input "mary beth"
click at [142, 228] on li "Mary Beth Alexander Compass" at bounding box center [255, 240] width 349 height 28
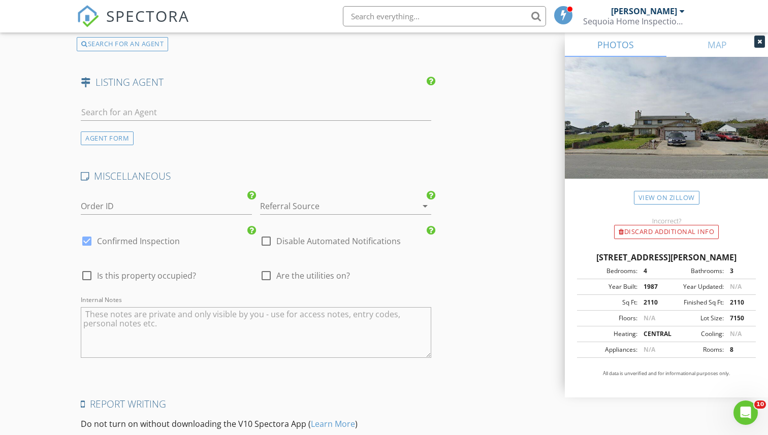
scroll to position [2069, 0]
click at [288, 210] on div at bounding box center [331, 205] width 143 height 16
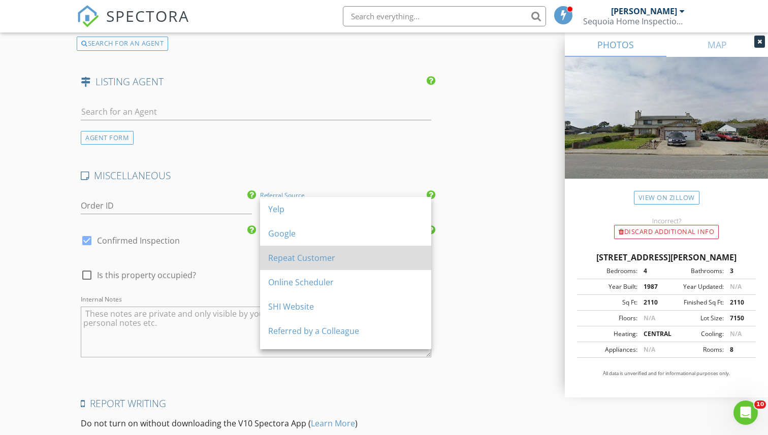
click at [294, 254] on div "Repeat Customer" at bounding box center [345, 258] width 155 height 12
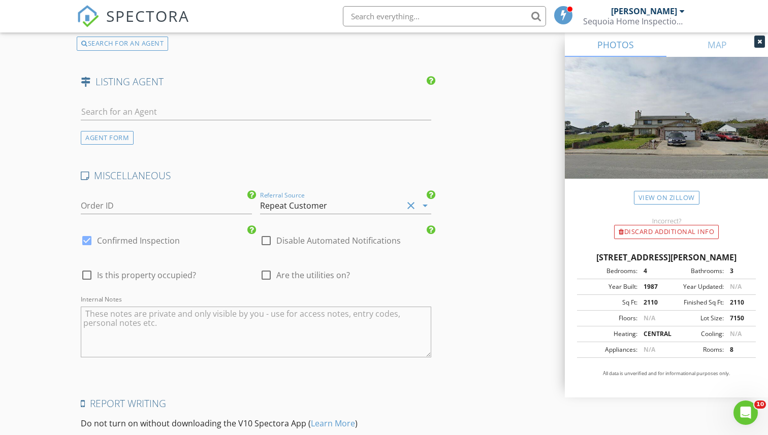
click at [162, 318] on textarea "Internal Notes" at bounding box center [256, 332] width 350 height 51
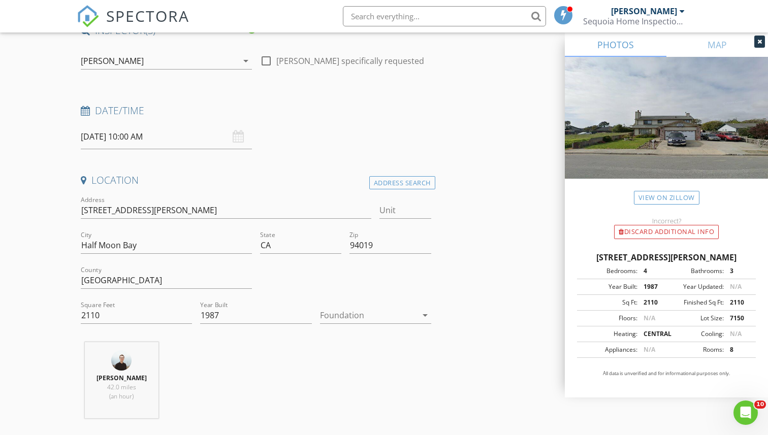
scroll to position [0, 0]
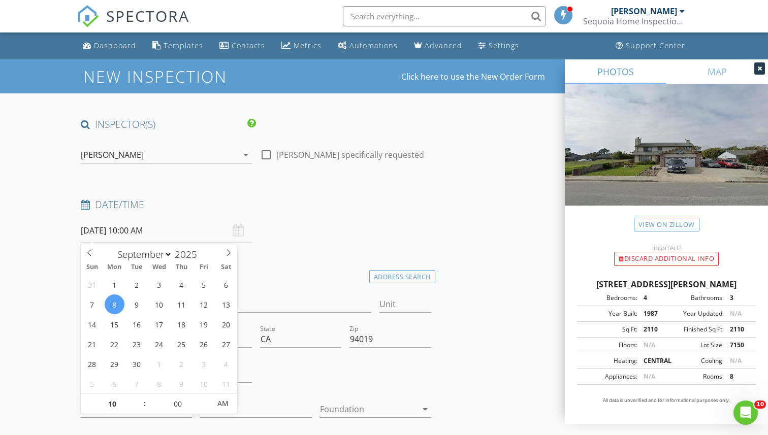
click at [125, 236] on input "[DATE] 10:00 AM" at bounding box center [166, 230] width 171 height 25
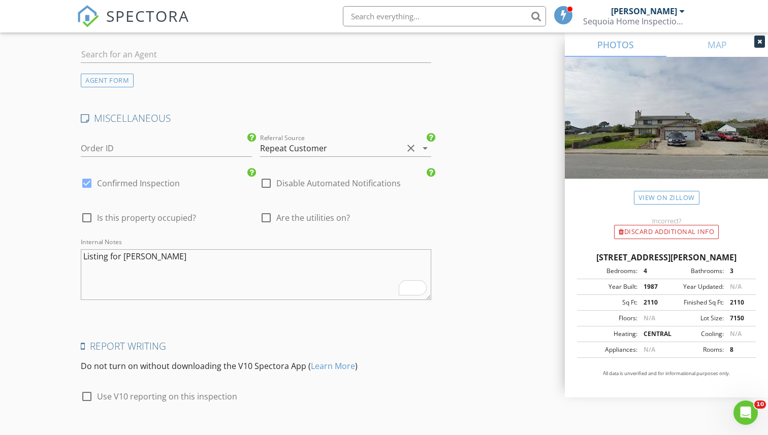
scroll to position [2189, 0]
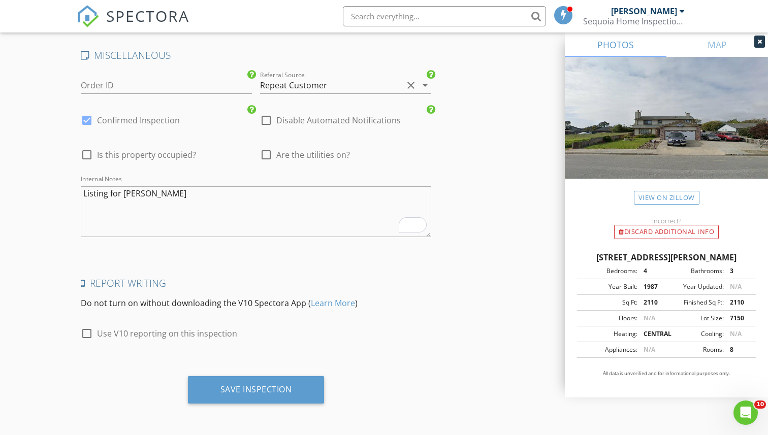
drag, startPoint x: 217, startPoint y: 389, endPoint x: 108, endPoint y: 376, distance: 109.4
click at [108, 376] on div "Save Inspection" at bounding box center [256, 393] width 358 height 35
click at [138, 219] on textarea "Listing for Mary Beth Alexander" at bounding box center [256, 211] width 350 height 51
type textarea "Listing for [PERSON_NAME] [PERSON_NAME] - All Cross for termite"
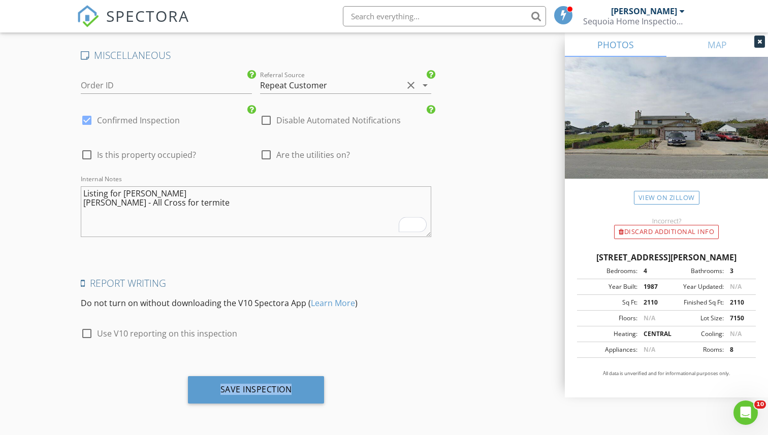
drag, startPoint x: 227, startPoint y: 399, endPoint x: 153, endPoint y: 381, distance: 76.3
click at [153, 381] on div "Save Inspection" at bounding box center [256, 393] width 358 height 35
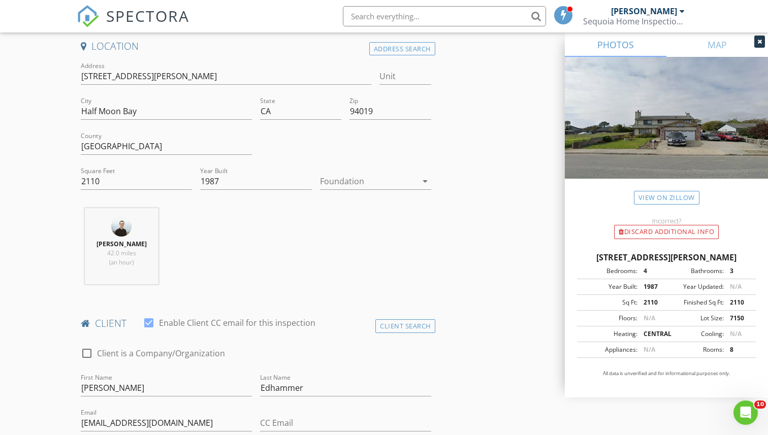
scroll to position [0, 0]
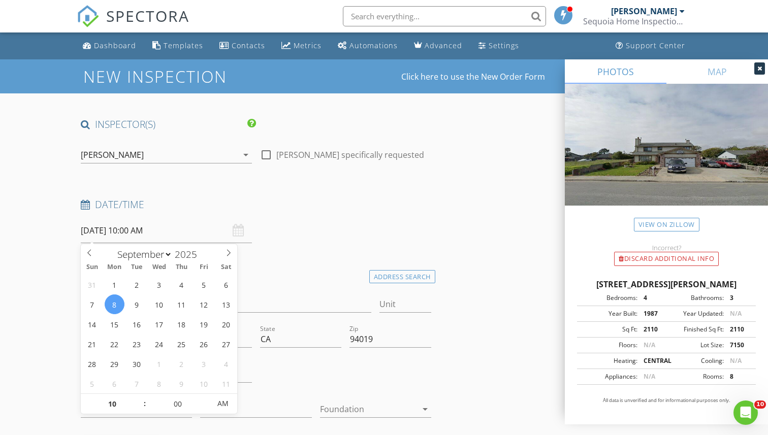
click at [155, 226] on input "[DATE] 10:00 AM" at bounding box center [166, 230] width 171 height 25
click at [371, 231] on div "Date/Time 09/08/2025 10:00 AM" at bounding box center [256, 220] width 358 height 45
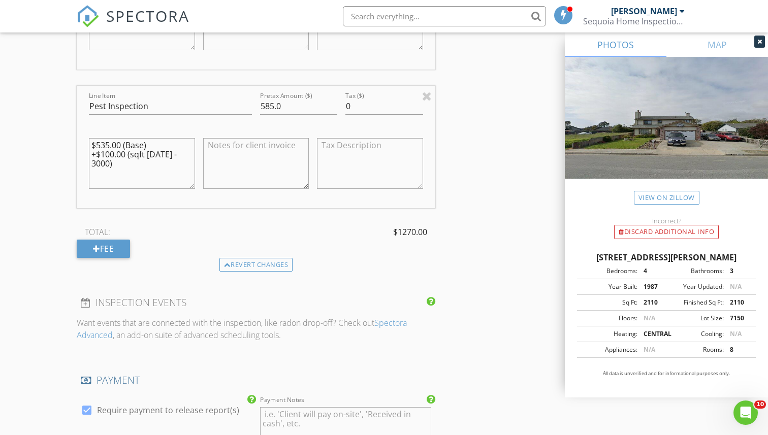
scroll to position [2189, 0]
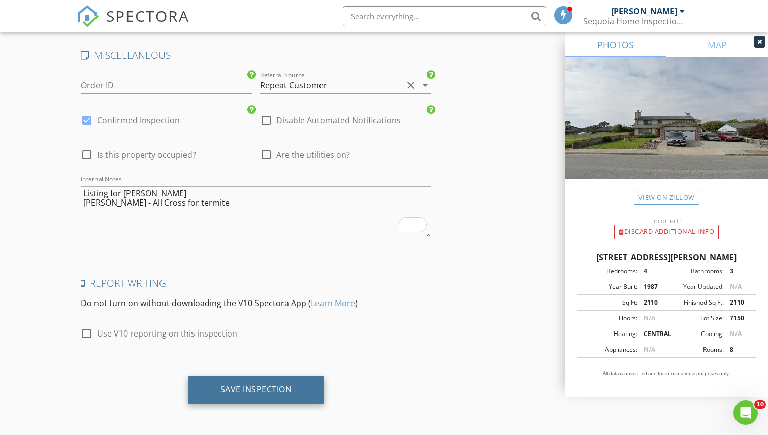
click at [255, 384] on div "Save Inspection" at bounding box center [256, 389] width 72 height 10
